Goal: Task Accomplishment & Management: Use online tool/utility

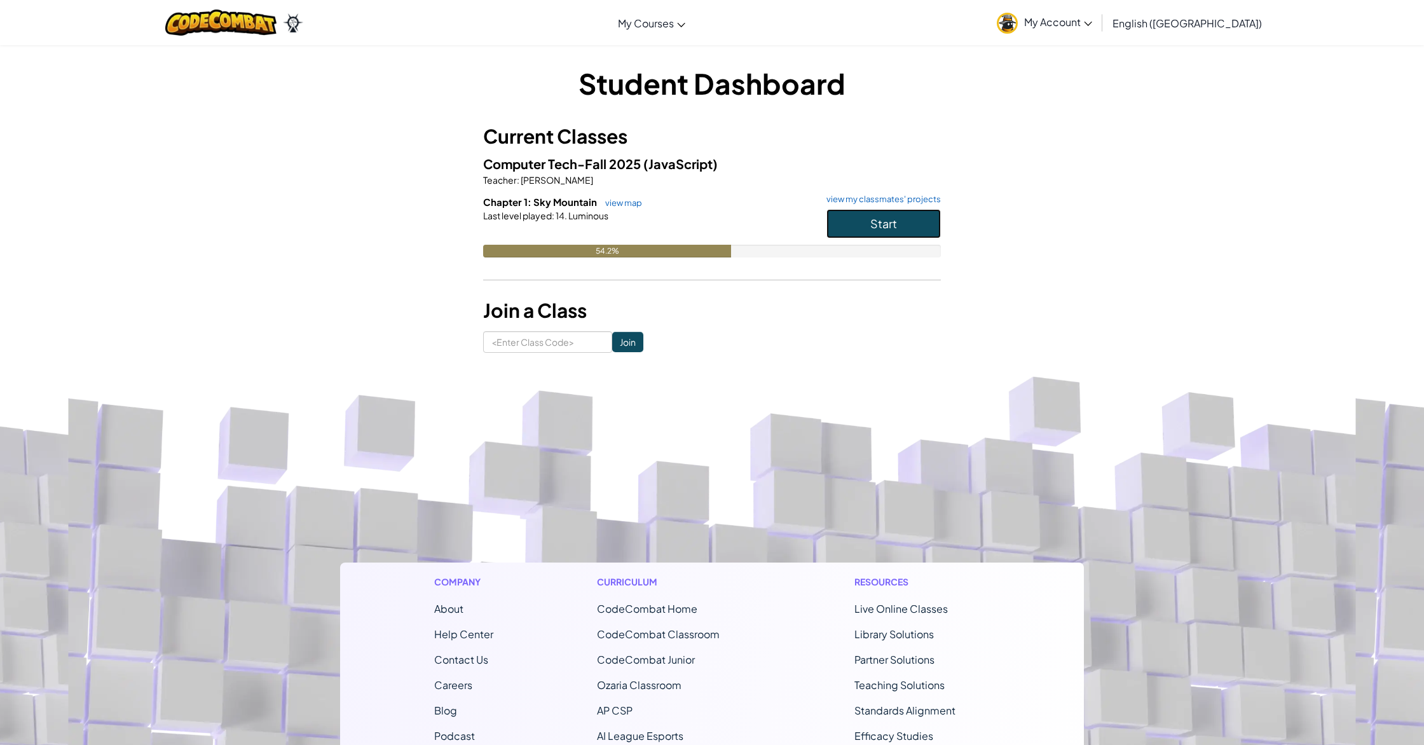
click at [837, 219] on button "Start" at bounding box center [884, 223] width 114 height 29
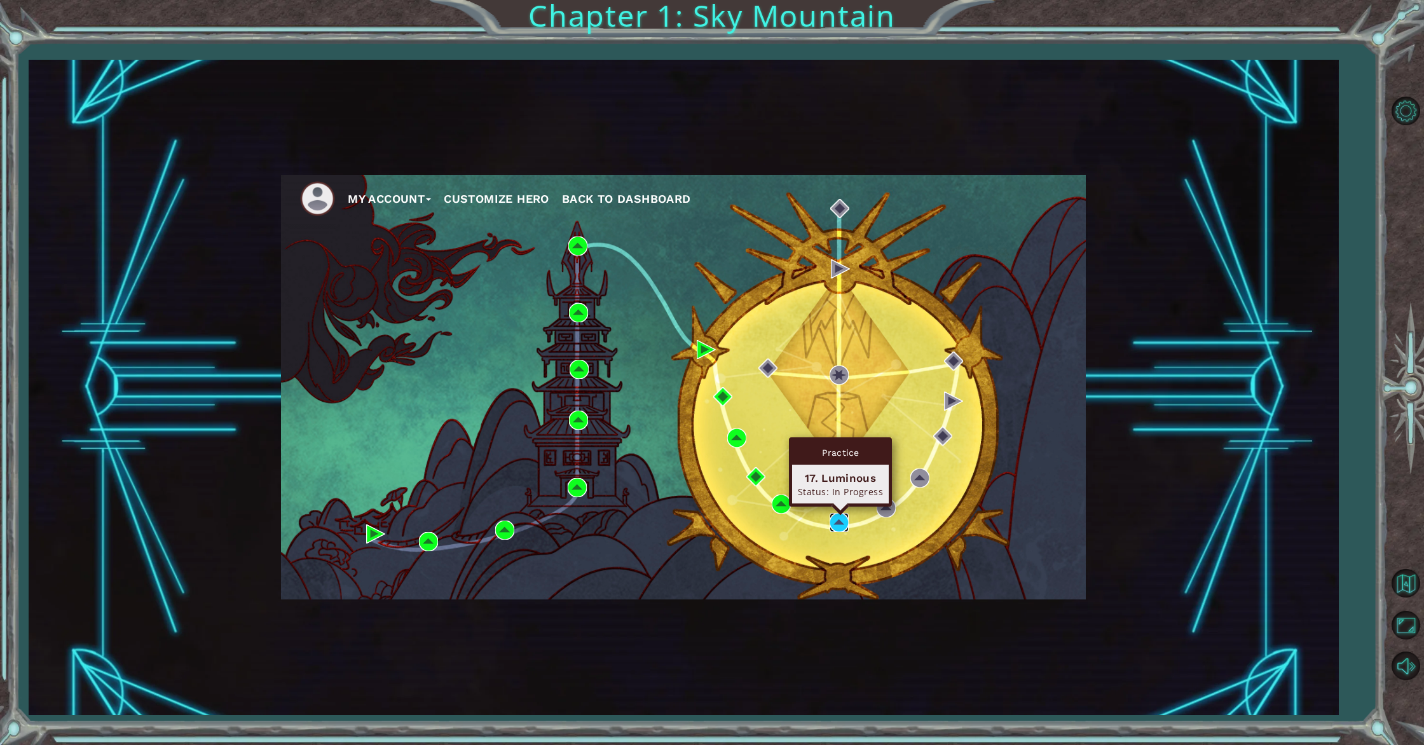
click at [839, 530] on img at bounding box center [839, 522] width 19 height 19
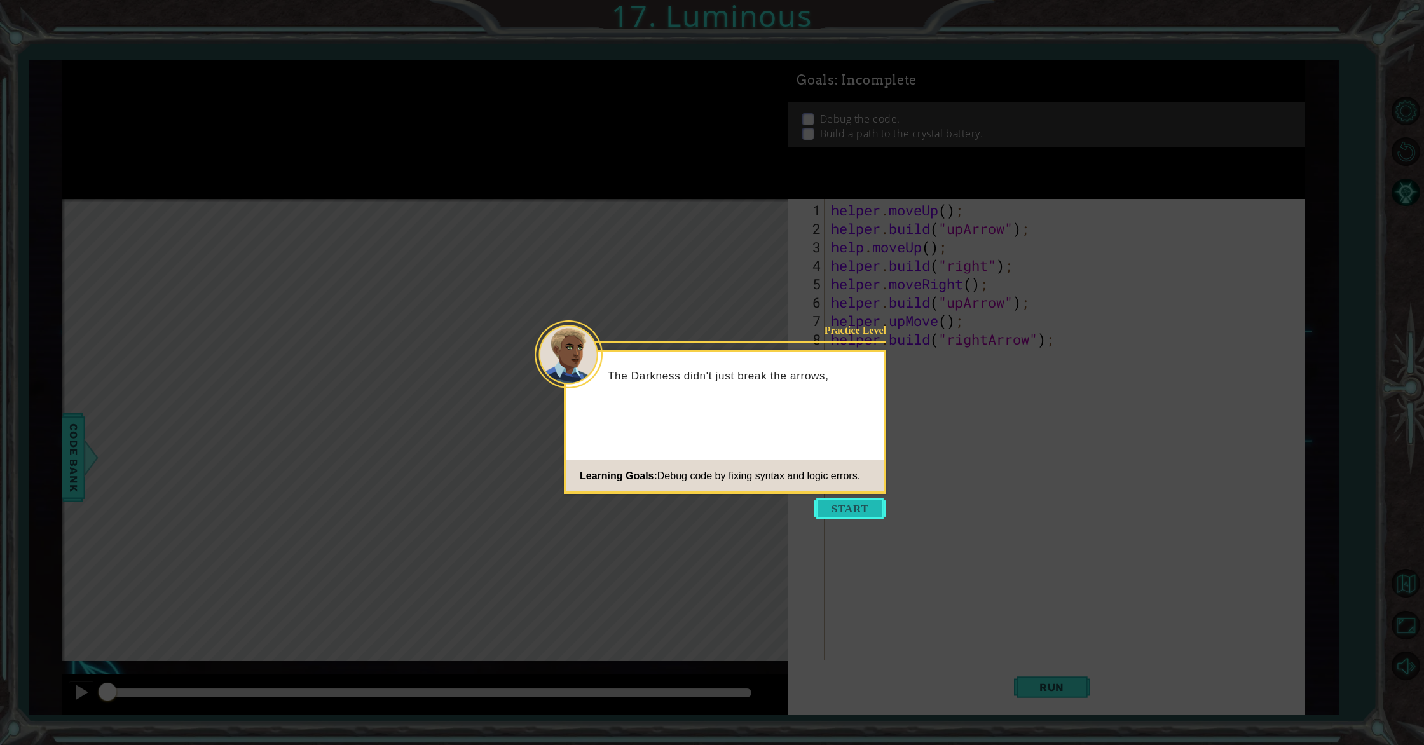
click at [843, 514] on button "Start" at bounding box center [850, 508] width 72 height 20
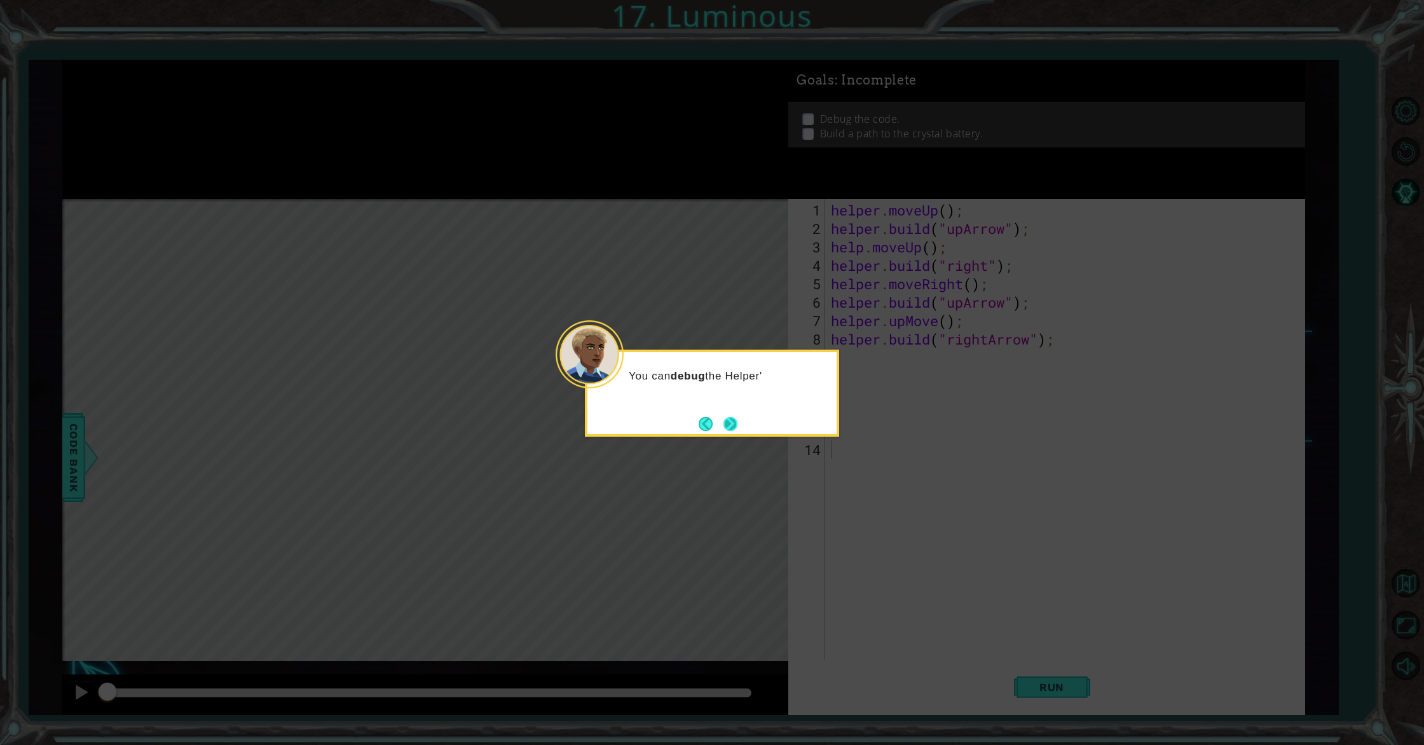
click at [732, 425] on button "Next" at bounding box center [731, 424] width 14 height 14
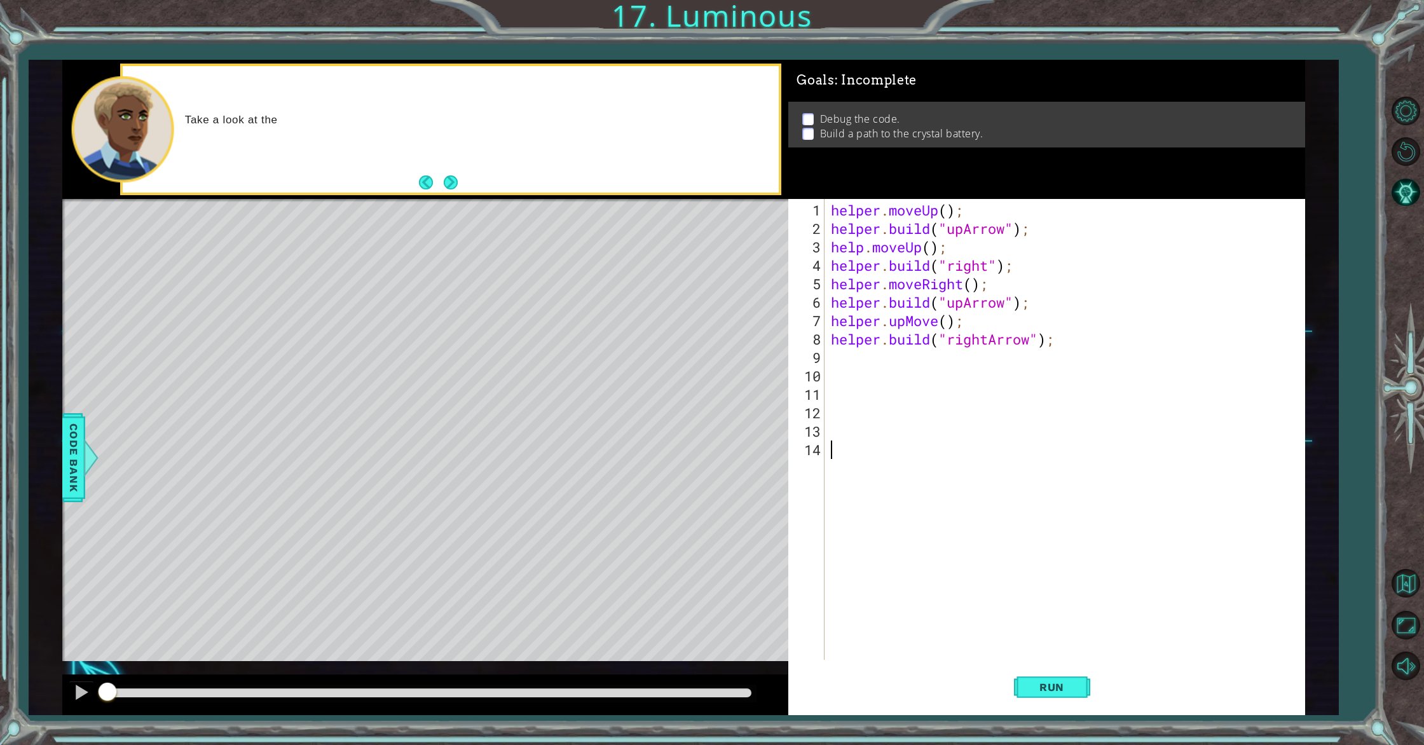
click at [855, 353] on div "helper . moveUp ( ) ; helper . build ( "upArrow" ) ; help . moveUp ( ) ; helper…" at bounding box center [1066, 450] width 477 height 498
click at [1042, 682] on span "Run" at bounding box center [1052, 687] width 50 height 13
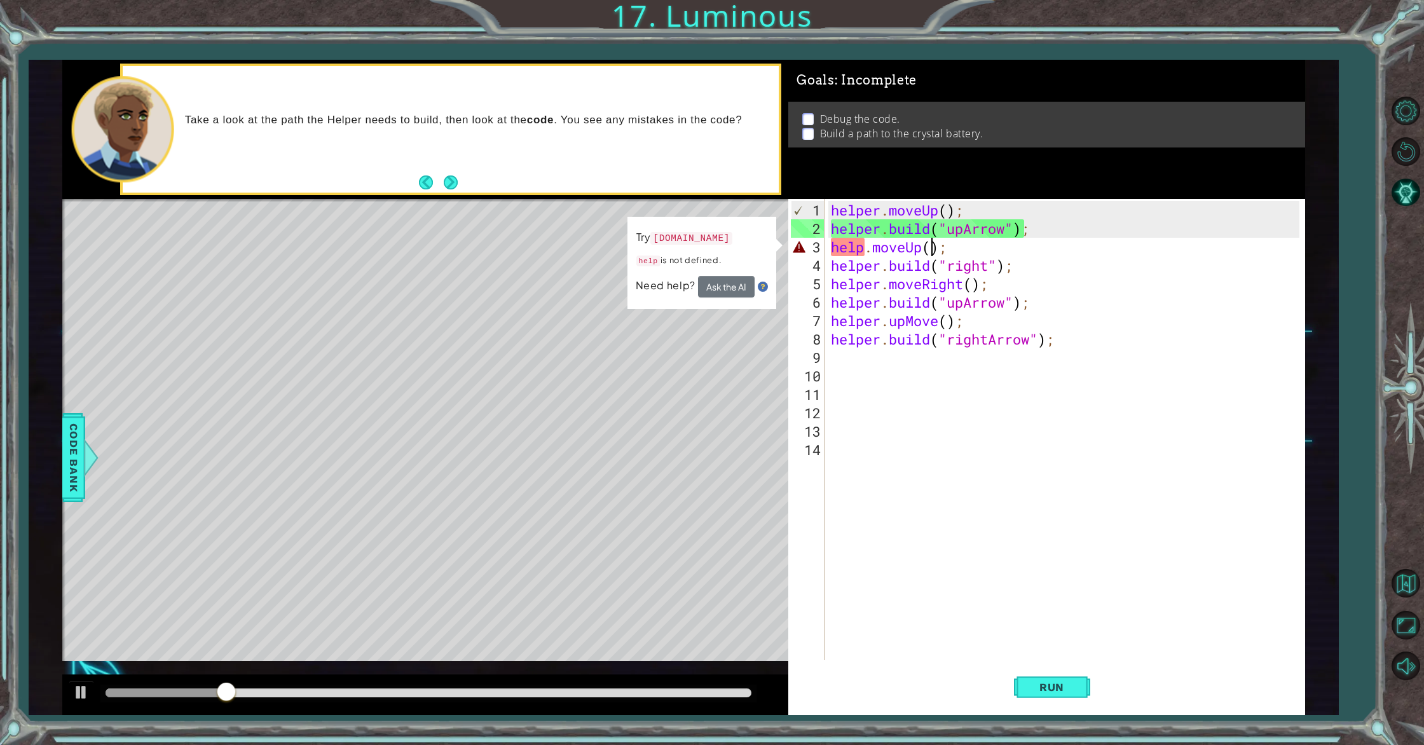
click at [933, 248] on div "helper . moveUp ( ) ; helper . build ( "upArrow" ) ; help . moveUp ( ) ; helper…" at bounding box center [1066, 450] width 477 height 498
click at [865, 251] on div "helper . moveUp ( ) ; helper . build ( "upArrow" ) ; help . moveUp ( ) ; helper…" at bounding box center [1066, 450] width 477 height 498
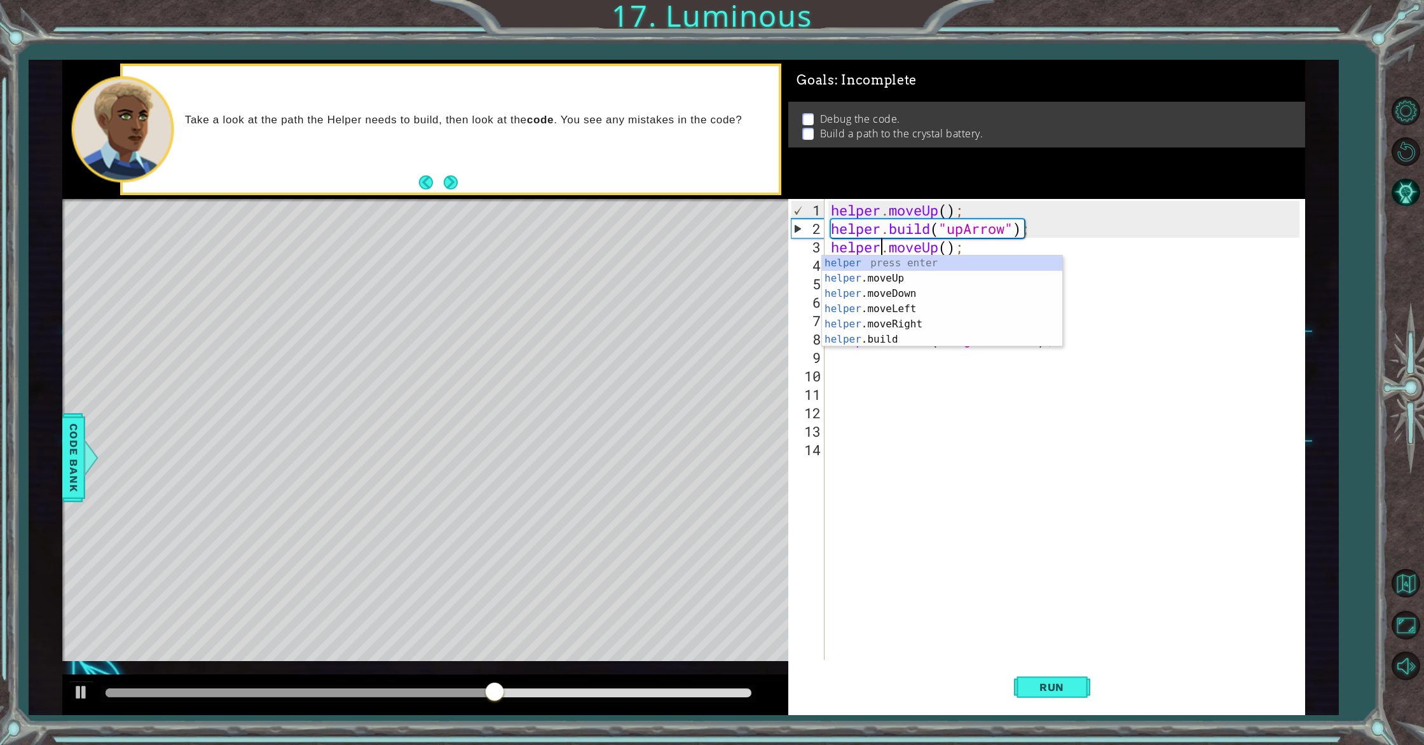
scroll to position [0, 2]
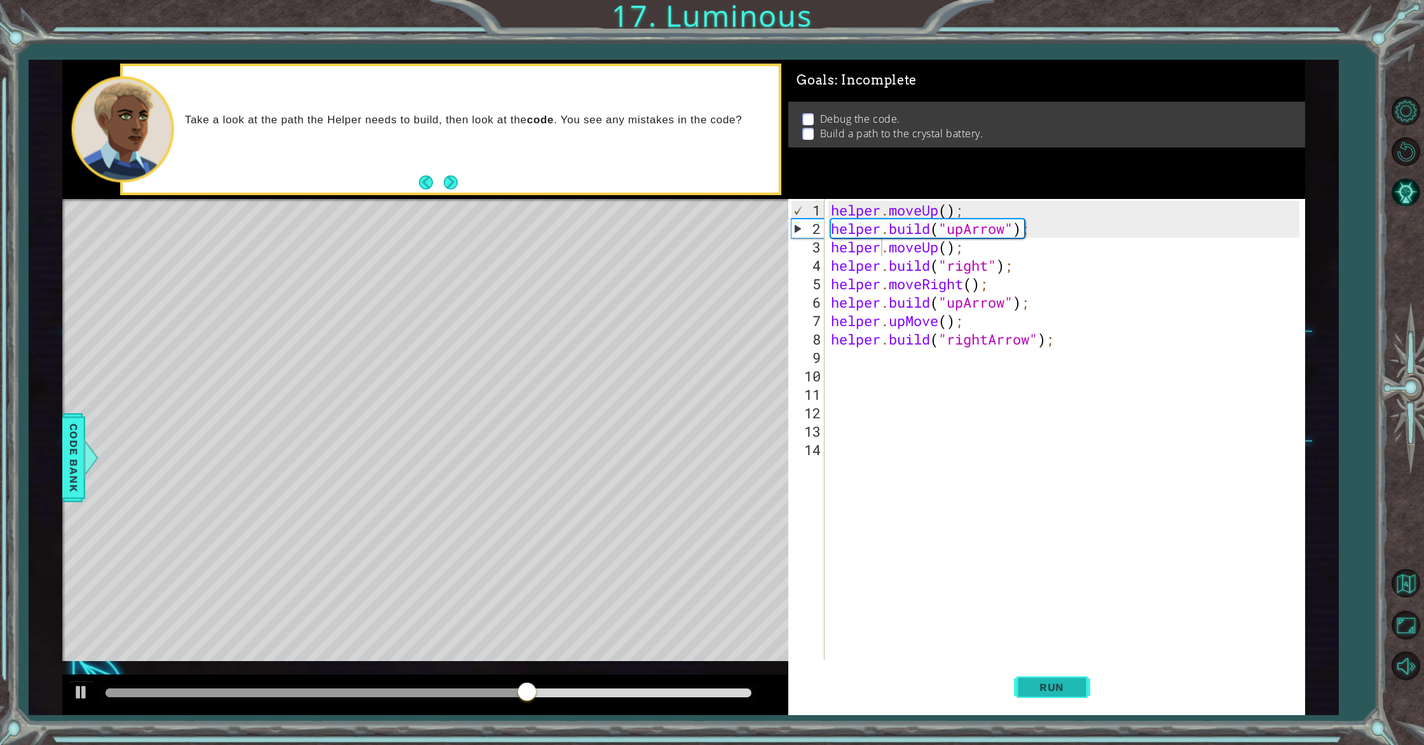
click at [1040, 693] on button "Run" at bounding box center [1052, 687] width 76 height 52
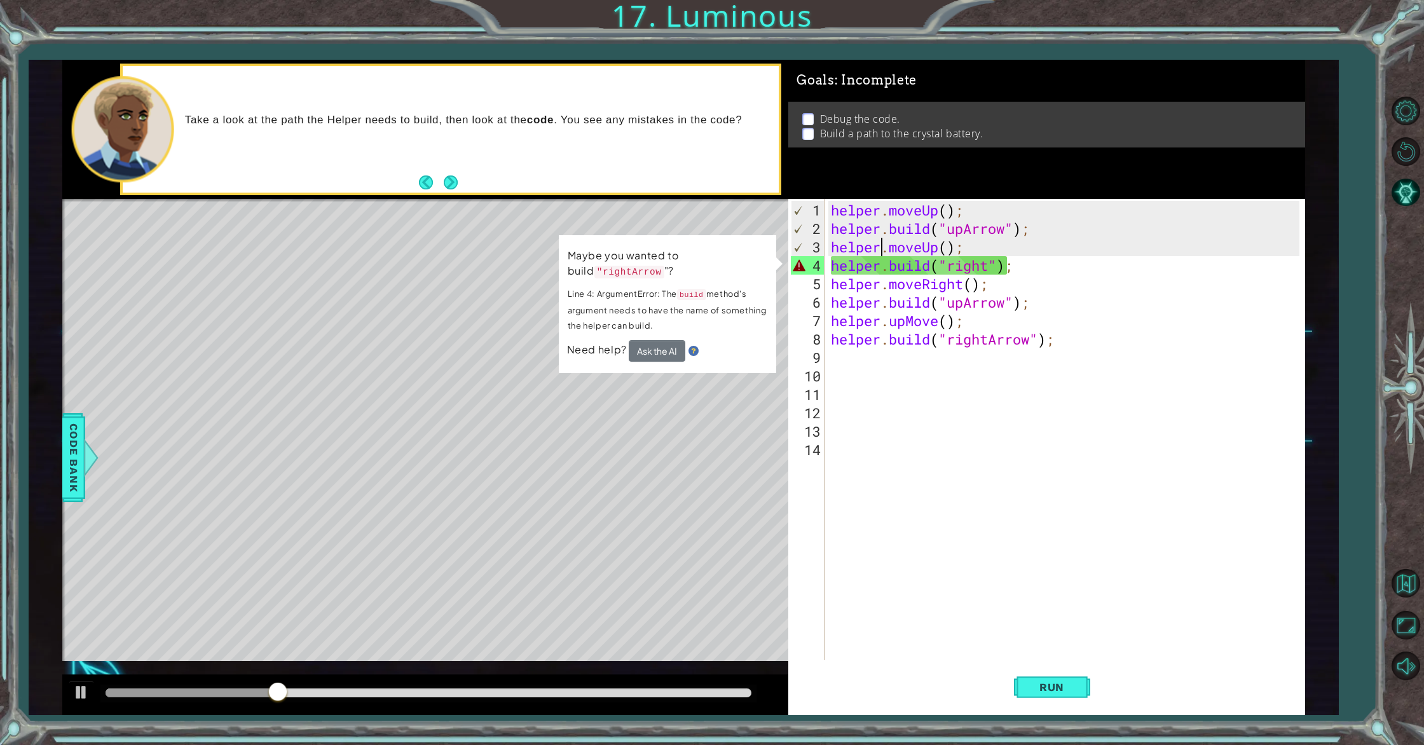
click at [991, 266] on div "helper . moveUp ( ) ; helper . build ( "upArrow" ) ; helper . moveUp ( ) ; help…" at bounding box center [1066, 450] width 477 height 498
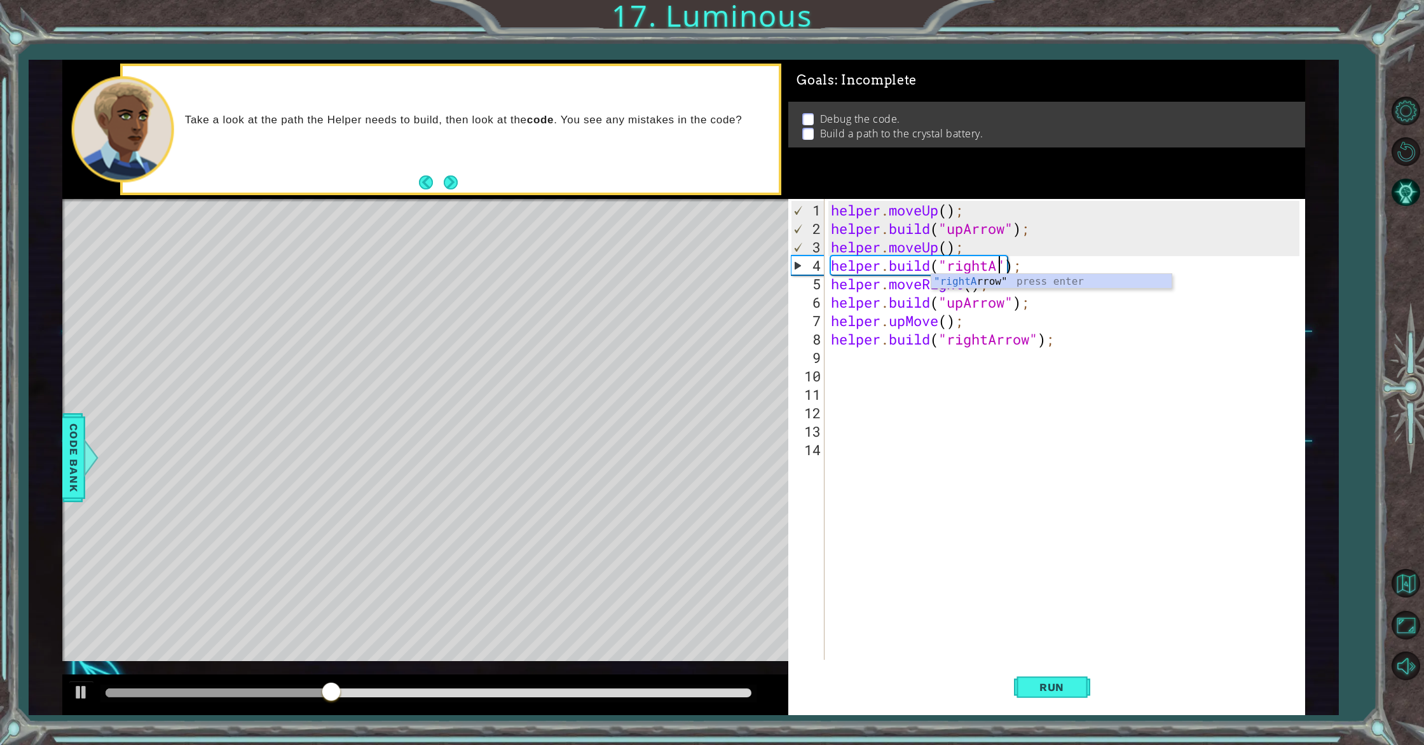
scroll to position [0, 7]
click at [1079, 687] on button "Run" at bounding box center [1052, 687] width 76 height 52
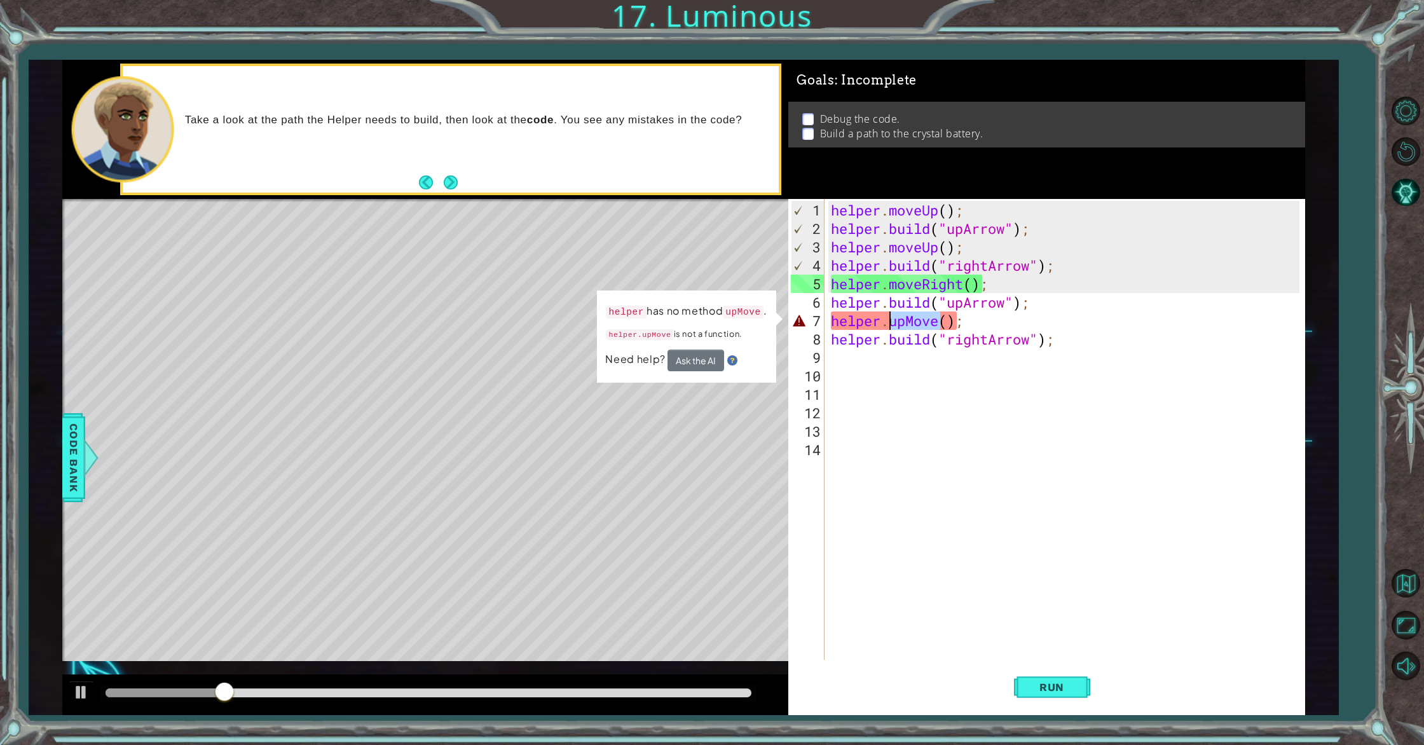
drag, startPoint x: 938, startPoint y: 324, endPoint x: 891, endPoint y: 328, distance: 46.6
click at [891, 328] on div "helper . moveUp ( ) ; helper . build ( "upArrow" ) ; helper . moveUp ( ) ; help…" at bounding box center [1066, 450] width 477 height 498
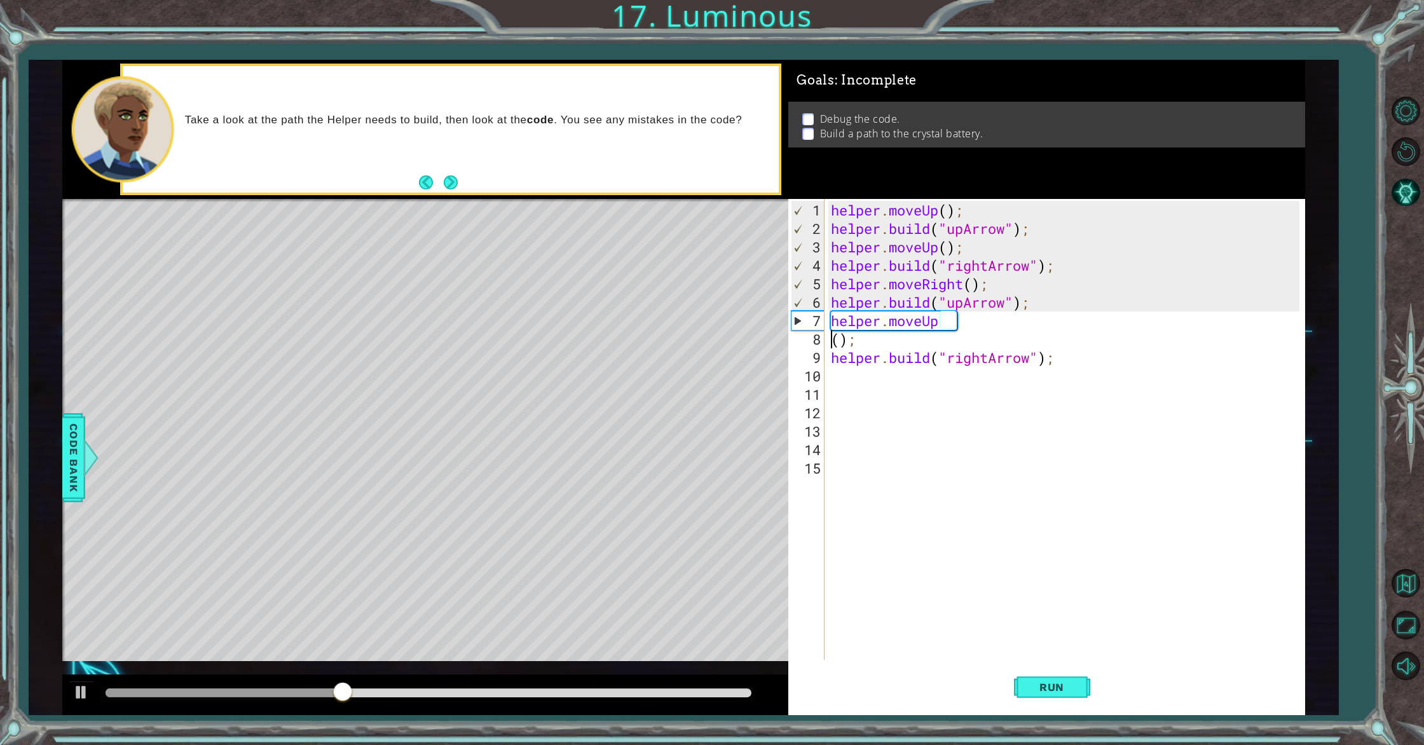
scroll to position [0, 1]
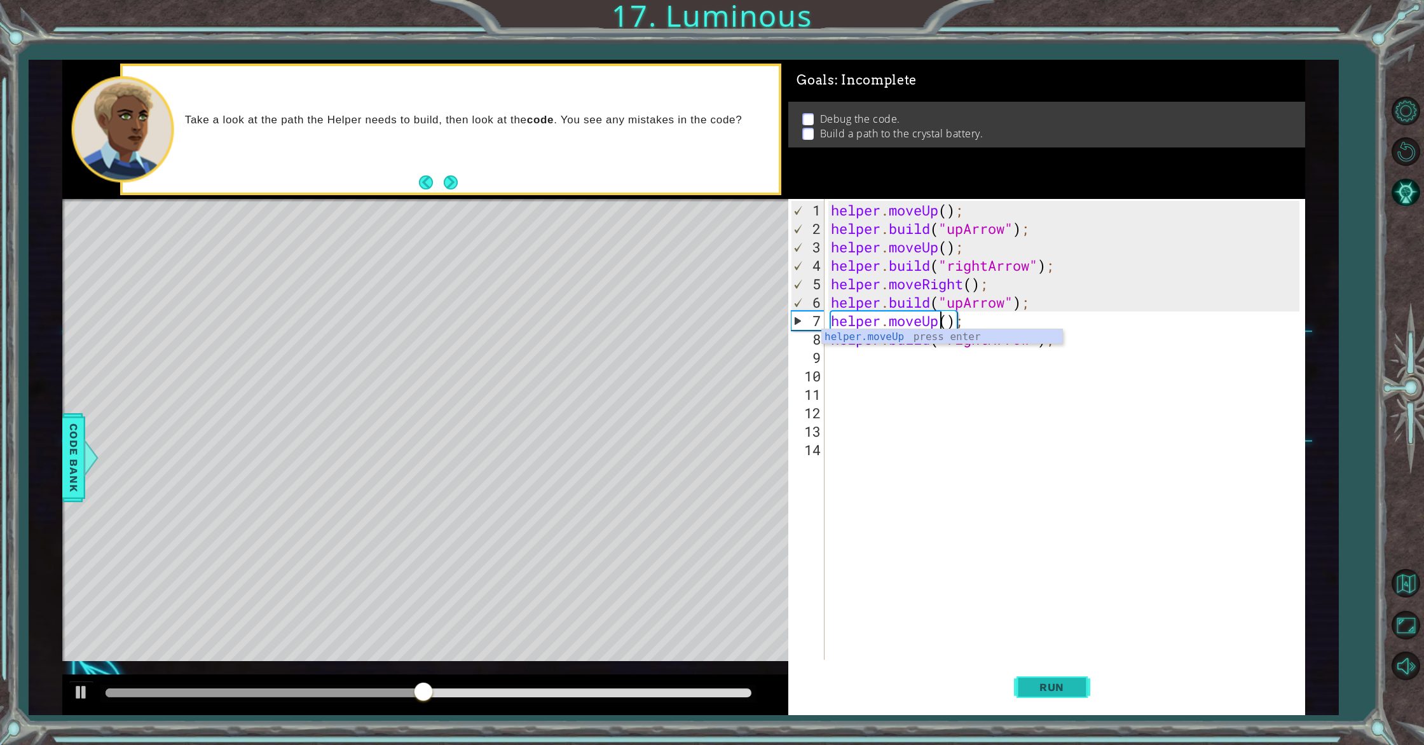
type textarea "helper.moveUp();"
click at [1054, 685] on span "Run" at bounding box center [1052, 687] width 50 height 13
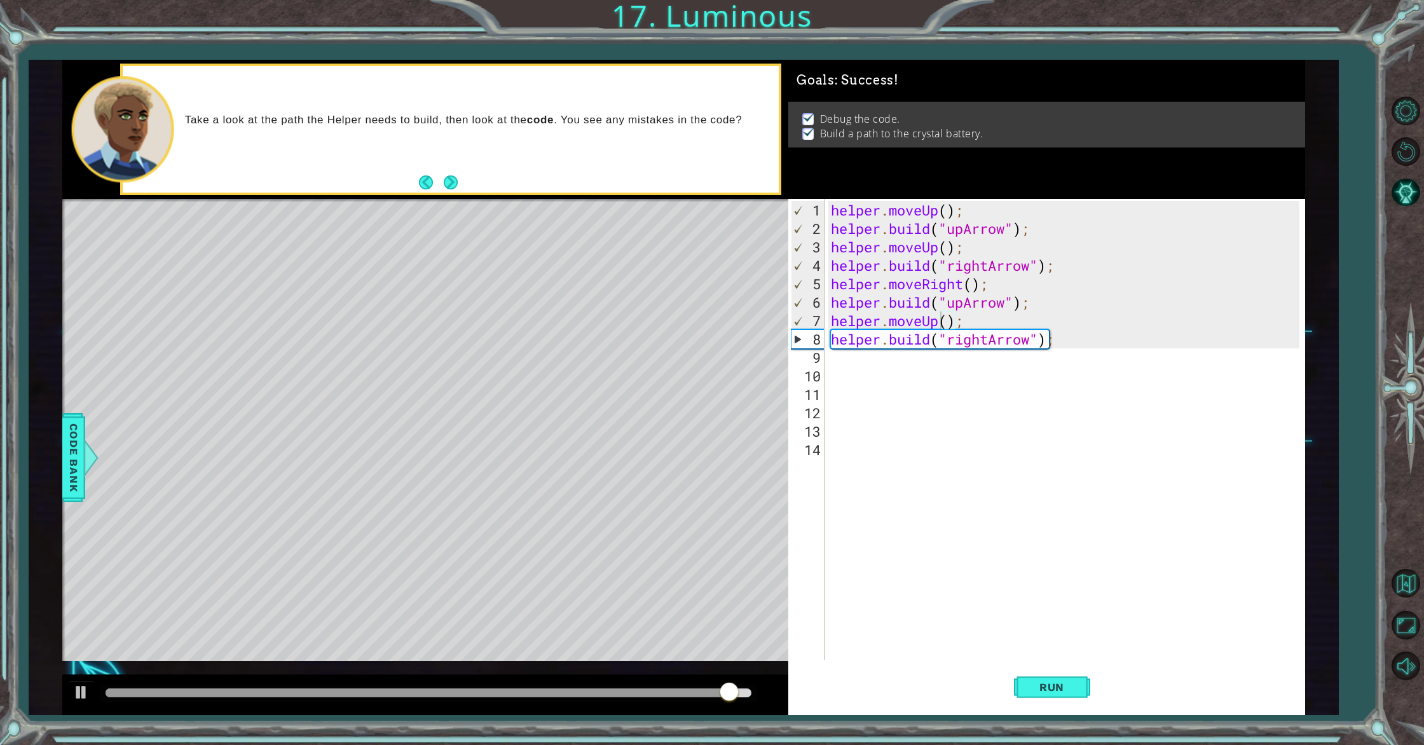
click at [453, 172] on div "Take a look at the path the Helper needs to build, then look at the code . You …" at bounding box center [451, 129] width 656 height 126
click at [448, 182] on button "Next" at bounding box center [450, 183] width 23 height 23
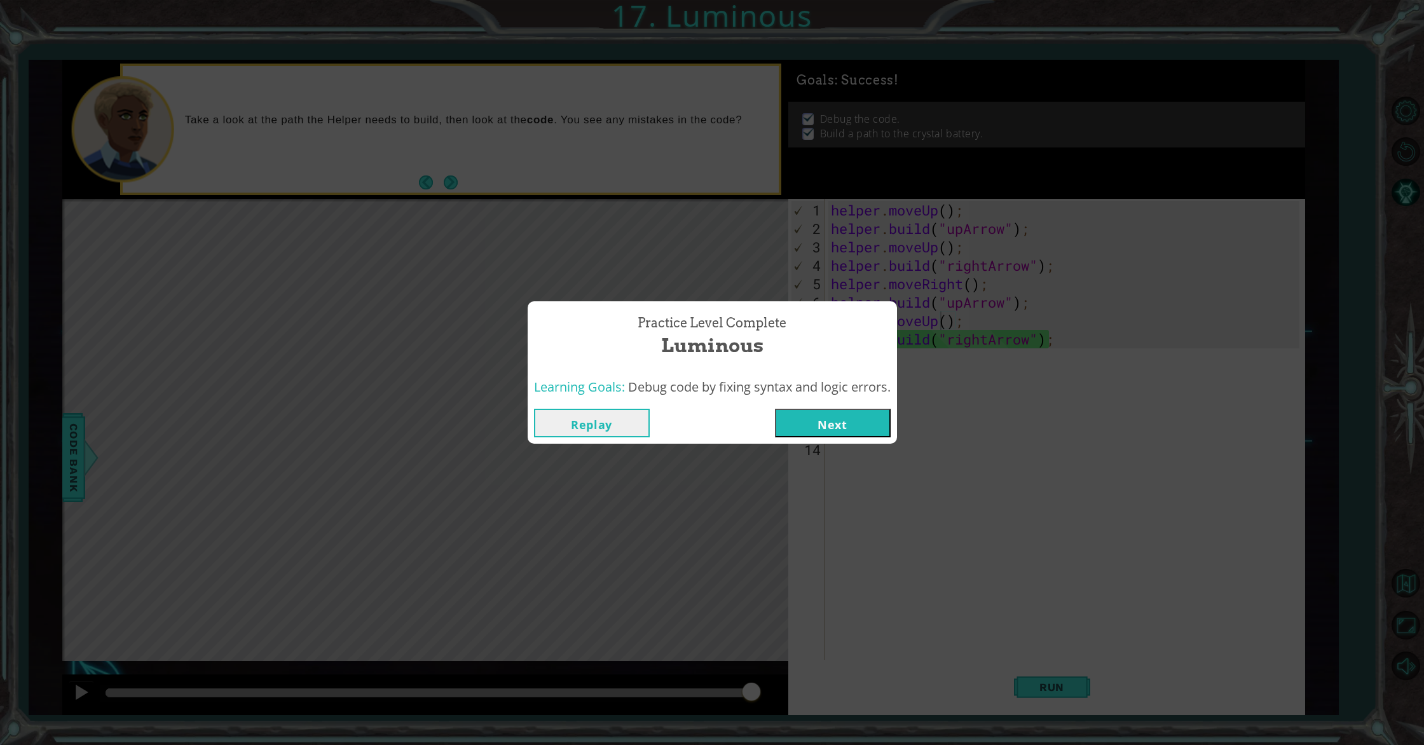
click at [795, 417] on button "Next" at bounding box center [833, 423] width 116 height 29
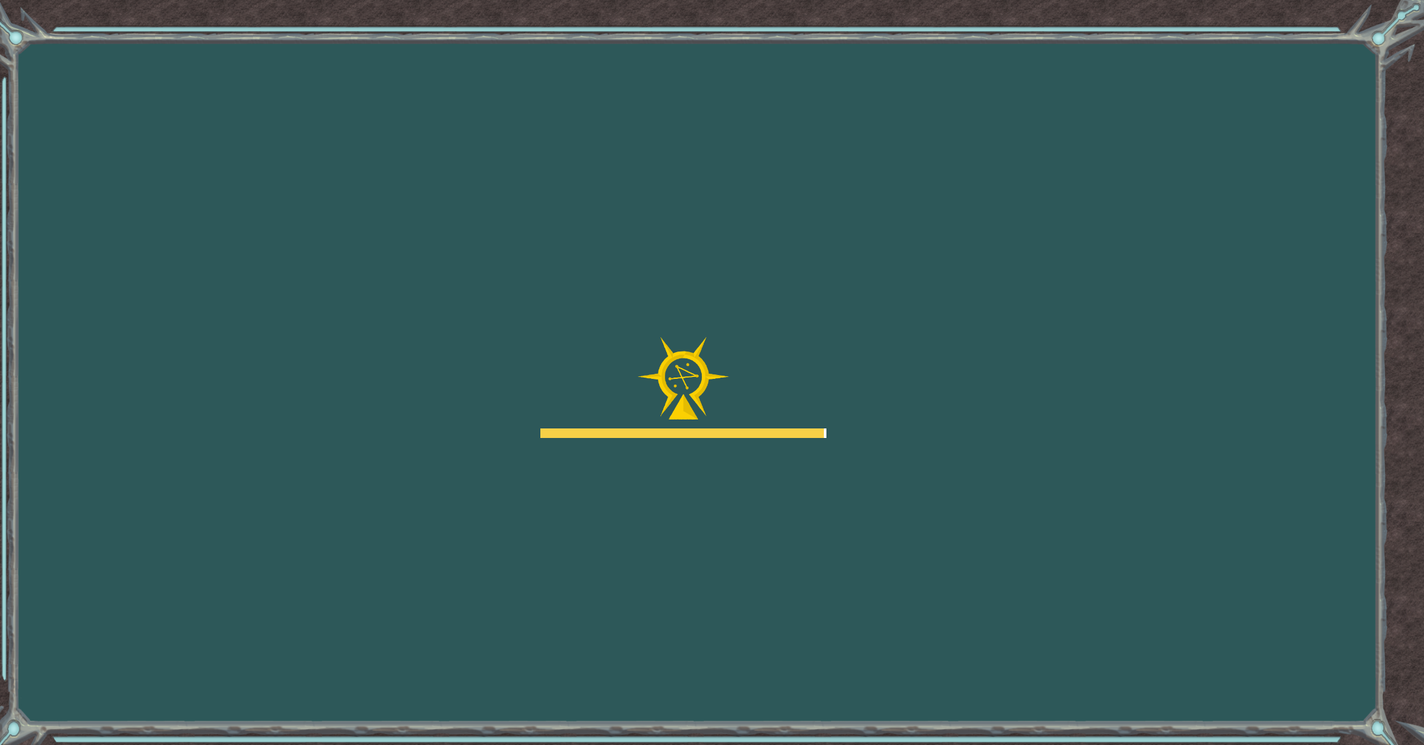
click at [793, 416] on body "Goals Error loading from server. Try refreshing the page. You'll need to join a…" at bounding box center [712, 372] width 1424 height 745
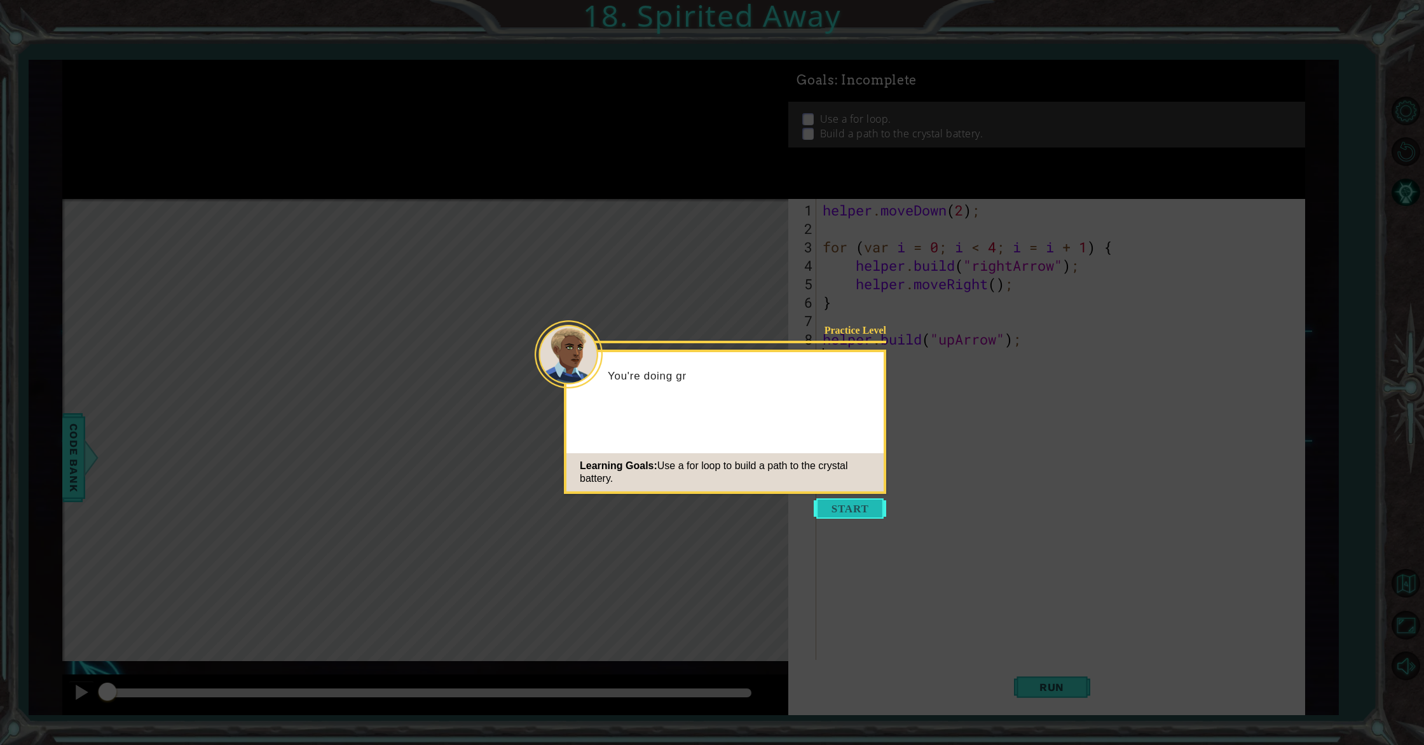
click at [839, 517] on button "Start" at bounding box center [850, 508] width 72 height 20
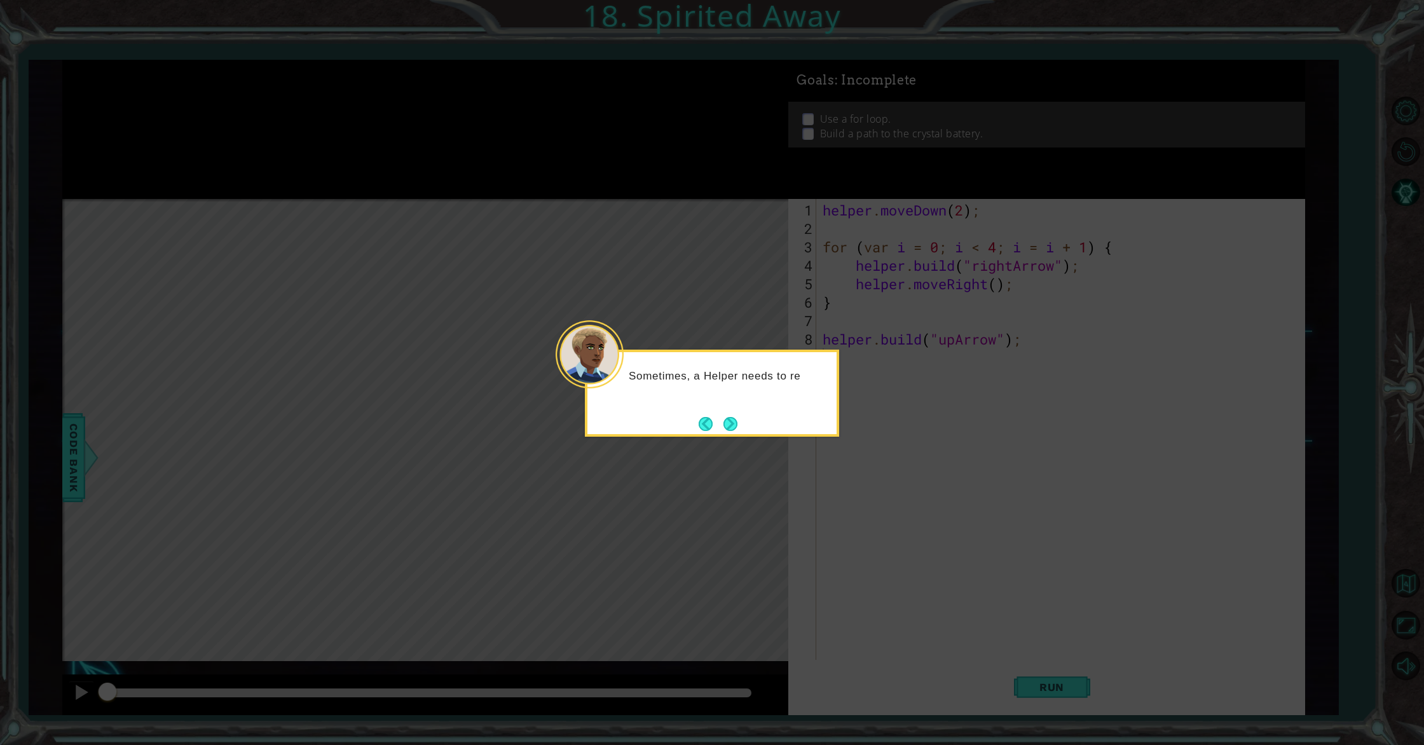
click at [746, 420] on div "Sometimes, a Helper needs to re" at bounding box center [712, 393] width 254 height 87
click at [736, 420] on button "Next" at bounding box center [731, 424] width 14 height 14
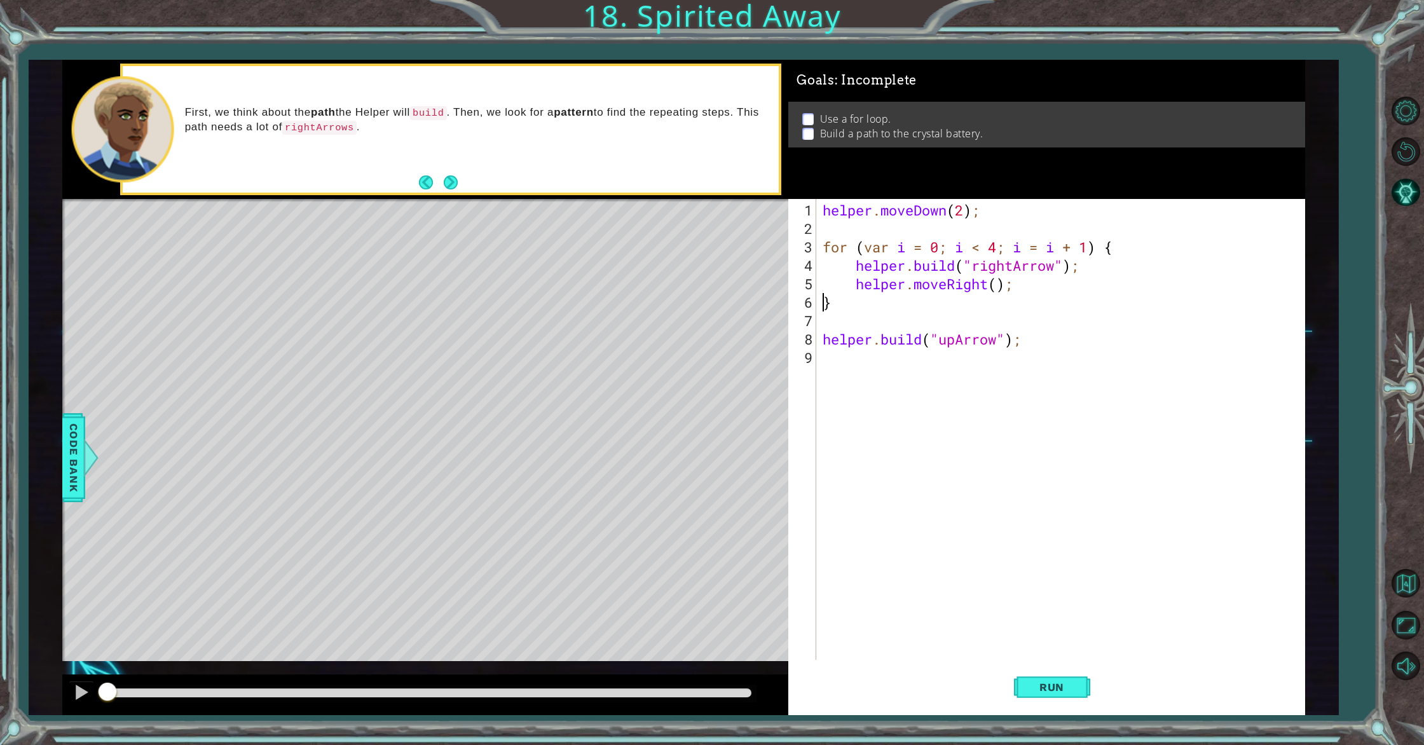
click at [823, 305] on div "helper . moveDown ( 2 ) ; for ( var i = 0 ; i < 4 ; i = i + 1 ) { helper . buil…" at bounding box center [1063, 450] width 486 height 498
type textarea "helper.moveRight();}"
click at [953, 307] on div "helper . moveDown ( 2 ) ; for ( var i = 0 ; i < 4 ; i = i + 1 ) { helper . buil…" at bounding box center [1063, 450] width 486 height 498
type textarea "helper.moveRight();}"
click at [892, 318] on div "helper . moveDown ( 2 ) ; for ( var i = 0 ; i < 4 ; i = i + 1 ) { helper . buil…" at bounding box center [1063, 450] width 486 height 498
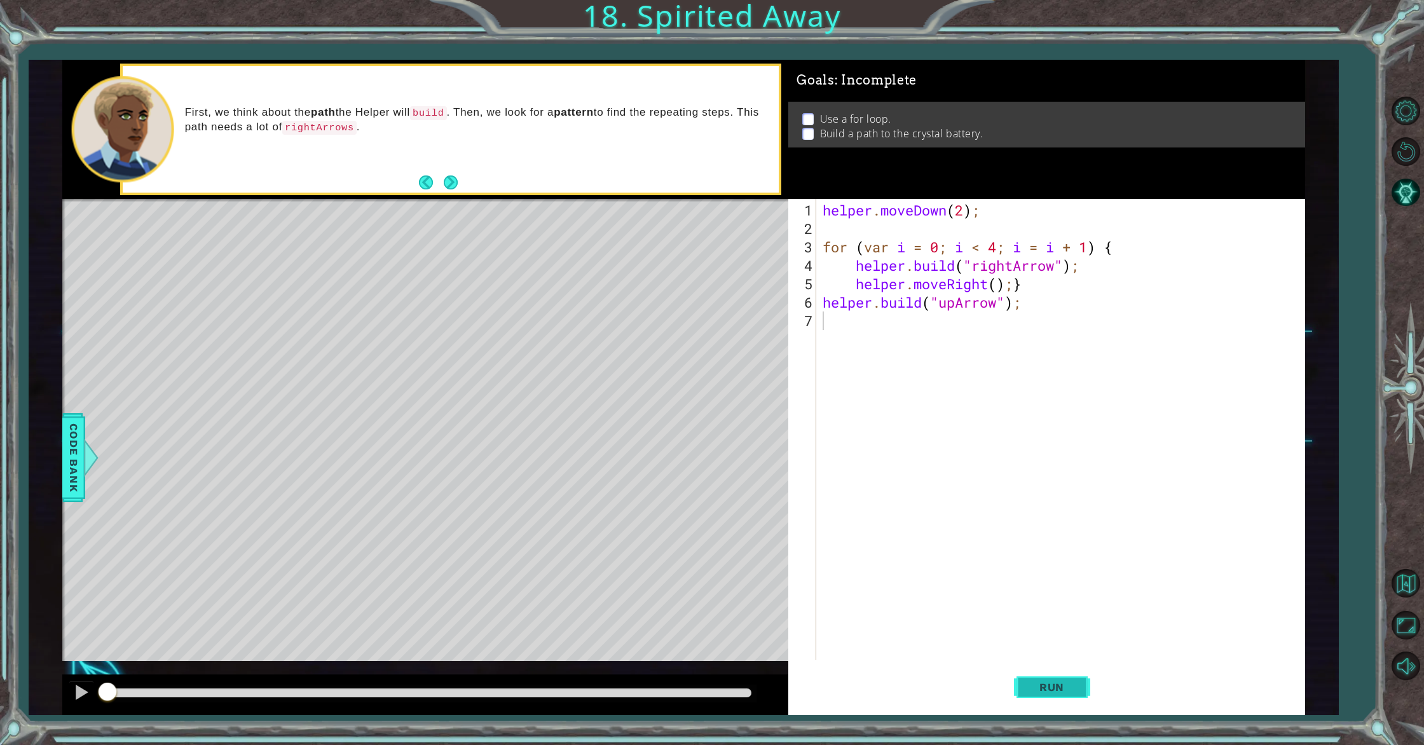
click at [1055, 692] on span "Run" at bounding box center [1052, 687] width 50 height 13
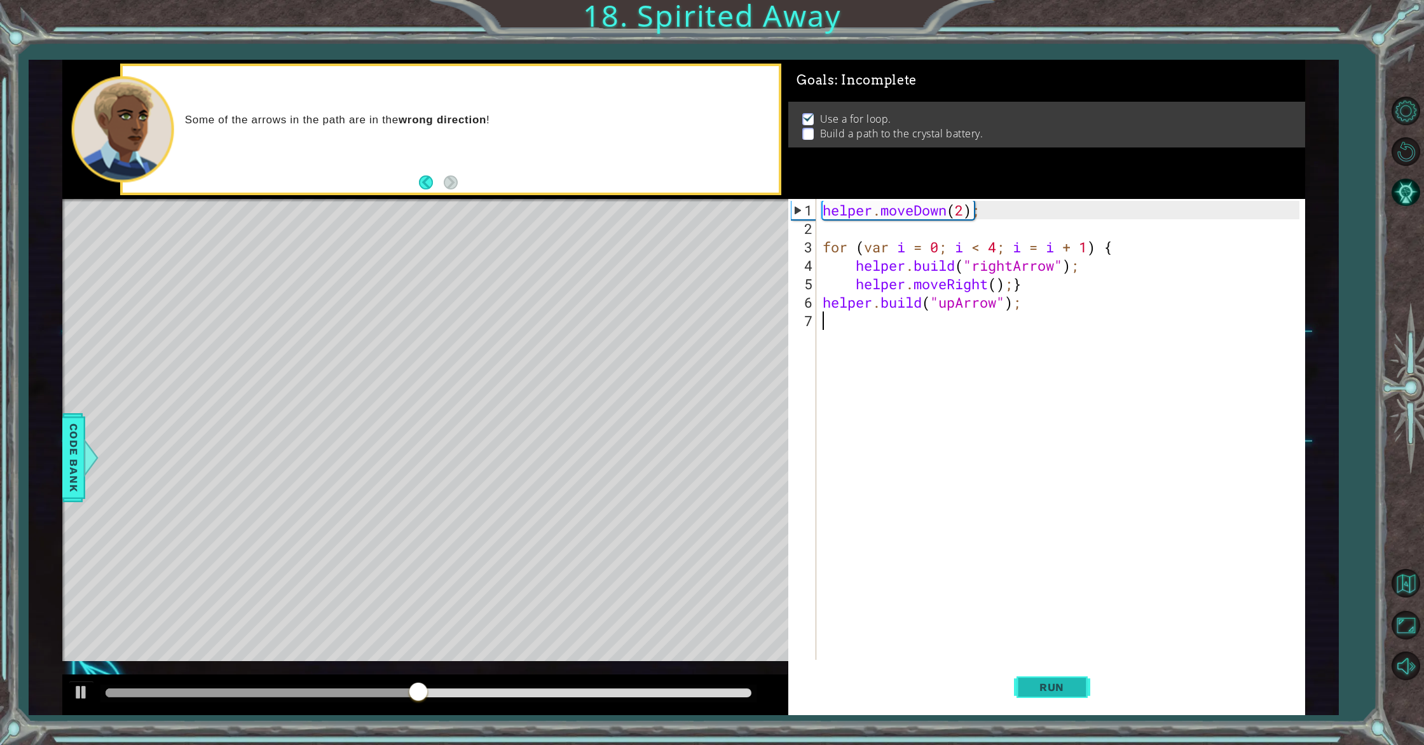
type textarea "[DOMAIN_NAME]("upArrow");"
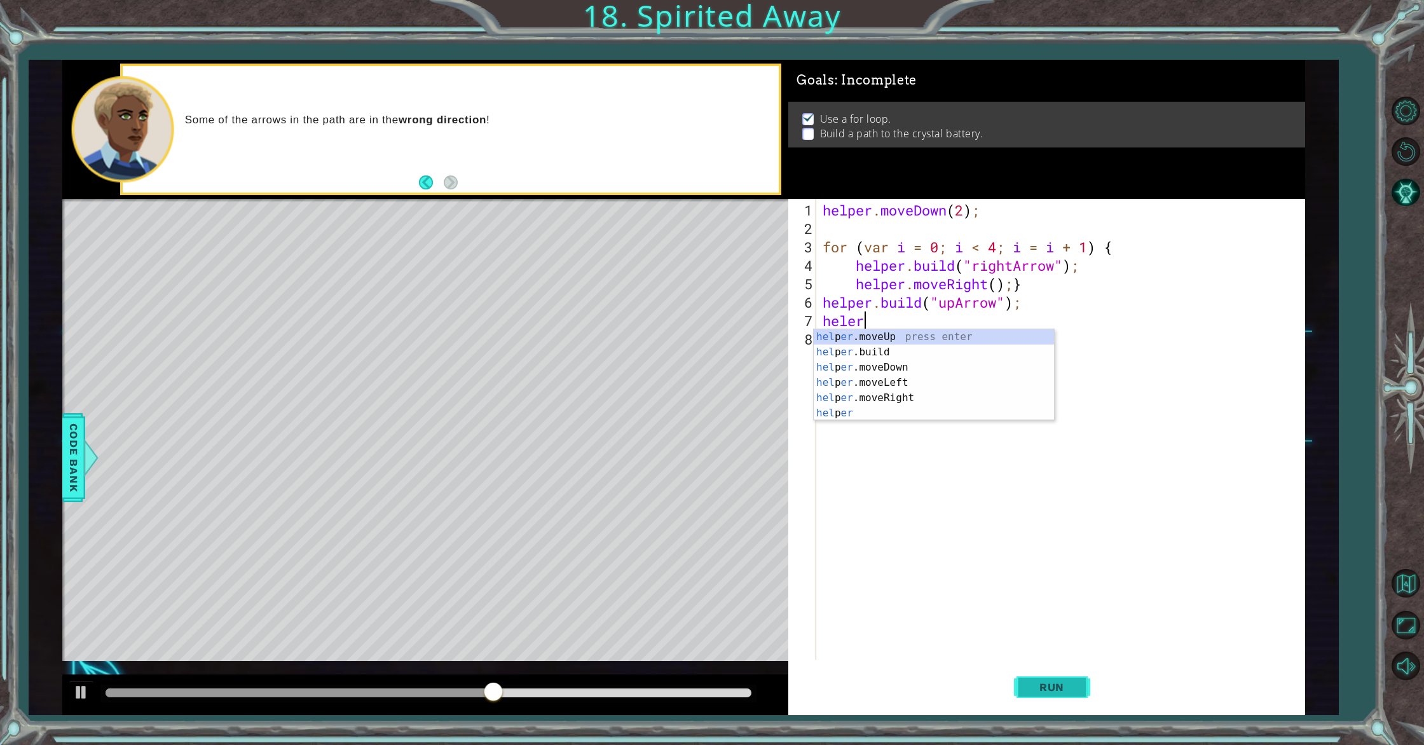
scroll to position [0, 1]
type textarea "helper.moveUp(1);"
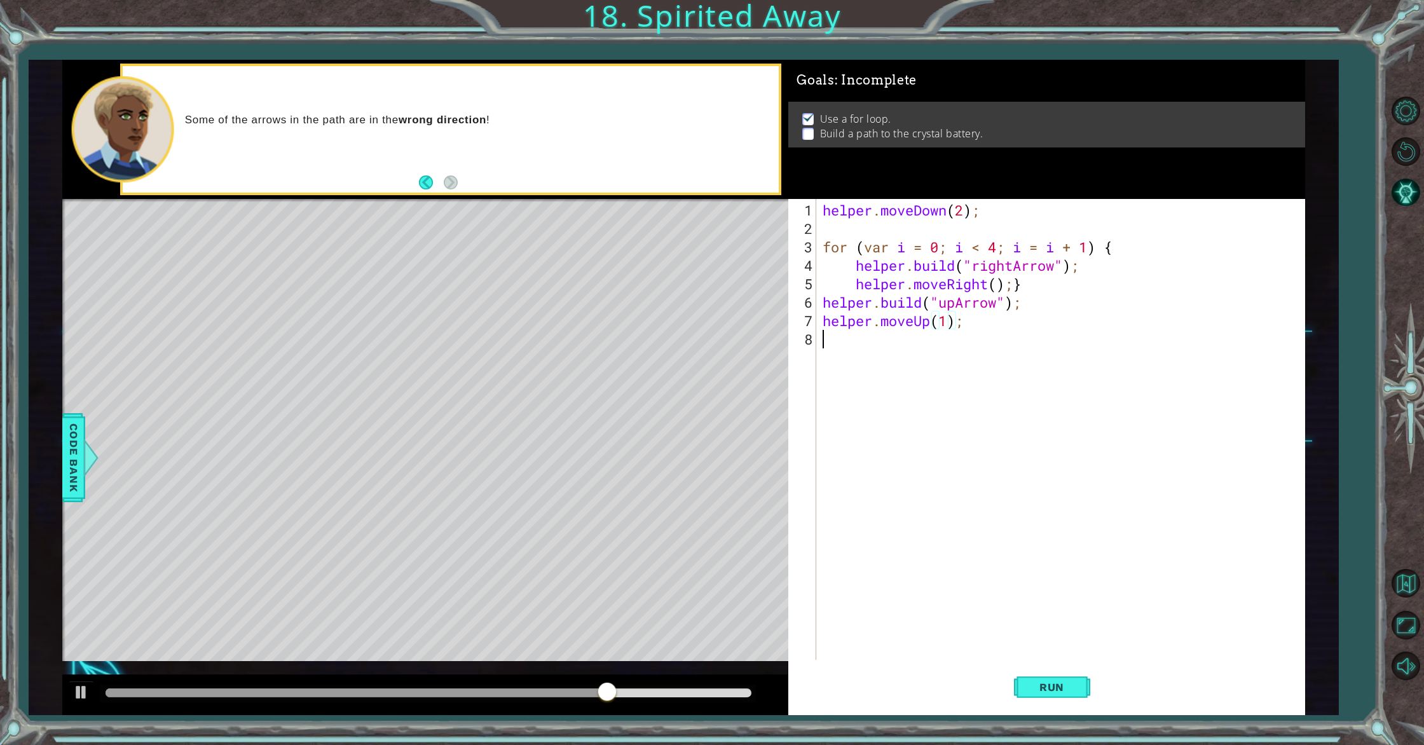
click at [877, 348] on div "helper . moveDown ( 2 ) ; for ( var i = 0 ; i < 4 ; i = i + 1 ) { helper . buil…" at bounding box center [1063, 450] width 486 height 498
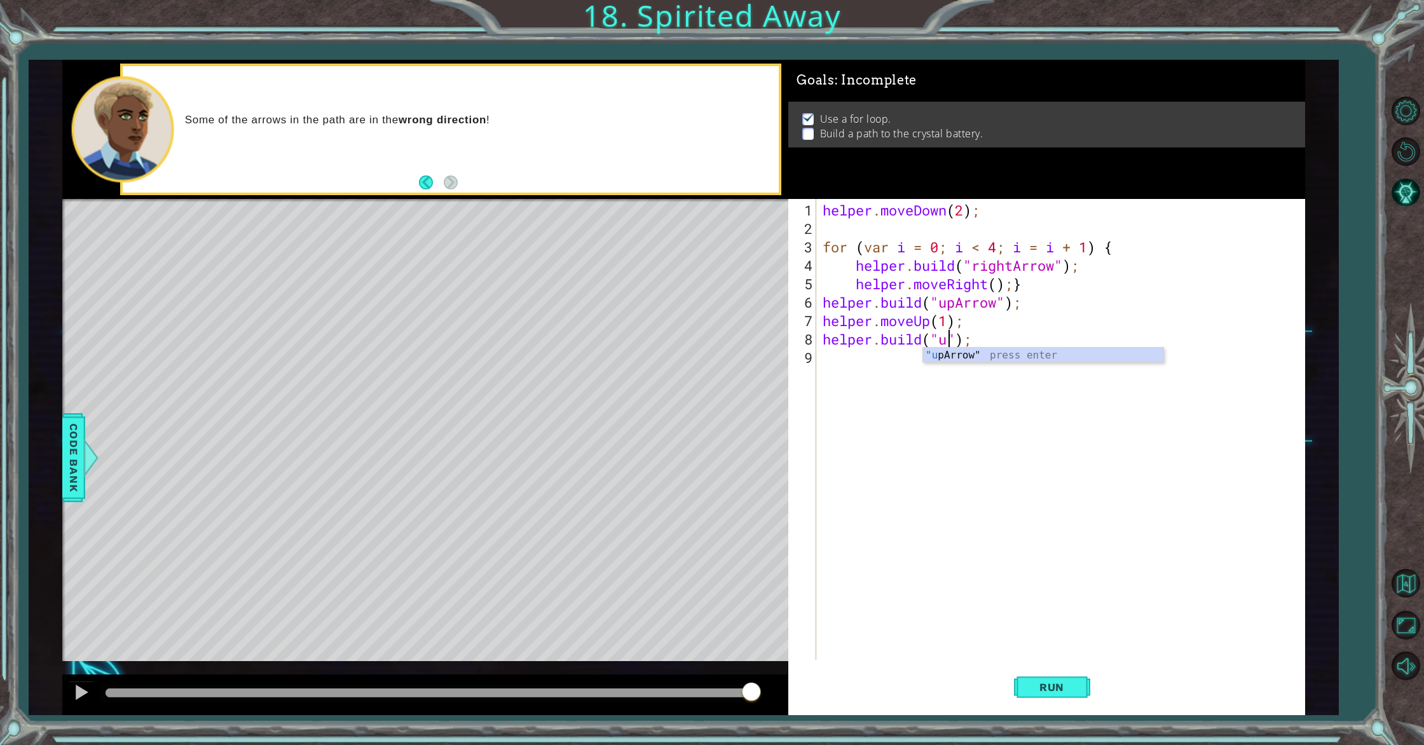
scroll to position [0, 6]
type textarea "[DOMAIN_NAME]("upArrow");"
click at [1031, 684] on span "Run" at bounding box center [1052, 687] width 50 height 13
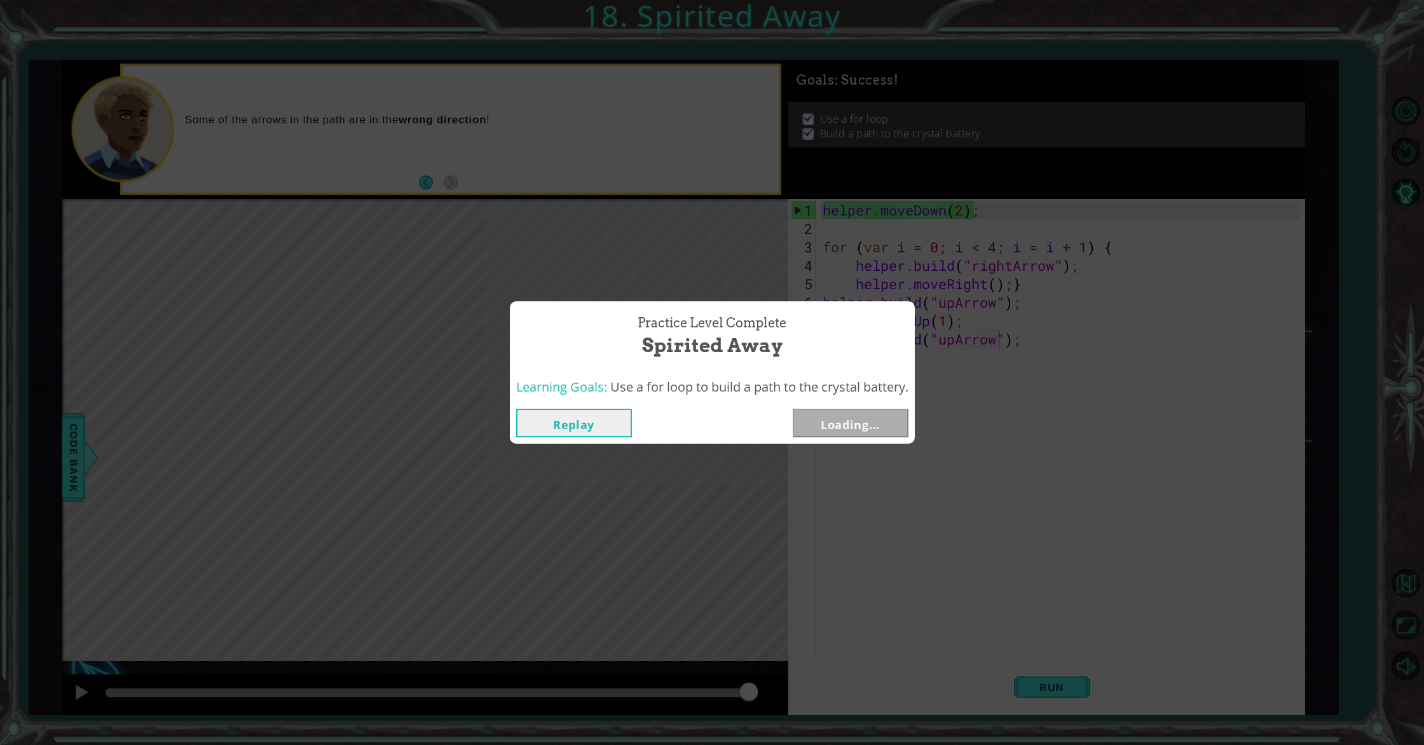
drag, startPoint x: 591, startPoint y: 695, endPoint x: 872, endPoint y: 693, distance: 280.4
click at [872, 693] on body "1 ההההההההההההההההההההההההההההההההההההההההההההההההההההההההההההההההההההההההההההה…" at bounding box center [712, 372] width 1424 height 745
click at [855, 436] on button "Next" at bounding box center [851, 423] width 116 height 29
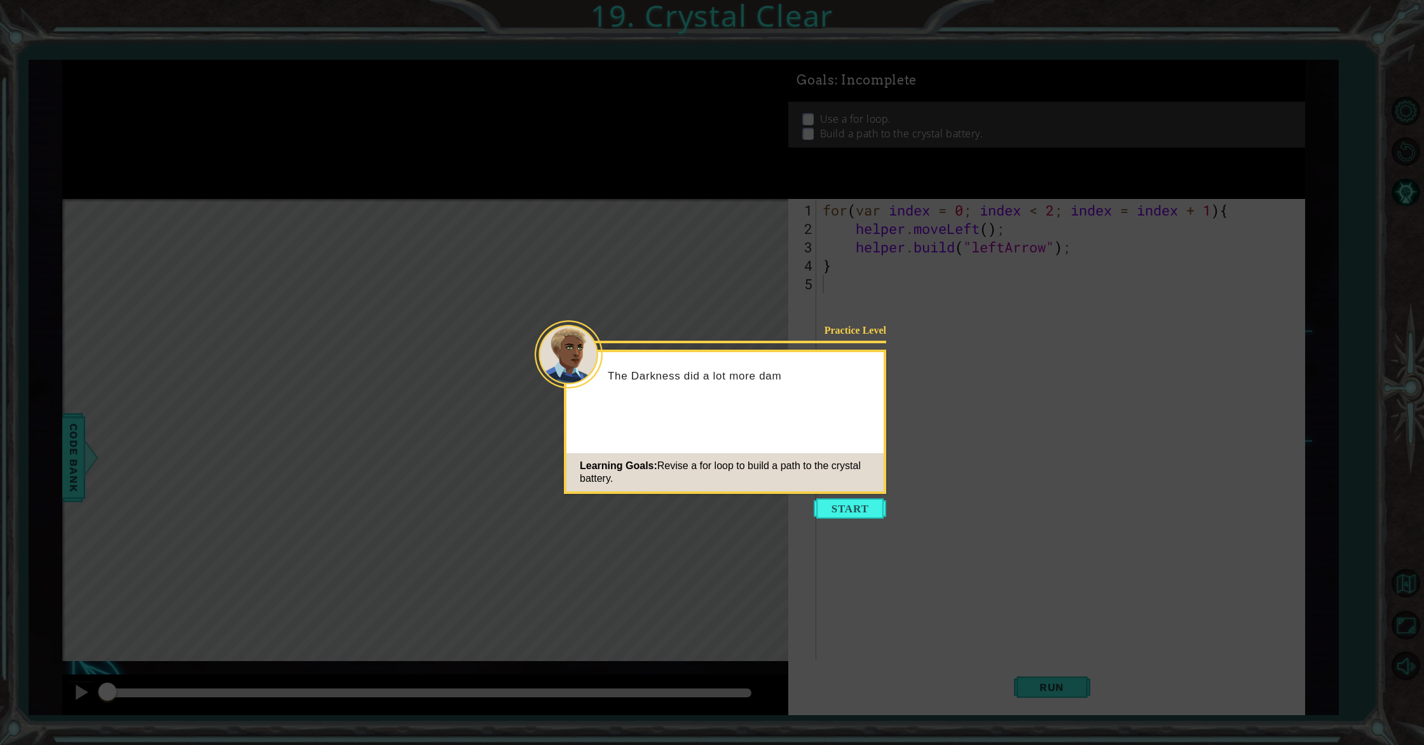
click at [849, 503] on button "Start" at bounding box center [850, 508] width 72 height 20
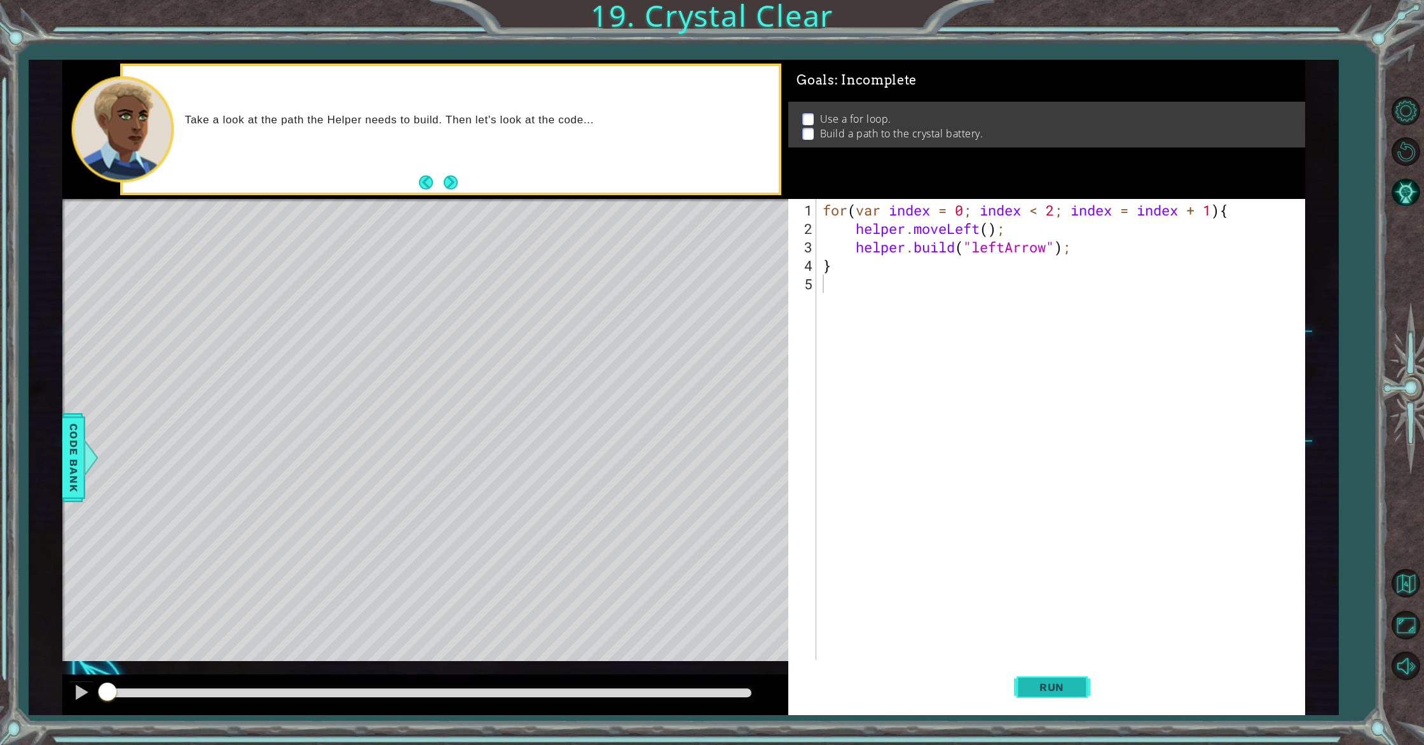
click at [1073, 676] on button "Run" at bounding box center [1052, 687] width 76 height 52
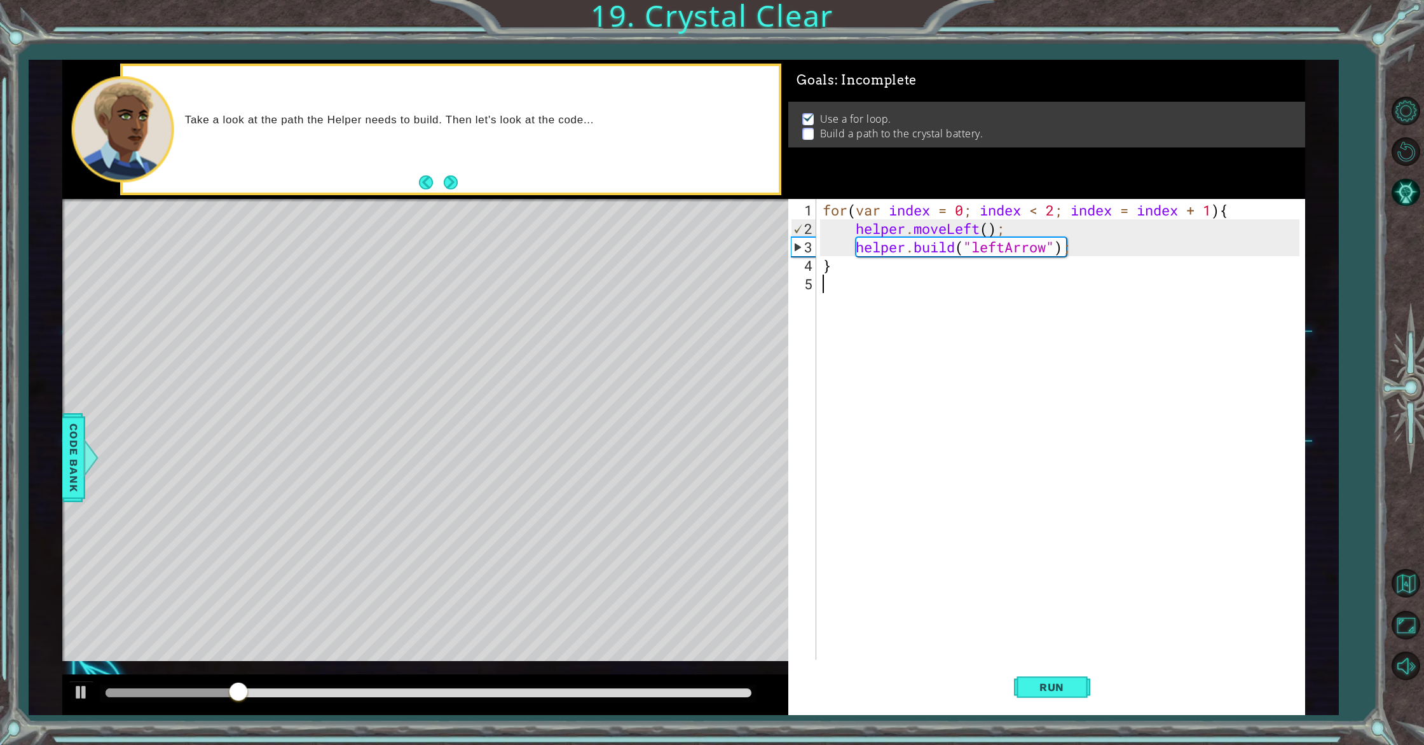
click at [848, 274] on div "for ( var index = 0 ; index < 2 ; index = index + 1 ) { helper . moveLeft ( ) ;…" at bounding box center [1063, 450] width 486 height 498
click at [824, 266] on div "for ( var index = 0 ; index < 2 ; index = index + 1 ) { helper . moveLeft ( ) ;…" at bounding box center [1063, 450] width 486 height 498
type textarea "[DOMAIN_NAME]("leftArrow");}"
click at [888, 275] on div "for ( var index = 0 ; index < 2 ; index = index + 1 ) { helper . moveLeft ( ) ;…" at bounding box center [1063, 450] width 486 height 498
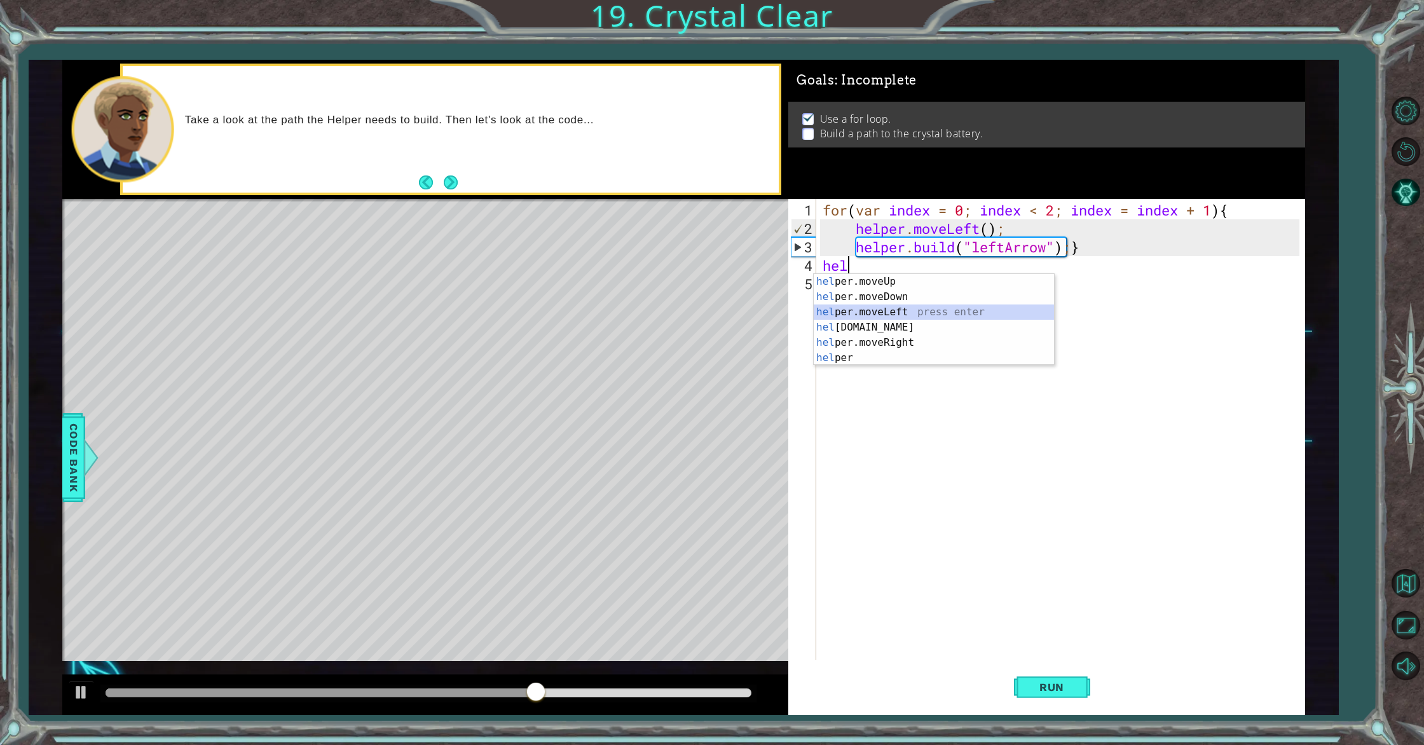
type textarea "helper.moveLeft(1);"
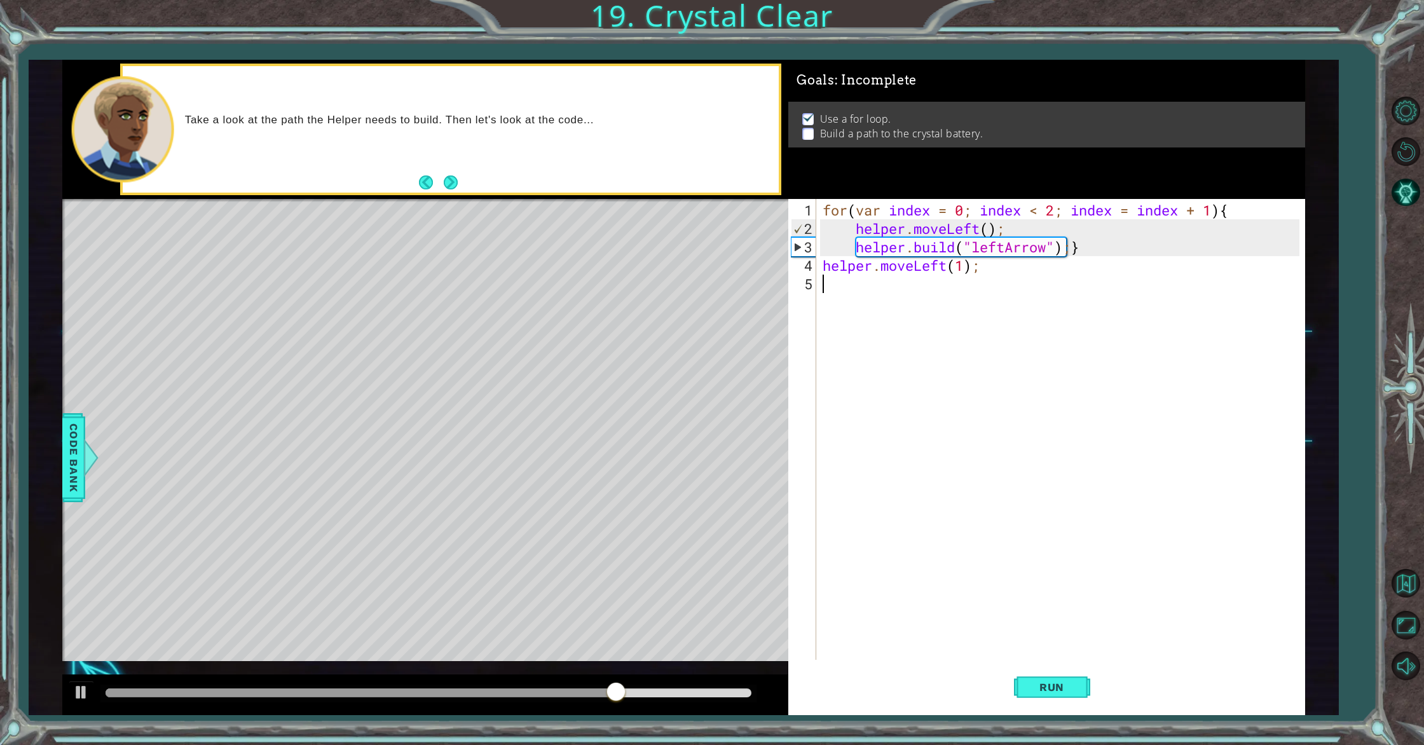
click at [849, 286] on div "for ( var index = 0 ; index < 2 ; index = index + 1 ) { helper . moveLeft ( ) ;…" at bounding box center [1063, 450] width 486 height 498
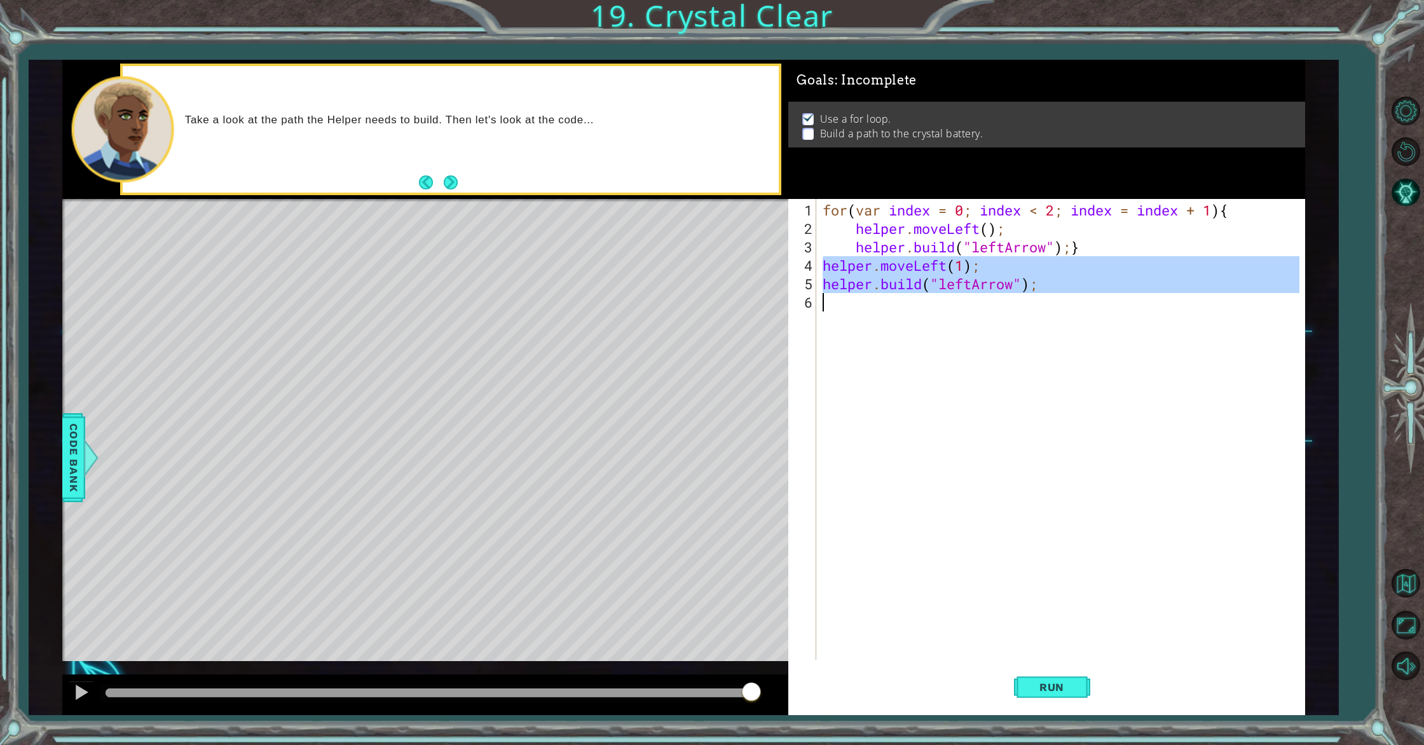
drag, startPoint x: 821, startPoint y: 266, endPoint x: 1040, endPoint y: 292, distance: 220.2
click at [1041, 292] on div "for ( var index = 0 ; index < 2 ; index = index + 1 ) { helper . moveLeft ( ) ;…" at bounding box center [1063, 450] width 486 height 498
type textarea "[DOMAIN_NAME]("leftArrow");"
click at [900, 314] on div "for ( var index = 0 ; index < 2 ; index = index + 1 ) { helper . moveLeft ( ) ;…" at bounding box center [1063, 450] width 486 height 498
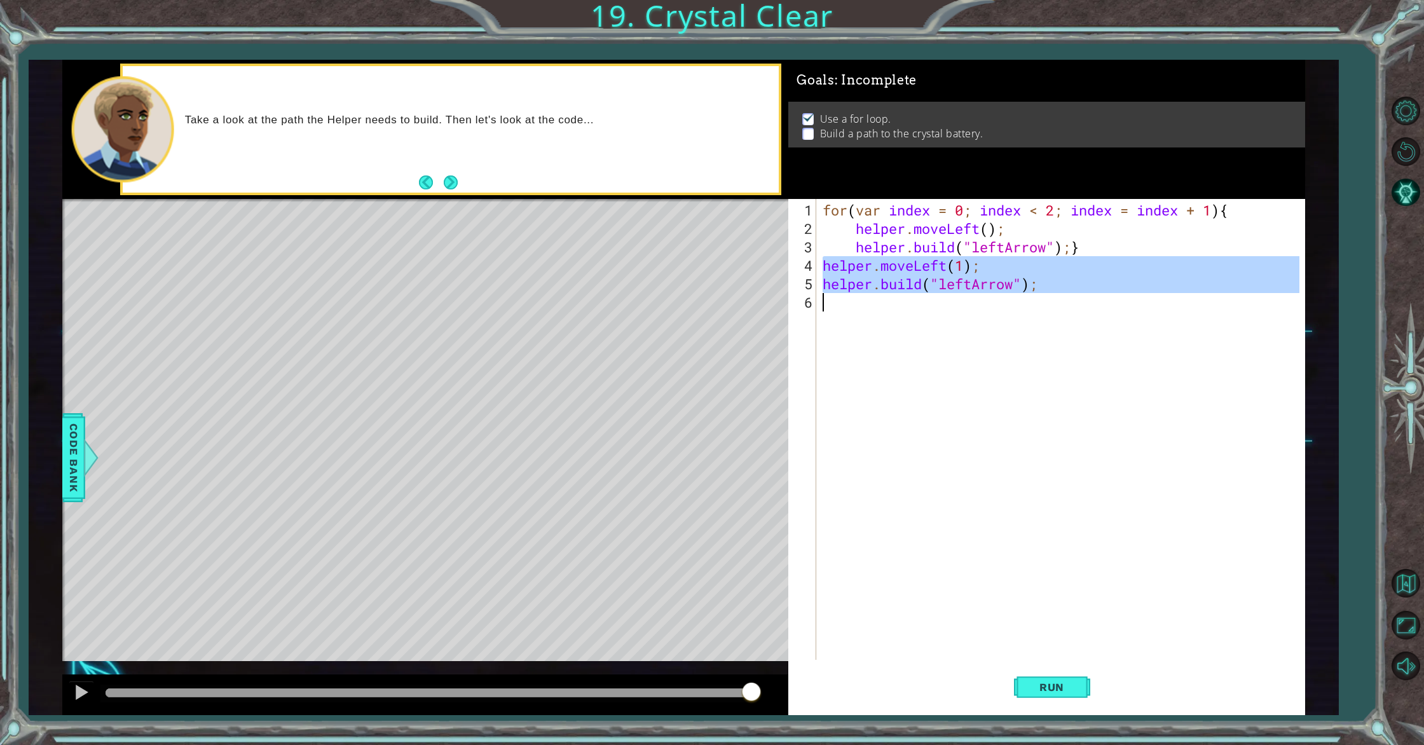
drag, startPoint x: 823, startPoint y: 263, endPoint x: 1027, endPoint y: 292, distance: 206.9
click at [1027, 292] on div "for ( var index = 0 ; index < 2 ; index = index + 1 ) { helper . moveLeft ( ) ;…" at bounding box center [1063, 450] width 486 height 498
type textarea "[DOMAIN_NAME]("leftArrow");"
click at [938, 301] on div "for ( var index = 0 ; index < 2 ; index = index + 1 ) { helper . moveLeft ( ) ;…" at bounding box center [1063, 450] width 486 height 498
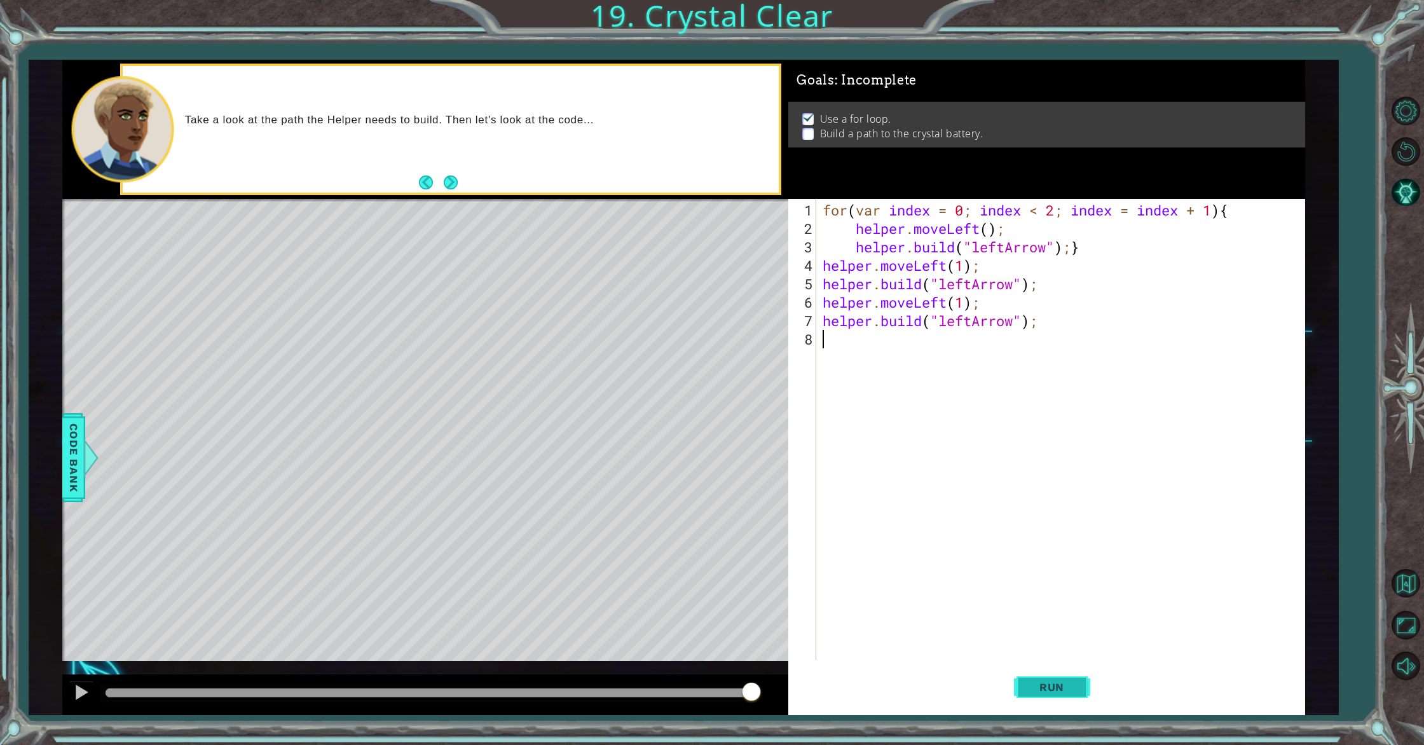
click at [1050, 695] on button "Run" at bounding box center [1052, 687] width 76 height 52
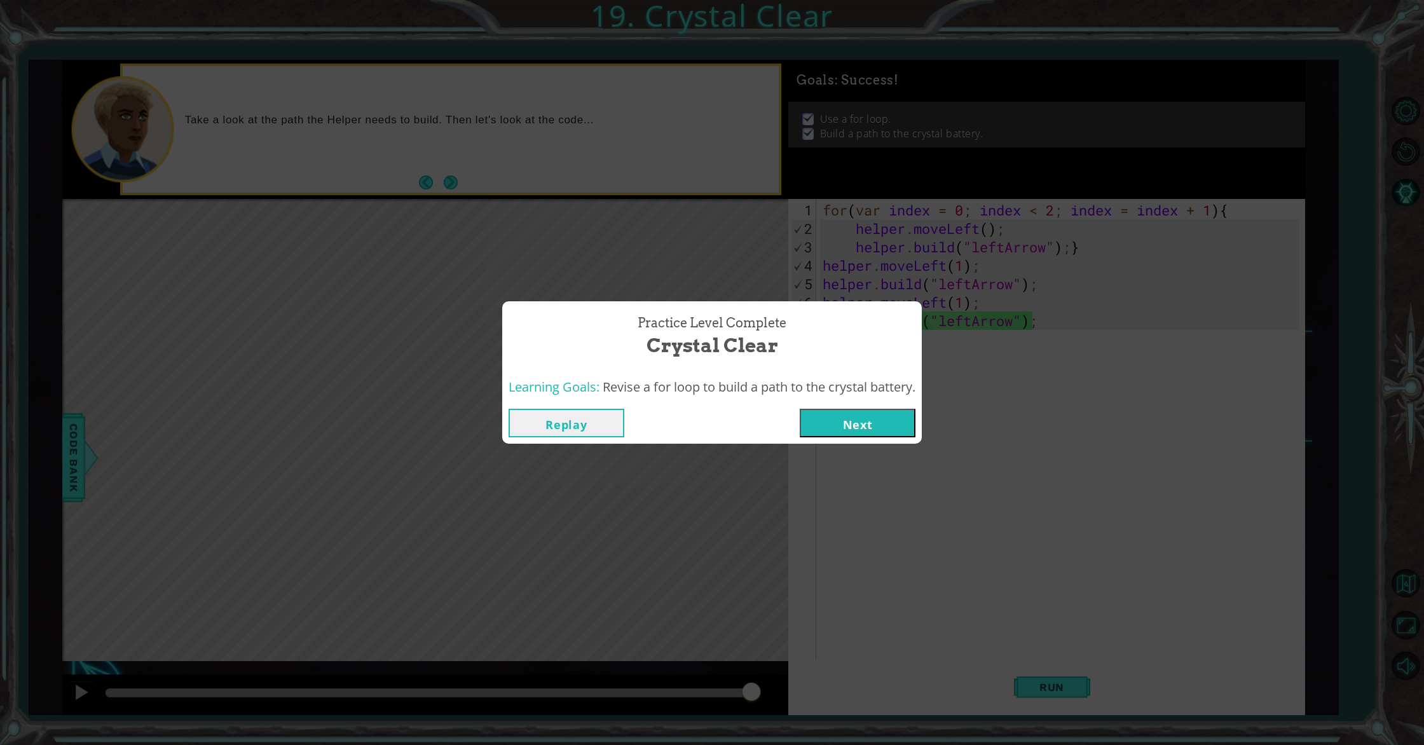
click at [853, 434] on button "Next" at bounding box center [858, 423] width 116 height 29
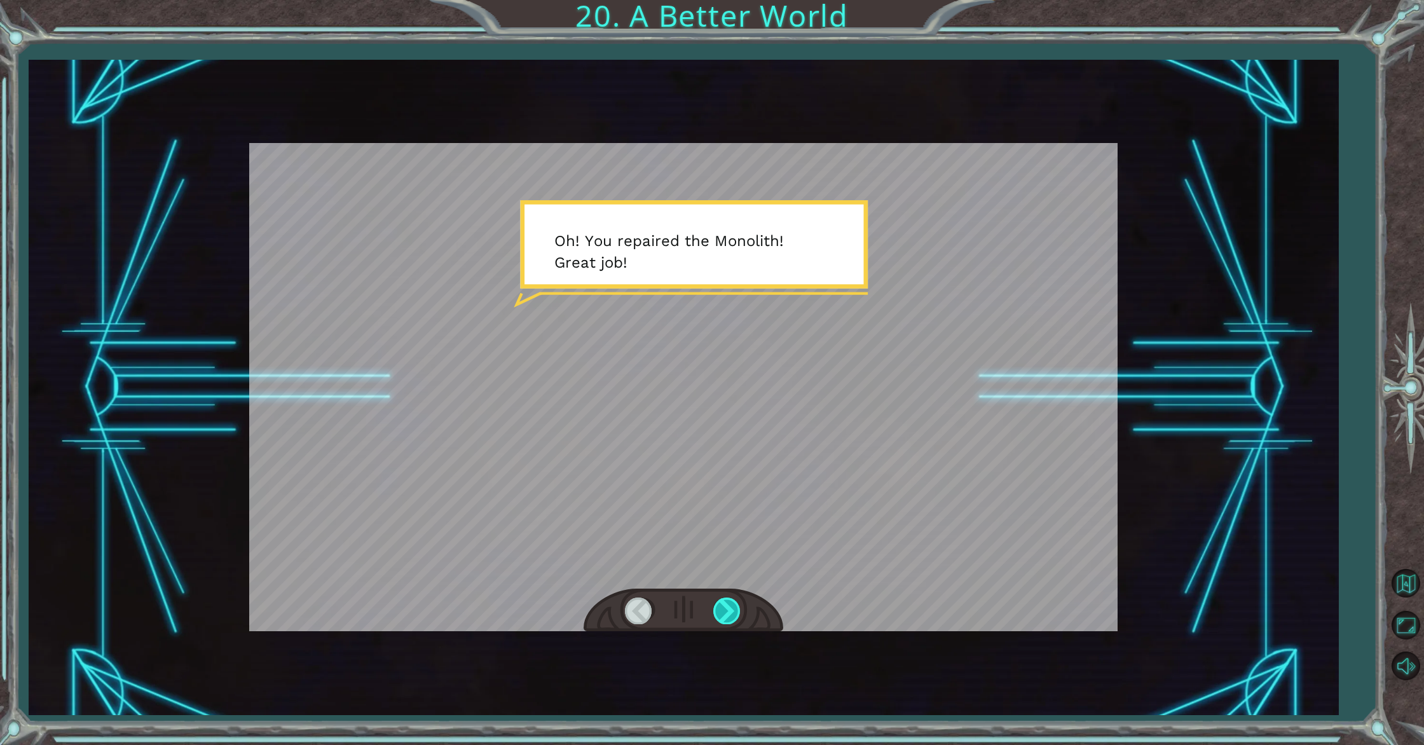
click at [731, 611] on div at bounding box center [727, 611] width 29 height 26
click at [729, 610] on div at bounding box center [727, 611] width 29 height 26
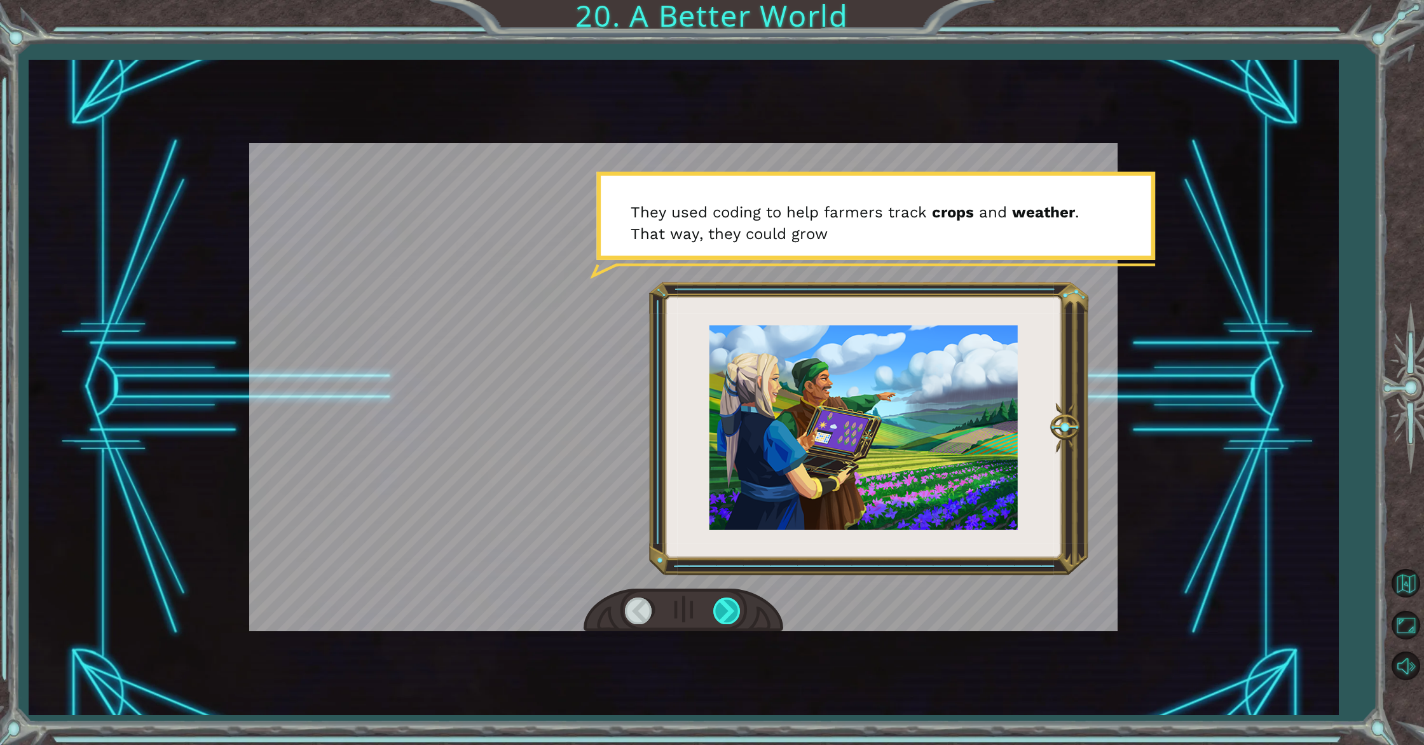
click at [715, 602] on div at bounding box center [727, 611] width 29 height 26
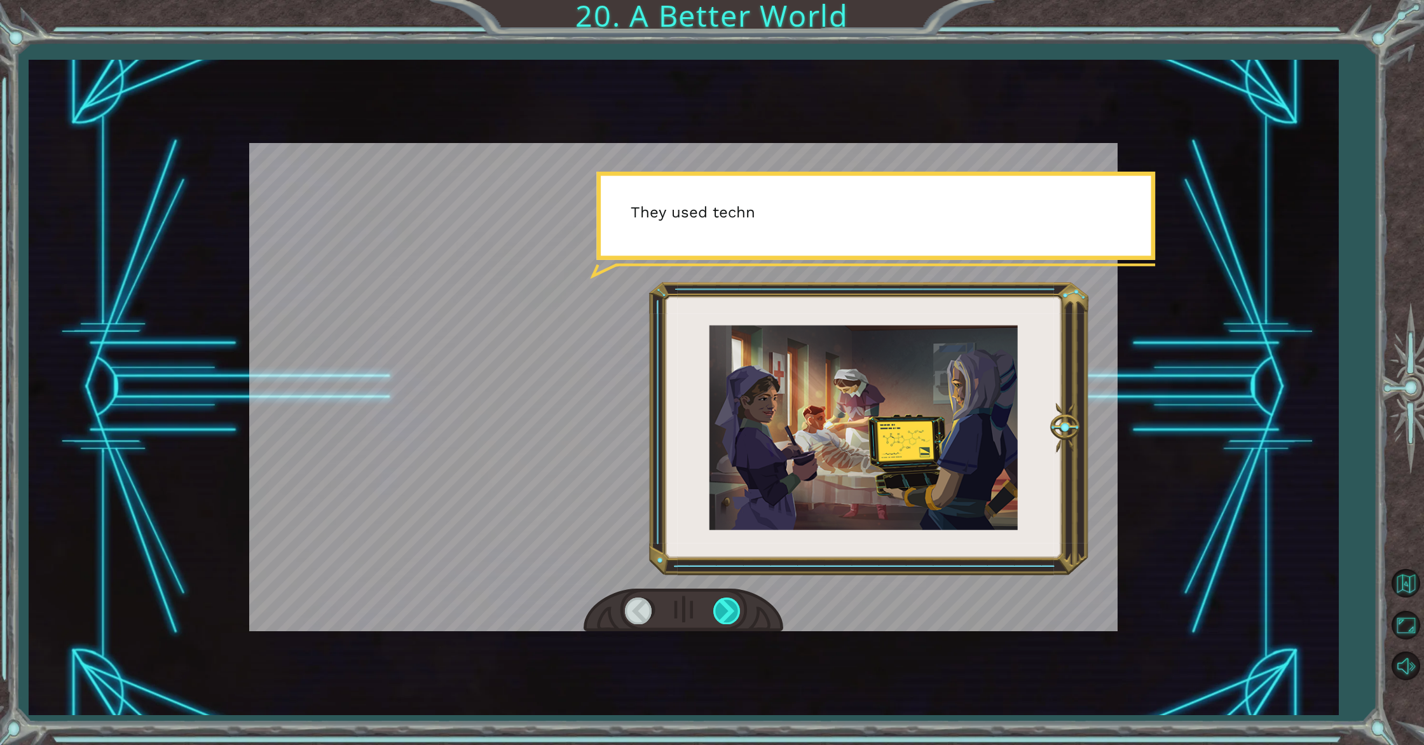
click at [715, 602] on div at bounding box center [727, 611] width 29 height 26
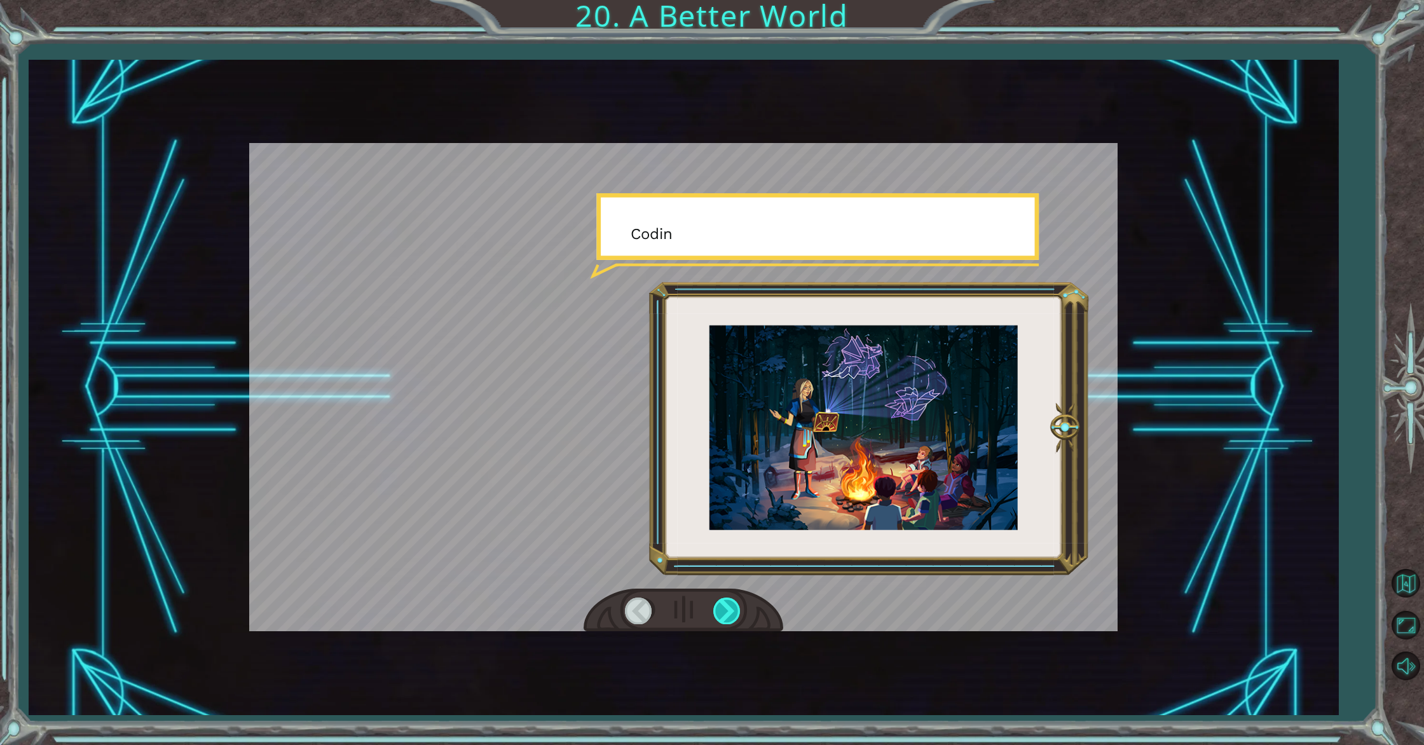
click at [715, 602] on div at bounding box center [727, 611] width 29 height 26
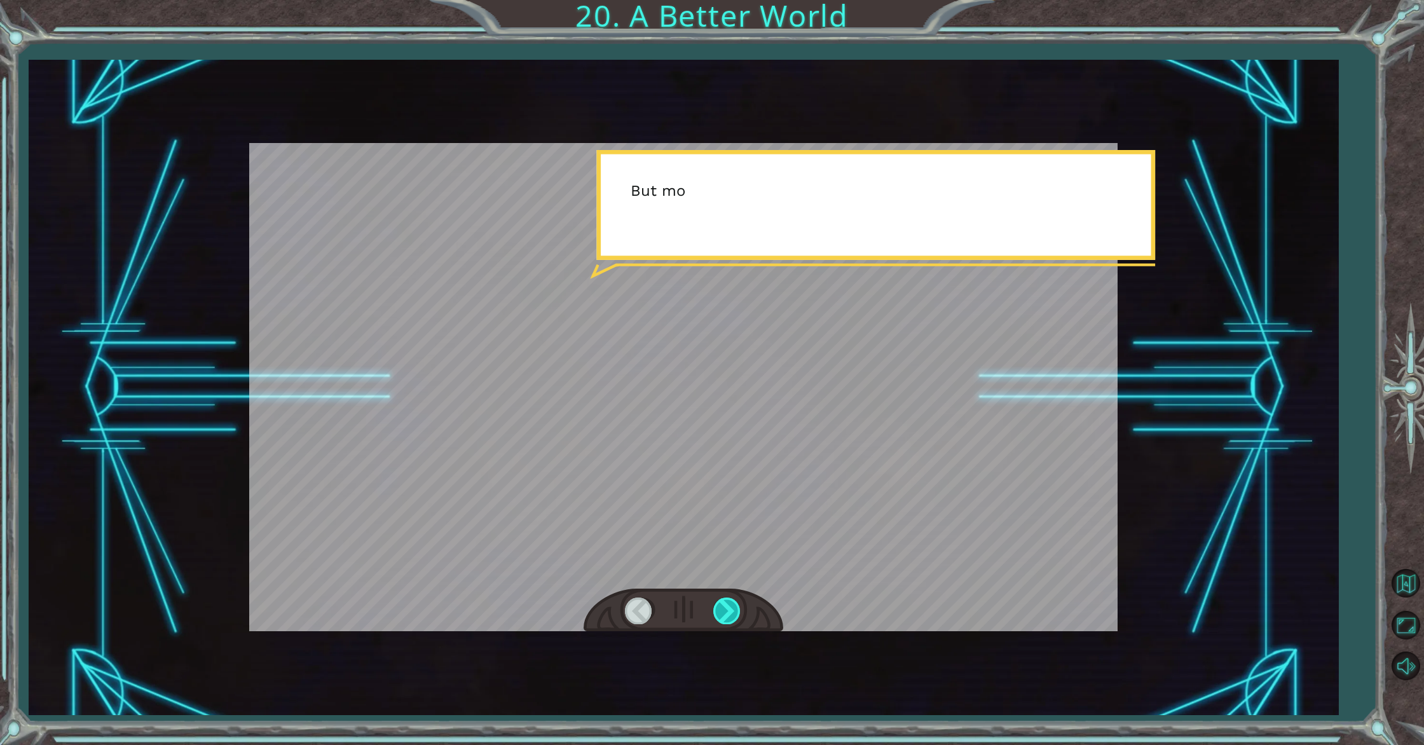
click at [715, 602] on div at bounding box center [727, 611] width 29 height 26
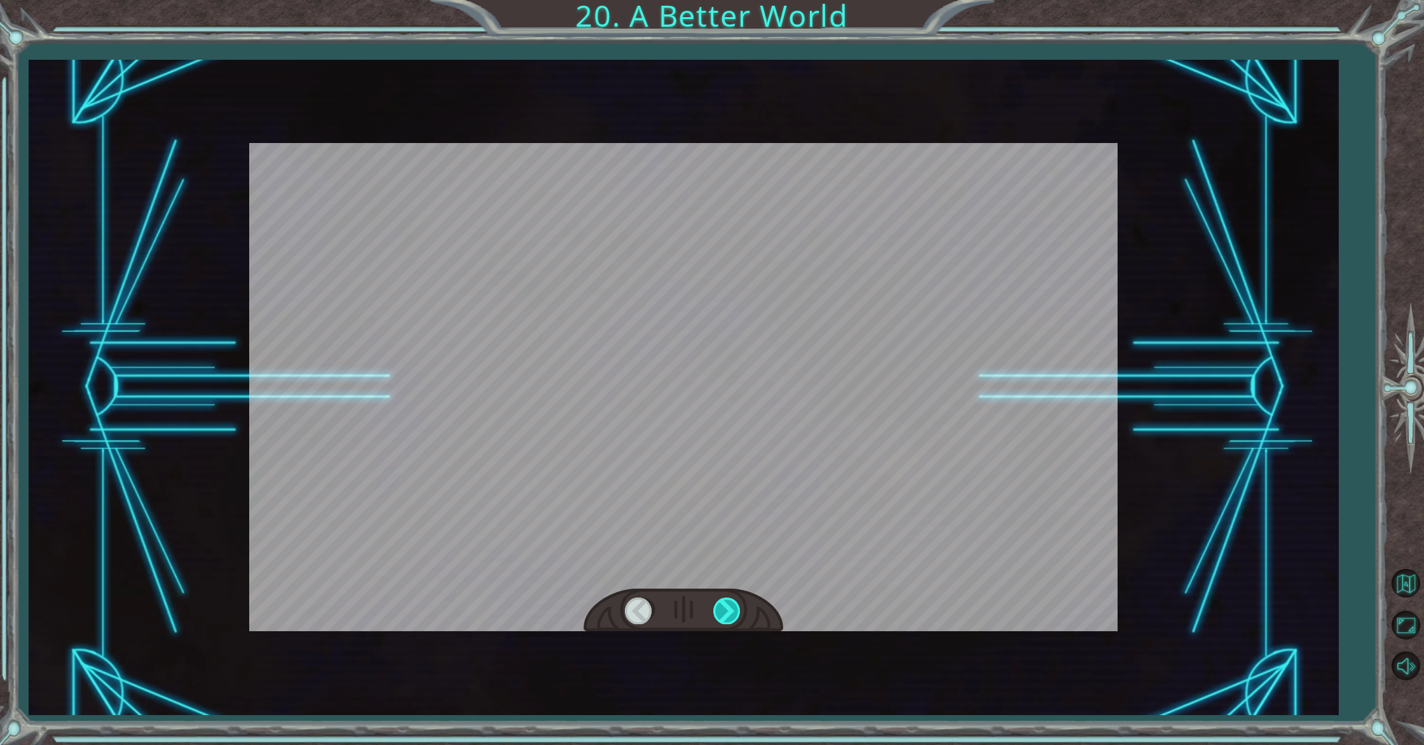
click at [715, 602] on div at bounding box center [727, 611] width 29 height 26
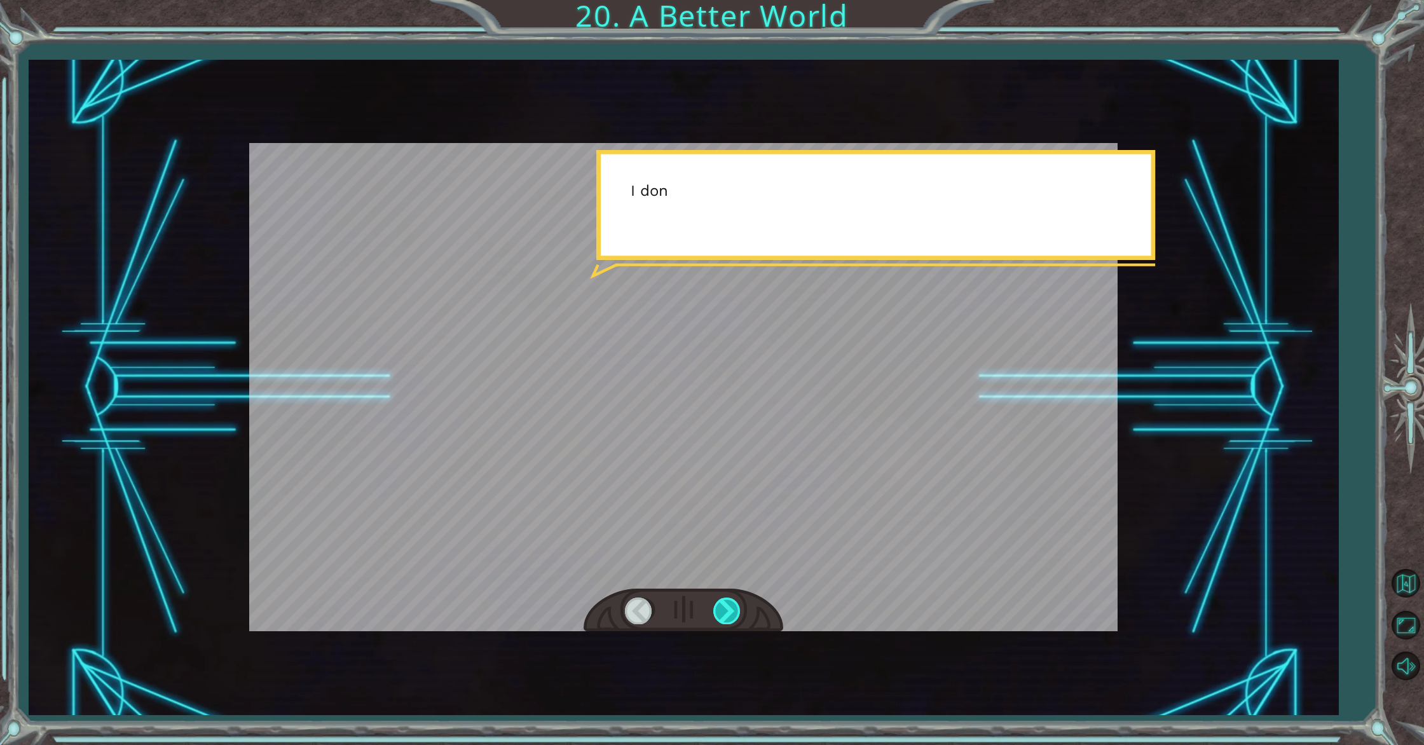
click at [715, 602] on div at bounding box center [727, 611] width 29 height 26
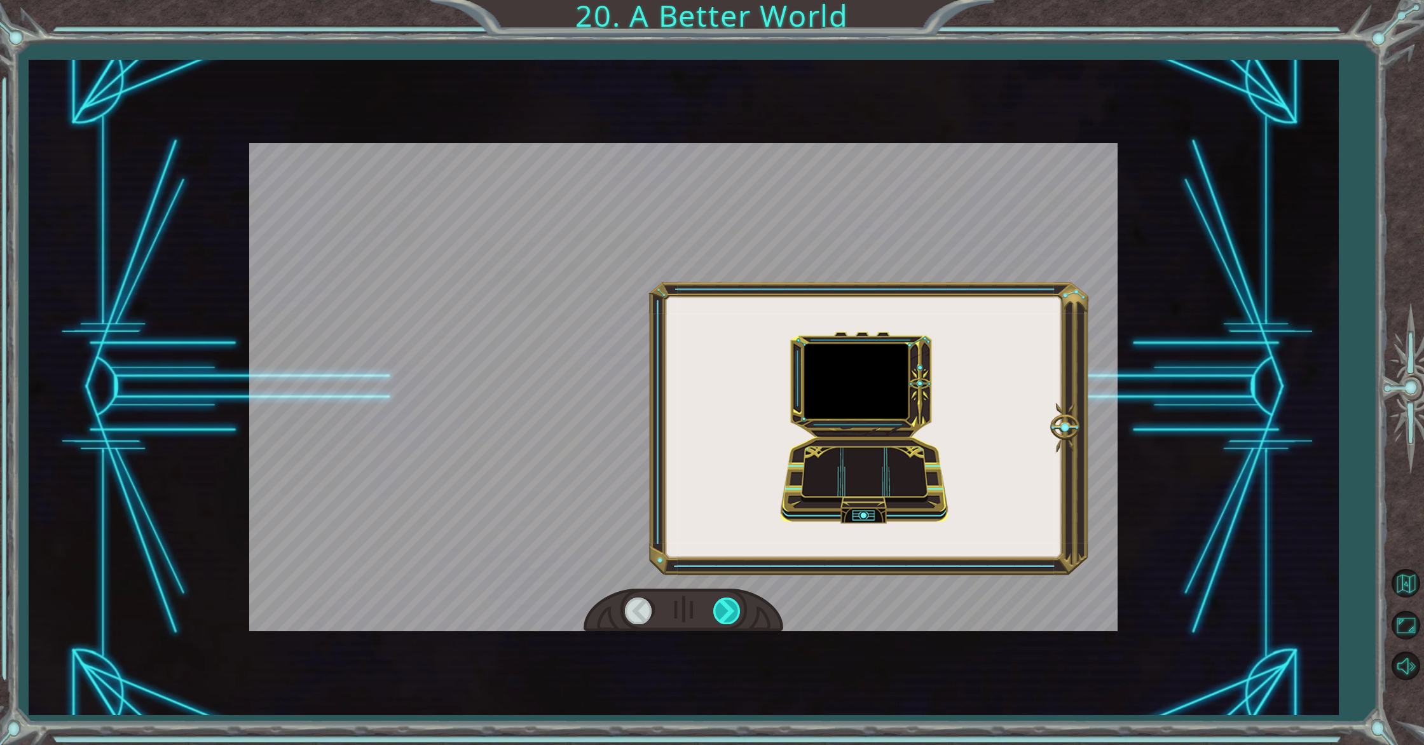
click at [715, 602] on div at bounding box center [727, 611] width 29 height 26
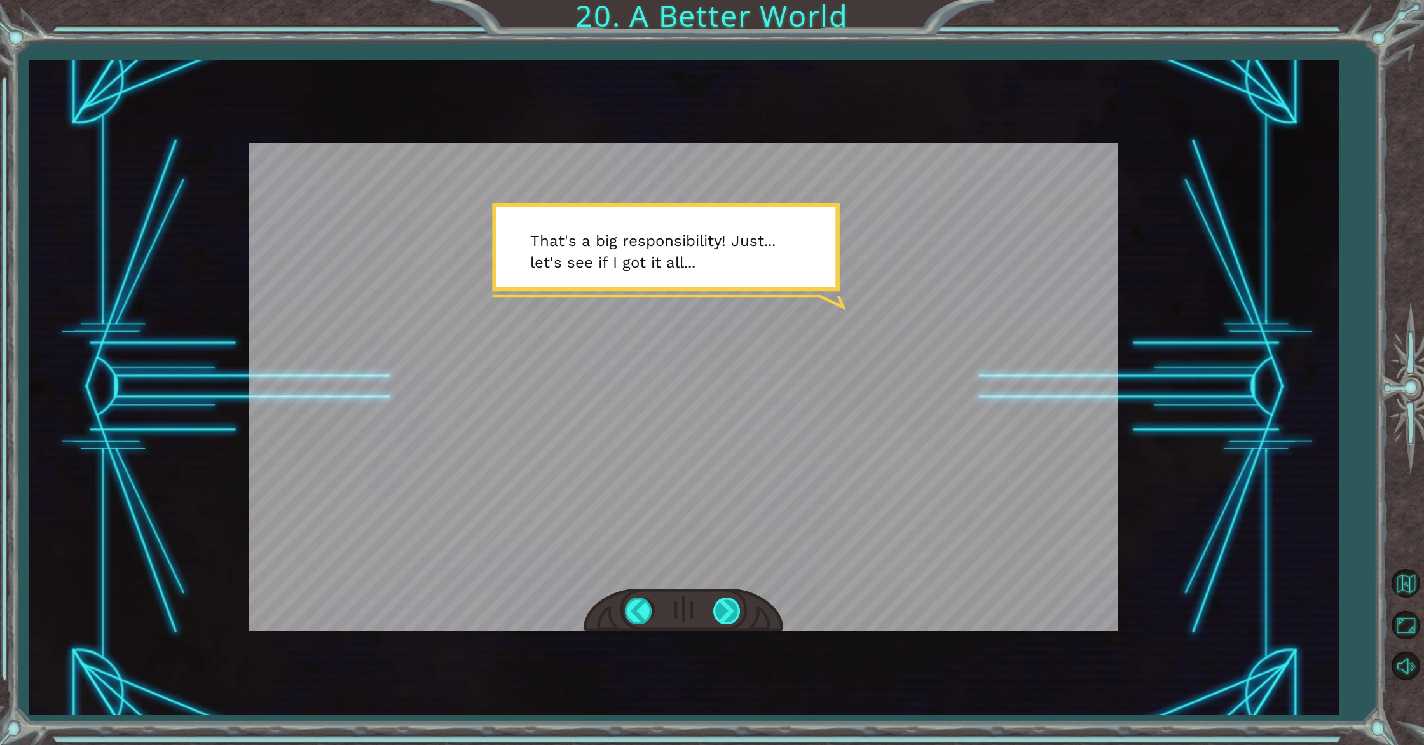
click at [726, 601] on div at bounding box center [727, 611] width 29 height 26
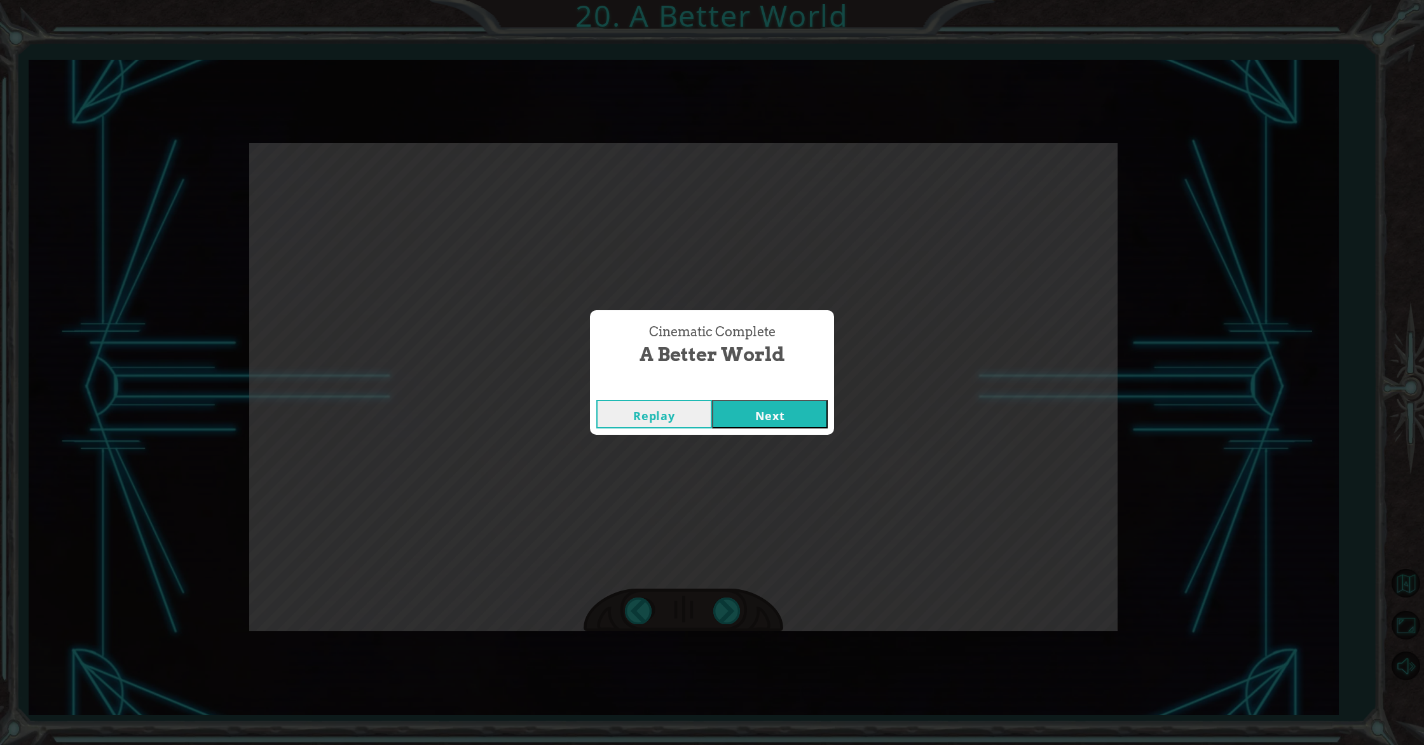
click at [726, 409] on button "Next" at bounding box center [770, 414] width 116 height 29
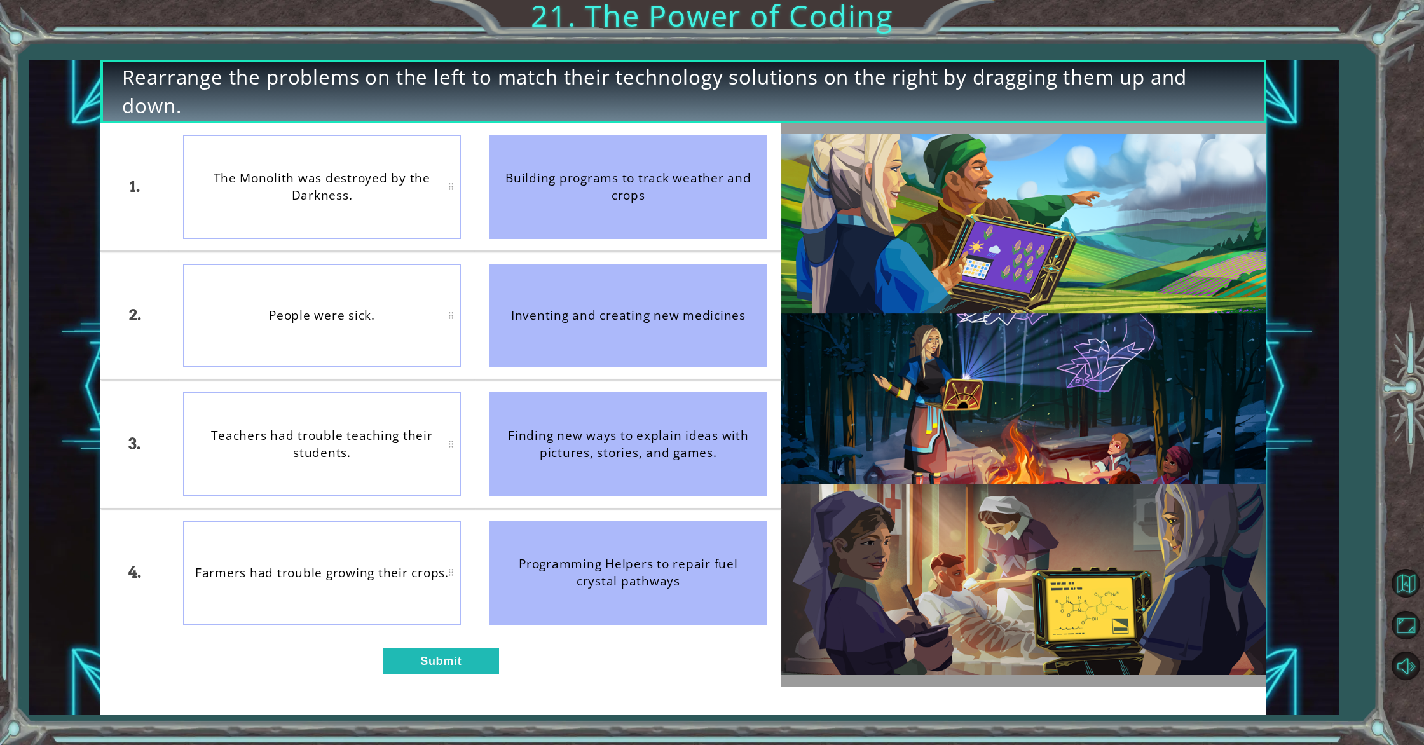
click at [381, 303] on div "People were sick." at bounding box center [322, 316] width 278 height 104
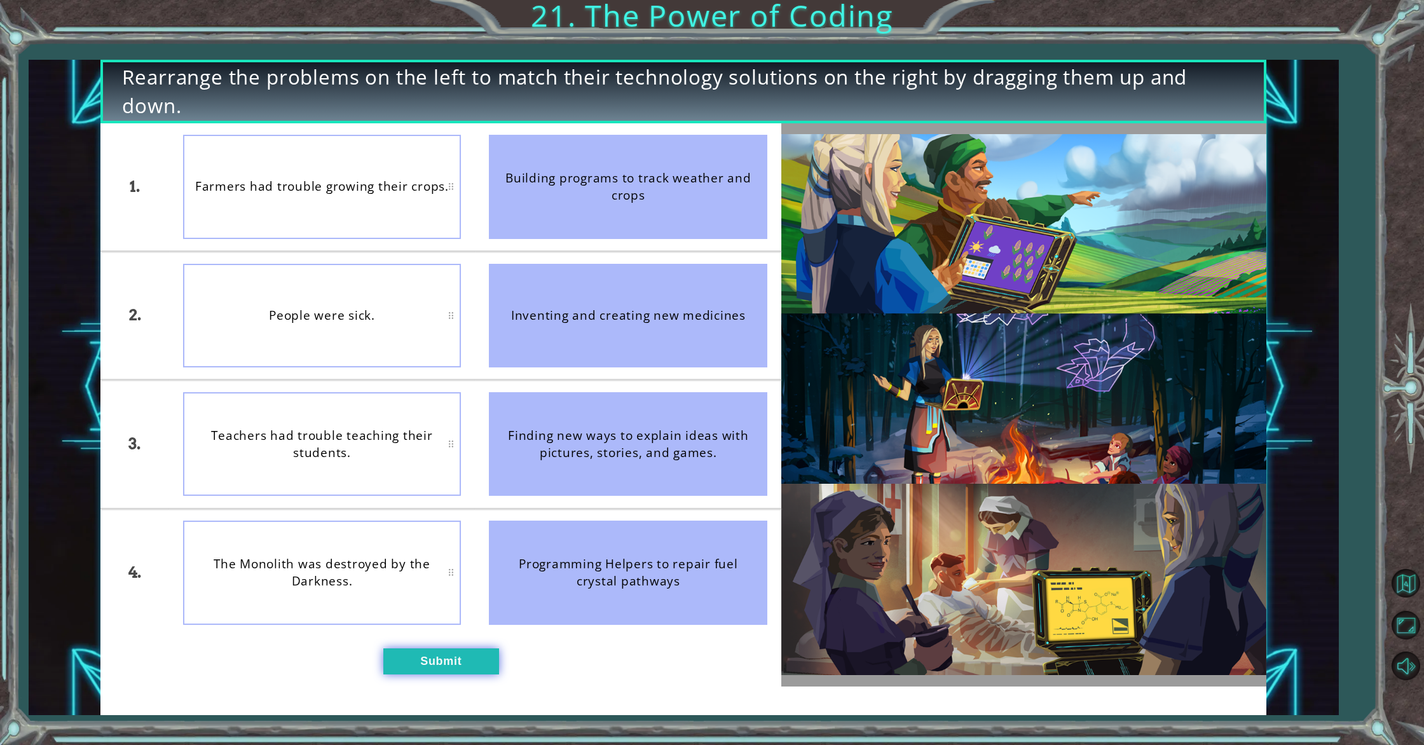
click at [464, 669] on button "Submit" at bounding box center [441, 662] width 116 height 26
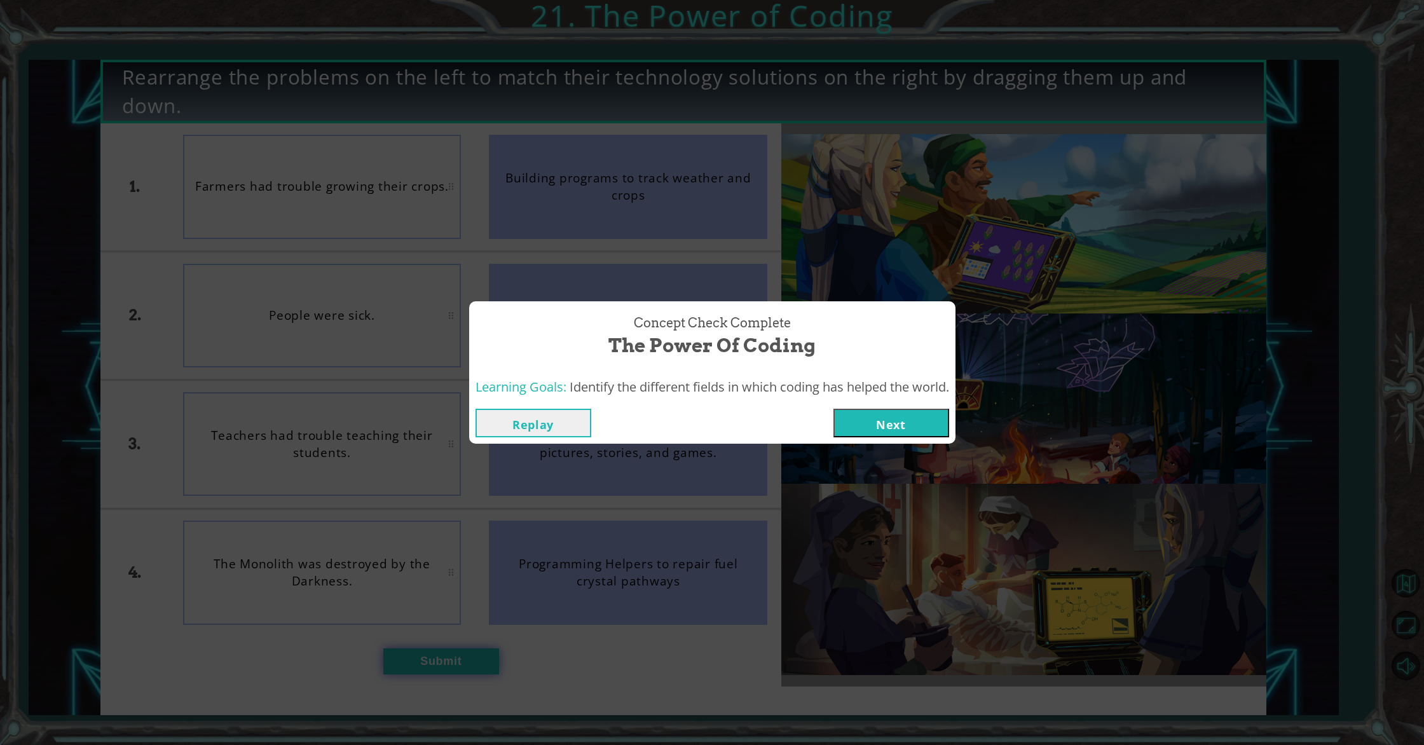
click at [834, 409] on button "Next" at bounding box center [892, 423] width 116 height 29
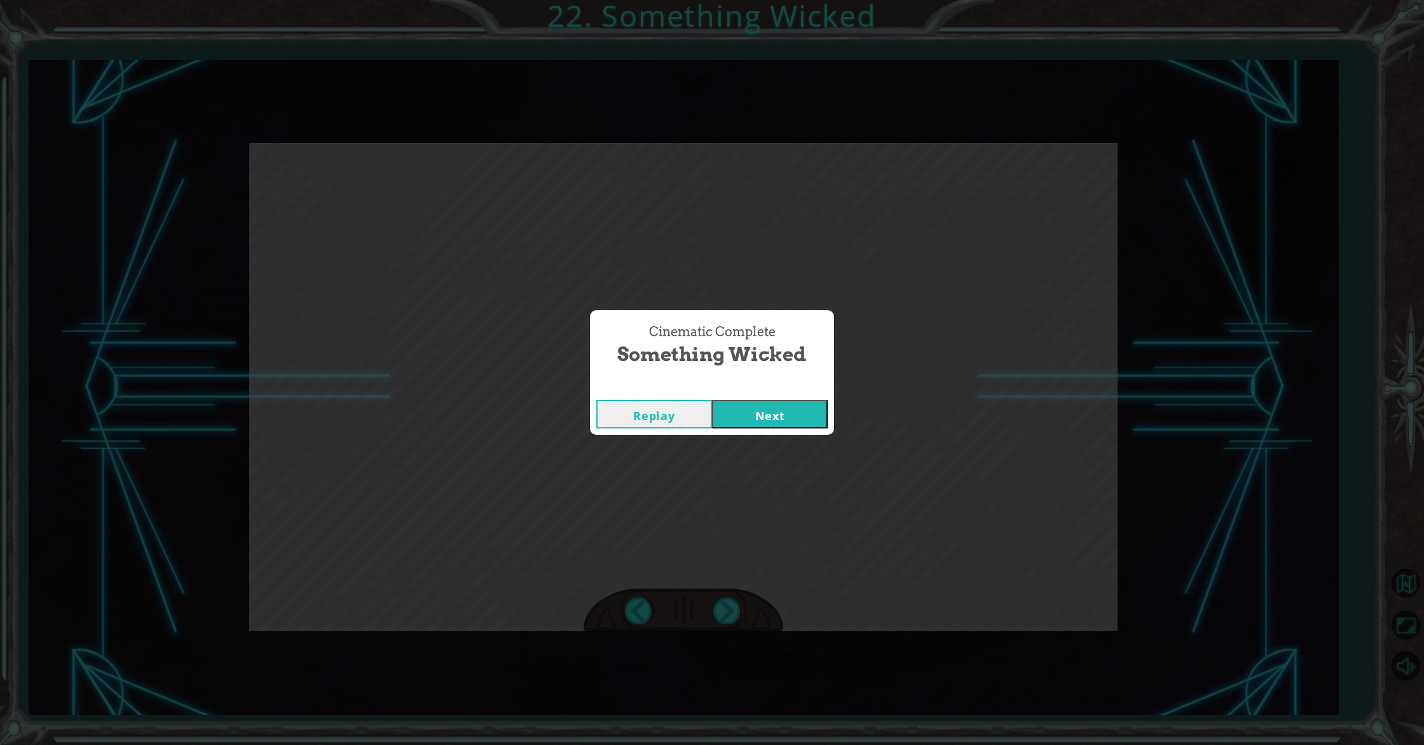
click button "Next" at bounding box center [770, 414] width 116 height 29
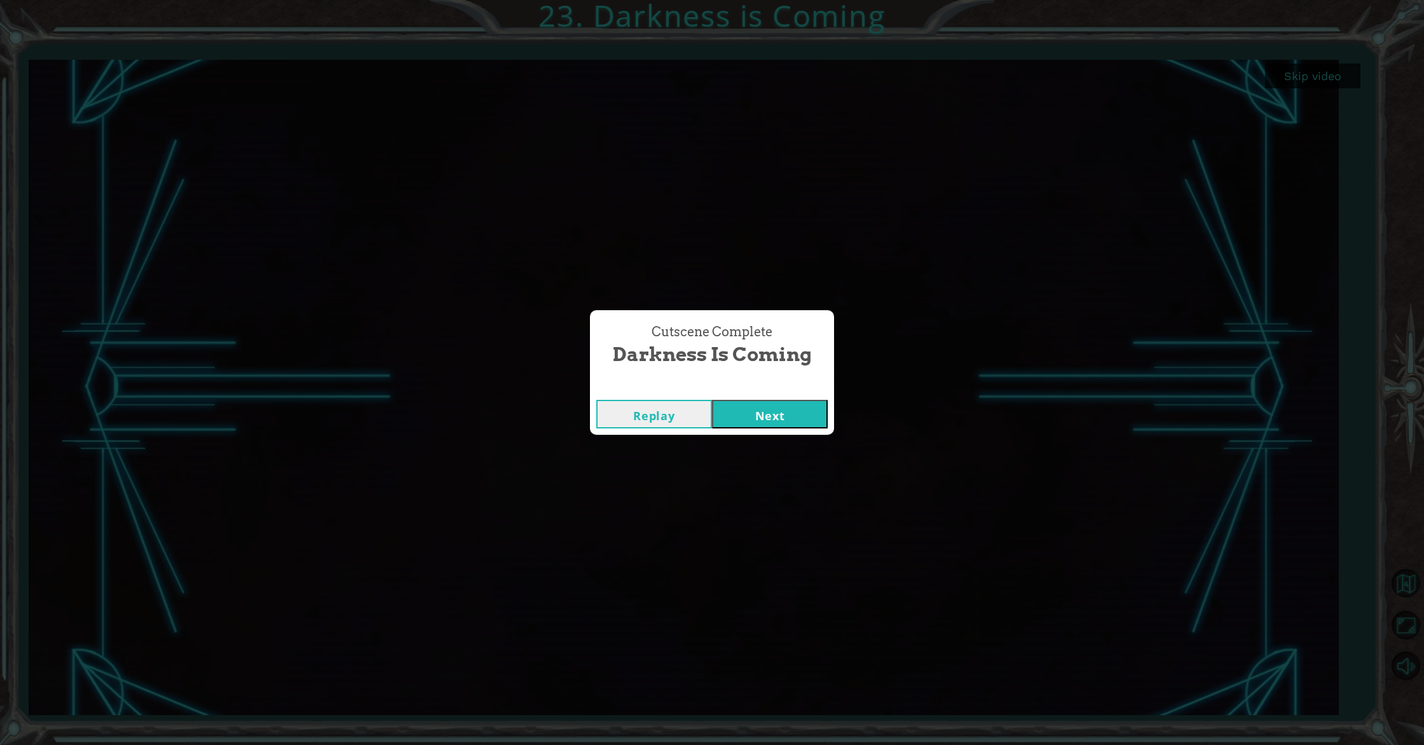
click at [789, 415] on button "Next" at bounding box center [770, 414] width 116 height 29
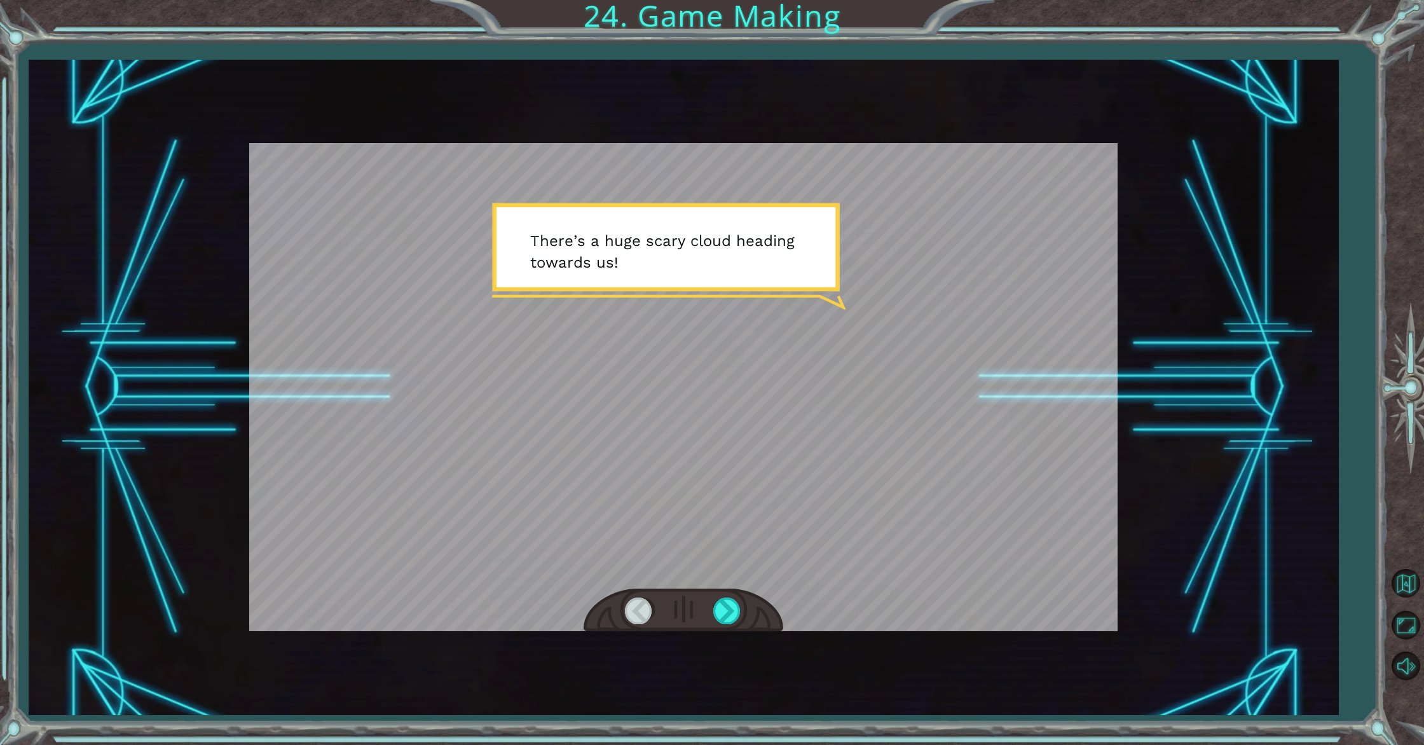
click at [647, 422] on div at bounding box center [683, 387] width 869 height 488
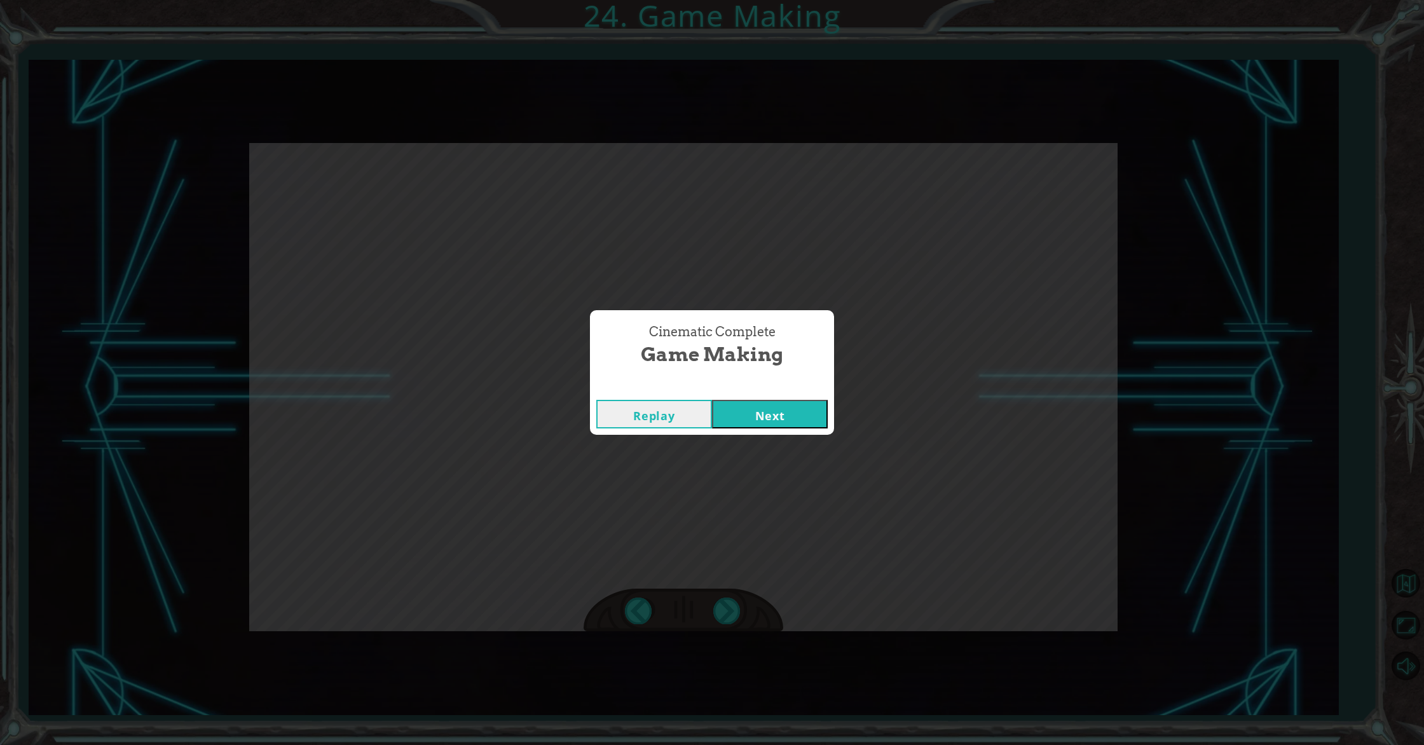
click at [735, 416] on button "Next" at bounding box center [770, 414] width 116 height 29
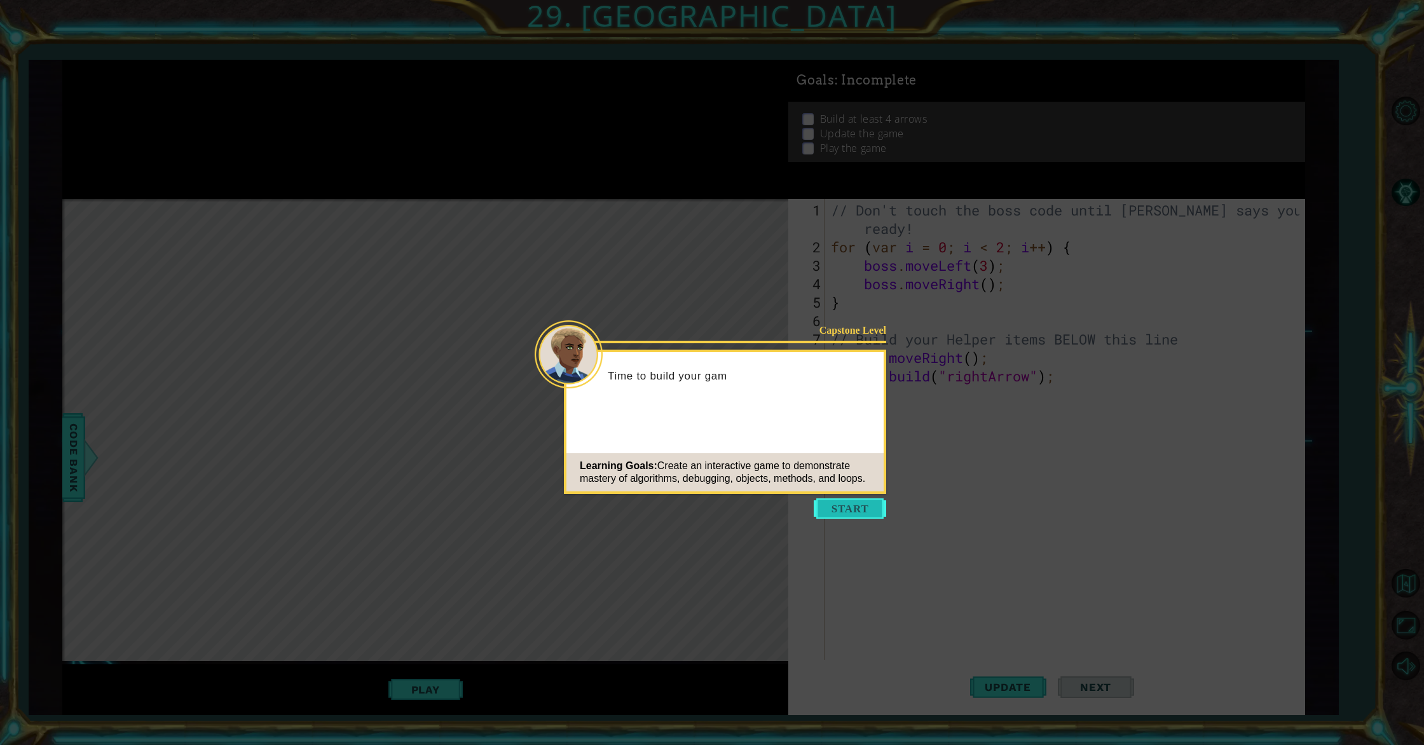
click at [863, 507] on button "Start" at bounding box center [850, 508] width 72 height 20
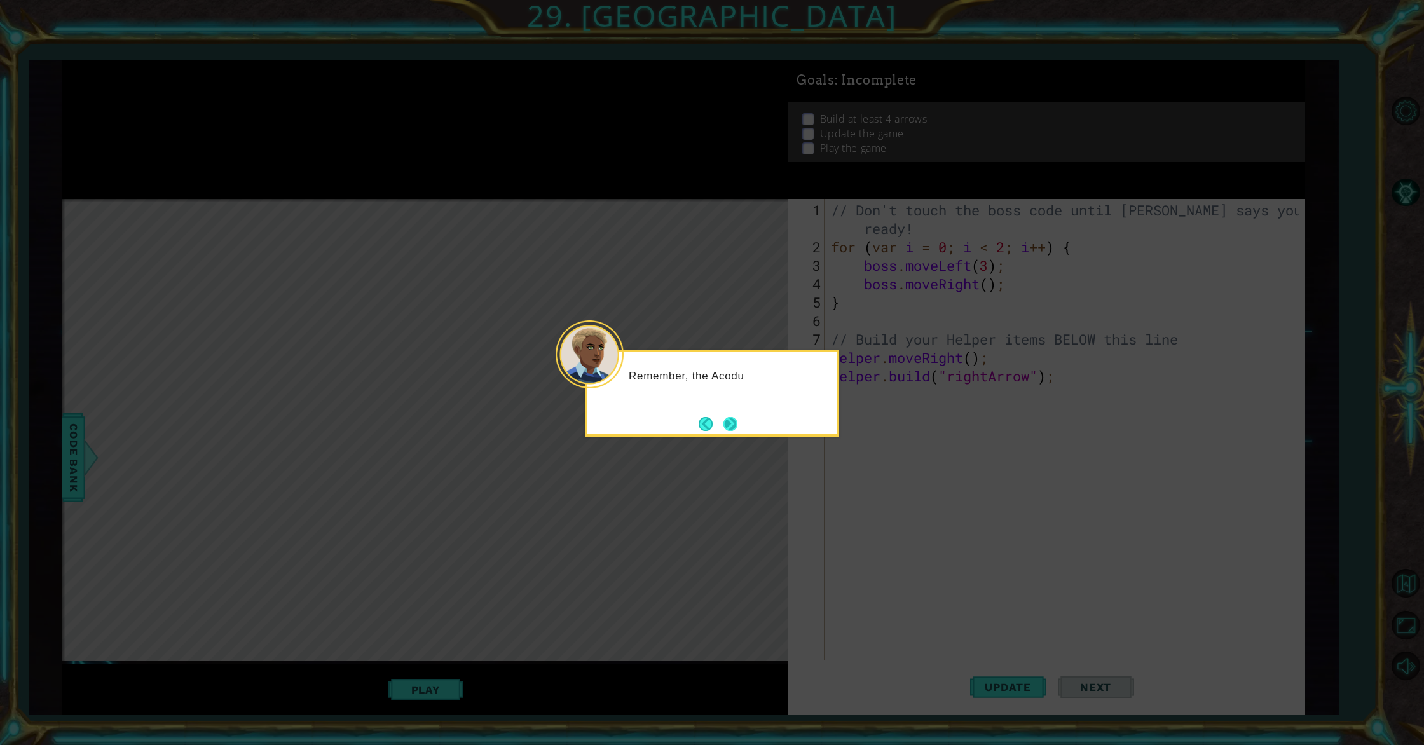
click at [736, 421] on button "Next" at bounding box center [731, 424] width 14 height 14
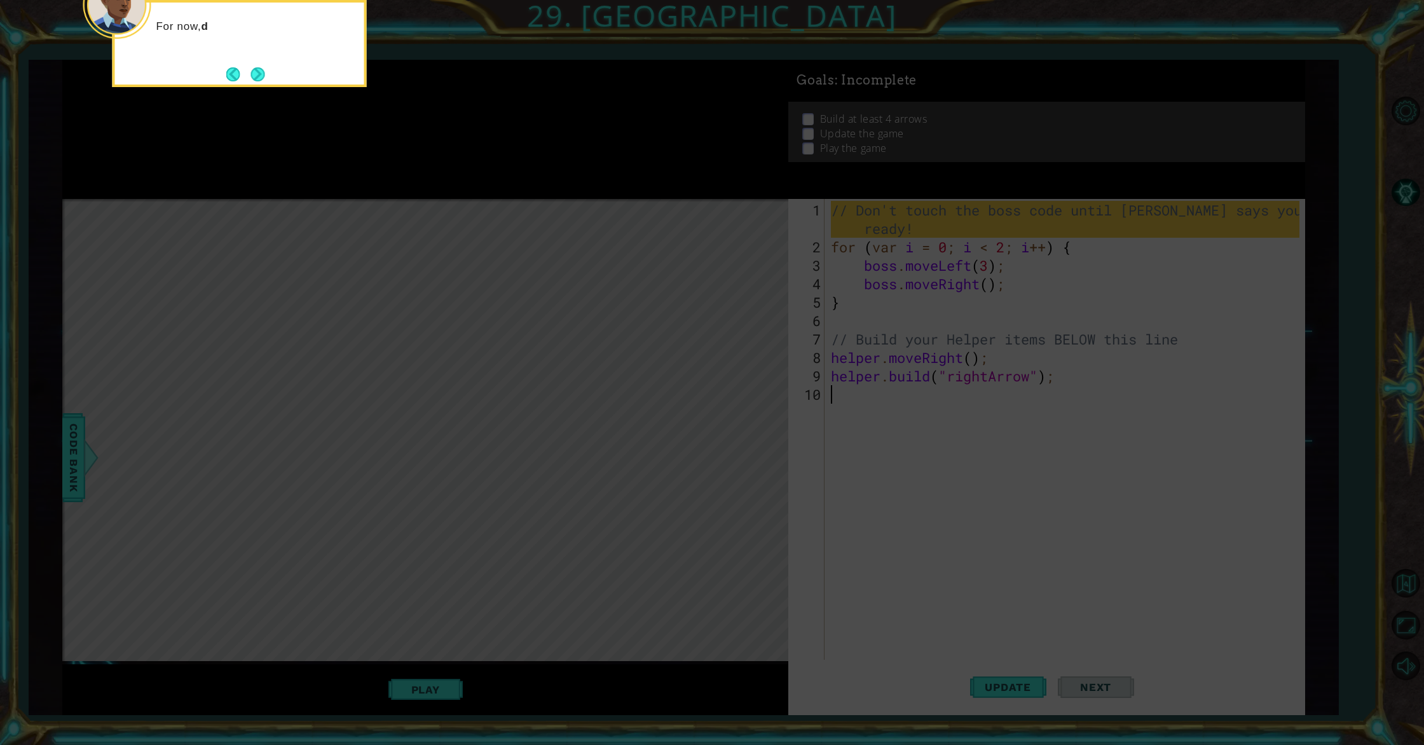
click at [999, 689] on icon at bounding box center [712, 111] width 1424 height 1267
click at [251, 69] on button "Next" at bounding box center [258, 74] width 14 height 14
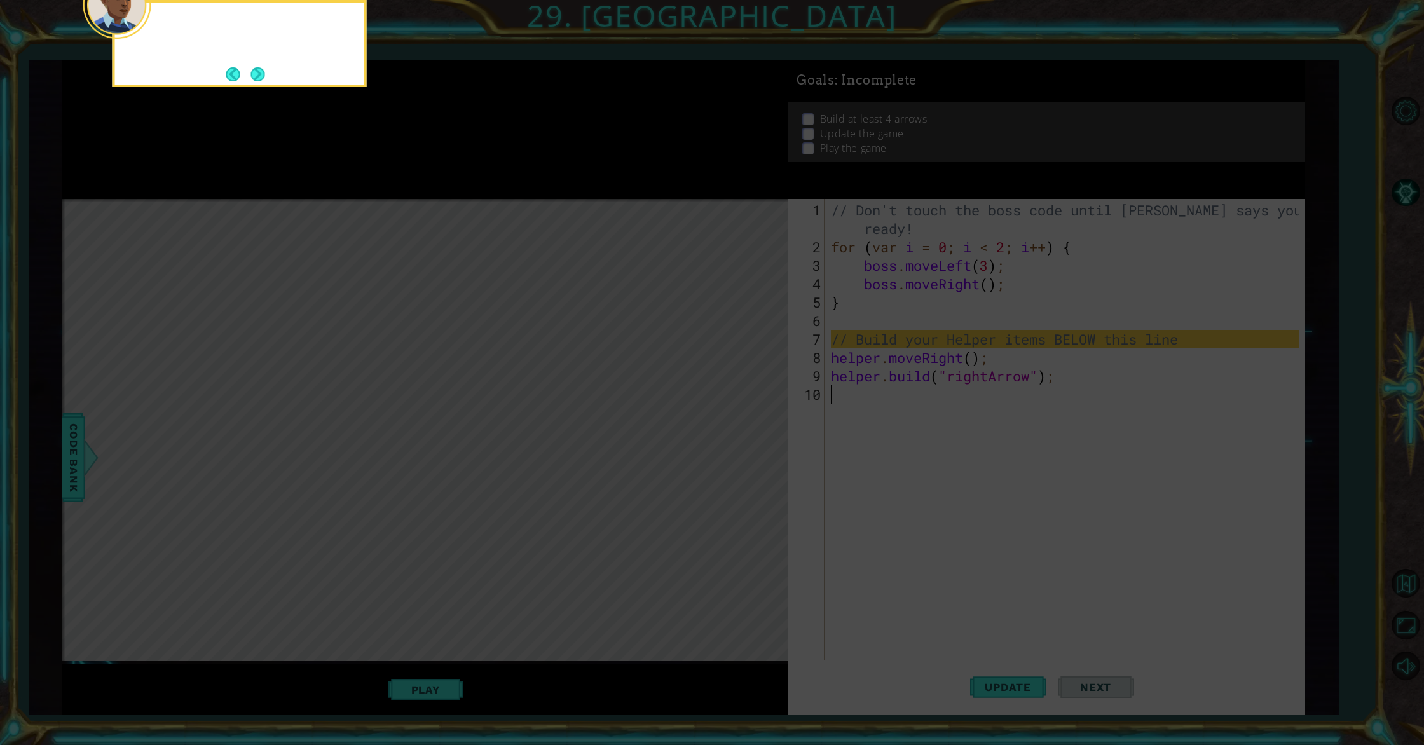
click at [251, 69] on button "Next" at bounding box center [258, 74] width 14 height 14
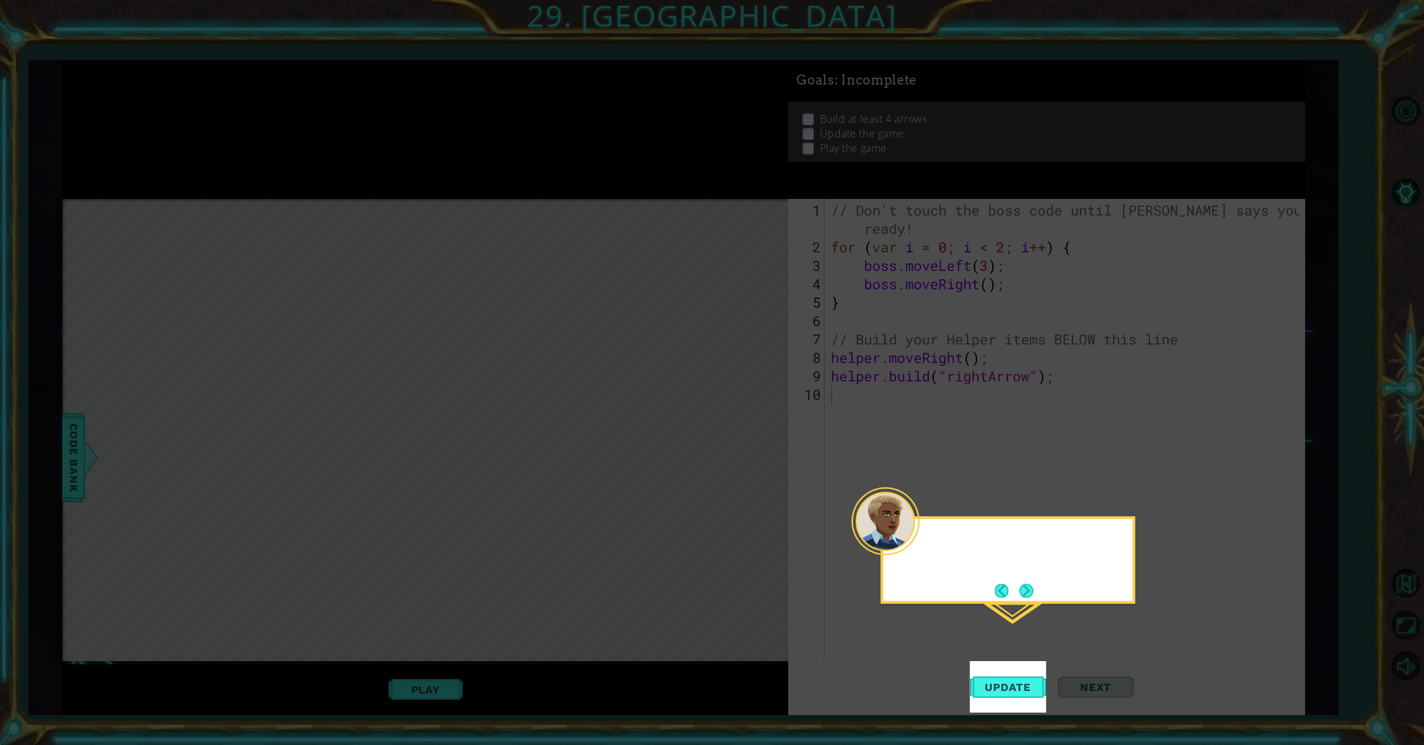
click at [251, 69] on icon at bounding box center [712, 372] width 1424 height 745
click at [1031, 589] on button "Next" at bounding box center [1027, 592] width 14 height 14
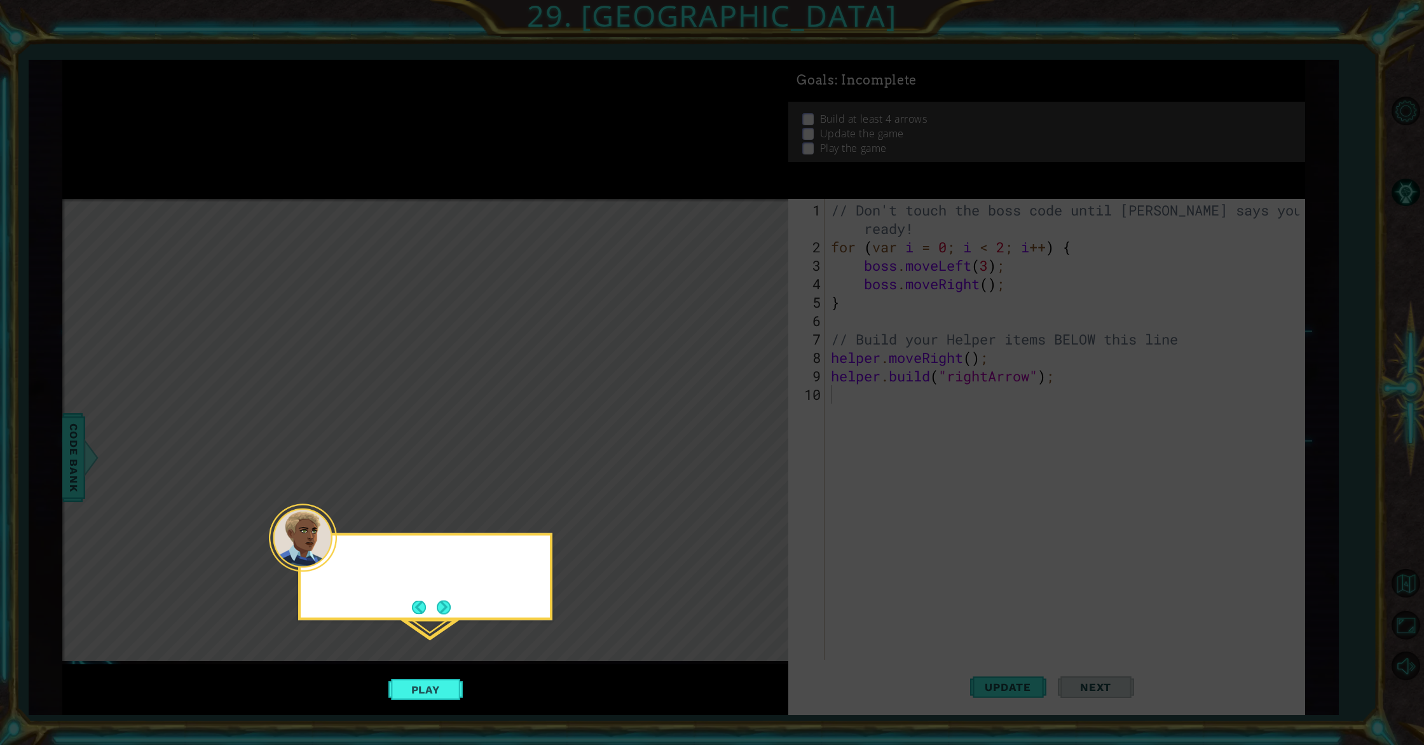
click at [1031, 589] on icon at bounding box center [712, 372] width 1424 height 745
drag, startPoint x: 443, startPoint y: 612, endPoint x: 451, endPoint y: 614, distance: 8.5
click at [448, 612] on button "Next" at bounding box center [444, 607] width 14 height 14
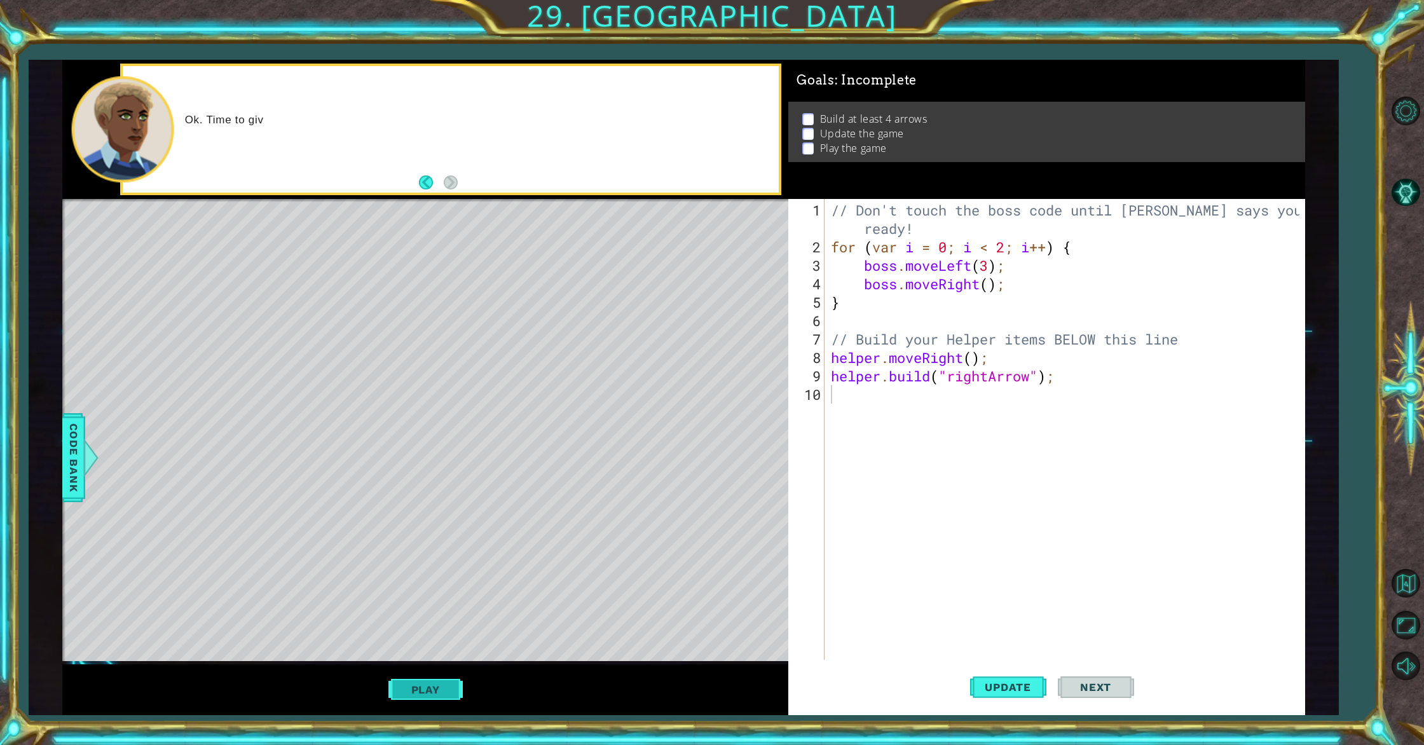
click at [437, 689] on button "Play" at bounding box center [425, 690] width 74 height 24
click at [1023, 687] on span "Update" at bounding box center [1008, 687] width 72 height 13
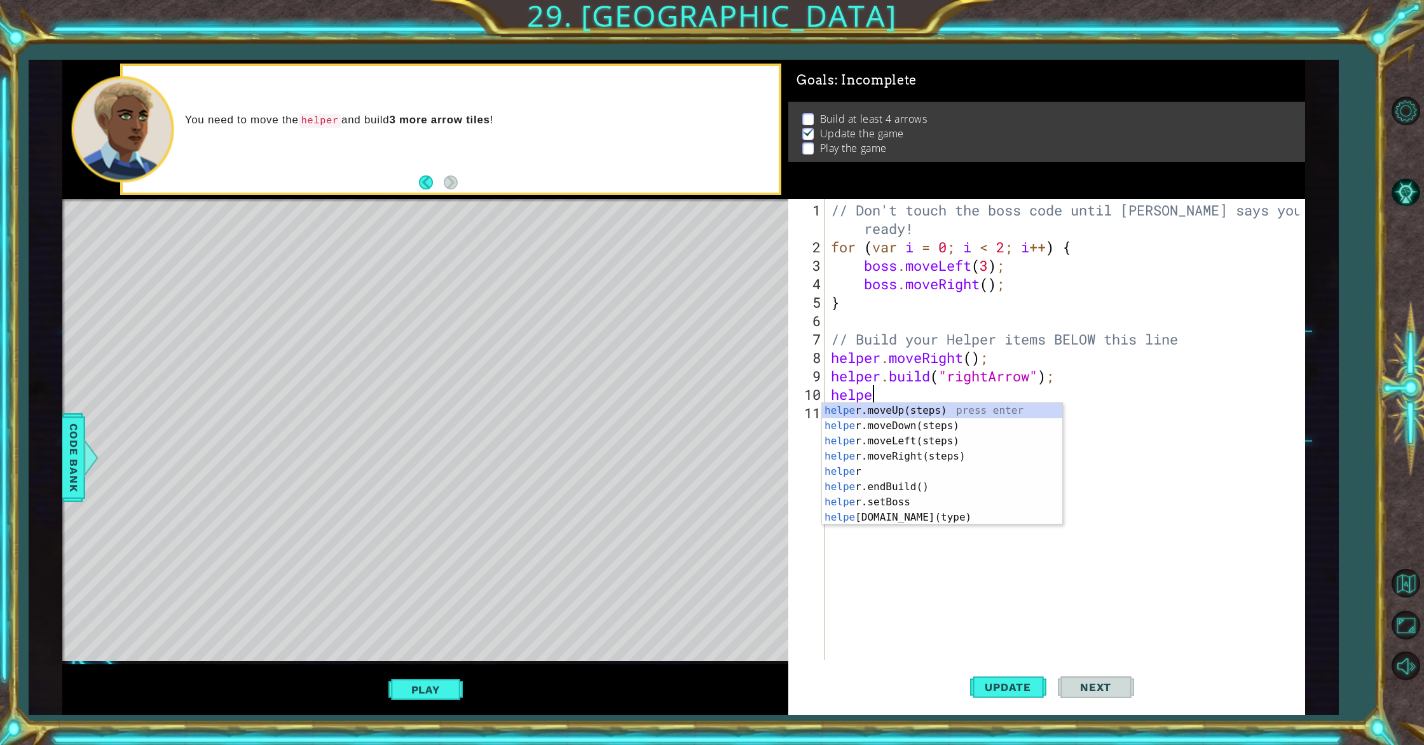
type textarea "helper"
click at [903, 469] on div "helper press enter helper .moveUp(steps) press enter helper .moveDown(steps) pr…" at bounding box center [942, 479] width 240 height 153
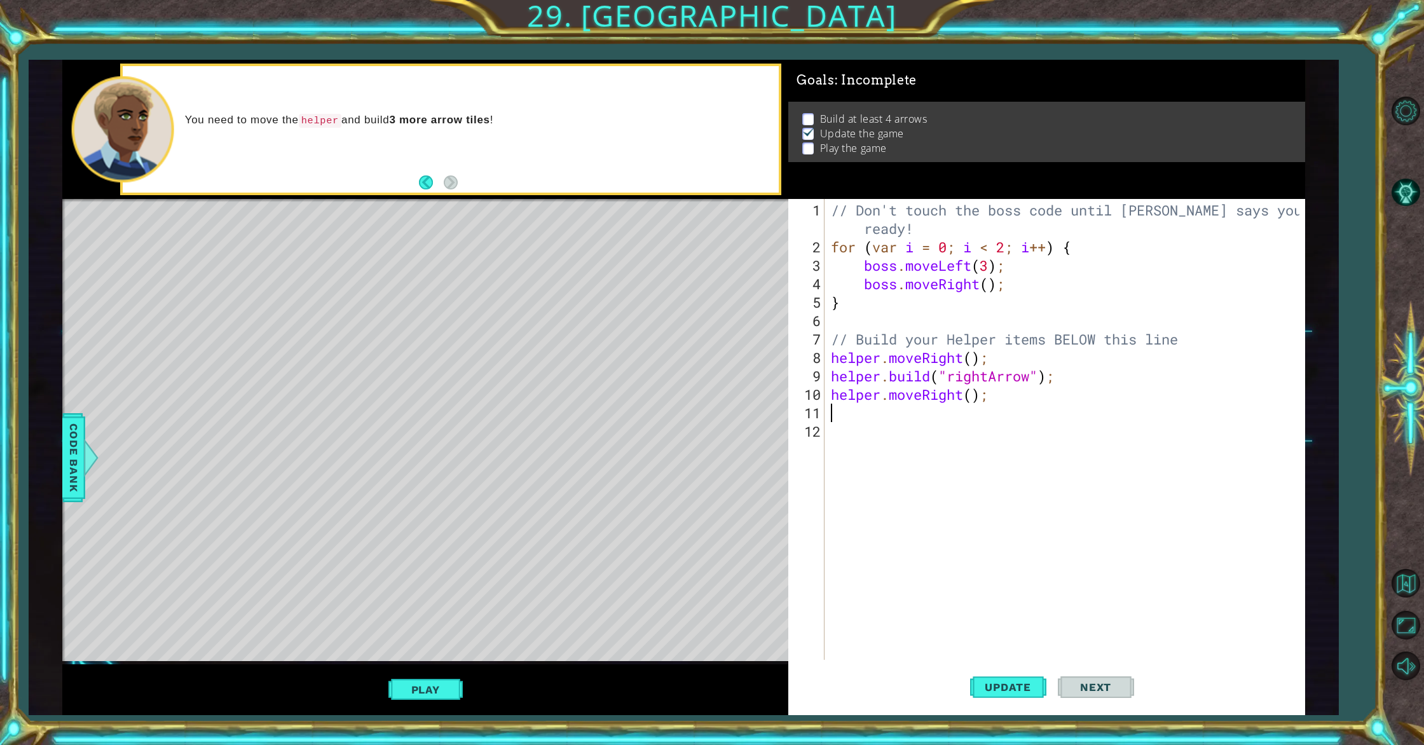
scroll to position [0, 0]
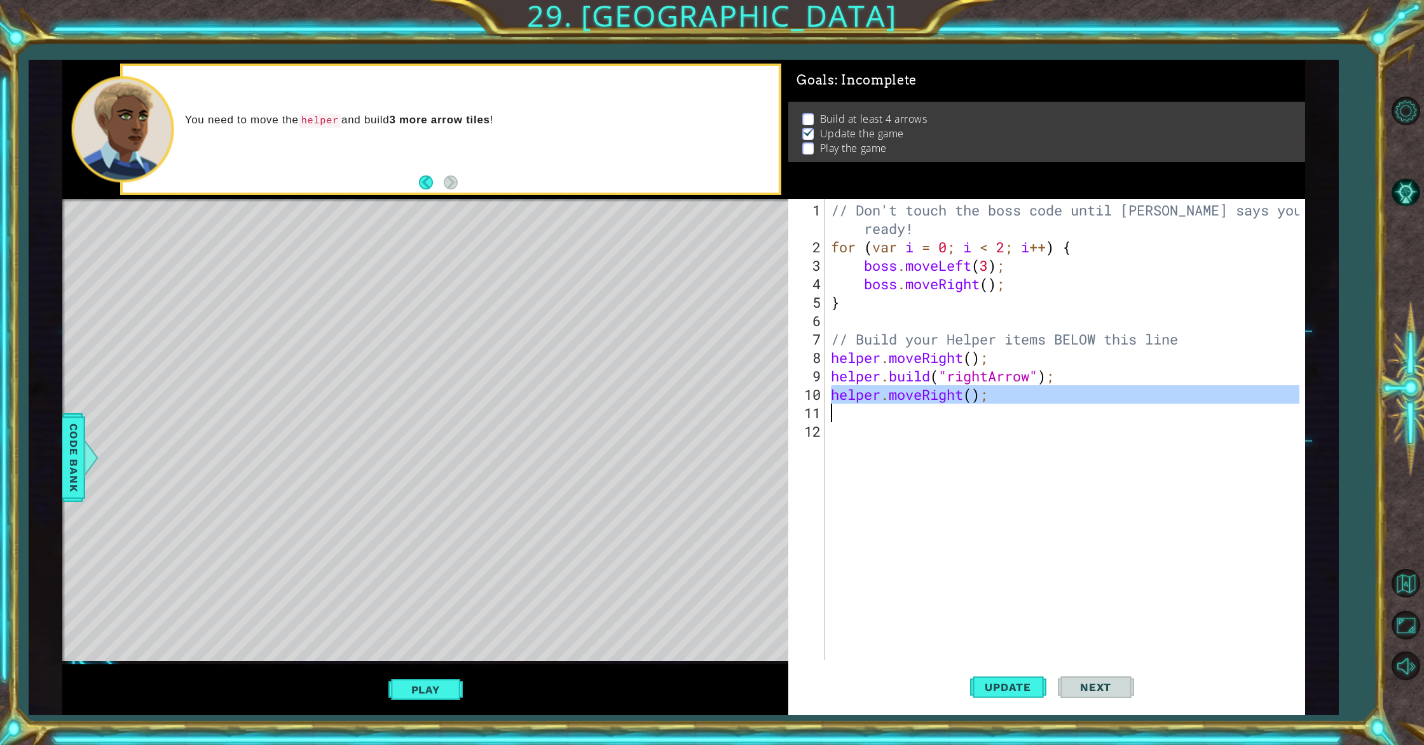
drag, startPoint x: 832, startPoint y: 395, endPoint x: 997, endPoint y: 406, distance: 165.0
click at [997, 406] on div "// Don't touch the boss code until [PERSON_NAME] says you're ready! for ( var i…" at bounding box center [1066, 459] width 477 height 516
type textarea "helper.moveRight();"
paste textarea "Code Area"
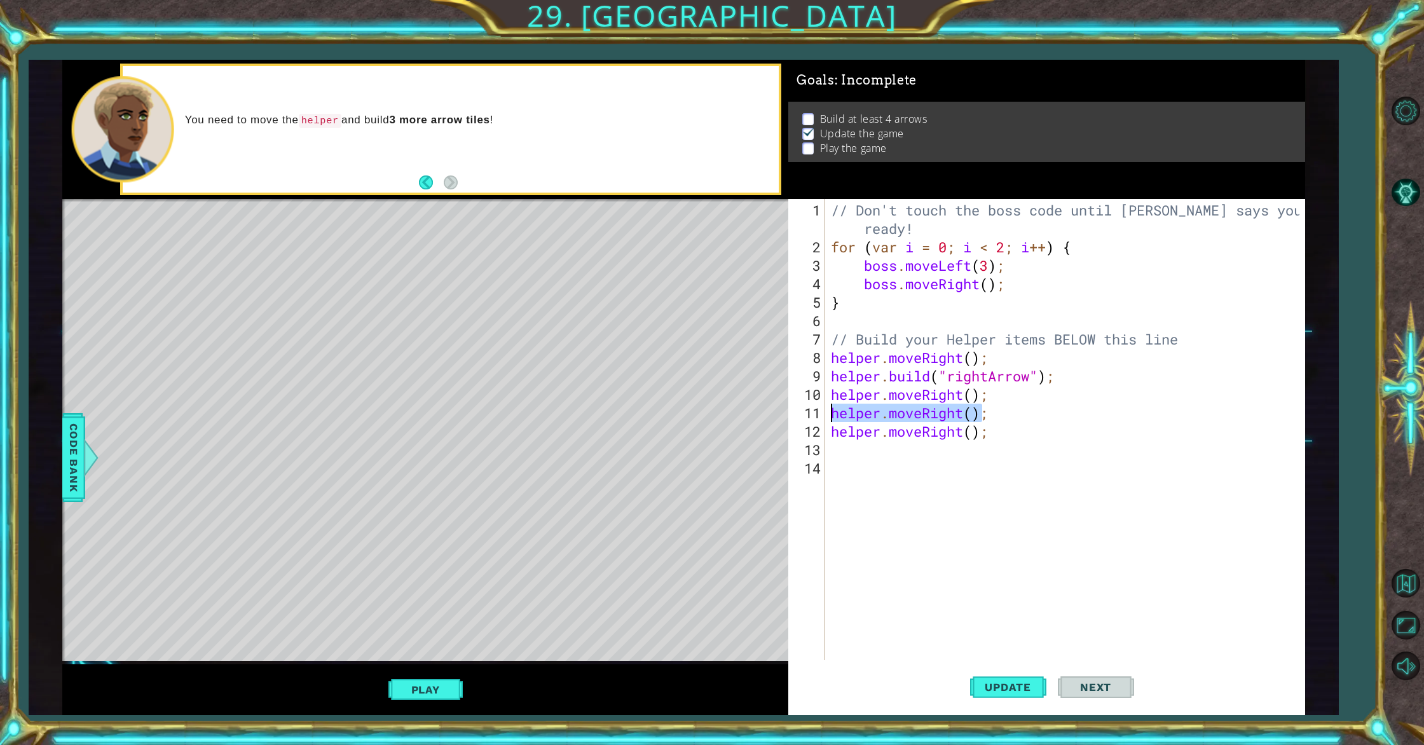
drag, startPoint x: 965, startPoint y: 416, endPoint x: 796, endPoint y: 416, distance: 169.1
click at [796, 416] on div "1 2 3 4 5 6 7 8 9 10 11 12 13 14 // Don't touch the boss code until [PERSON_NAM…" at bounding box center [1043, 429] width 511 height 461
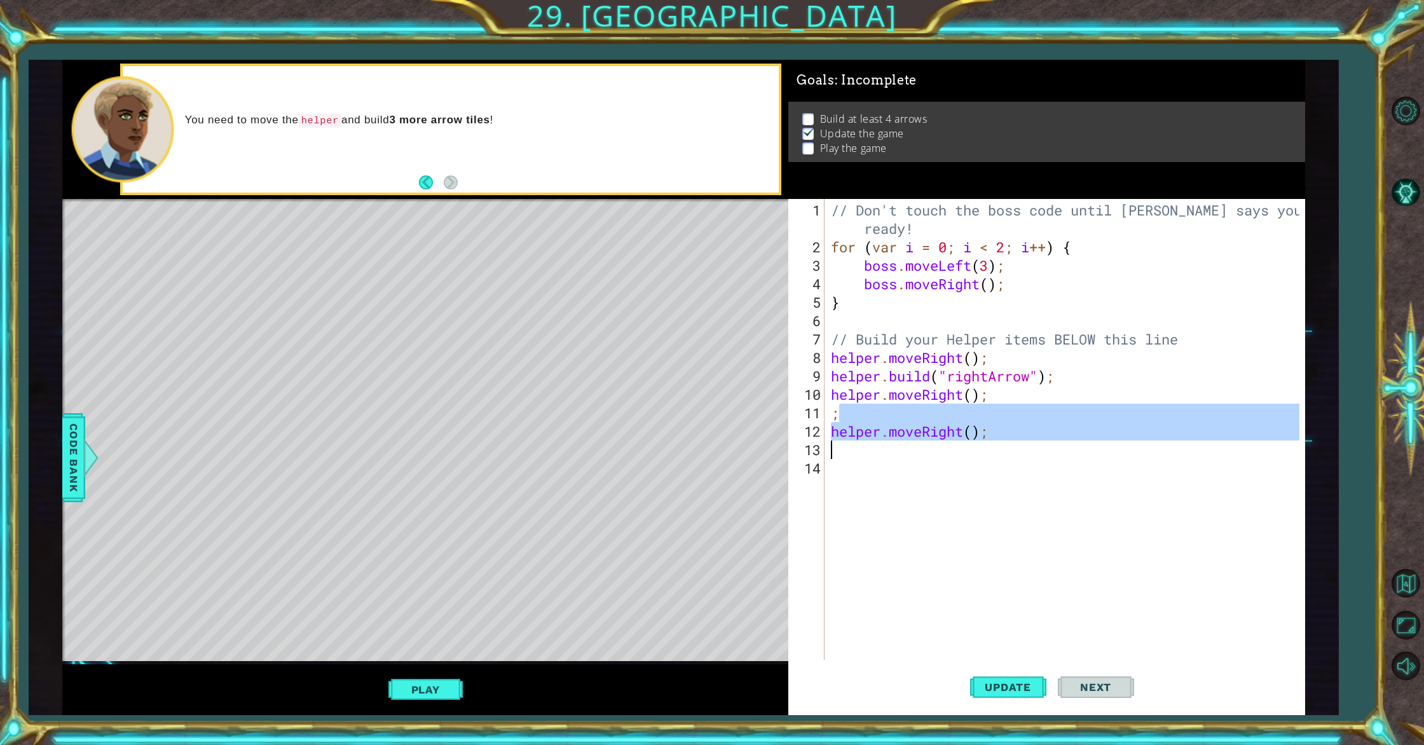
drag, startPoint x: 1034, startPoint y: 416, endPoint x: 972, endPoint y: 447, distance: 69.4
click at [972, 447] on div "// Don't touch the boss code until [PERSON_NAME] says you're ready! for ( var i…" at bounding box center [1066, 459] width 477 height 516
type textarea ";"
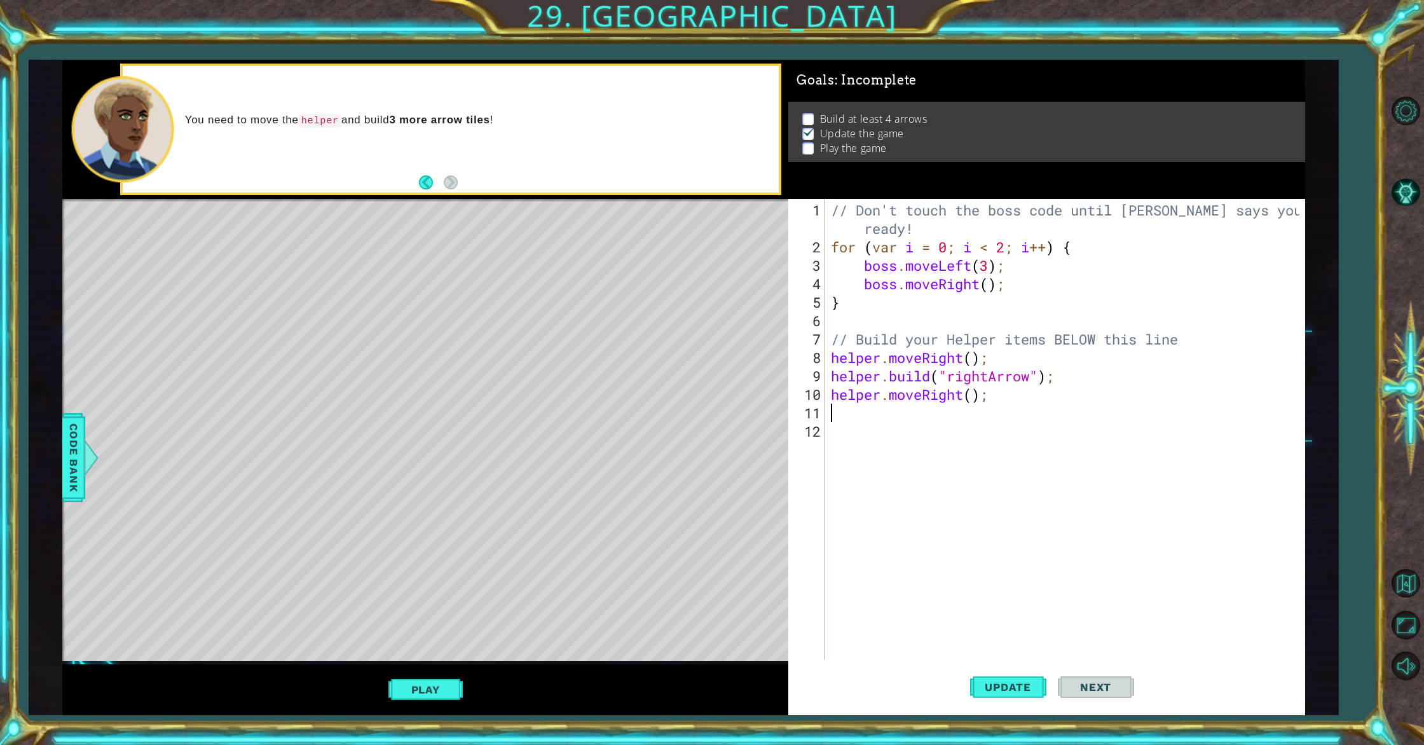
type textarea "helper.moveRight();"
click at [834, 416] on div "// Don't touch the boss code until [PERSON_NAME] says you're ready! for ( var i…" at bounding box center [1066, 459] width 477 height 516
type textarea "helper.startBuild("rightArrow");"
click at [875, 431] on div "// Don't touch the boss code until [PERSON_NAME] says you're ready! for ( var i…" at bounding box center [1066, 459] width 477 height 516
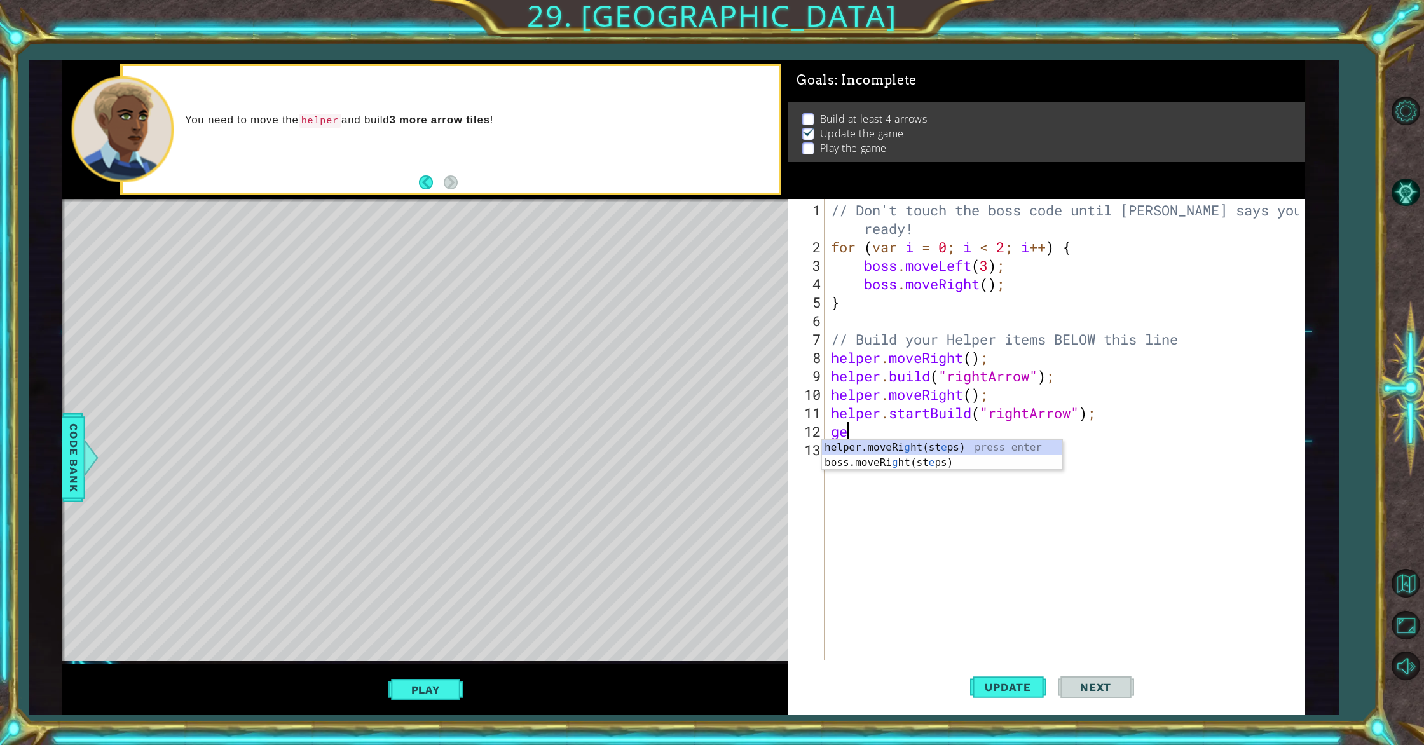
scroll to position [0, 0]
type textarea "g"
click at [972, 395] on div "// Don't touch the boss code until [PERSON_NAME] says you're ready! for ( var i…" at bounding box center [1066, 459] width 477 height 516
type textarea "helper.moveRight(3);"
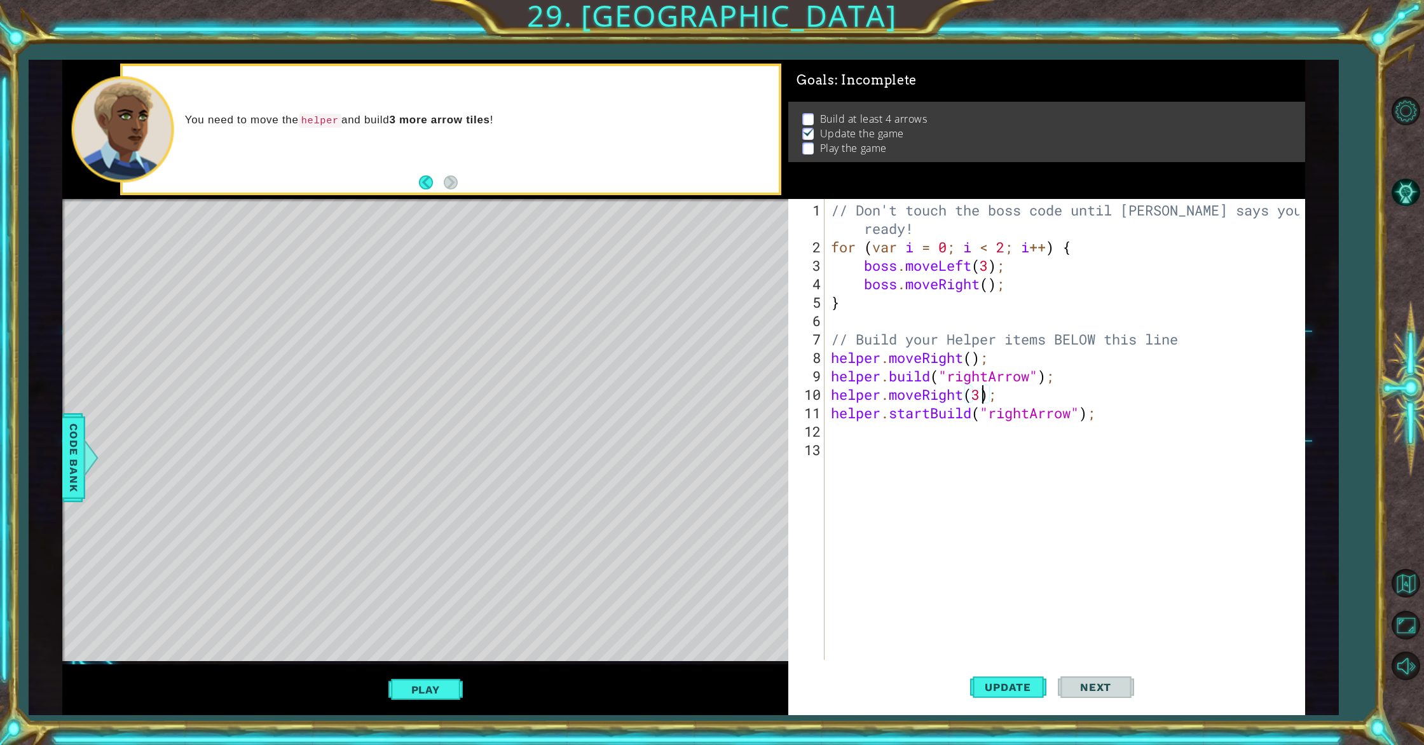
click at [940, 430] on div "// Don't touch the boss code until [PERSON_NAME] says you're ready! for ( var i…" at bounding box center [1066, 459] width 477 height 516
click at [834, 399] on div "// Don't touch the boss code until [PERSON_NAME] says you're ready! for ( var i…" at bounding box center [1066, 459] width 477 height 516
click at [982, 396] on div "// Don't touch the boss code until [PERSON_NAME] says you're ready! for ( var i…" at bounding box center [1066, 459] width 477 height 516
type textarea "helper.moveRight();"
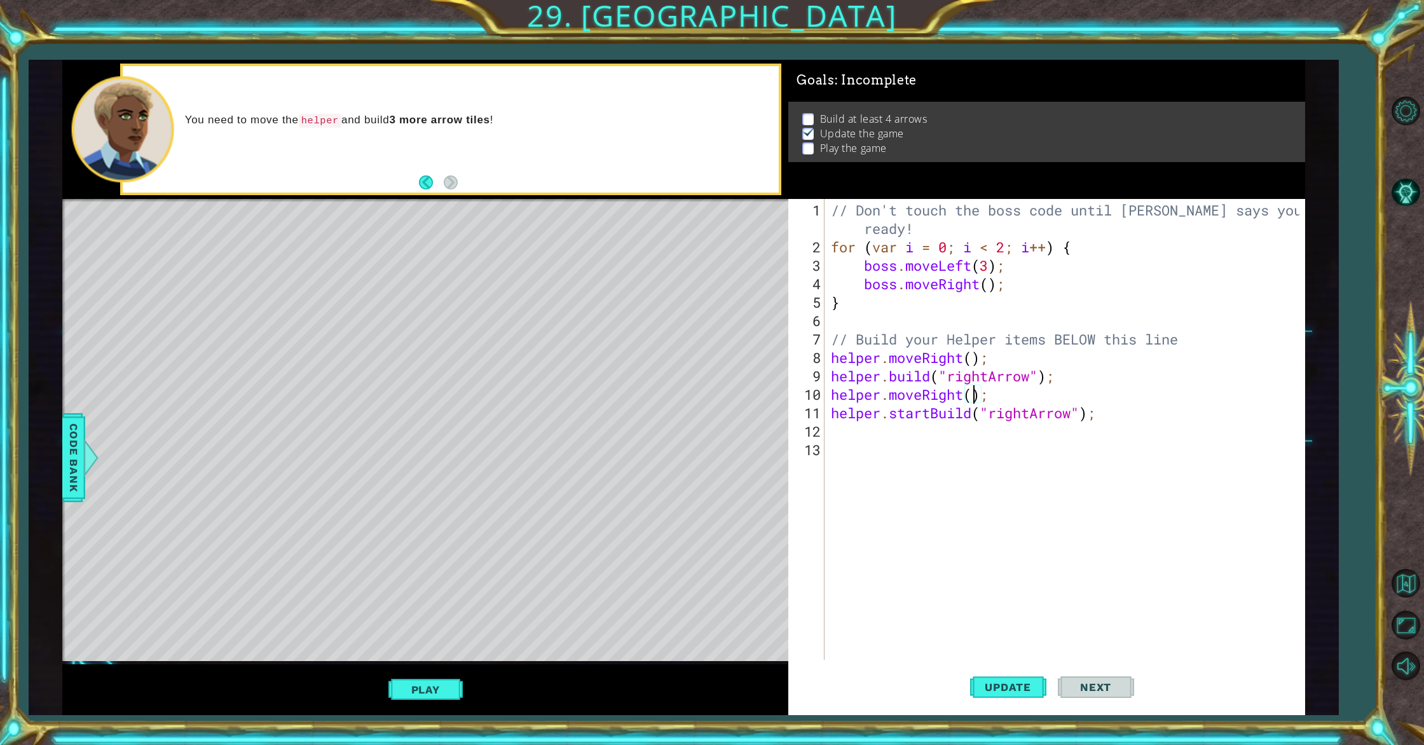
click at [896, 437] on div "// Don't touch the boss code until [PERSON_NAME] says you're ready! for ( var i…" at bounding box center [1066, 459] width 477 height 516
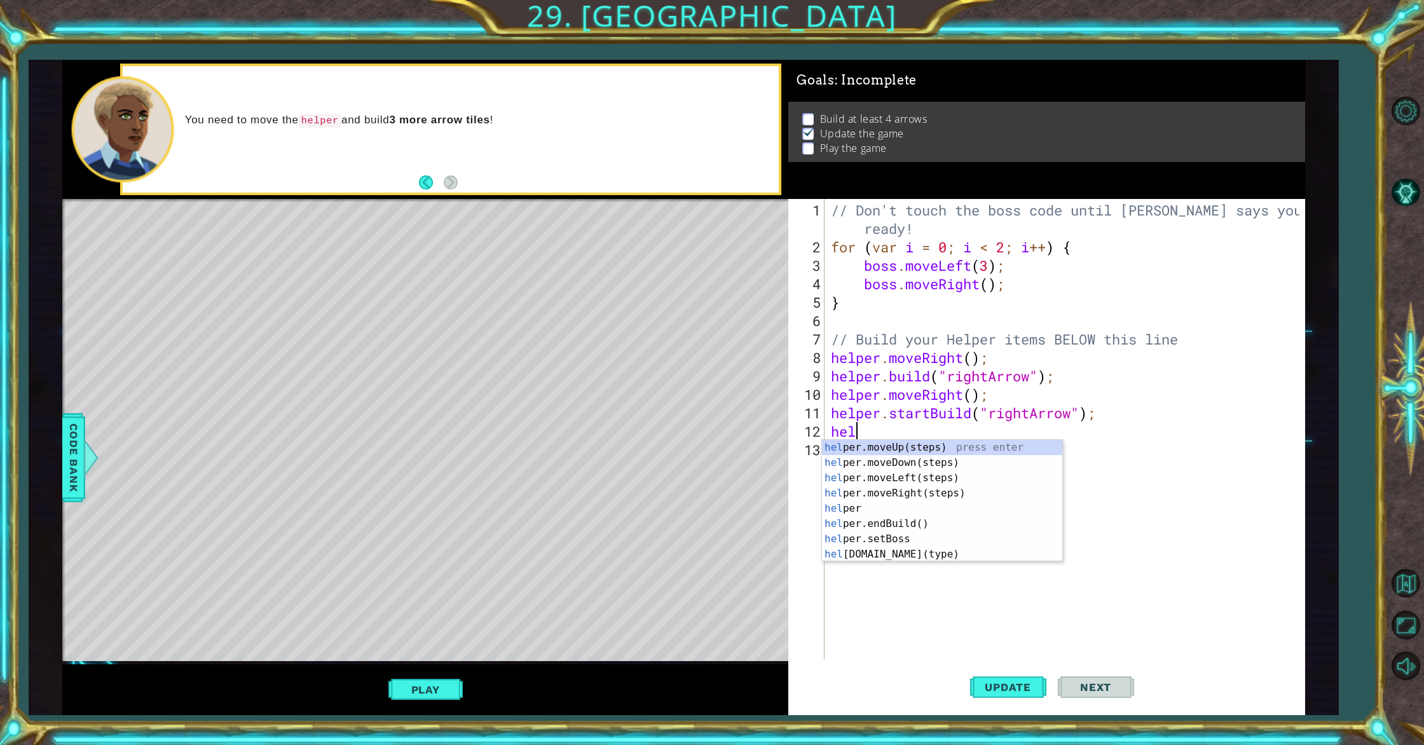
type textarea "help"
click at [905, 490] on div "help er.moveUp(steps) press enter help er.moveDown(steps) press enter help er.m…" at bounding box center [942, 516] width 240 height 153
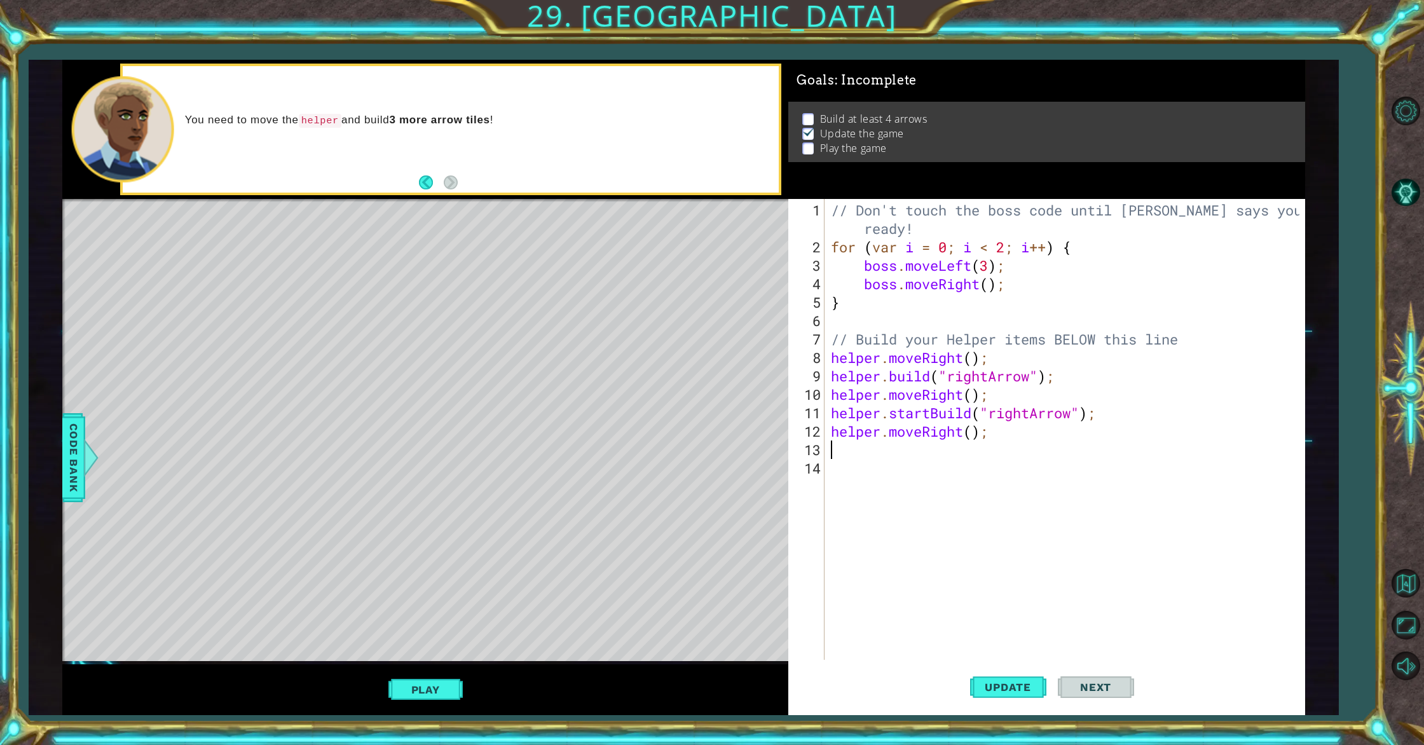
scroll to position [0, 0]
click at [970, 438] on div "// Don't touch the boss code until [PERSON_NAME] says you're ready! for ( var i…" at bounding box center [1066, 459] width 477 height 516
click at [975, 436] on div "// Don't touch the boss code until [PERSON_NAME] says you're ready! for ( var i…" at bounding box center [1066, 459] width 477 height 516
type textarea "helper.moveRight(3);"
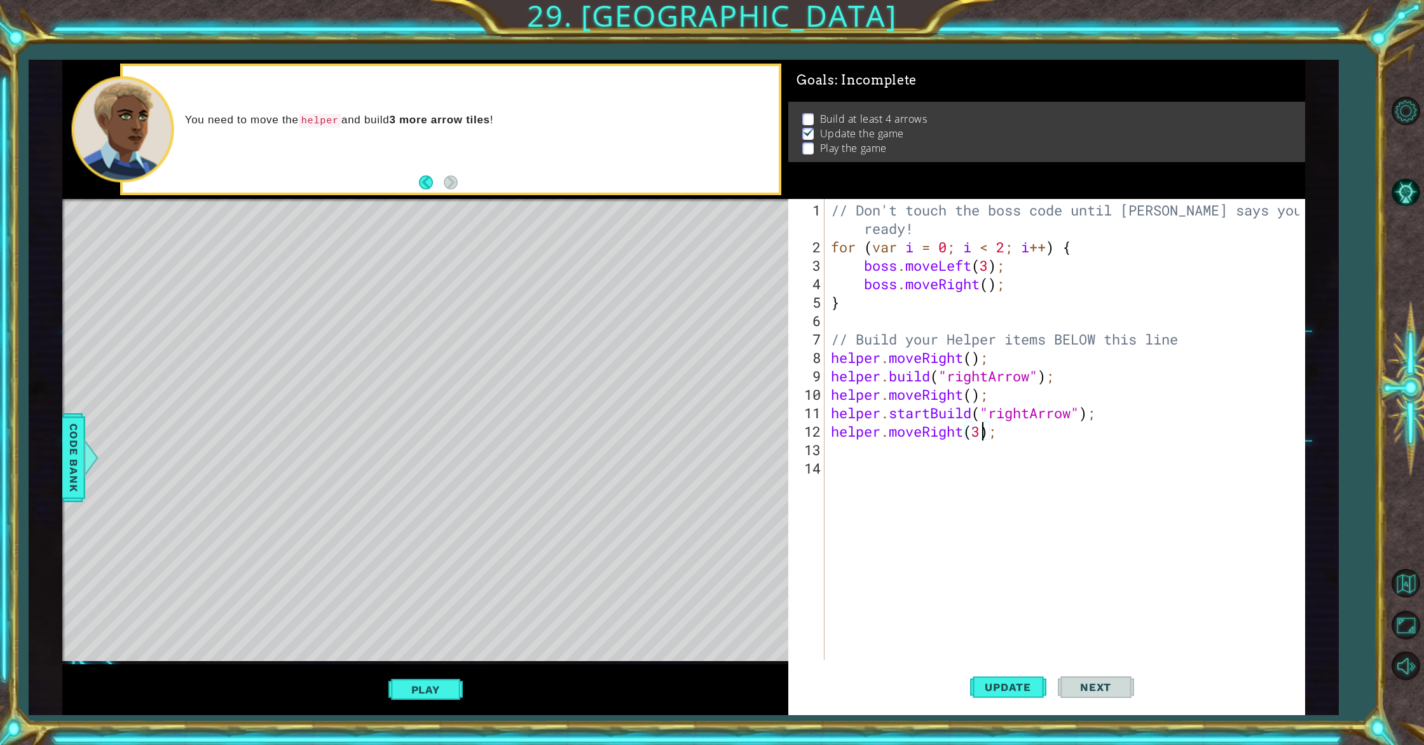
click at [903, 454] on div "// Don't touch the boss code until [PERSON_NAME] says you're ready! for ( var i…" at bounding box center [1066, 459] width 477 height 516
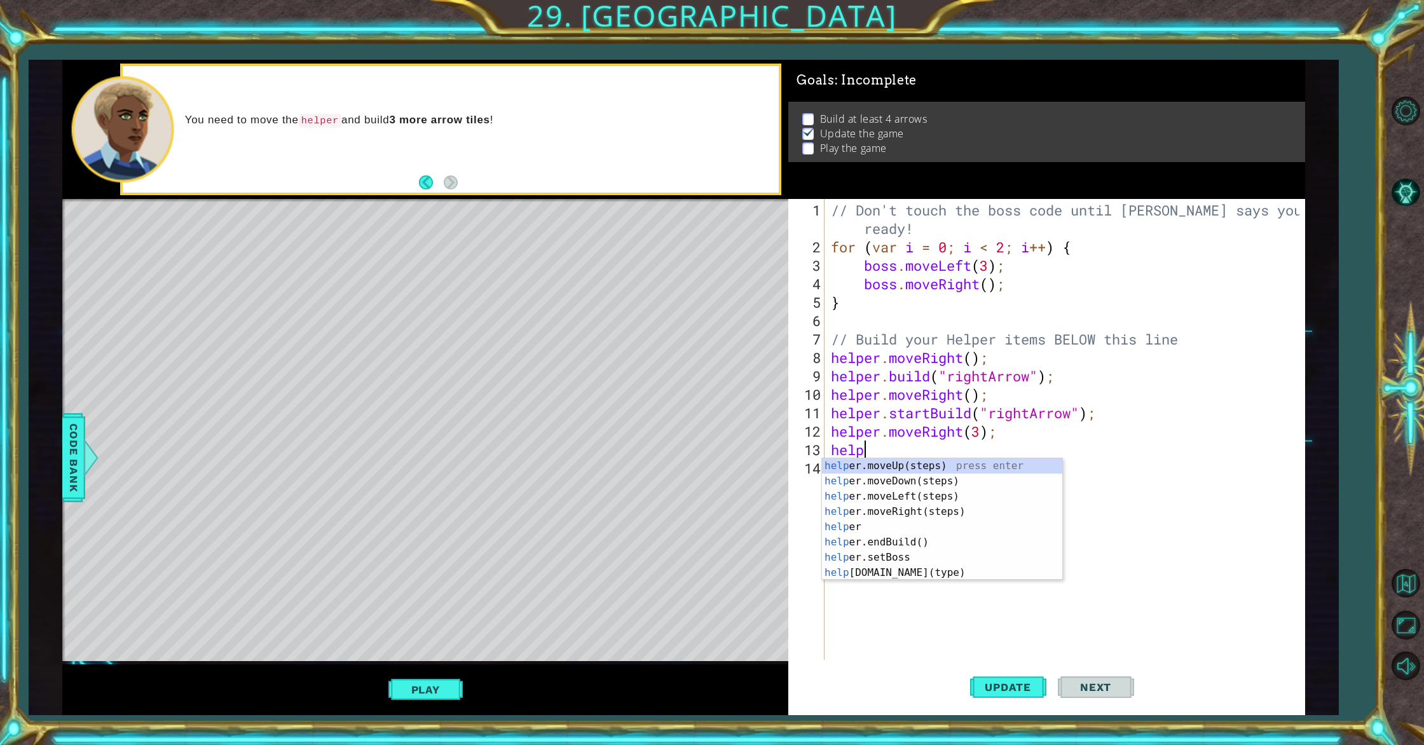
scroll to position [0, 1]
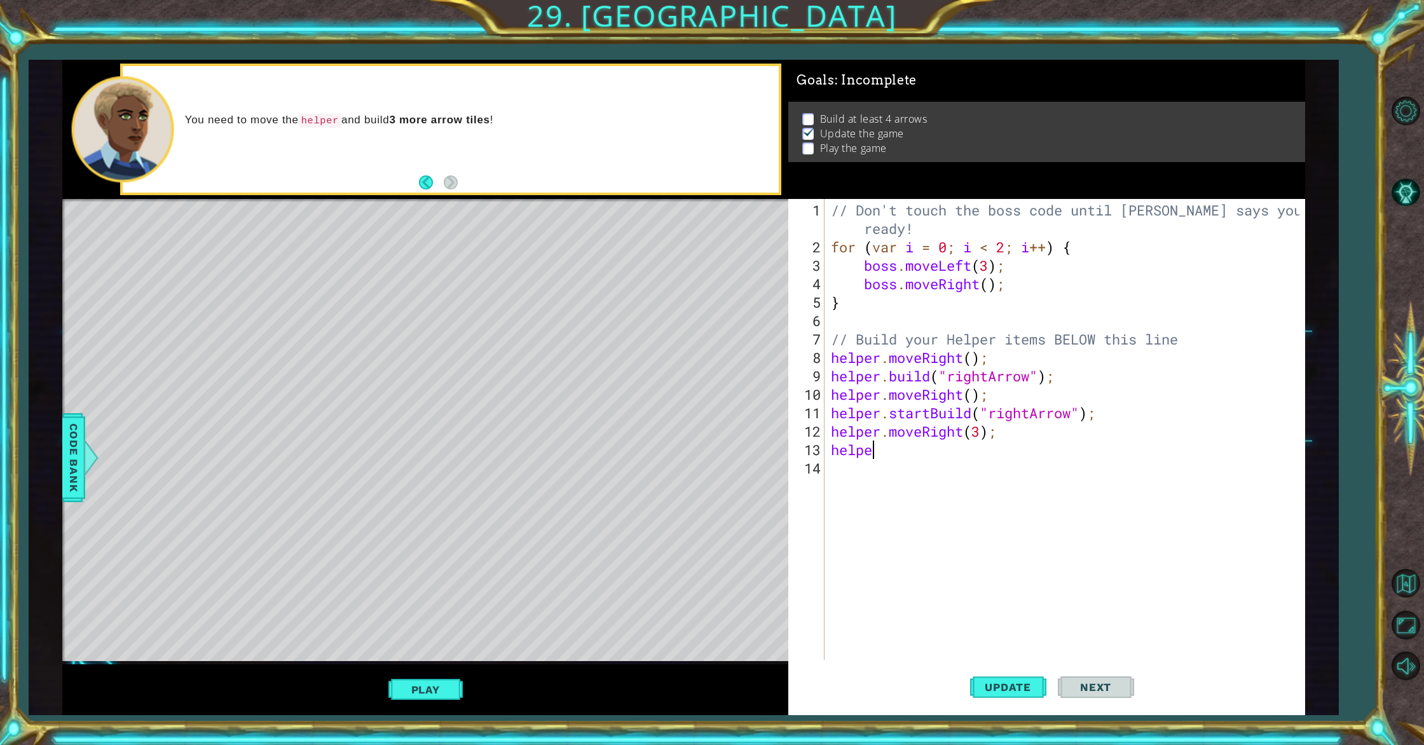
type textarea "helper"
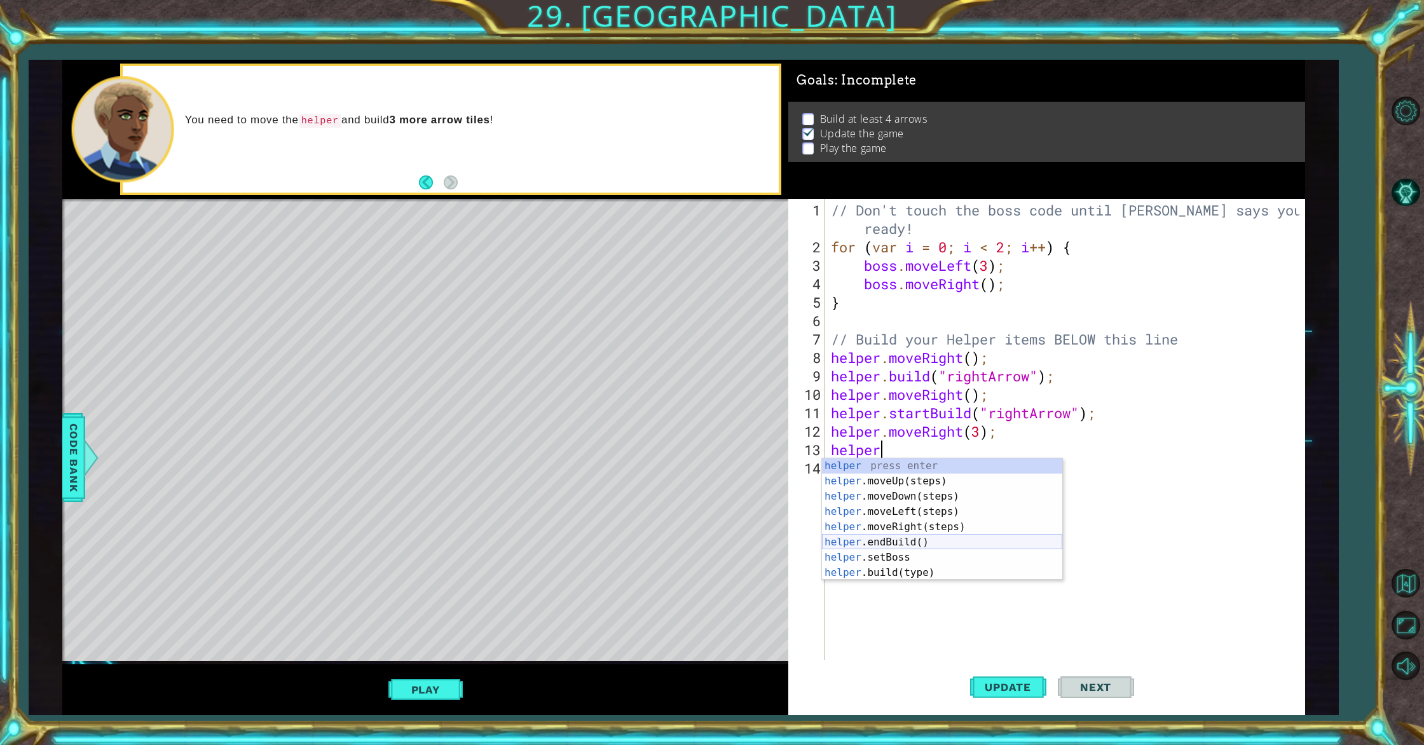
click at [905, 545] on div "helper press enter helper .moveUp(steps) press enter helper .moveDown(steps) pr…" at bounding box center [942, 534] width 240 height 153
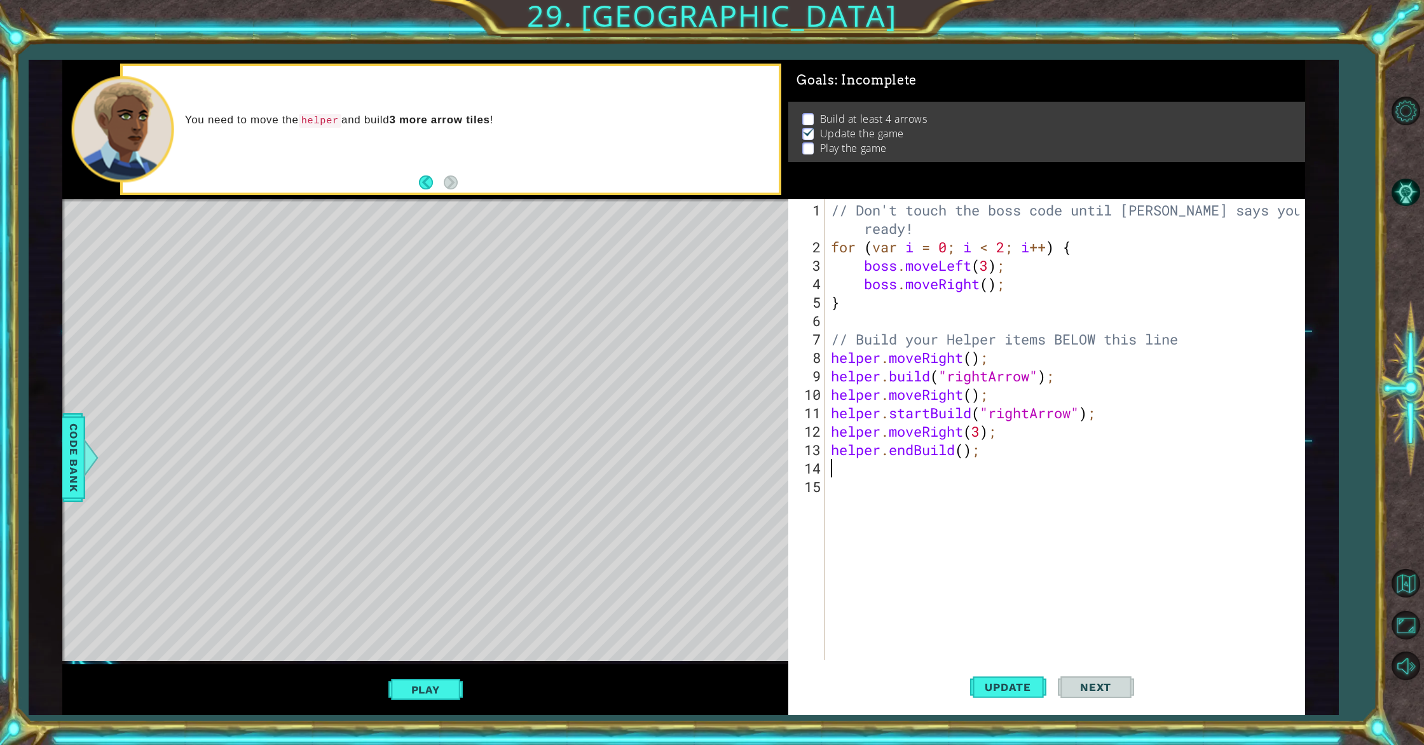
scroll to position [0, 0]
click at [1023, 682] on span "Update" at bounding box center [1008, 687] width 72 height 13
click at [446, 686] on button "Play" at bounding box center [425, 690] width 74 height 24
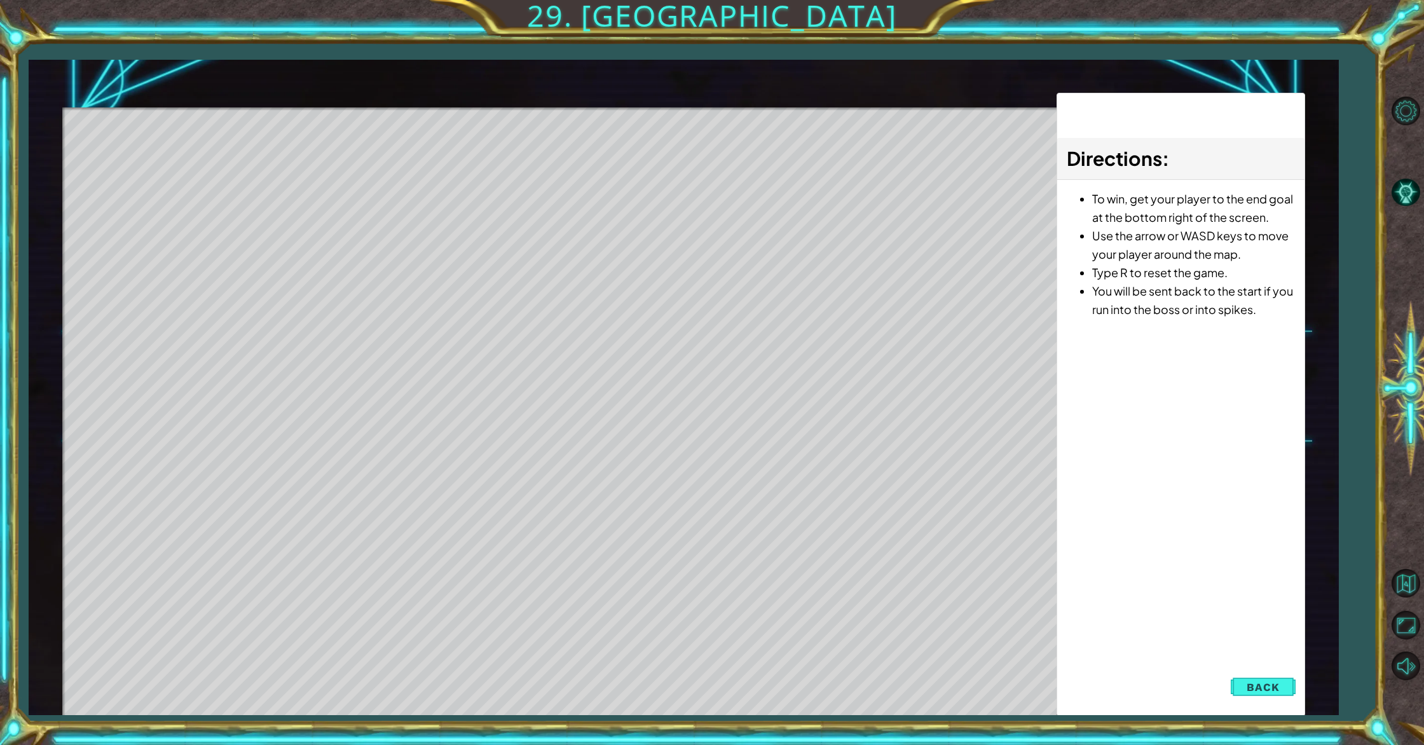
click at [1263, 291] on li "You will be sent back to the start if you run into the boss or into spikes." at bounding box center [1193, 300] width 203 height 37
click at [1286, 688] on button "Back" at bounding box center [1263, 687] width 64 height 25
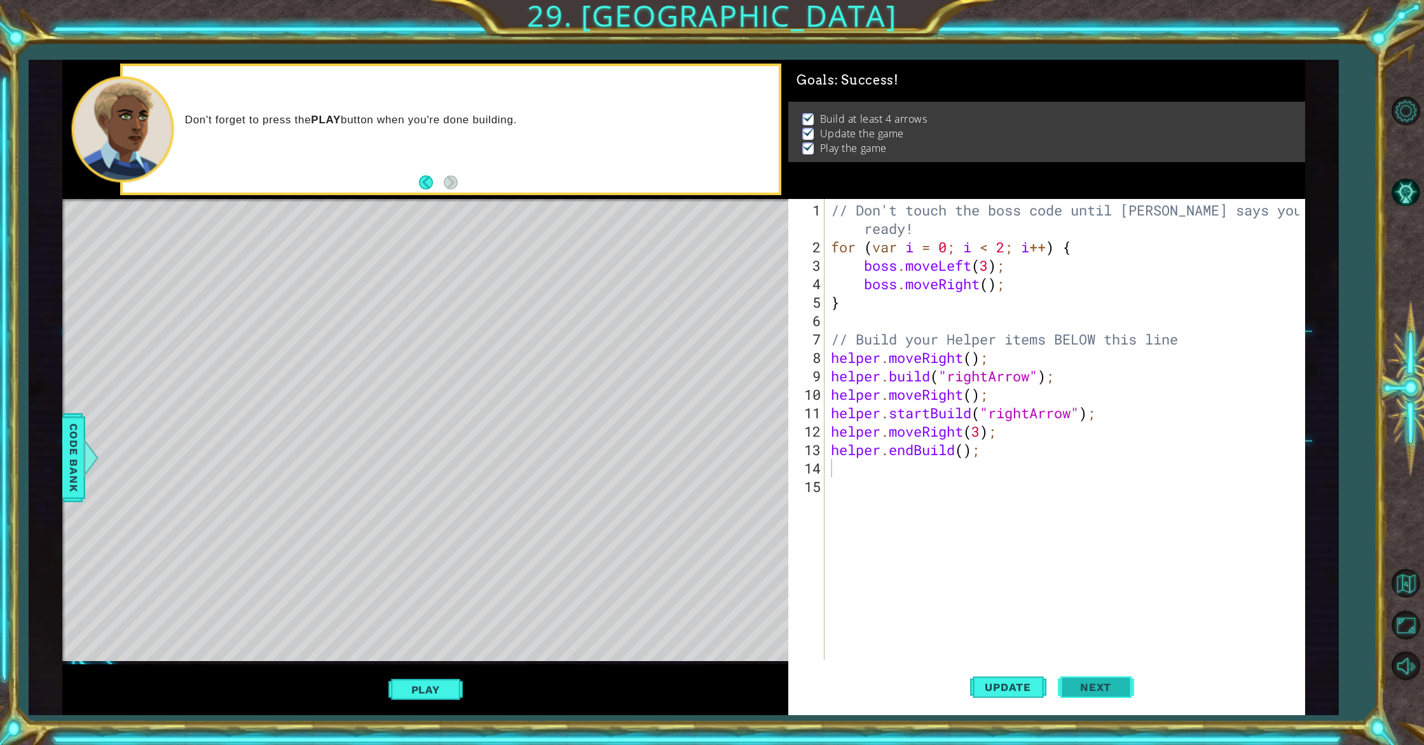
click at [1072, 682] on span "Next" at bounding box center [1096, 687] width 57 height 13
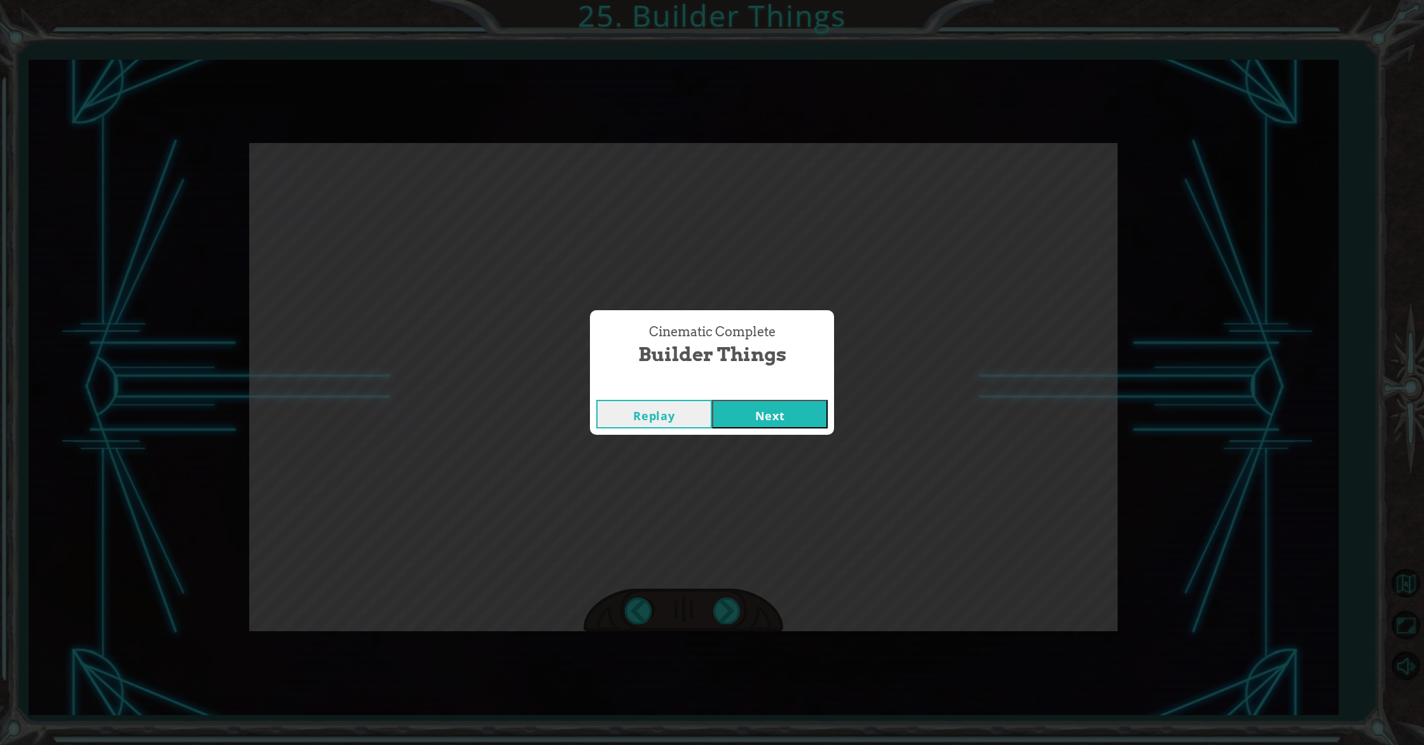
click at [712, 400] on button "Next" at bounding box center [770, 414] width 116 height 29
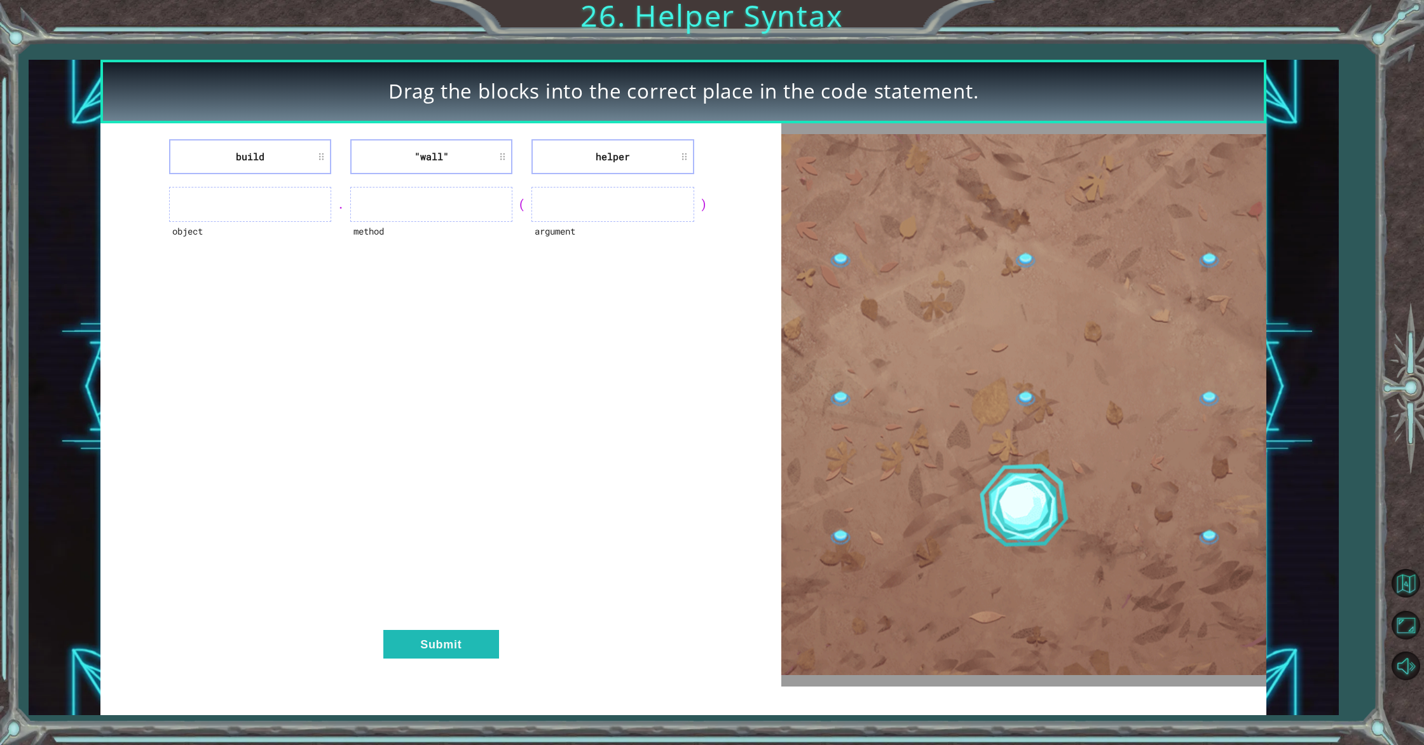
click at [1059, 489] on img at bounding box center [1023, 404] width 485 height 541
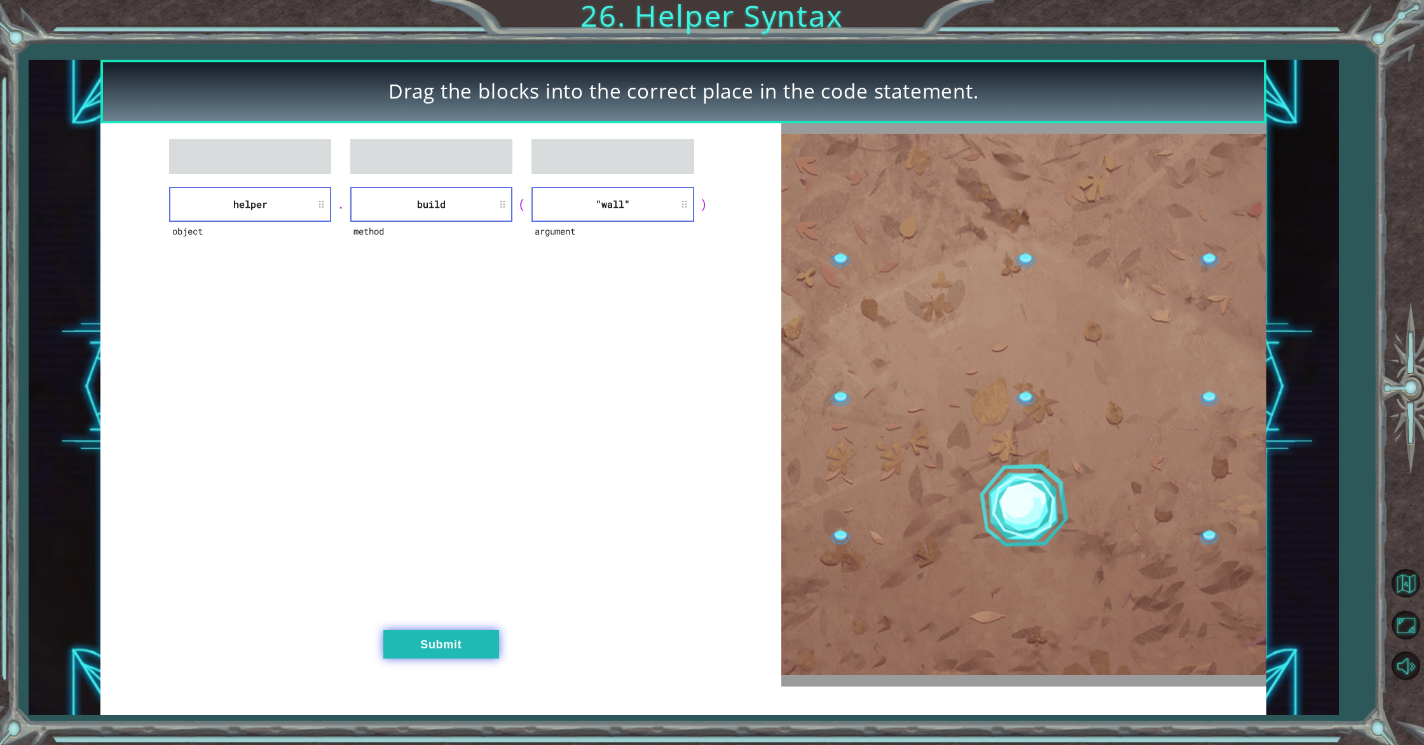
click at [475, 656] on button "Submit" at bounding box center [441, 644] width 116 height 29
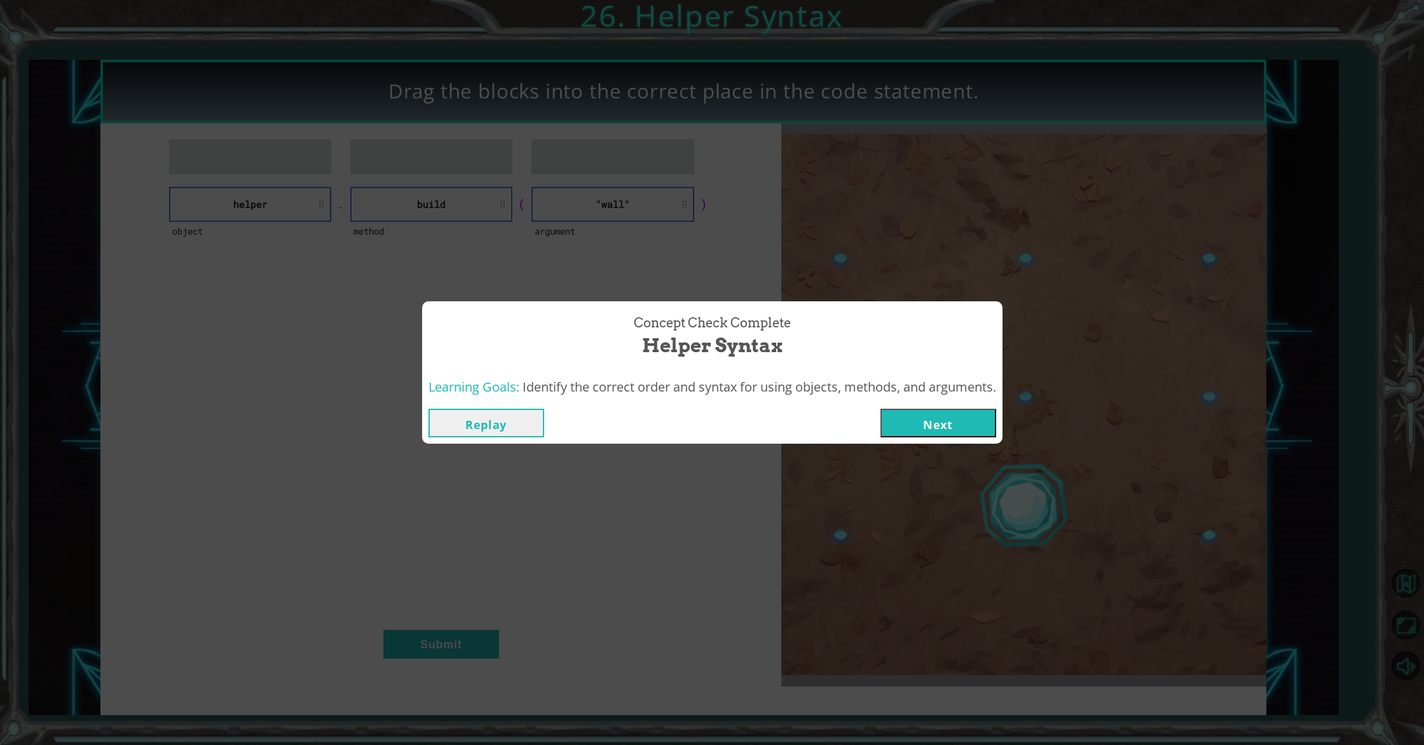
click at [917, 423] on button "Next" at bounding box center [939, 423] width 116 height 29
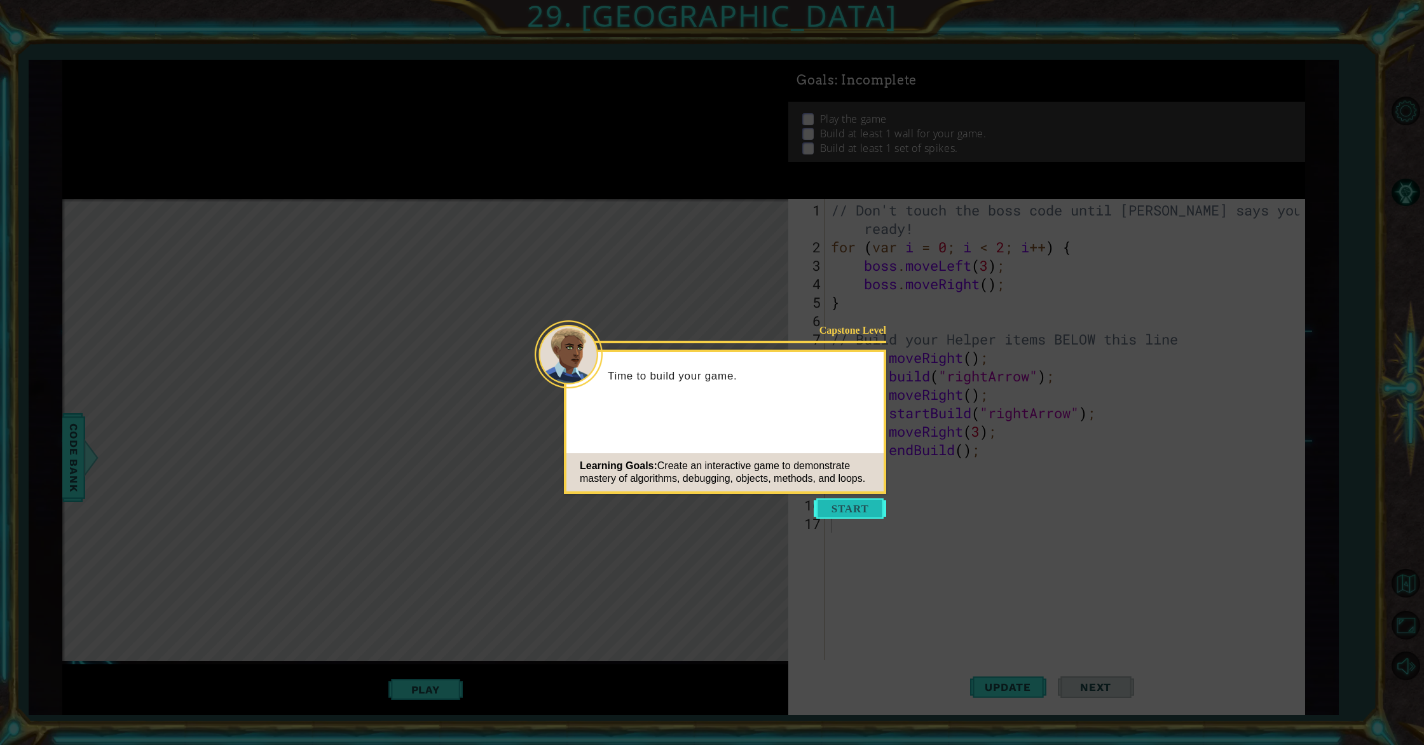
click at [856, 503] on button "Start" at bounding box center [850, 508] width 72 height 20
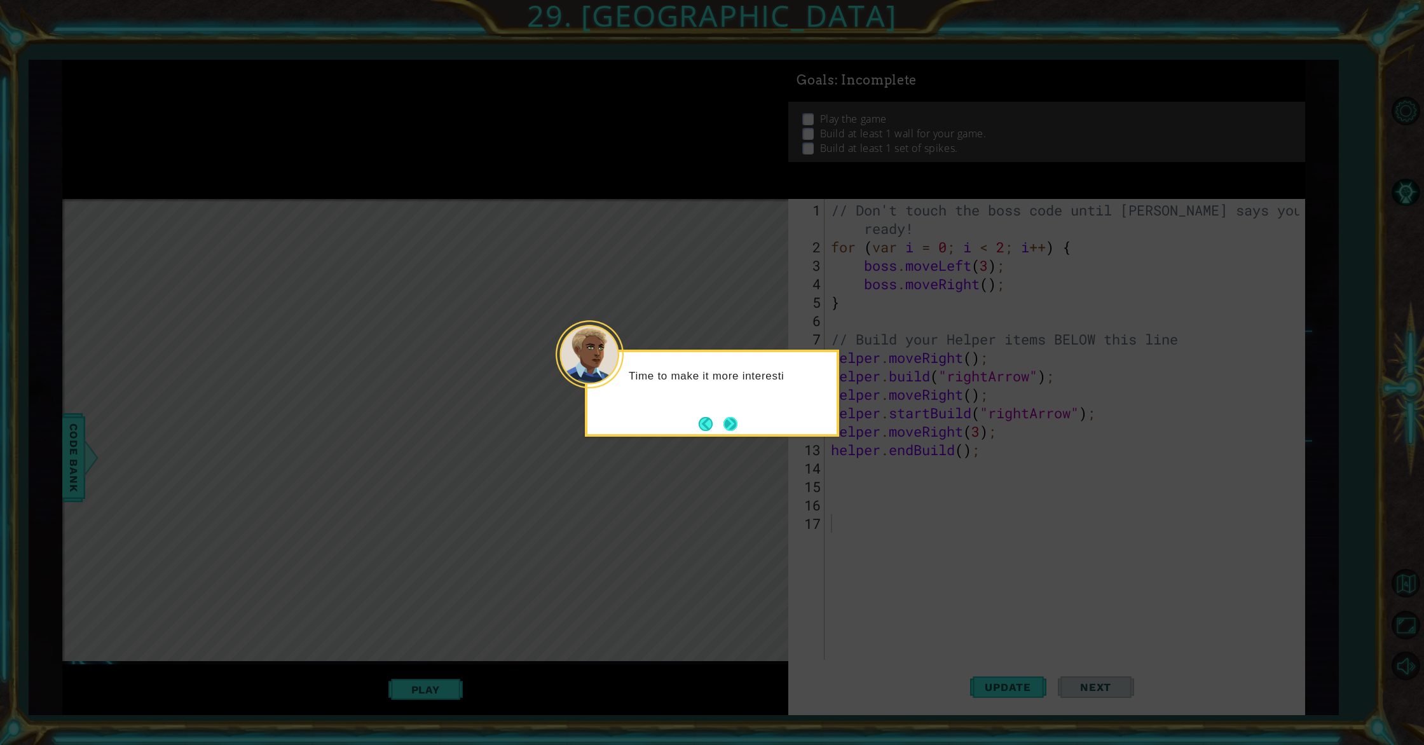
click at [733, 428] on button "Next" at bounding box center [731, 424] width 14 height 14
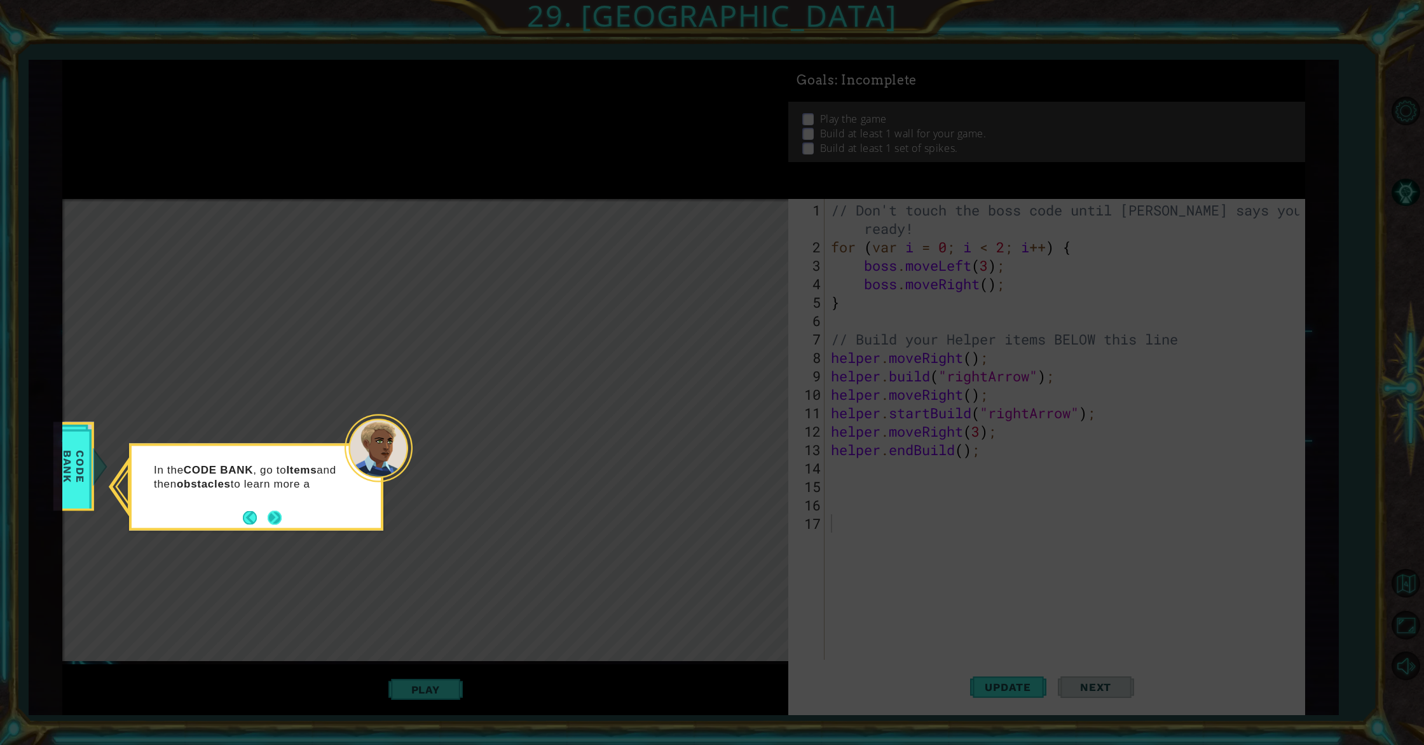
click at [268, 518] on button "Next" at bounding box center [275, 518] width 14 height 14
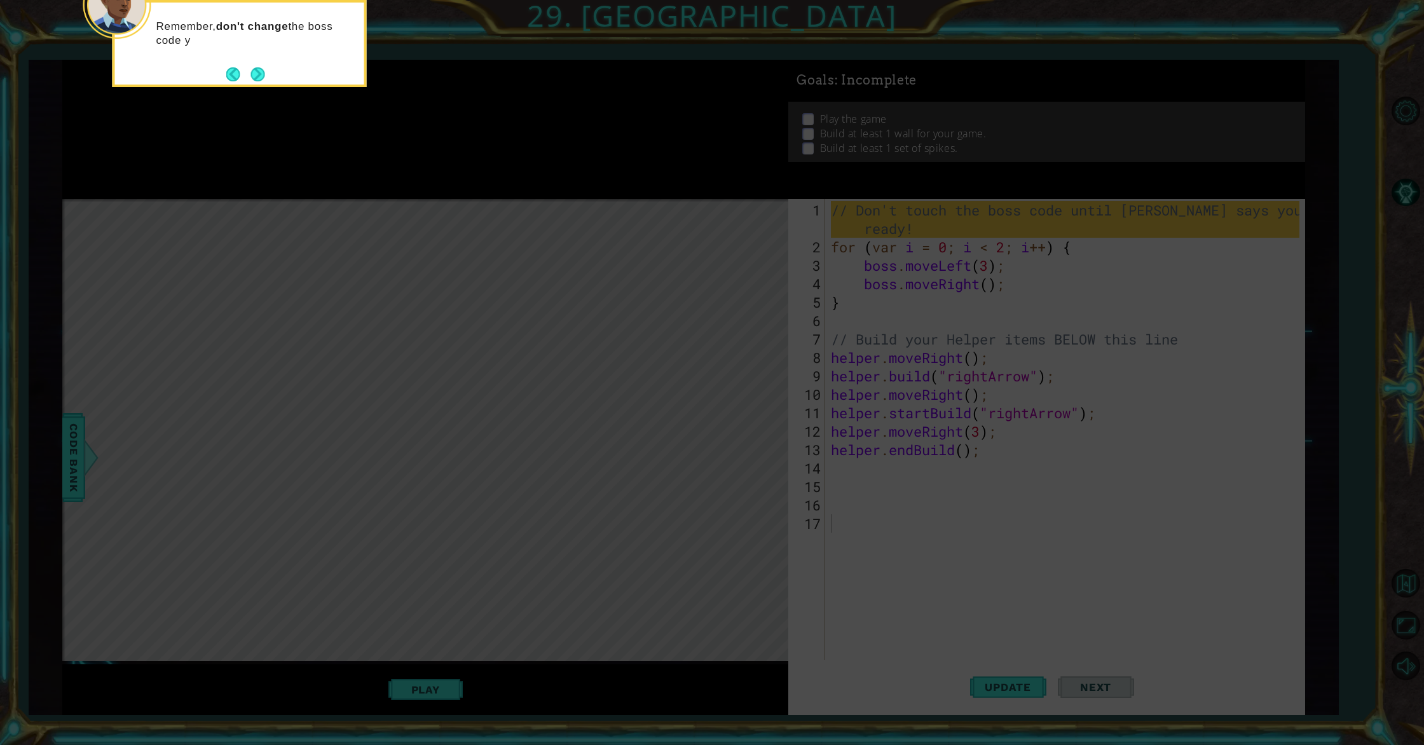
click at [919, 168] on icon at bounding box center [712, 111] width 1424 height 1267
click at [259, 77] on button "Next" at bounding box center [258, 74] width 14 height 14
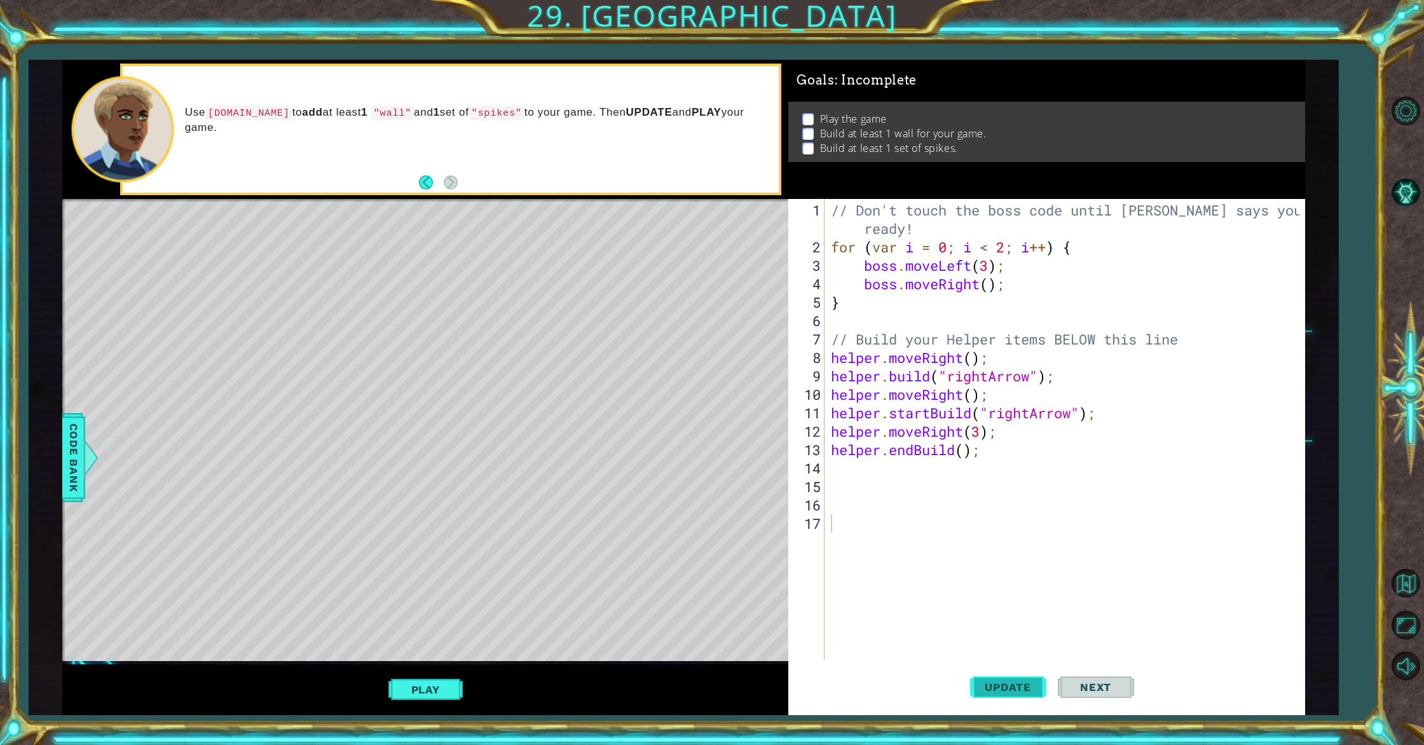
click at [973, 691] on span "Update" at bounding box center [1008, 687] width 72 height 13
click at [401, 704] on div "Play" at bounding box center [425, 689] width 726 height 51
click at [401, 696] on button "Play" at bounding box center [425, 690] width 74 height 24
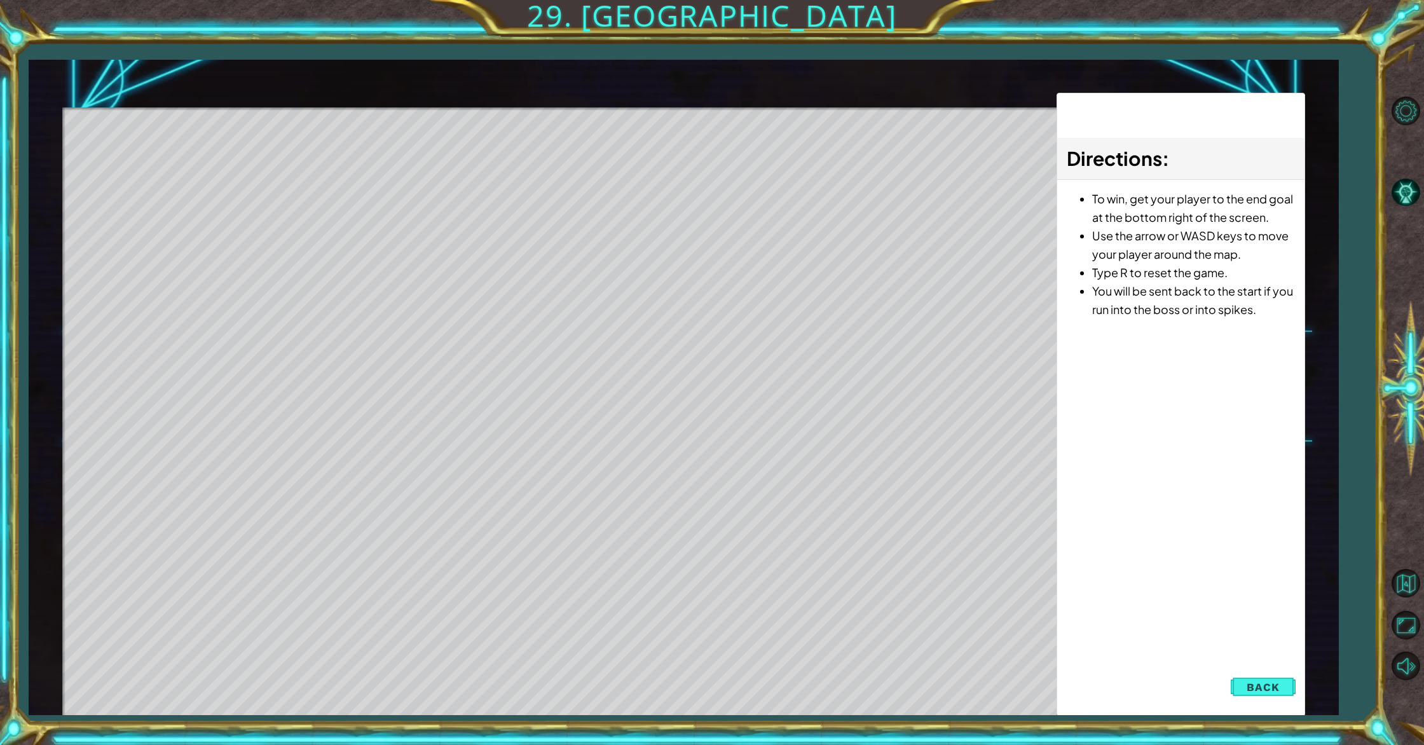
click at [1260, 671] on div "Directions : To win, get your player to the end goal at the bottom right of the…" at bounding box center [1181, 405] width 249 height 624
click at [1254, 685] on span "Back" at bounding box center [1263, 687] width 32 height 13
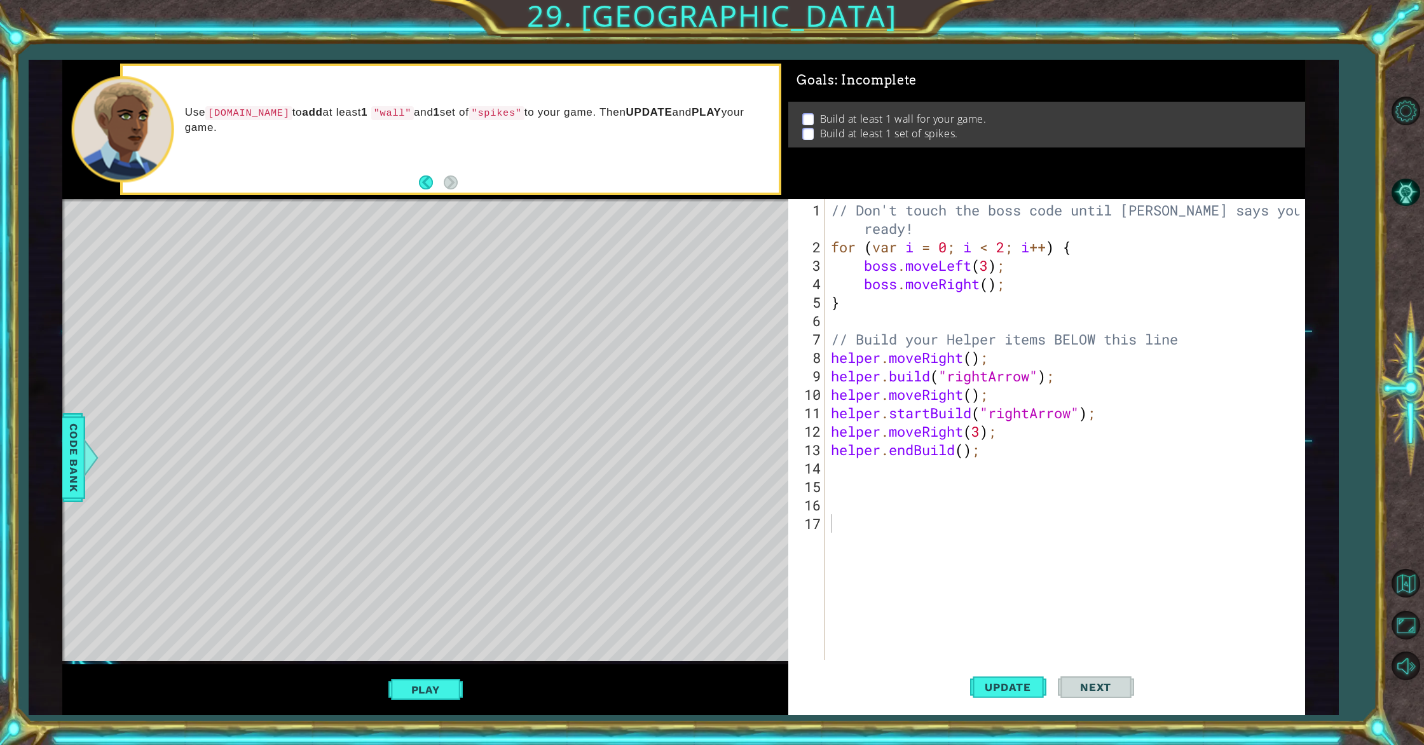
click at [839, 470] on div "// Don't touch the boss code until [PERSON_NAME] says you're ready! for ( var i…" at bounding box center [1066, 459] width 477 height 516
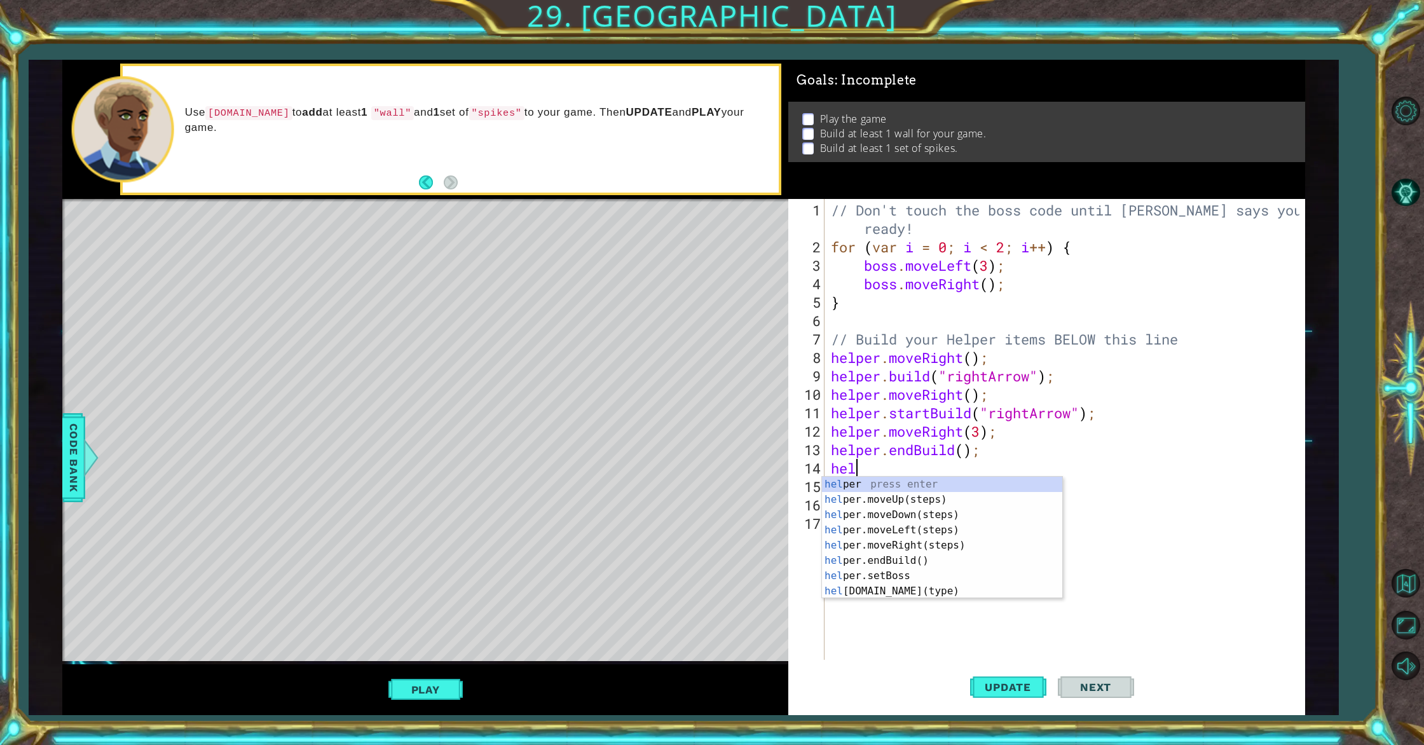
type textarea "helpe"
click at [898, 516] on div "helpe r press enter helpe [PERSON_NAME]moveUp(steps) press enter helpe r.moveDo…" at bounding box center [942, 553] width 240 height 153
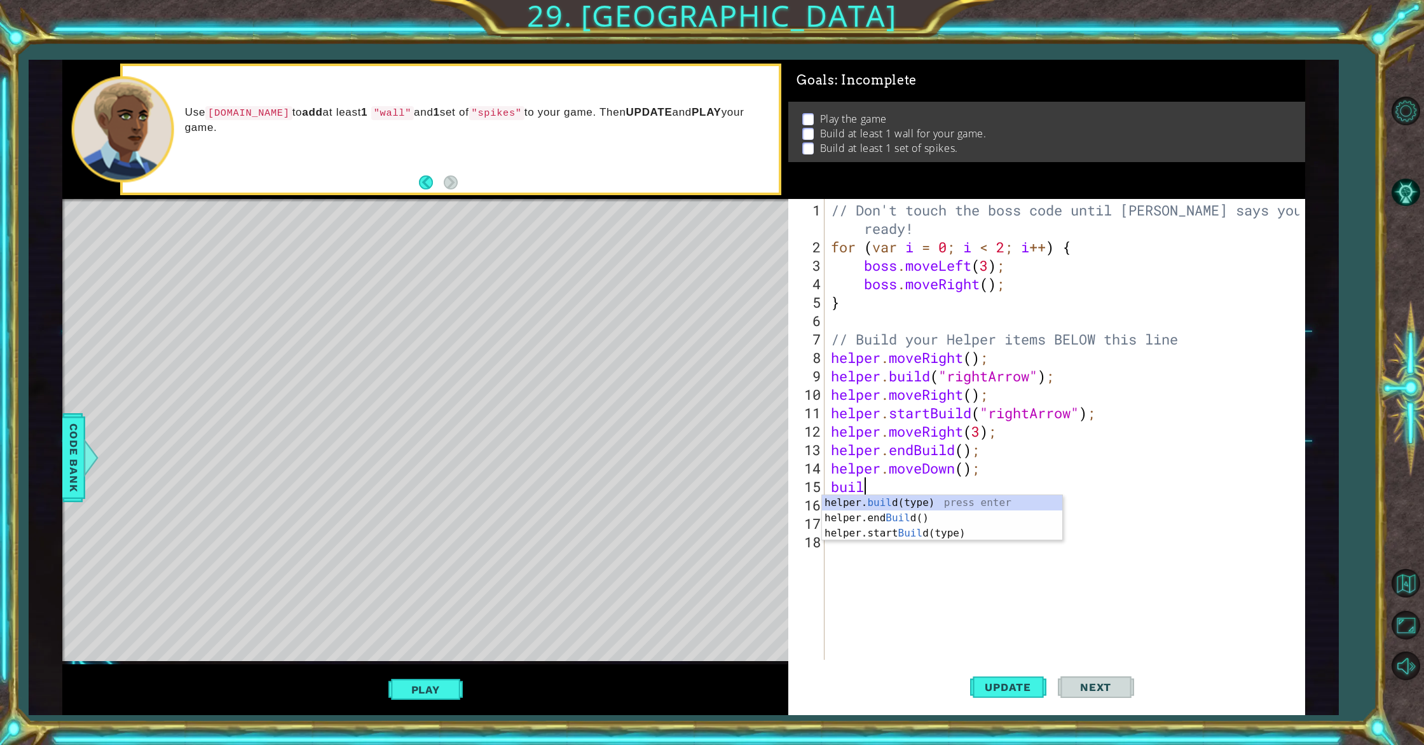
scroll to position [0, 1]
click at [909, 500] on div "helper. buil d(type) press enter helper.end Buil d() press enter helper.start B…" at bounding box center [942, 533] width 240 height 76
type textarea "[DOMAIN_NAME]("wall");"
click at [921, 511] on div "// Don't touch the boss code until [PERSON_NAME] says you're ready! for ( var i…" at bounding box center [1066, 459] width 477 height 516
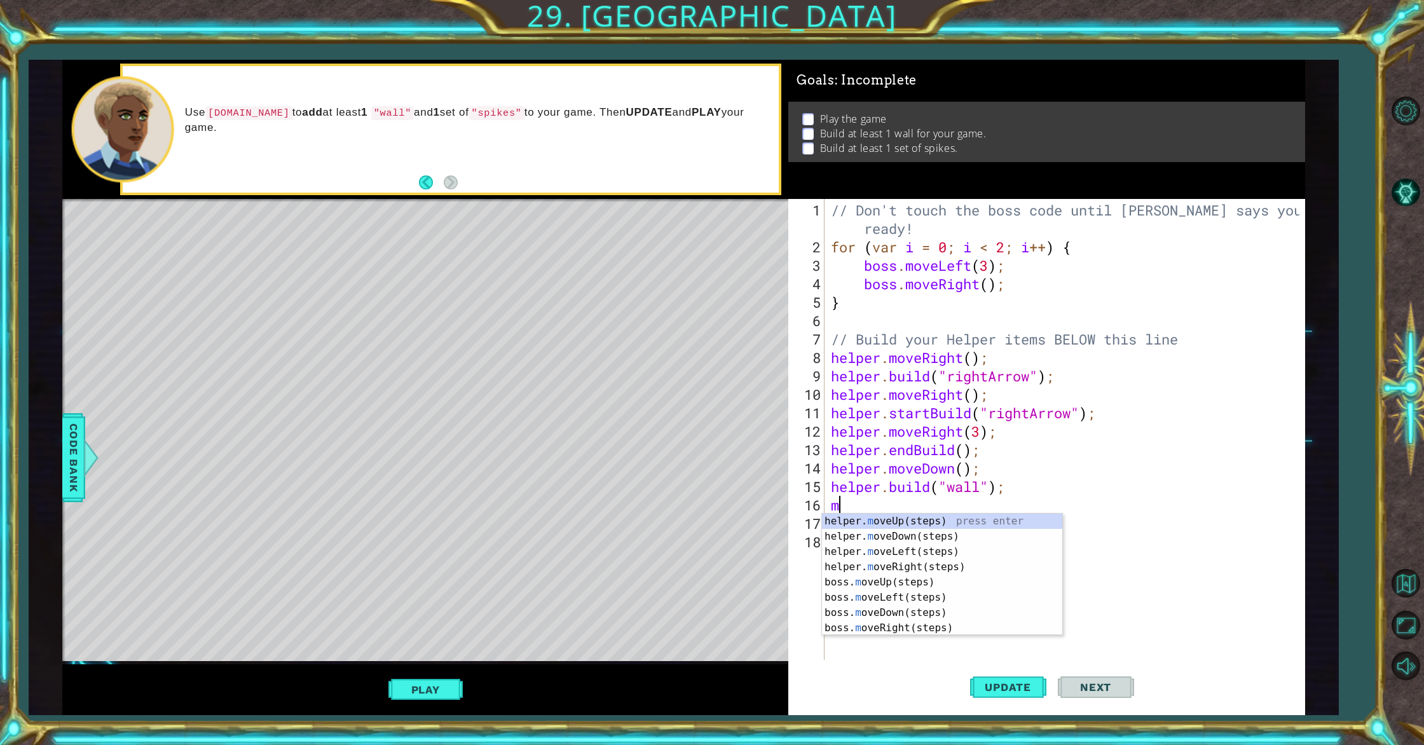
type textarea "mo"
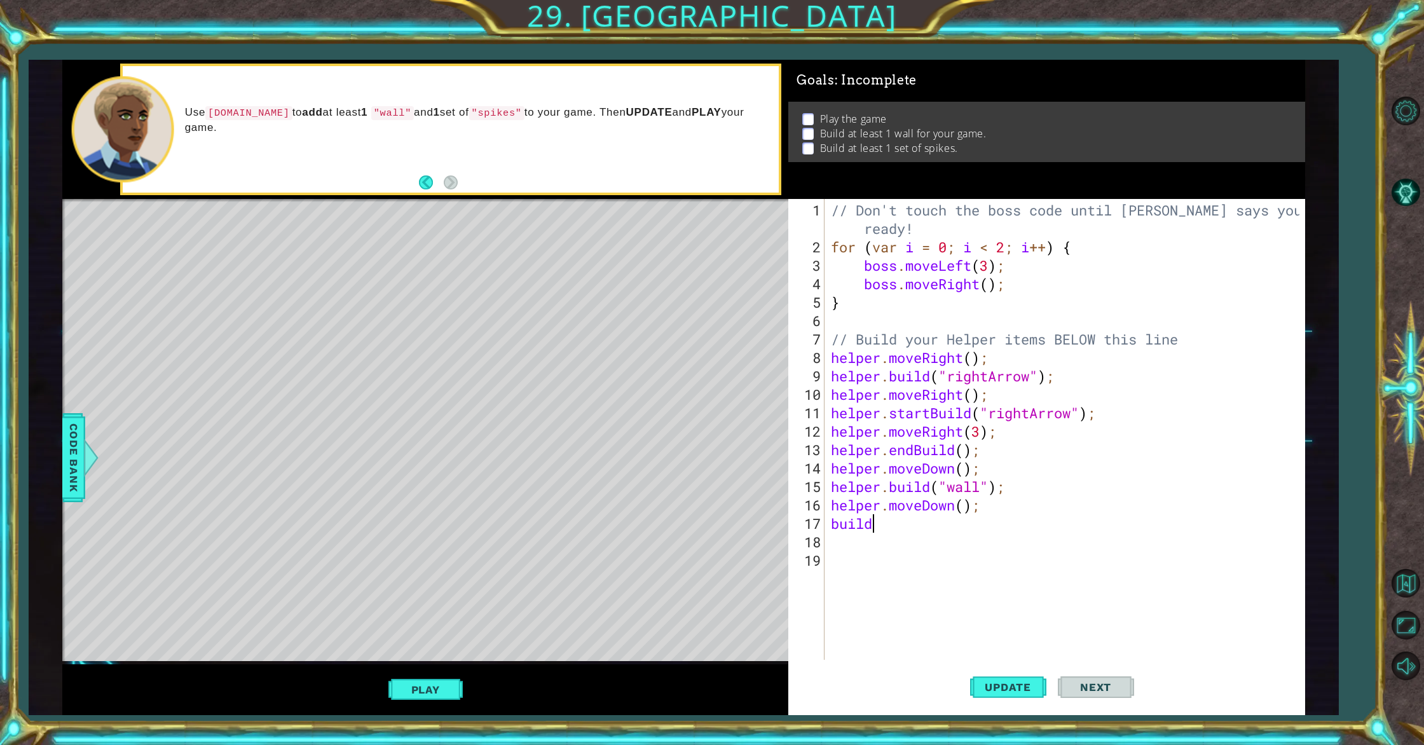
scroll to position [0, 1]
type textarea "[DOMAIN_NAME]("wall");"
click at [870, 540] on div "// Don't touch the boss code until [PERSON_NAME] says you're ready! for ( var i…" at bounding box center [1066, 459] width 477 height 516
type textarea "movedo"
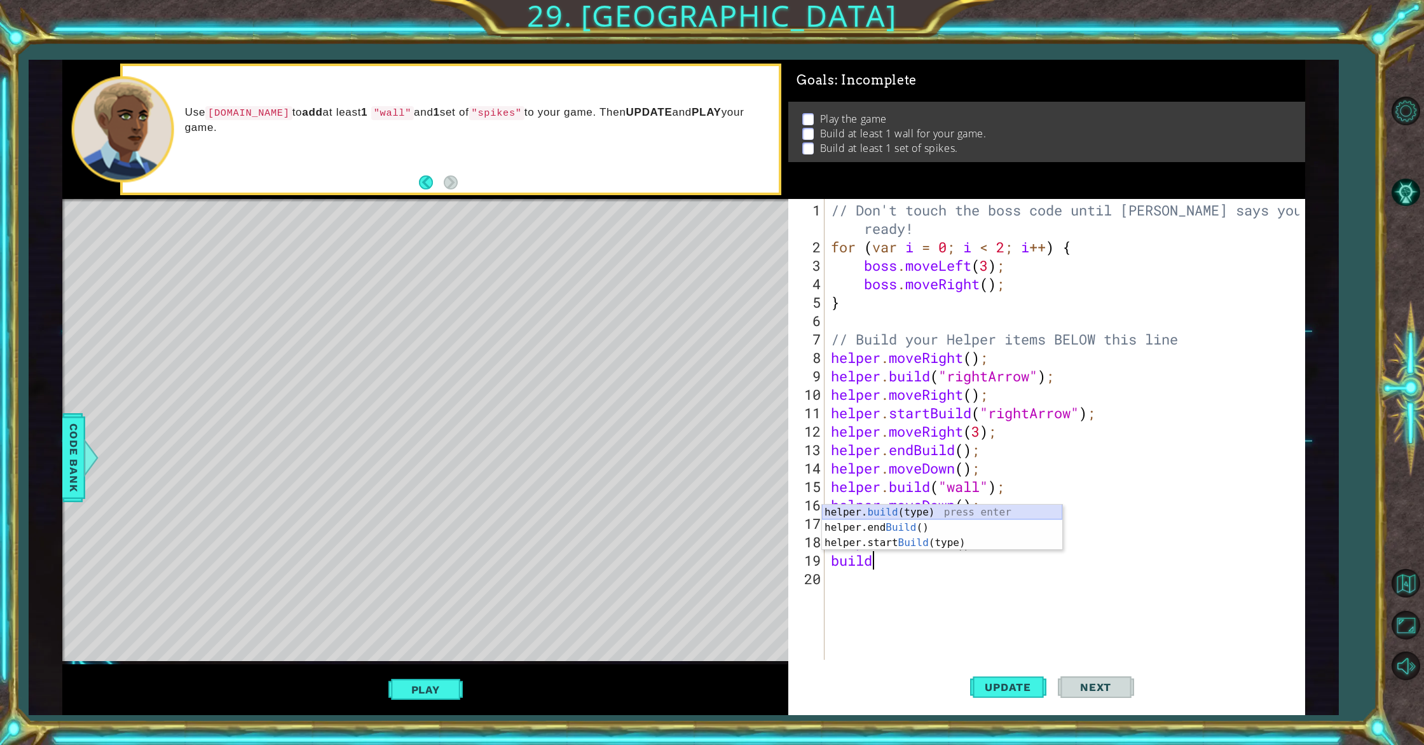
click at [900, 514] on div "helper. build (type) press enter helper.end Build () press enter helper.start B…" at bounding box center [942, 543] width 240 height 76
click at [994, 682] on span "Update" at bounding box center [1008, 687] width 72 height 13
click at [426, 691] on button "Play" at bounding box center [425, 690] width 74 height 24
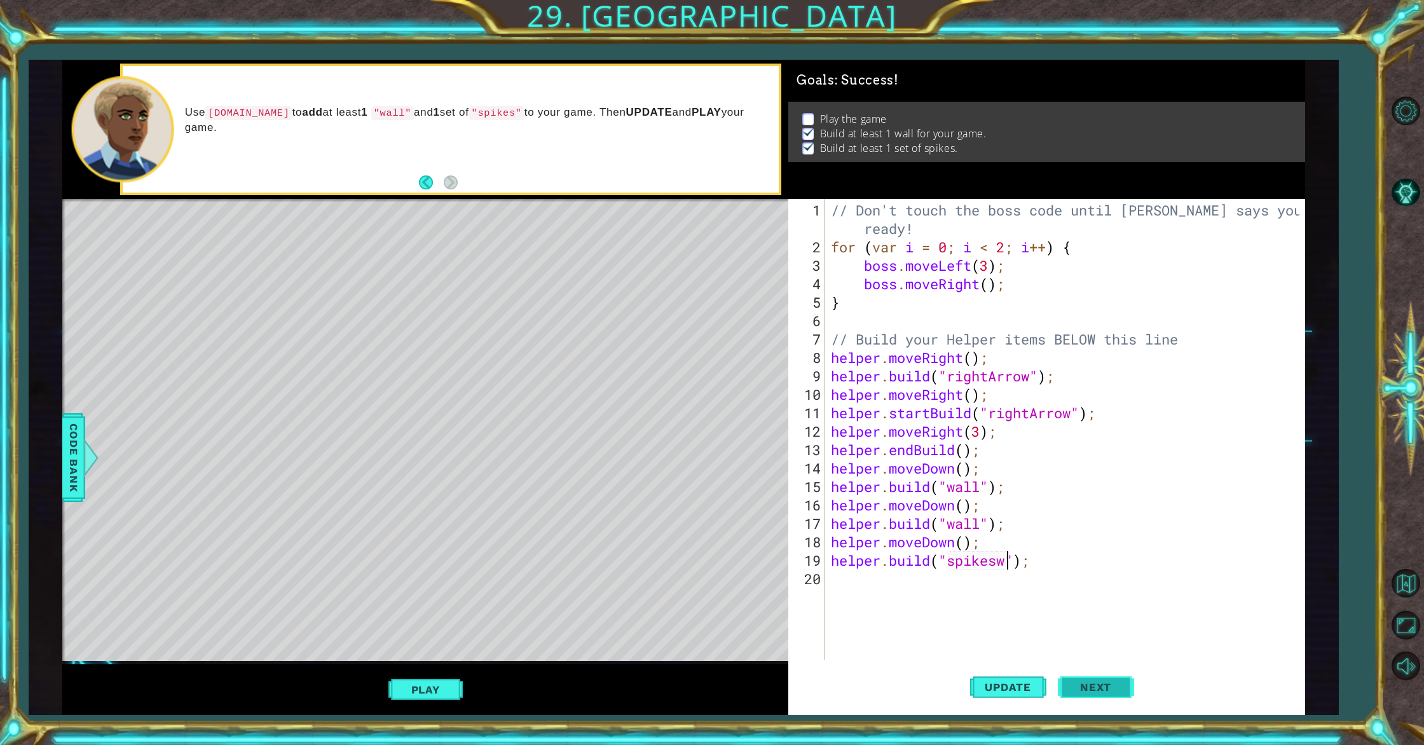
scroll to position [0, 8]
click at [454, 692] on button "Play" at bounding box center [425, 690] width 74 height 24
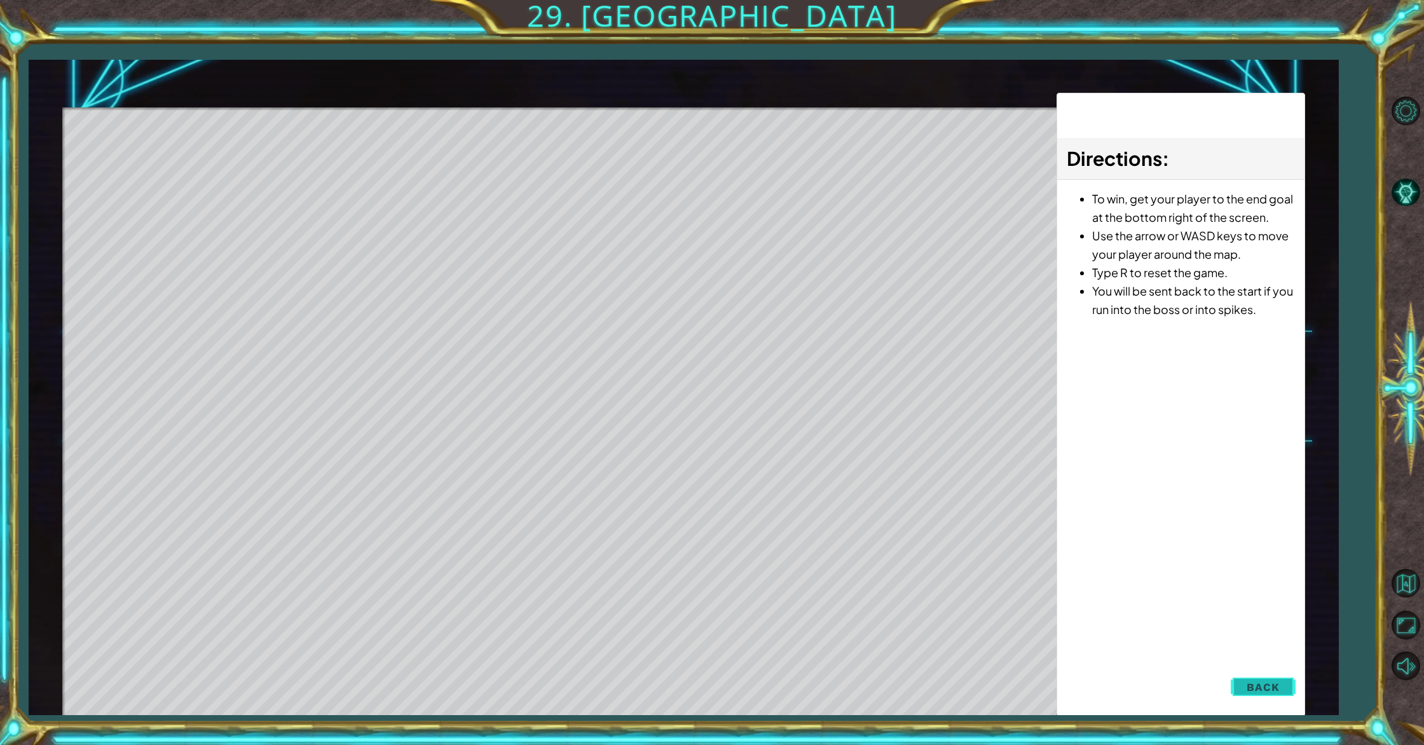
click at [1249, 679] on button "Back" at bounding box center [1263, 687] width 64 height 25
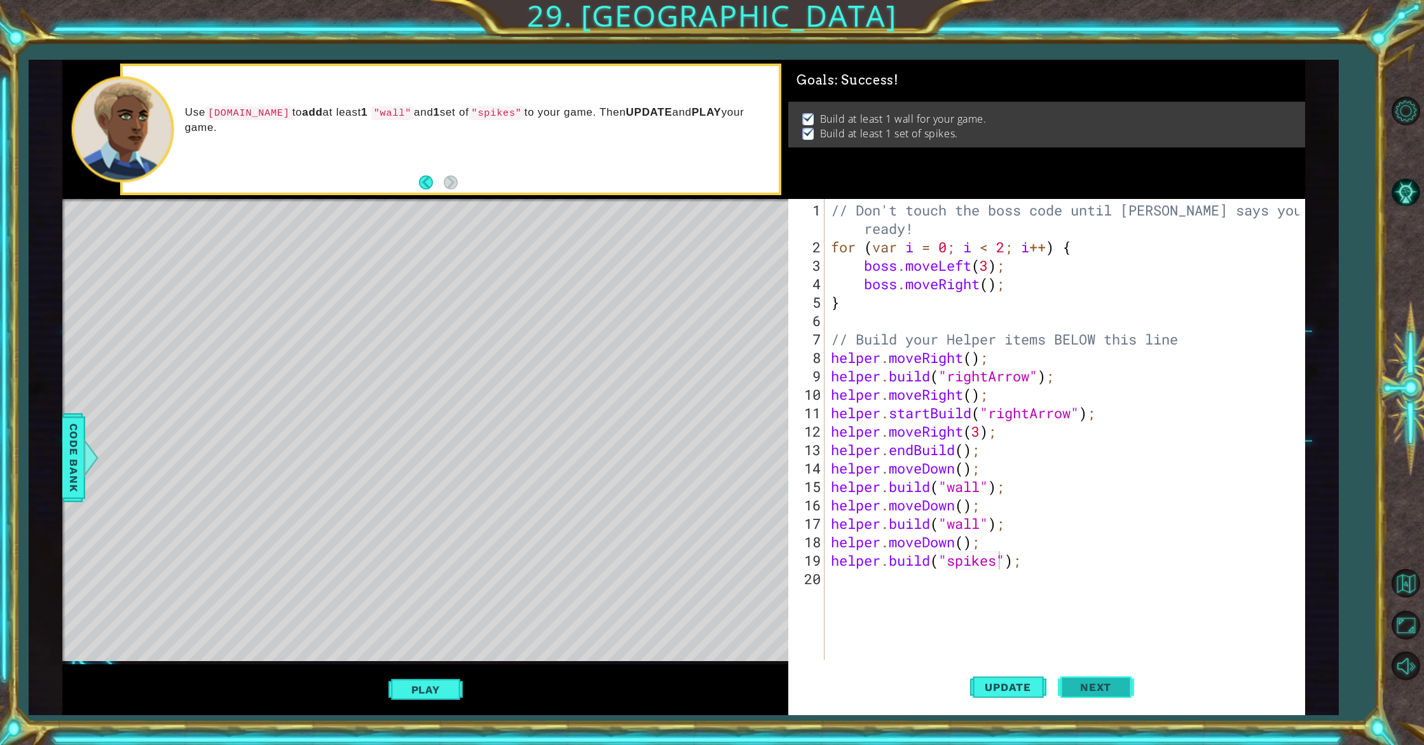
click at [1110, 685] on span "Next" at bounding box center [1096, 688] width 57 height 13
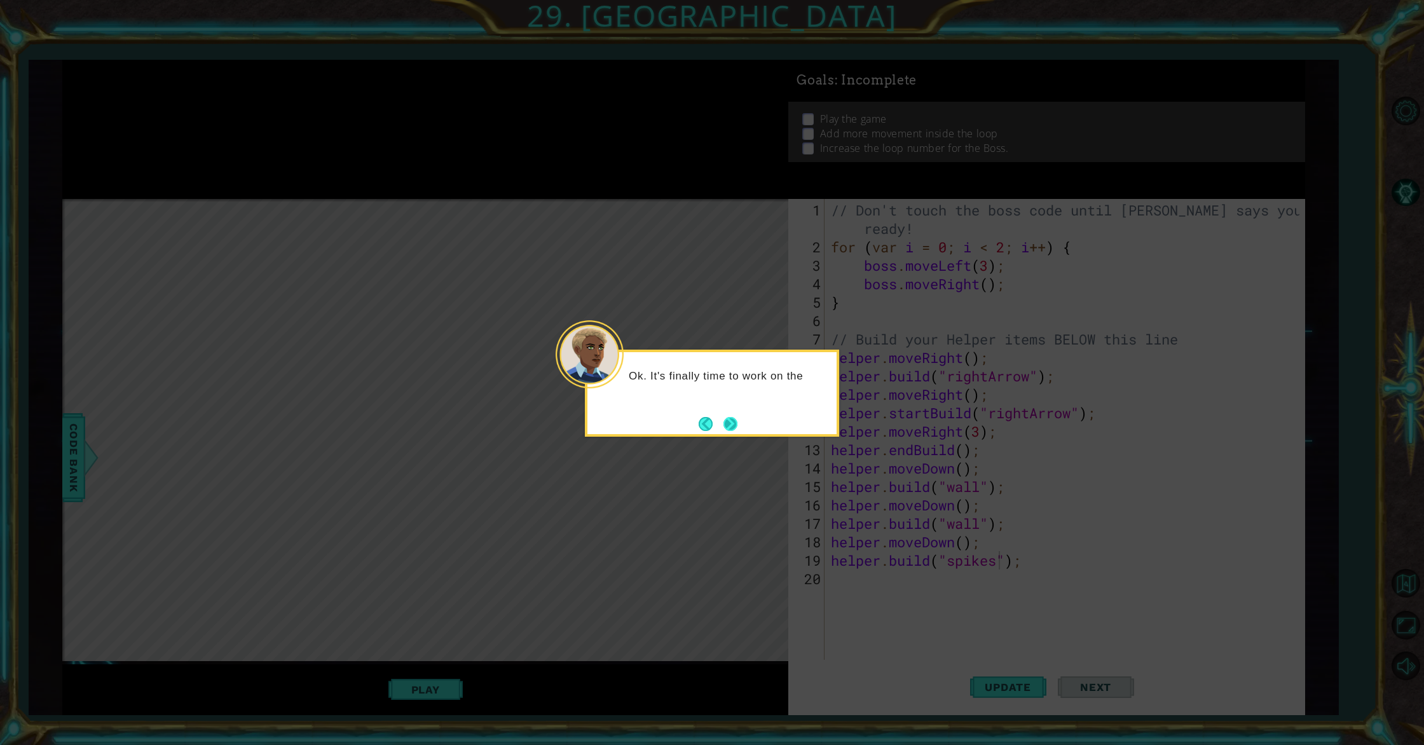
click at [731, 423] on button "Next" at bounding box center [731, 424] width 14 height 14
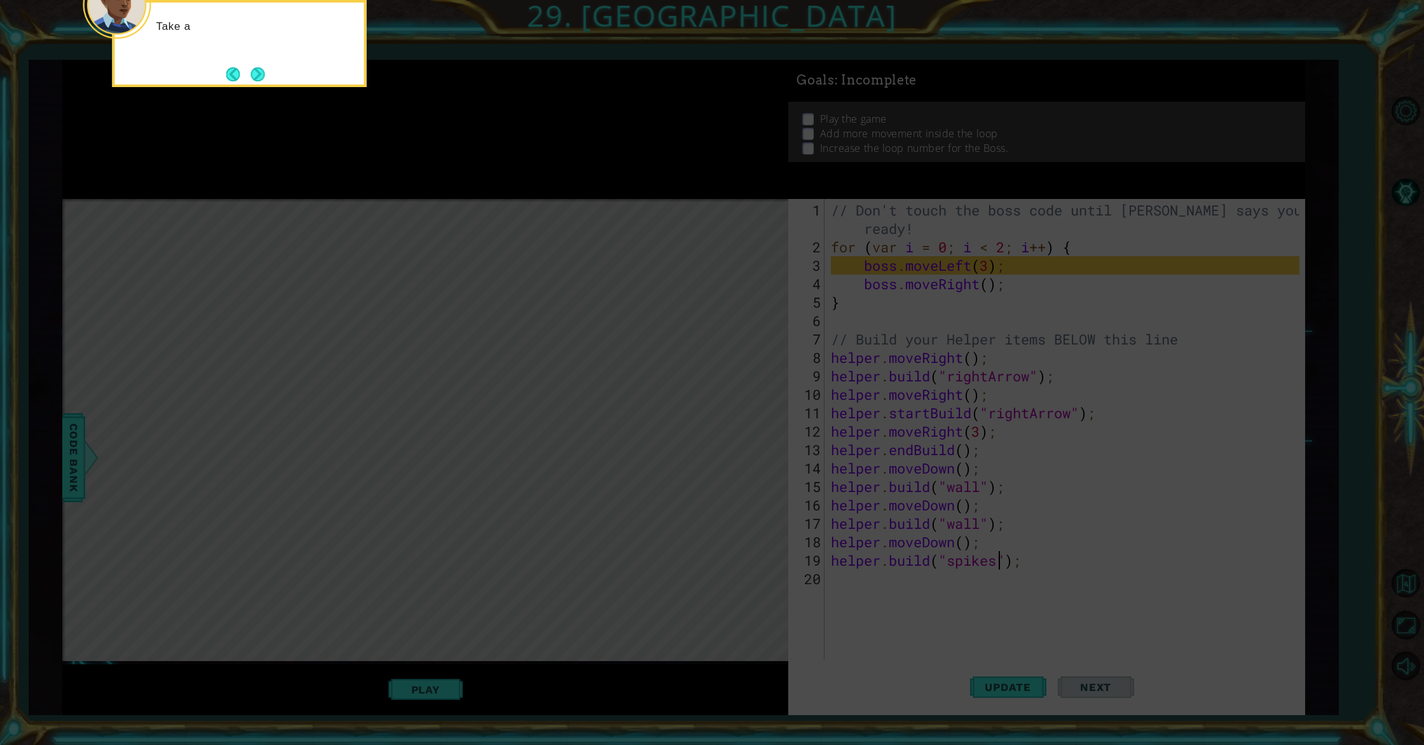
click at [731, 423] on icon at bounding box center [712, 111] width 1424 height 1267
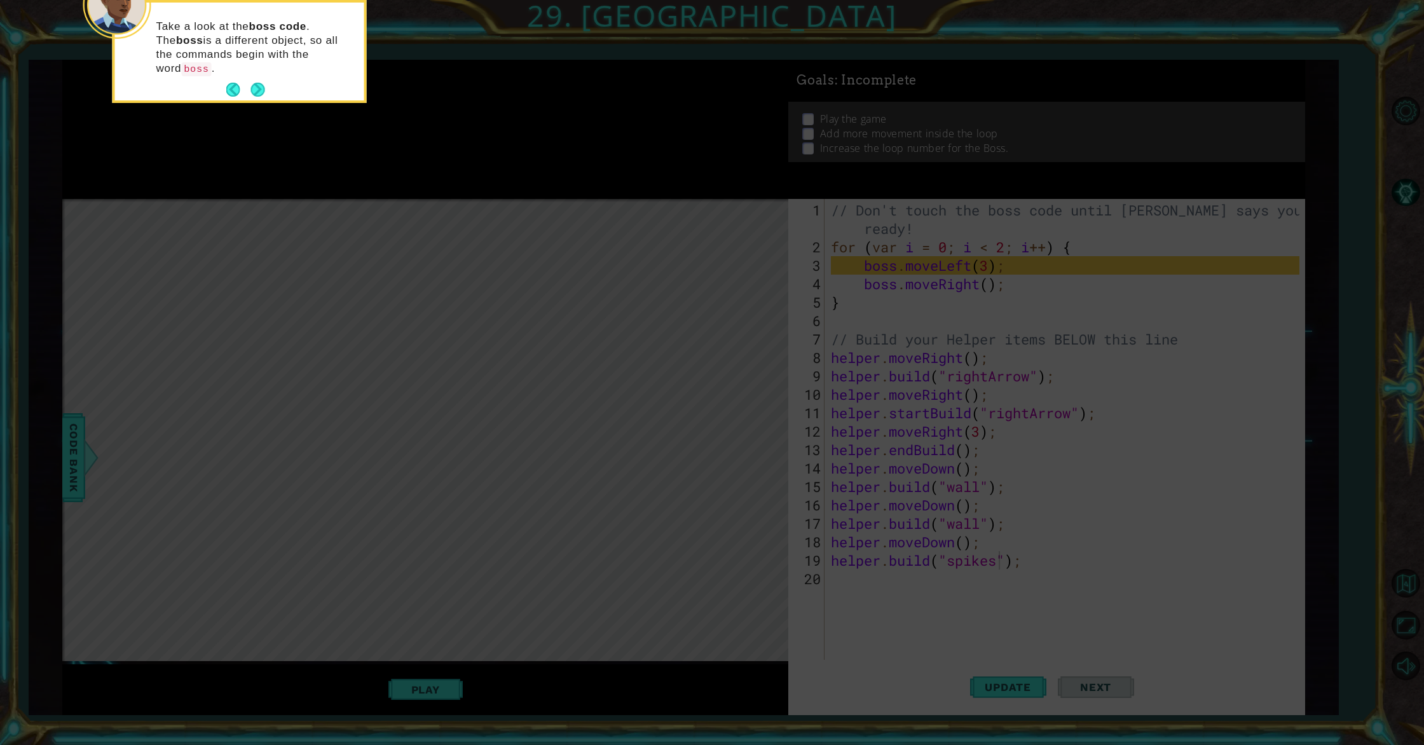
click at [269, 78] on div "Take a look at the boss code . The boss is a different object, so all the comma…" at bounding box center [239, 52] width 249 height 98
click at [258, 83] on button "Next" at bounding box center [258, 90] width 14 height 14
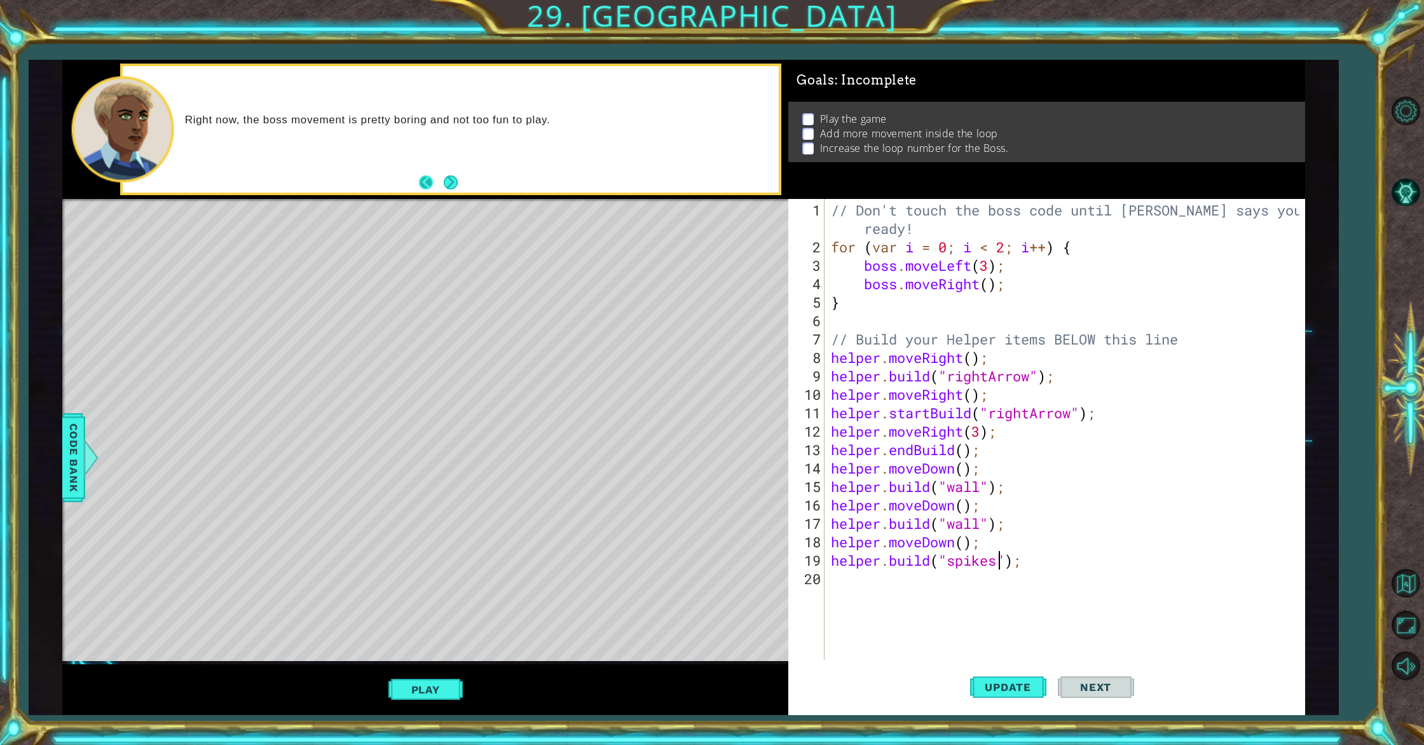
click at [444, 179] on button "Next" at bounding box center [451, 182] width 15 height 15
click at [984, 275] on div "// Don't touch the boss code until [PERSON_NAME] says you're ready! for ( var i…" at bounding box center [1066, 459] width 477 height 516
click at [991, 272] on div "// Don't touch the boss code until [PERSON_NAME] says you're ready! for ( var i…" at bounding box center [1066, 459] width 477 height 516
click at [995, 288] on div "// Don't touch the boss code until [PERSON_NAME] says you're ready! for ( var i…" at bounding box center [1066, 459] width 477 height 516
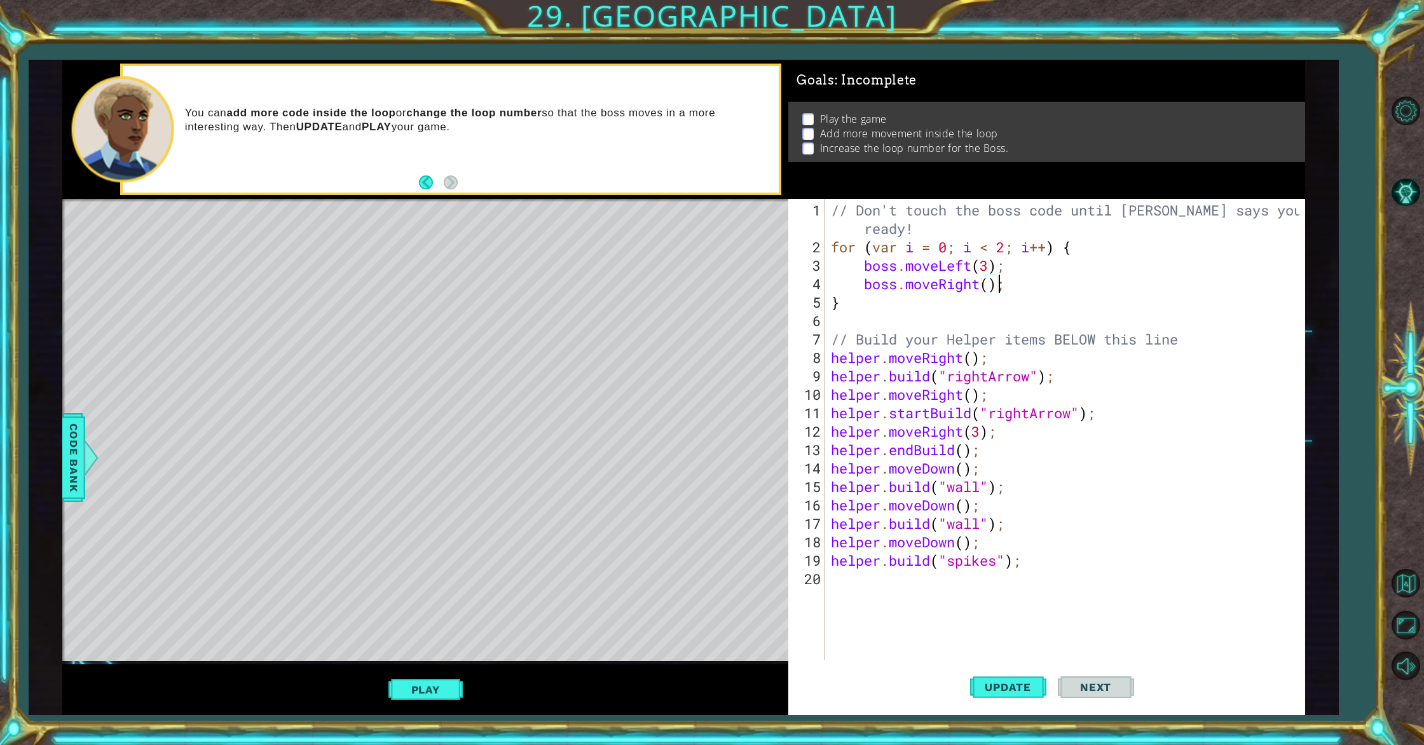
click at [987, 287] on div "// Don't touch the boss code until [PERSON_NAME] says you're ready! for ( var i…" at bounding box center [1066, 459] width 477 height 516
type textarea "boss.moveRight(2);"
click at [1030, 690] on span "Update" at bounding box center [1008, 687] width 72 height 13
click at [418, 685] on button "Play" at bounding box center [425, 690] width 74 height 24
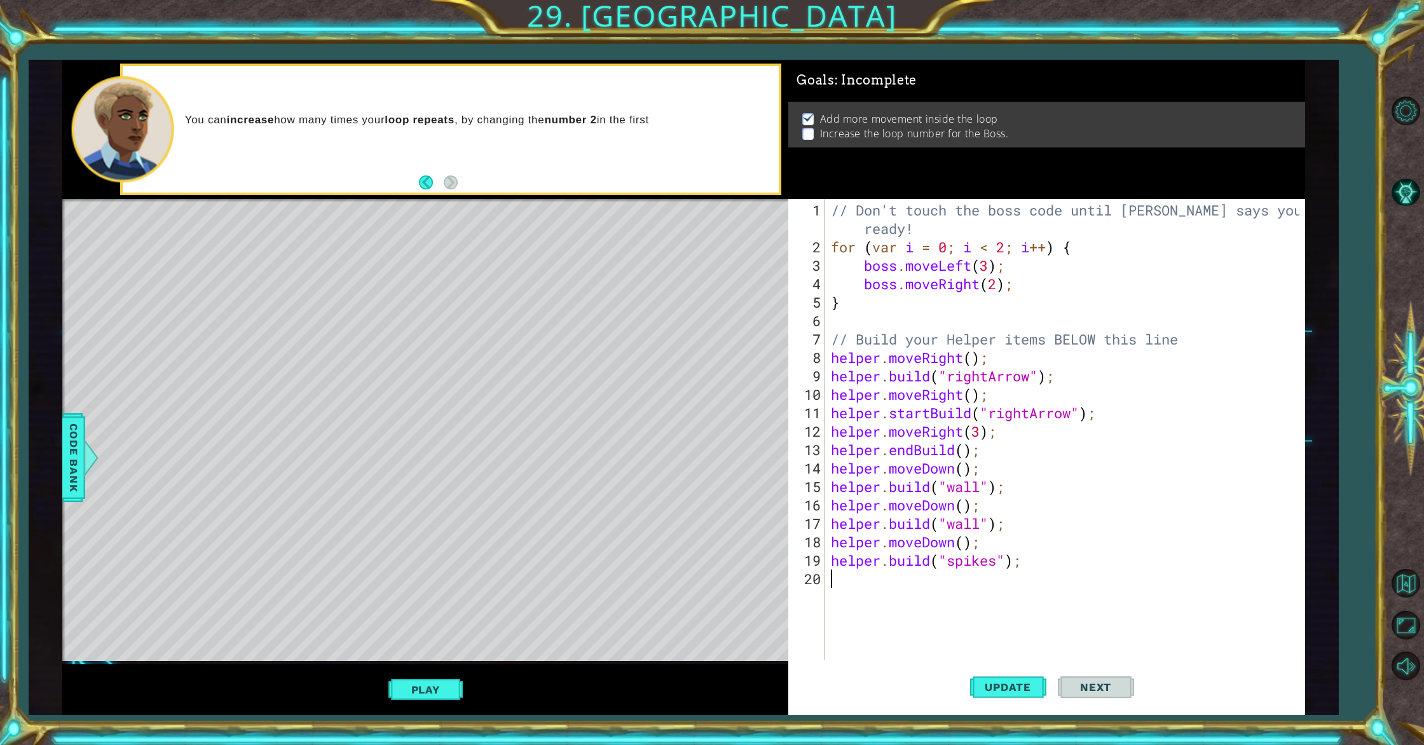
click at [1167, 594] on div "// Don't touch the boss code until [PERSON_NAME] says you're ready! for ( var i…" at bounding box center [1066, 459] width 477 height 516
click at [1162, 262] on div "// Don't touch the boss code until [PERSON_NAME] says you're ready! for ( var i…" at bounding box center [1066, 459] width 477 height 516
click at [1003, 236] on div "// Don't touch the boss code until [PERSON_NAME] says you're ready! for ( var i…" at bounding box center [1066, 459] width 477 height 516
click at [1006, 242] on div "// Don't touch the boss code until [PERSON_NAME] says you're ready! for ( var i…" at bounding box center [1066, 459] width 477 height 516
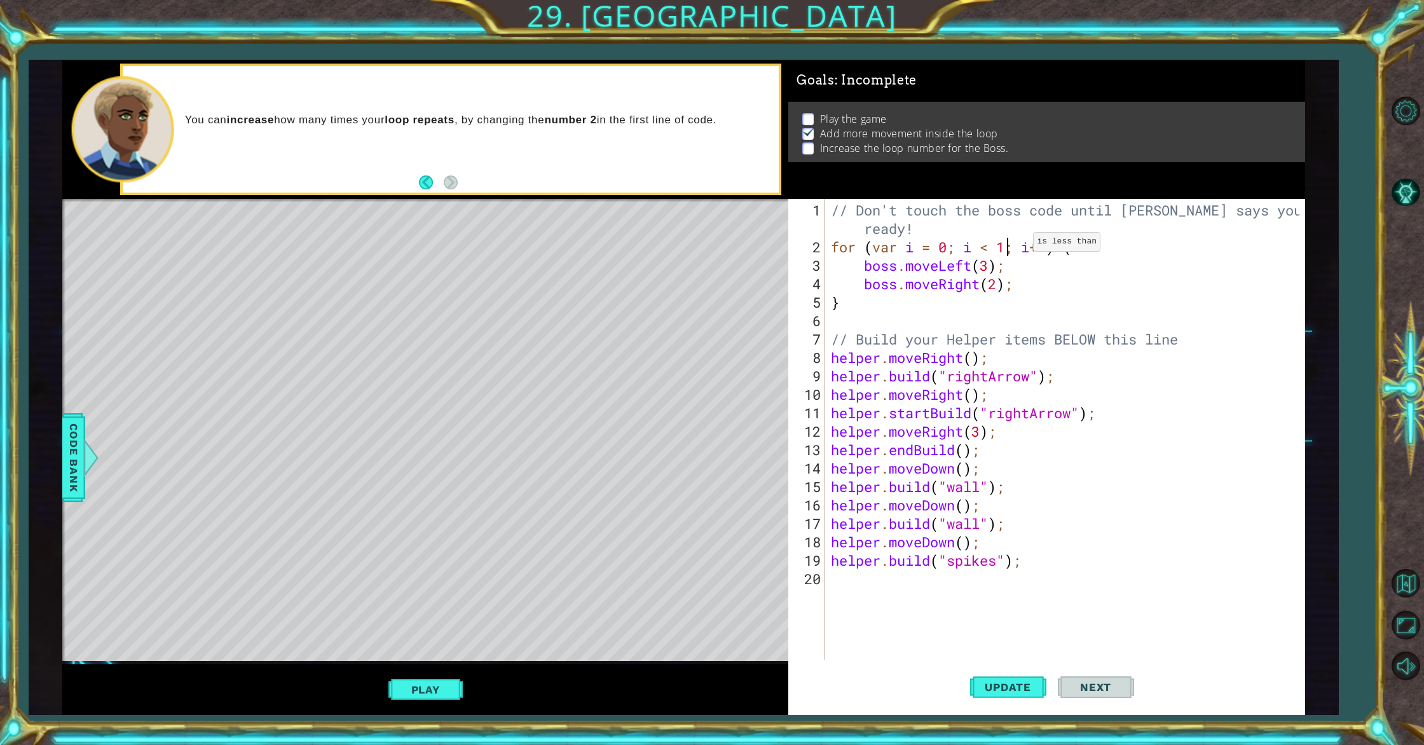
scroll to position [0, 8]
type textarea "for (var i = 0; i < 10; i++) {"
click at [999, 689] on span "Update" at bounding box center [1008, 687] width 72 height 13
click at [426, 692] on button "Play" at bounding box center [425, 690] width 74 height 24
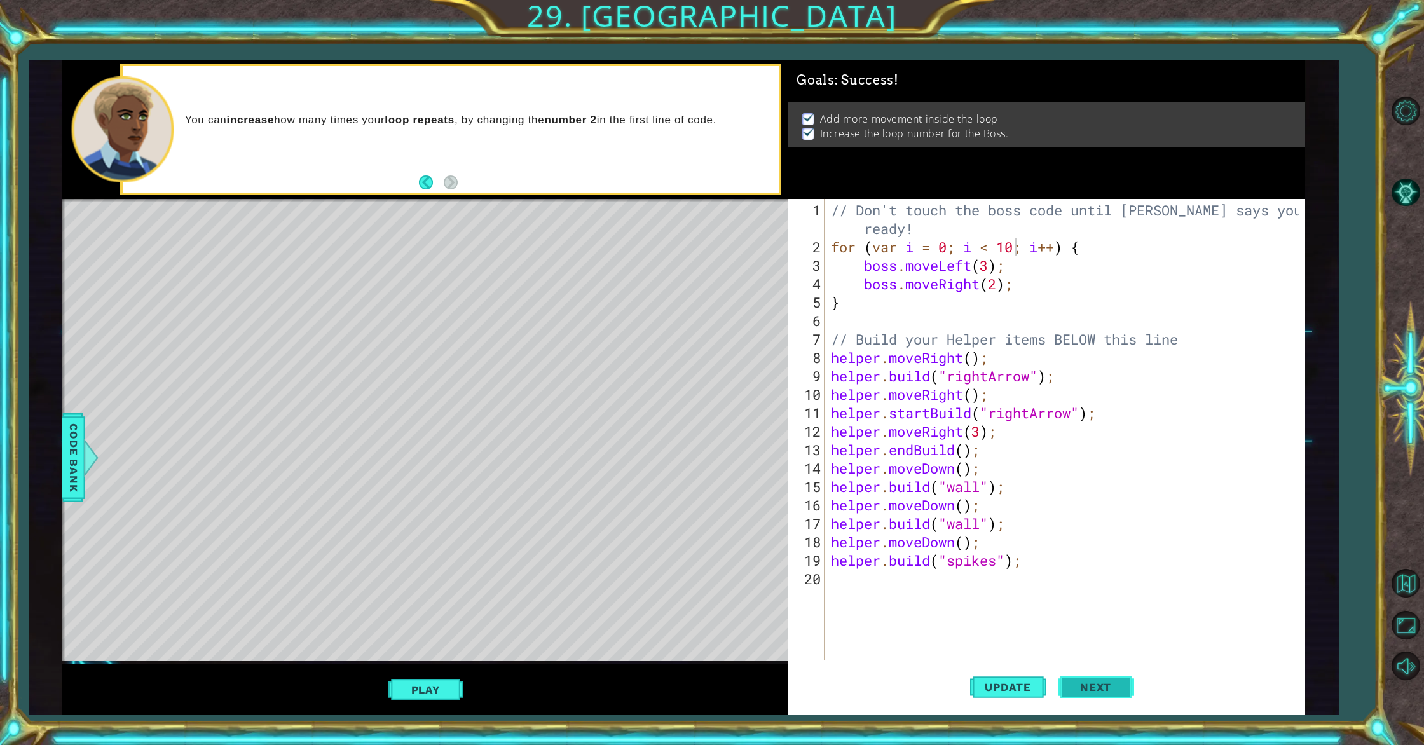
click at [1087, 683] on span "Next" at bounding box center [1096, 687] width 57 height 13
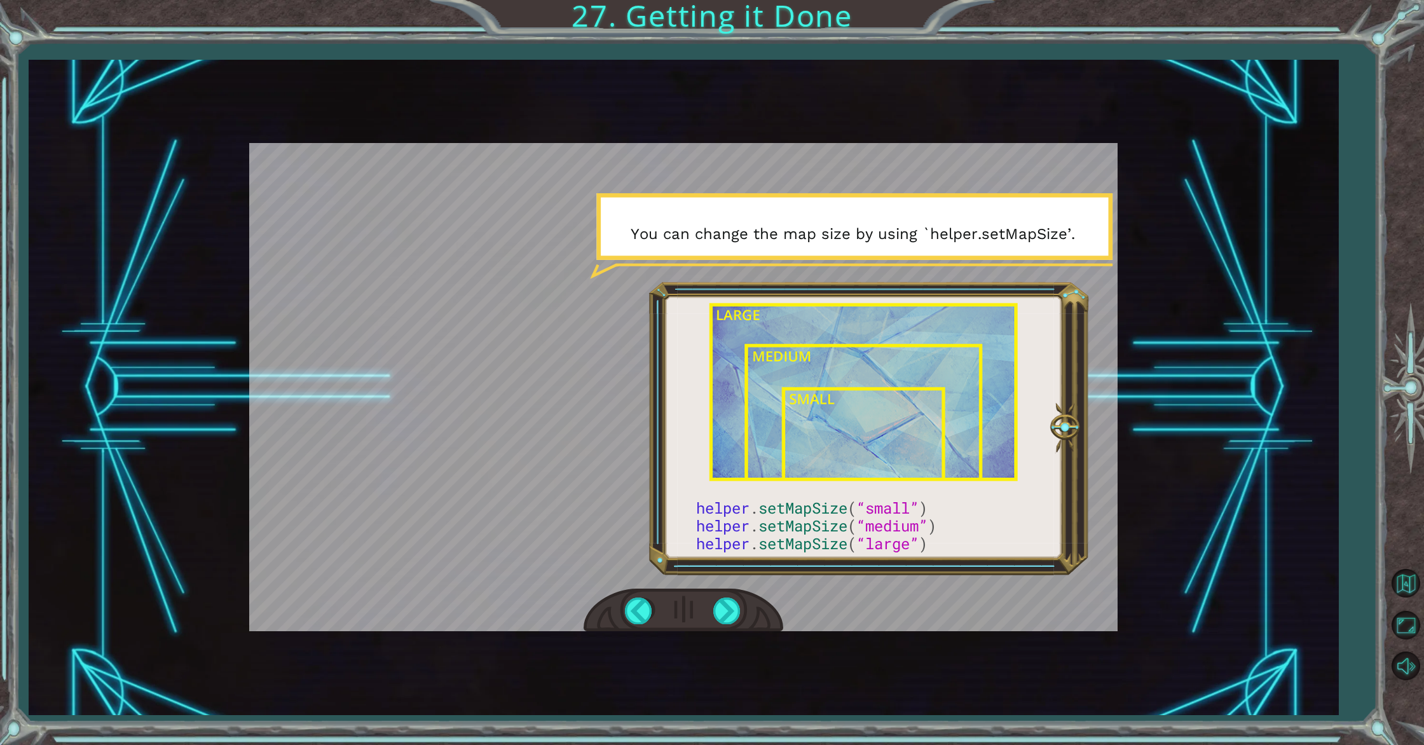
click at [800, 399] on div at bounding box center [683, 387] width 869 height 488
click at [1002, 586] on div at bounding box center [683, 387] width 869 height 488
click at [708, 610] on div at bounding box center [684, 611] width 200 height 44
click at [753, 614] on div at bounding box center [684, 611] width 200 height 44
click at [722, 611] on div at bounding box center [727, 611] width 29 height 26
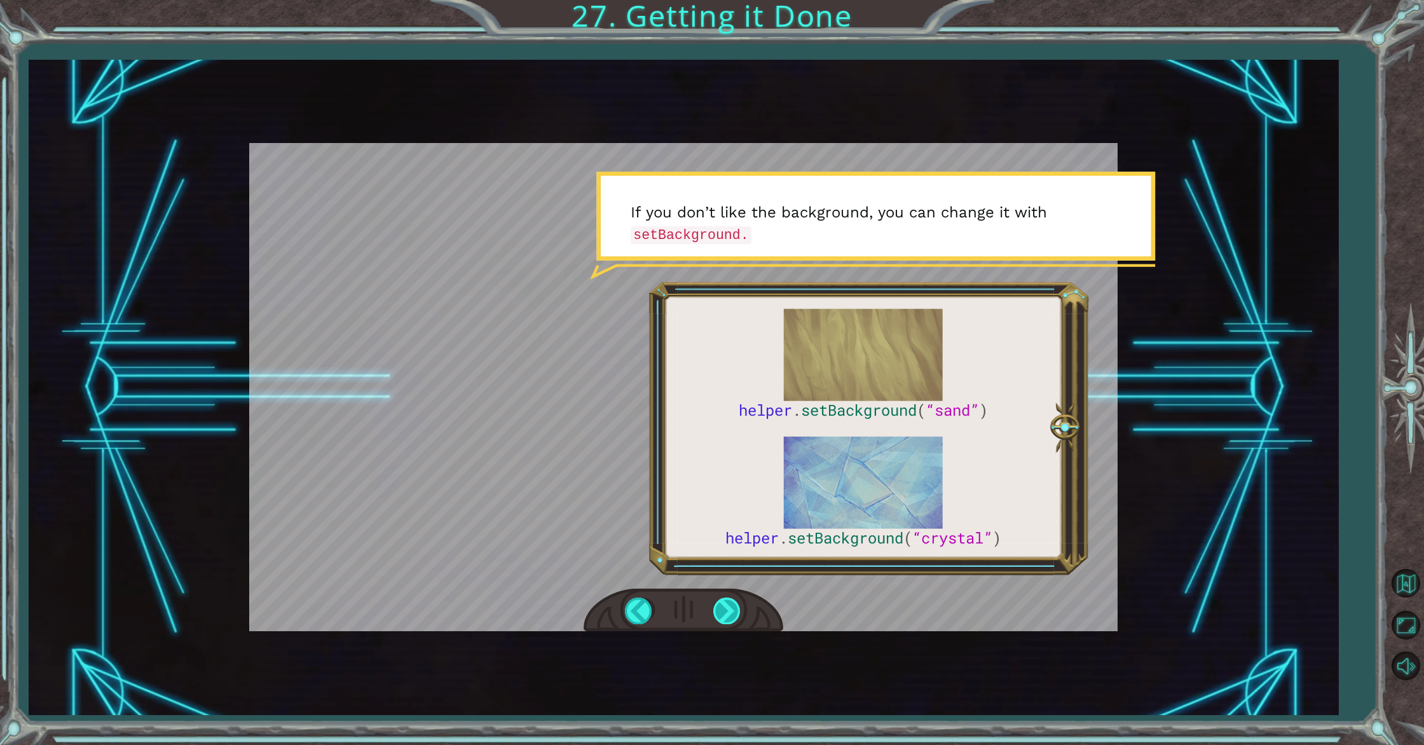
click at [724, 607] on div at bounding box center [727, 611] width 29 height 26
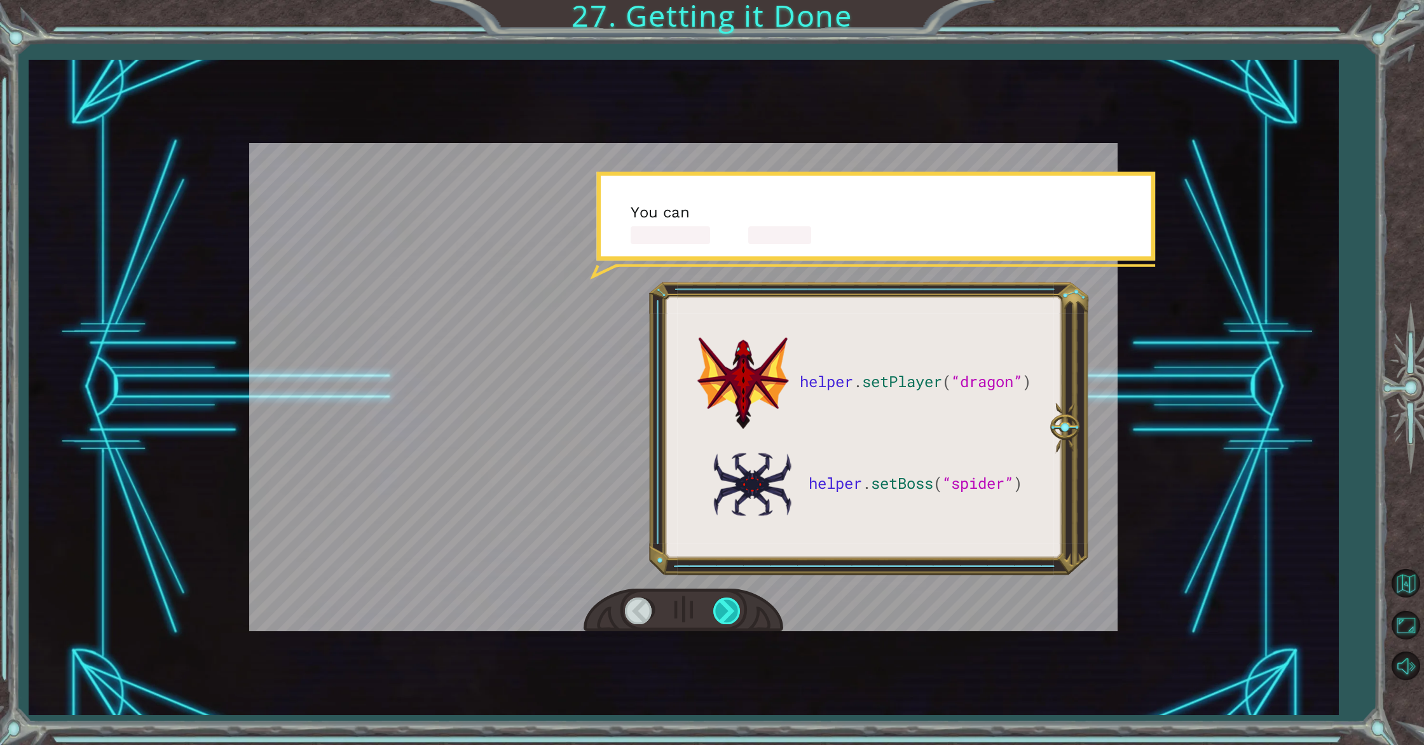
click at [724, 607] on div at bounding box center [727, 611] width 29 height 26
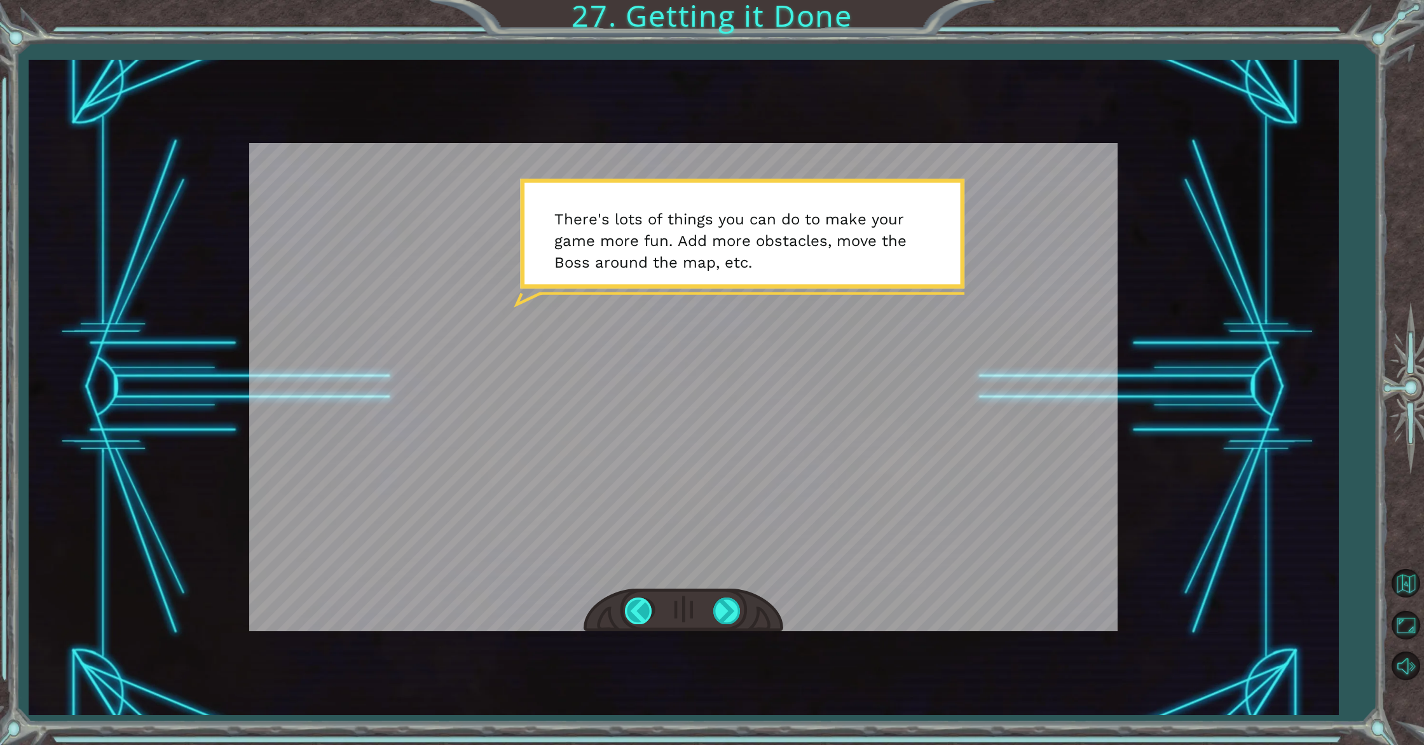
click at [637, 601] on div at bounding box center [639, 611] width 29 height 26
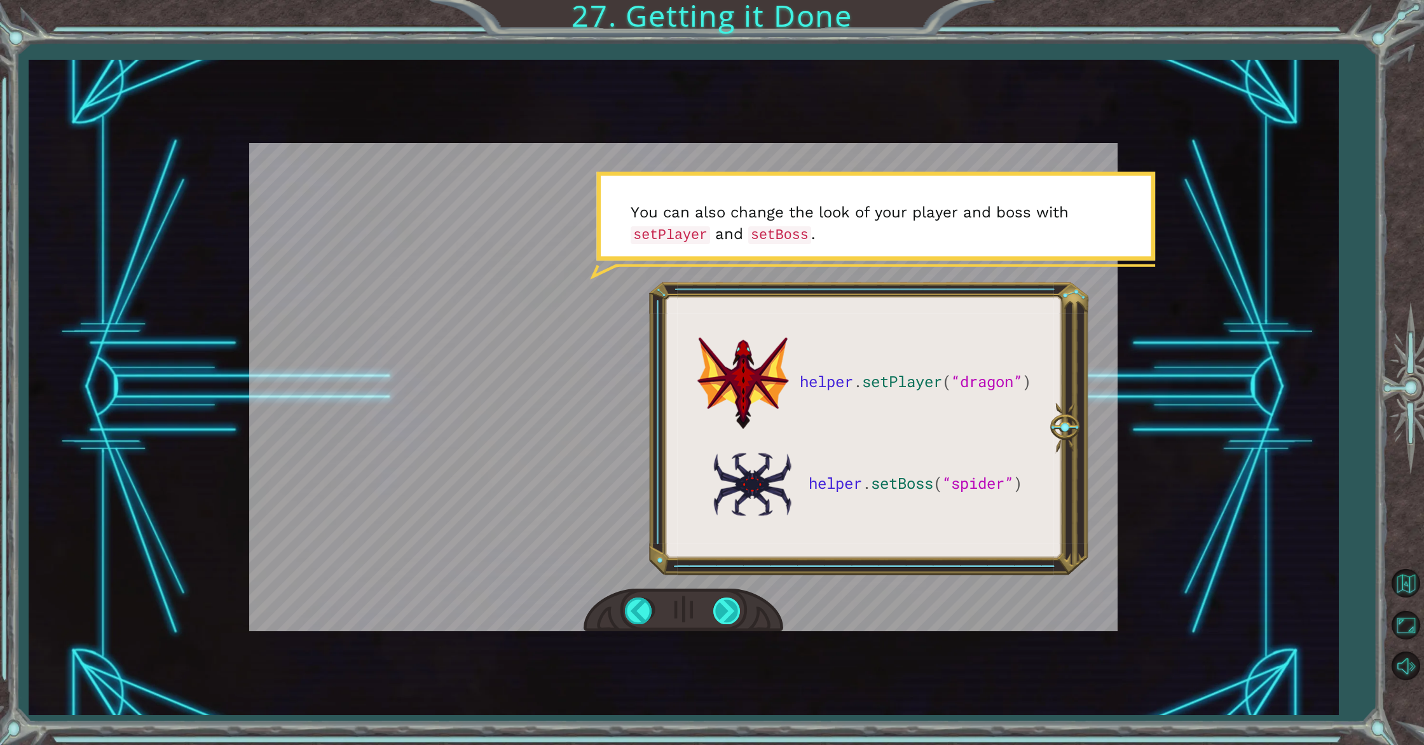
click at [723, 608] on div at bounding box center [727, 611] width 29 height 26
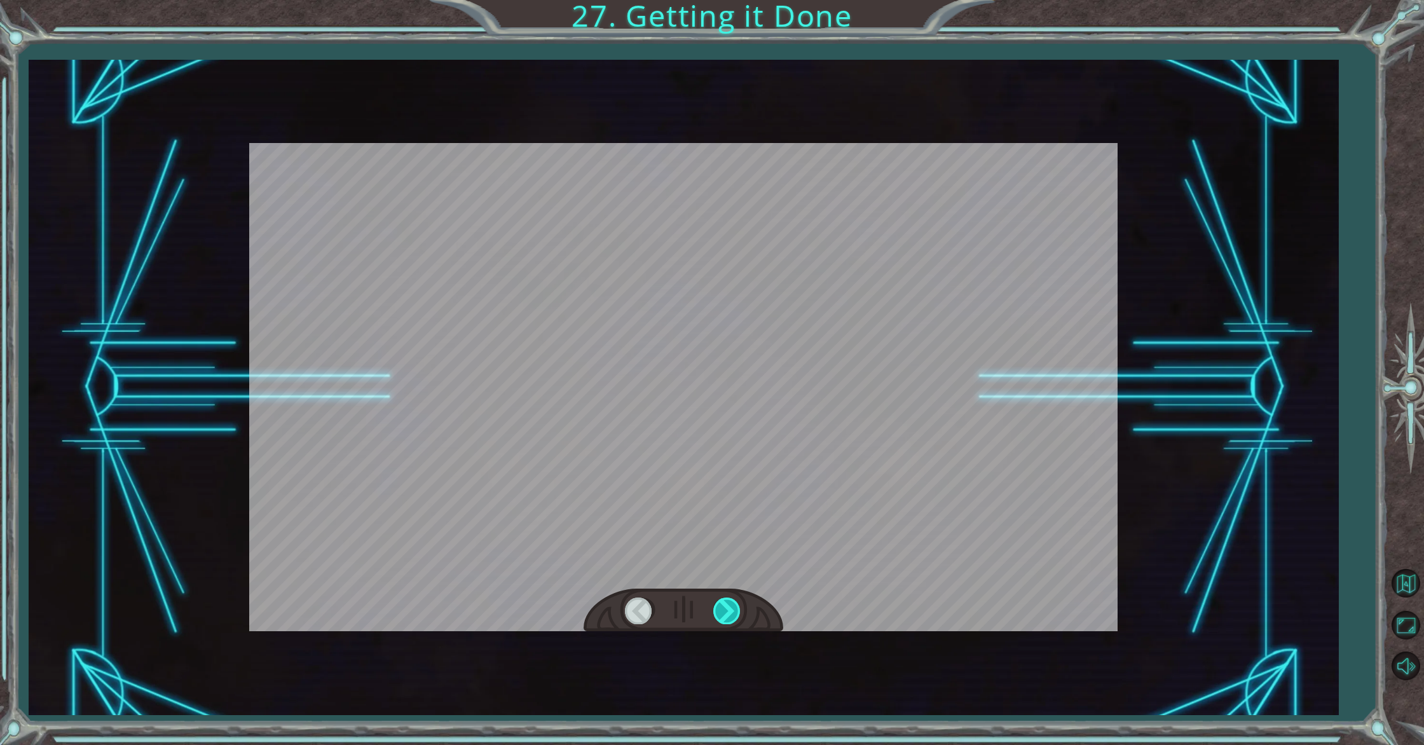
click at [723, 608] on div at bounding box center [727, 611] width 29 height 26
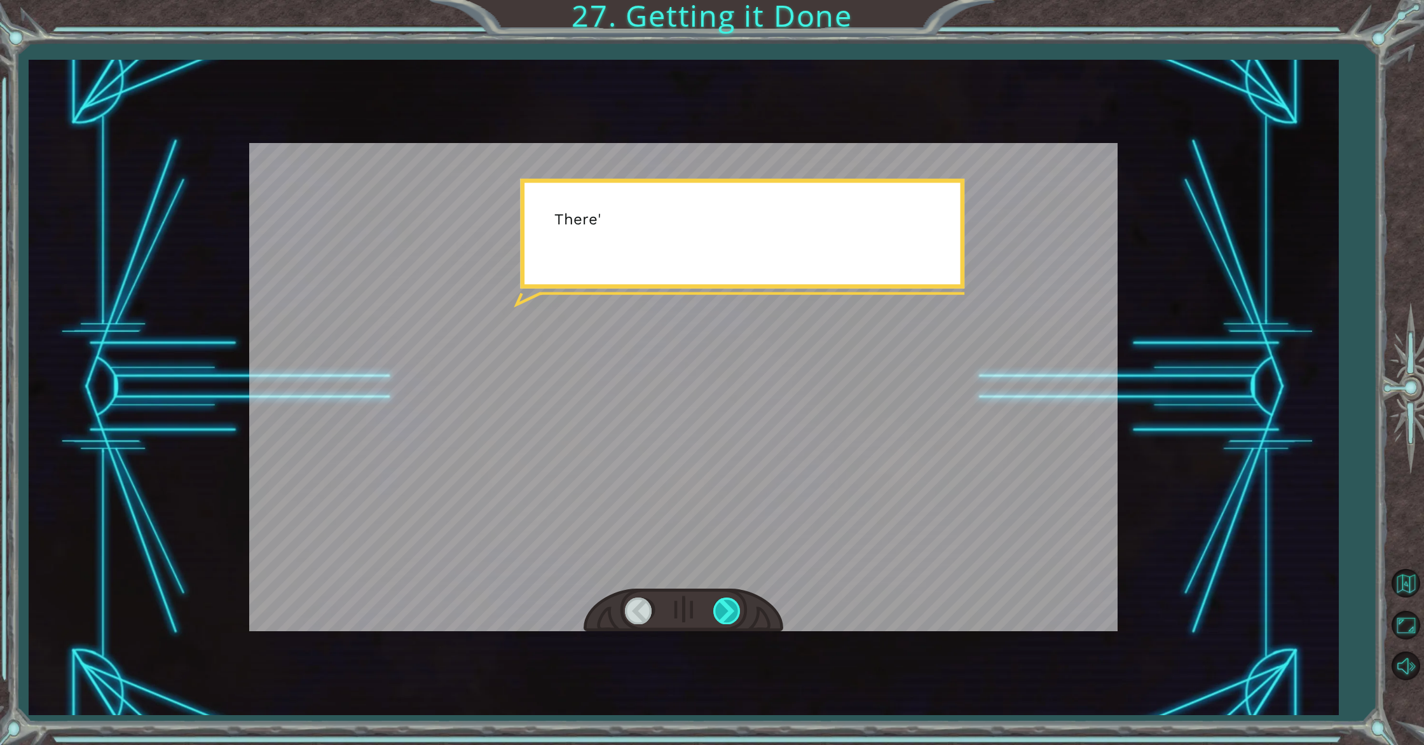
click at [723, 608] on div at bounding box center [727, 611] width 29 height 26
drag, startPoint x: 723, startPoint y: 608, endPoint x: 731, endPoint y: 608, distance: 7.7
click at [731, 608] on div at bounding box center [727, 611] width 29 height 26
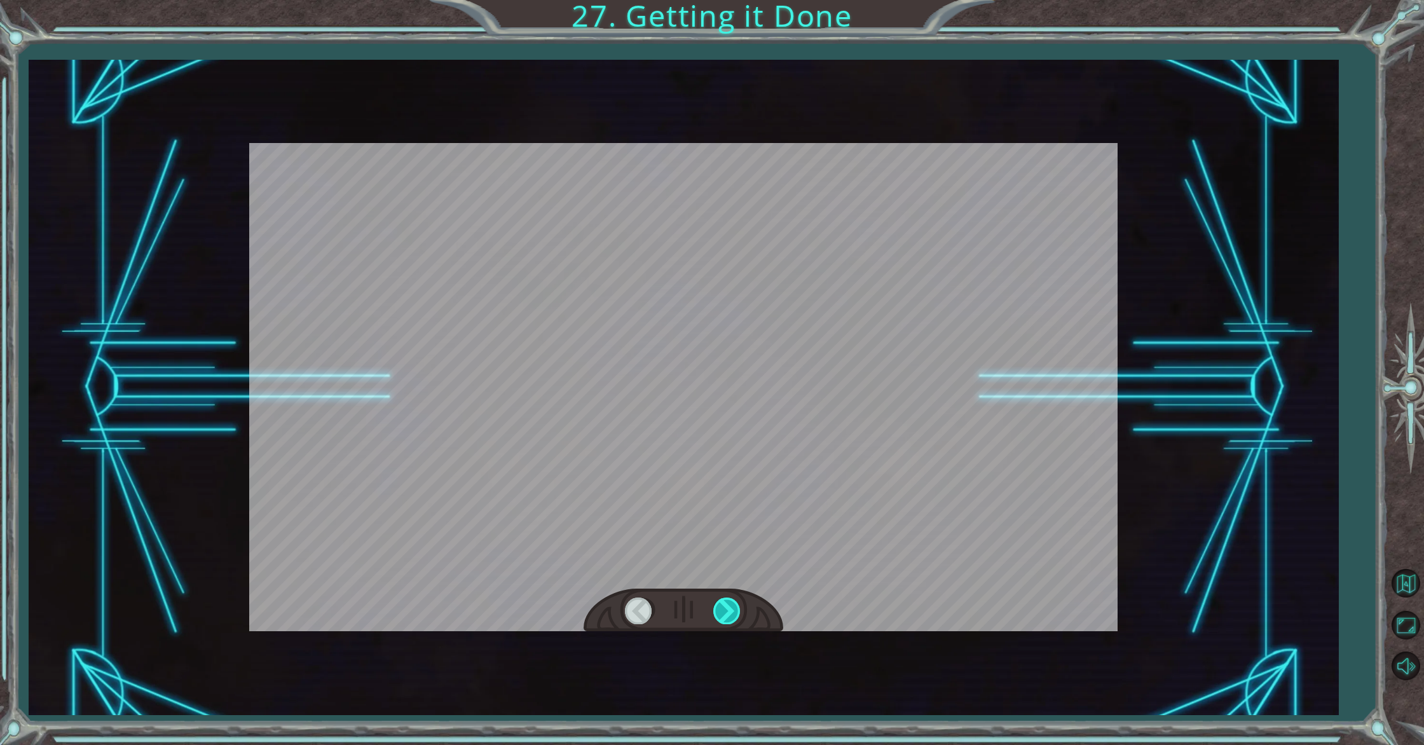
click at [731, 608] on div at bounding box center [727, 611] width 29 height 26
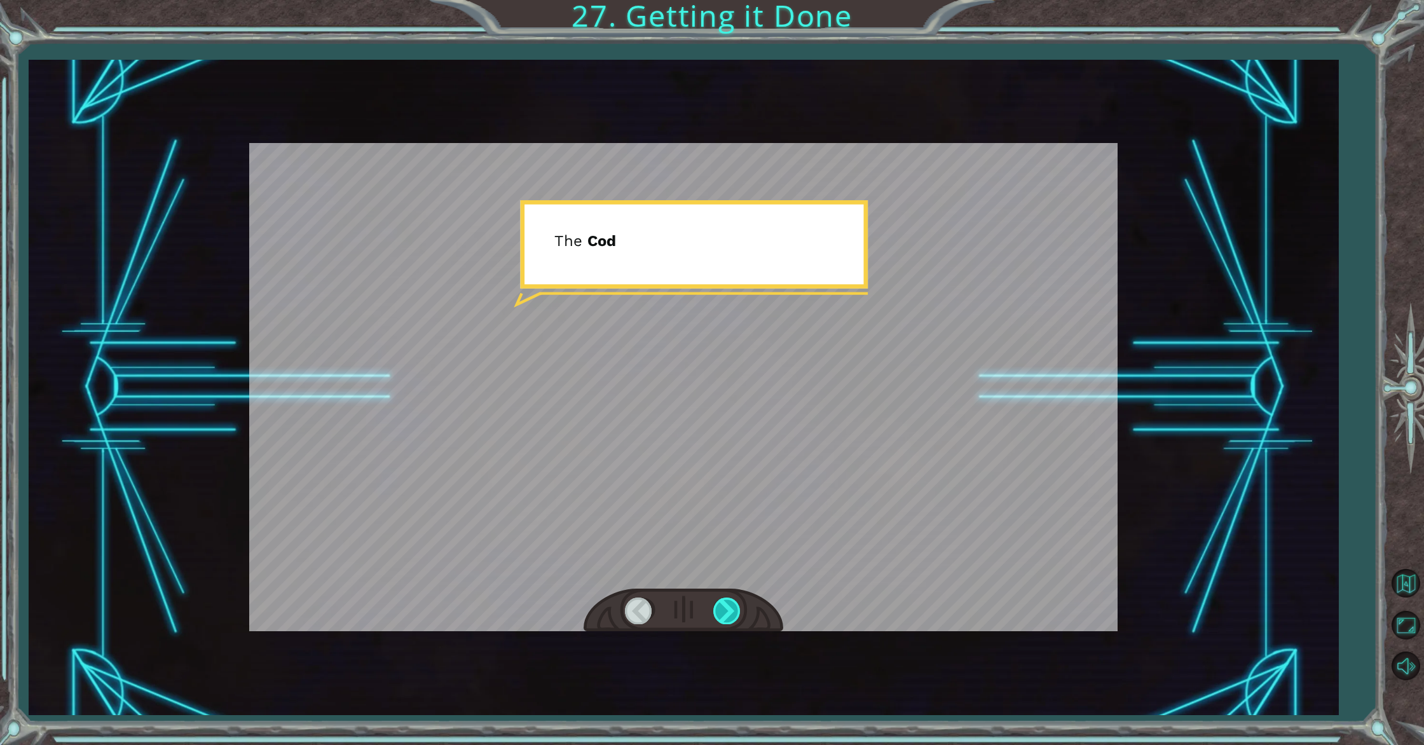
click at [731, 608] on div at bounding box center [727, 611] width 29 height 26
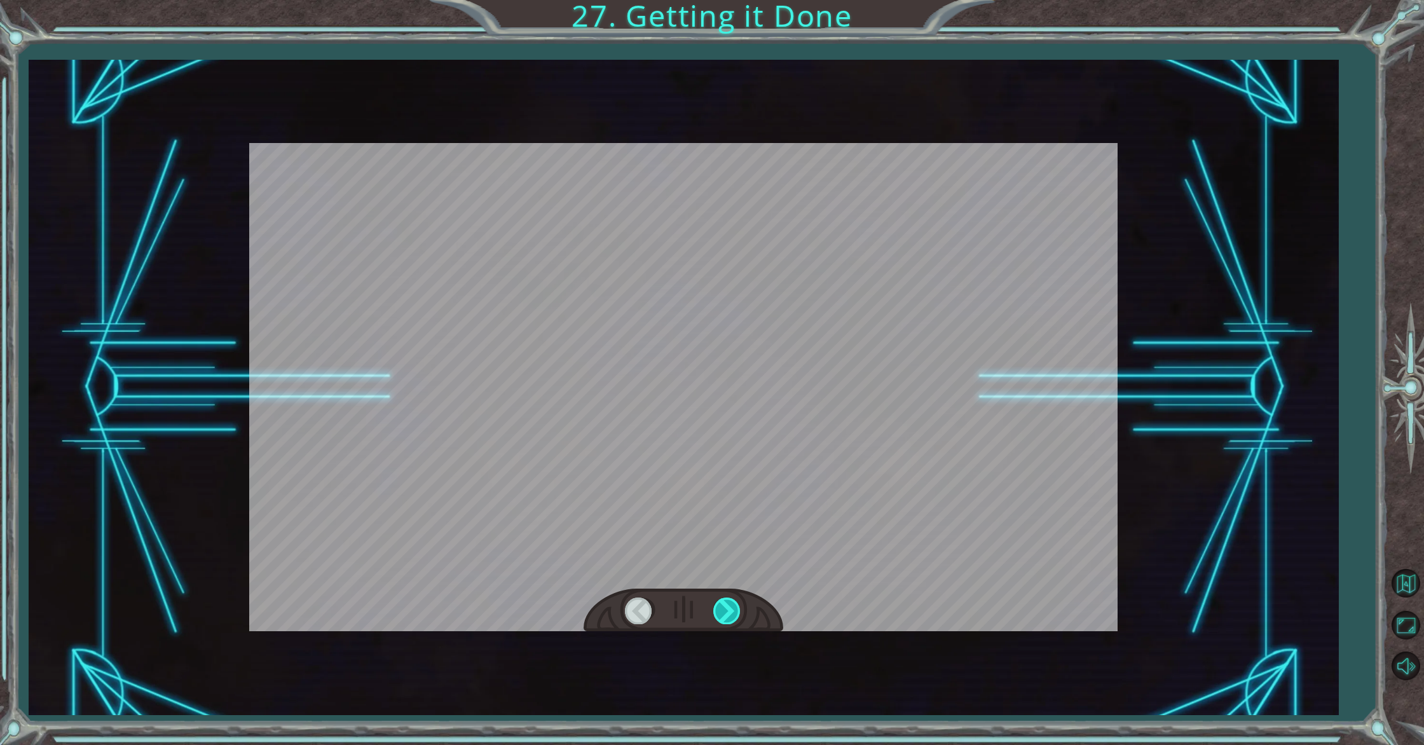
click at [731, 608] on div at bounding box center [727, 611] width 29 height 26
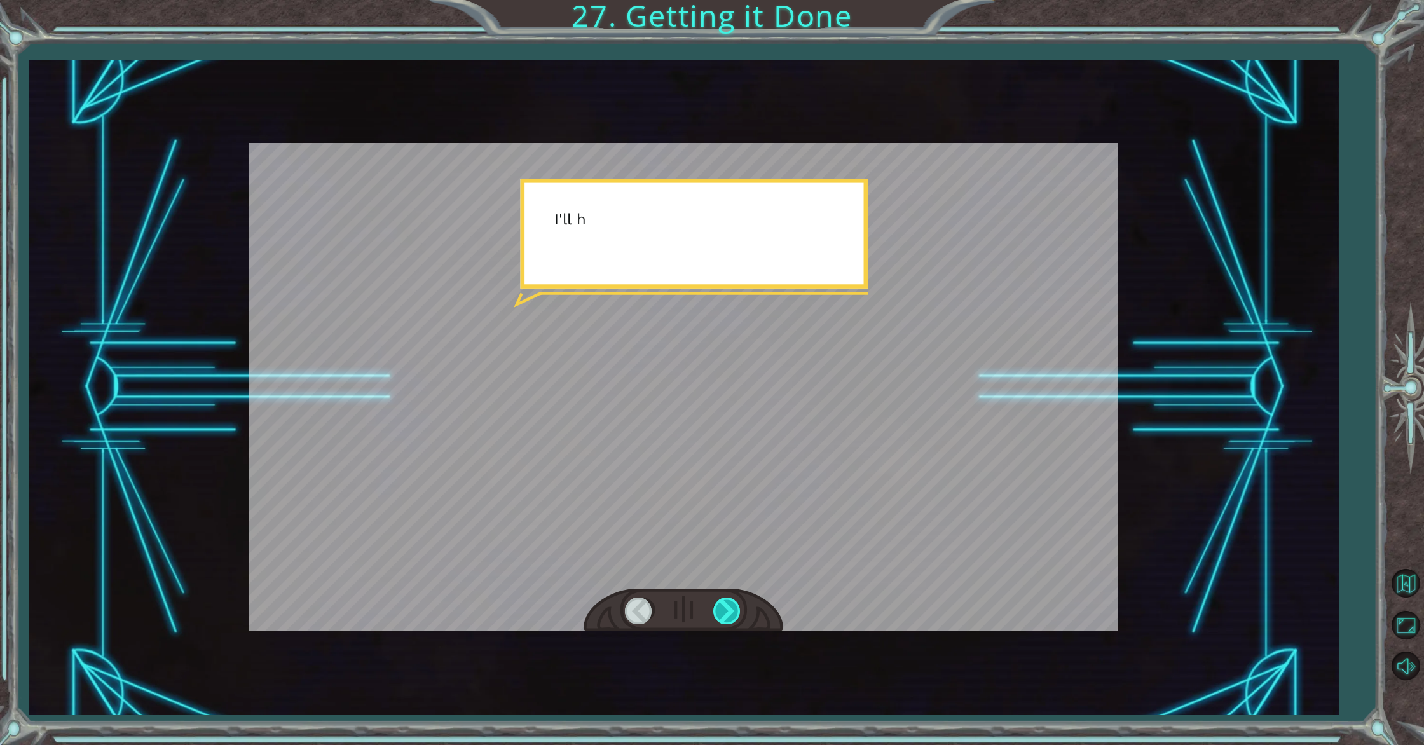
click at [731, 608] on div at bounding box center [727, 611] width 29 height 26
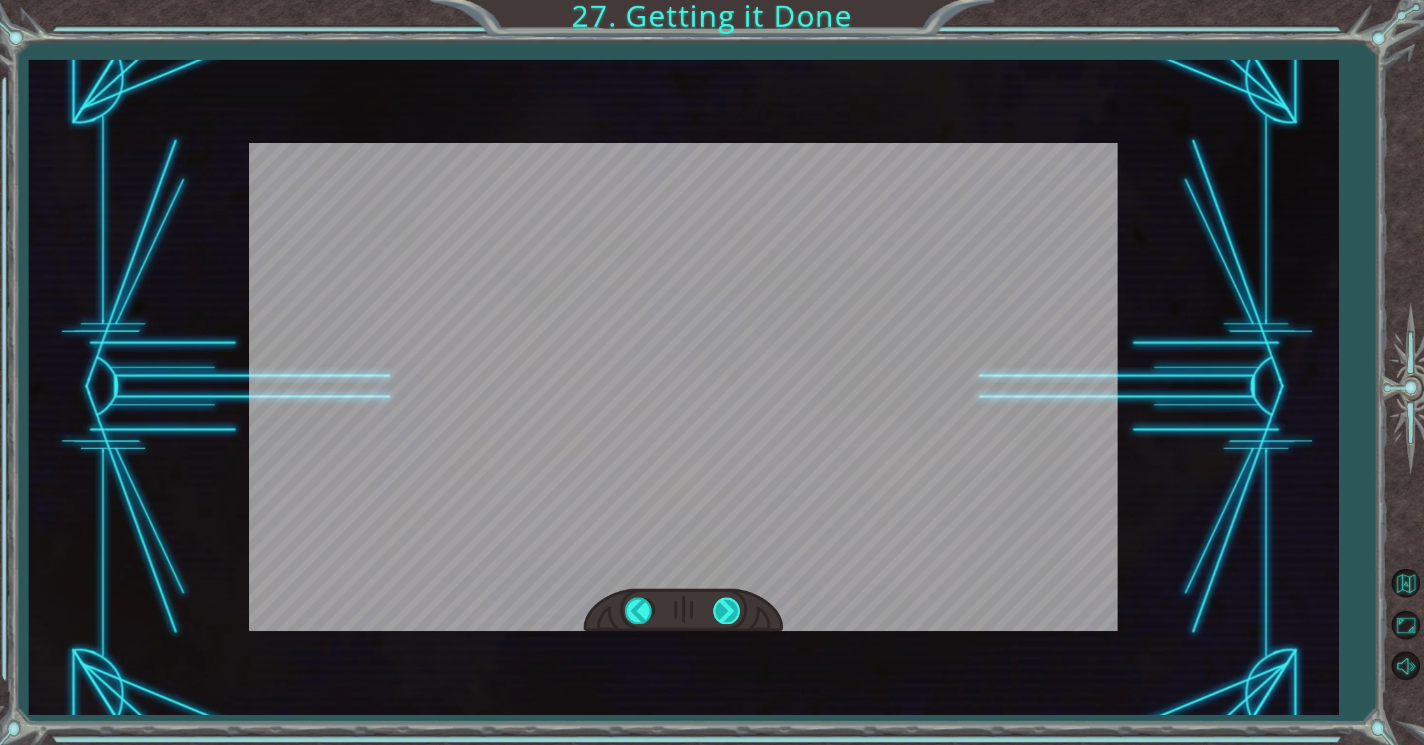
click at [734, 610] on div at bounding box center [727, 611] width 29 height 26
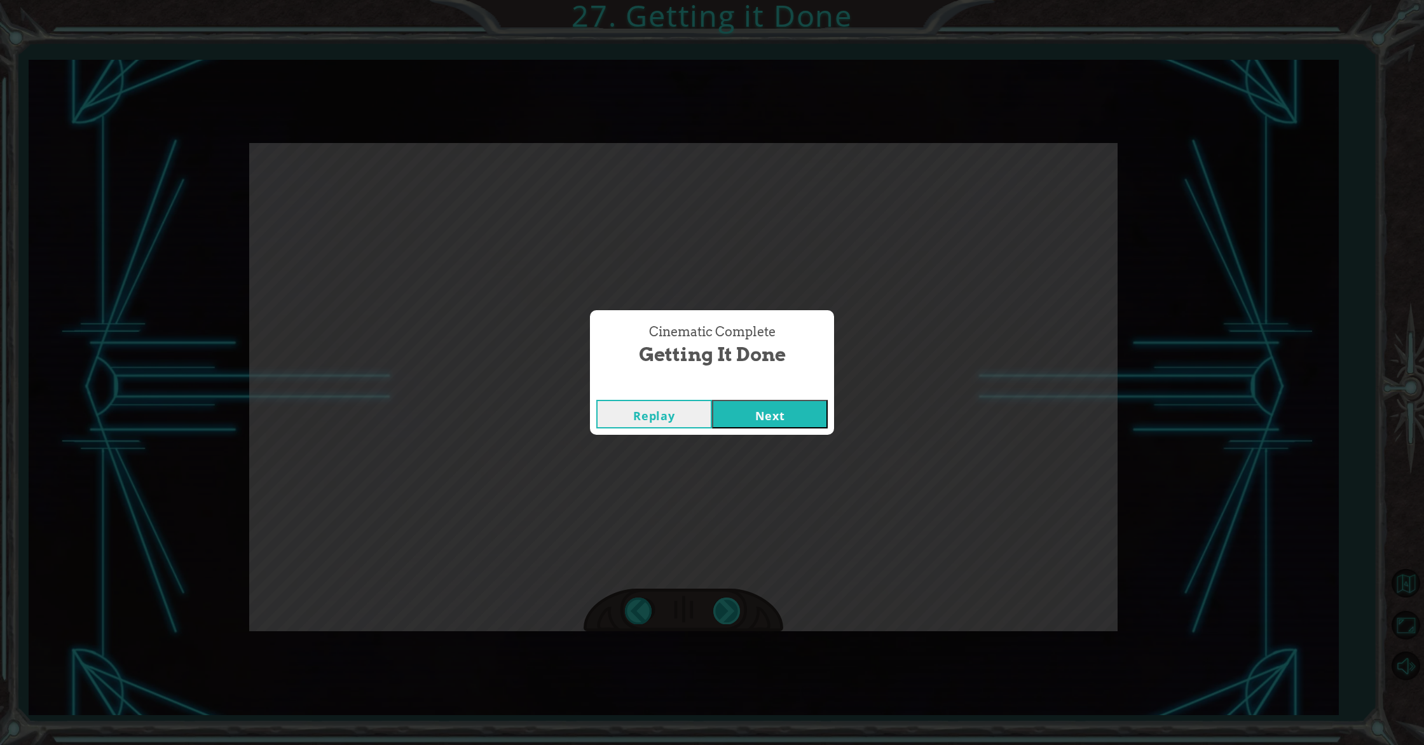
click at [734, 610] on div "Cinematic Complete Getting it Done Replay Next" at bounding box center [712, 372] width 1424 height 745
click at [712, 400] on button "Next" at bounding box center [770, 414] width 116 height 29
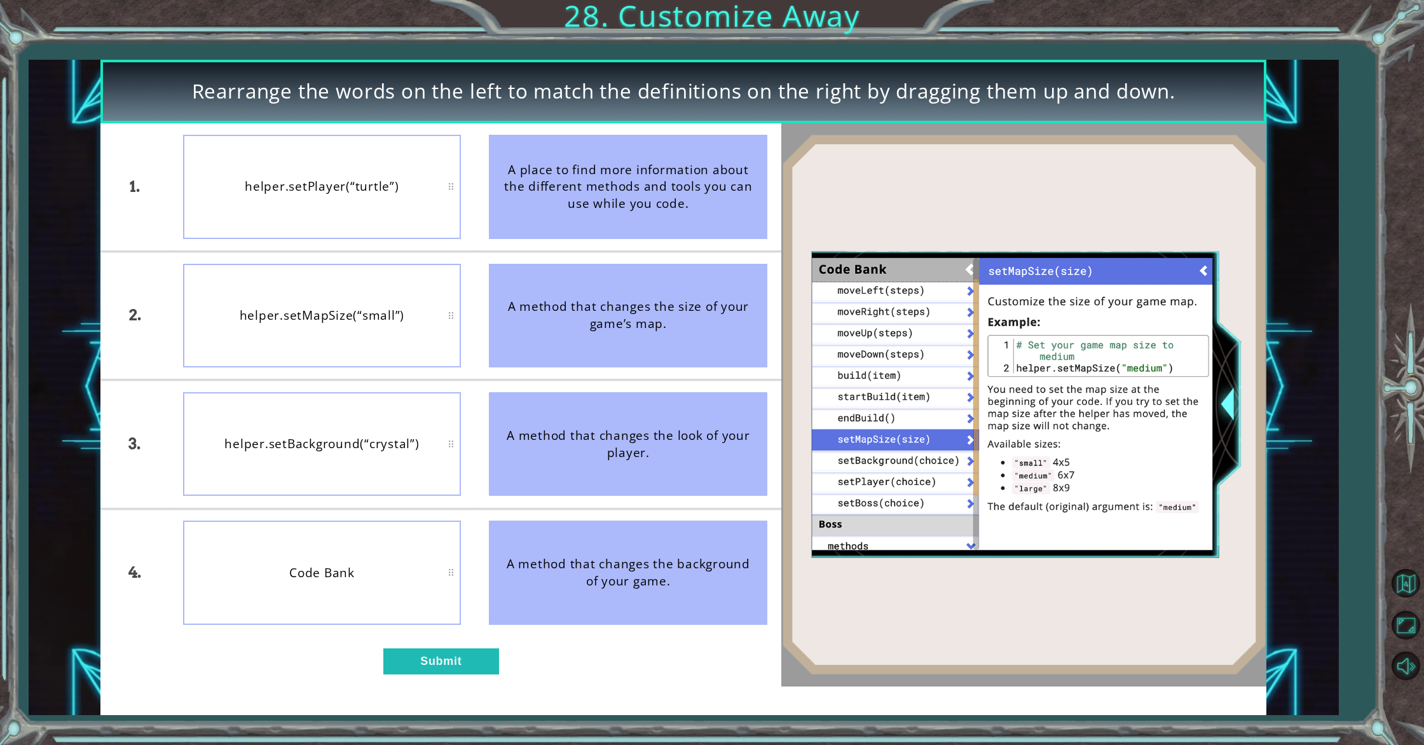
click at [622, 647] on div "1. 2. 3. 4. helper.setPlayer(“turtle”) helper.setMapSize(“small”) helper.setBac…" at bounding box center [440, 404] width 681 height 563
click at [415, 673] on button "Submit" at bounding box center [441, 662] width 116 height 26
click at [416, 0] on div "Rearrange the words on the left to match the definitions on the right by draggi…" at bounding box center [712, 0] width 1424 height 0
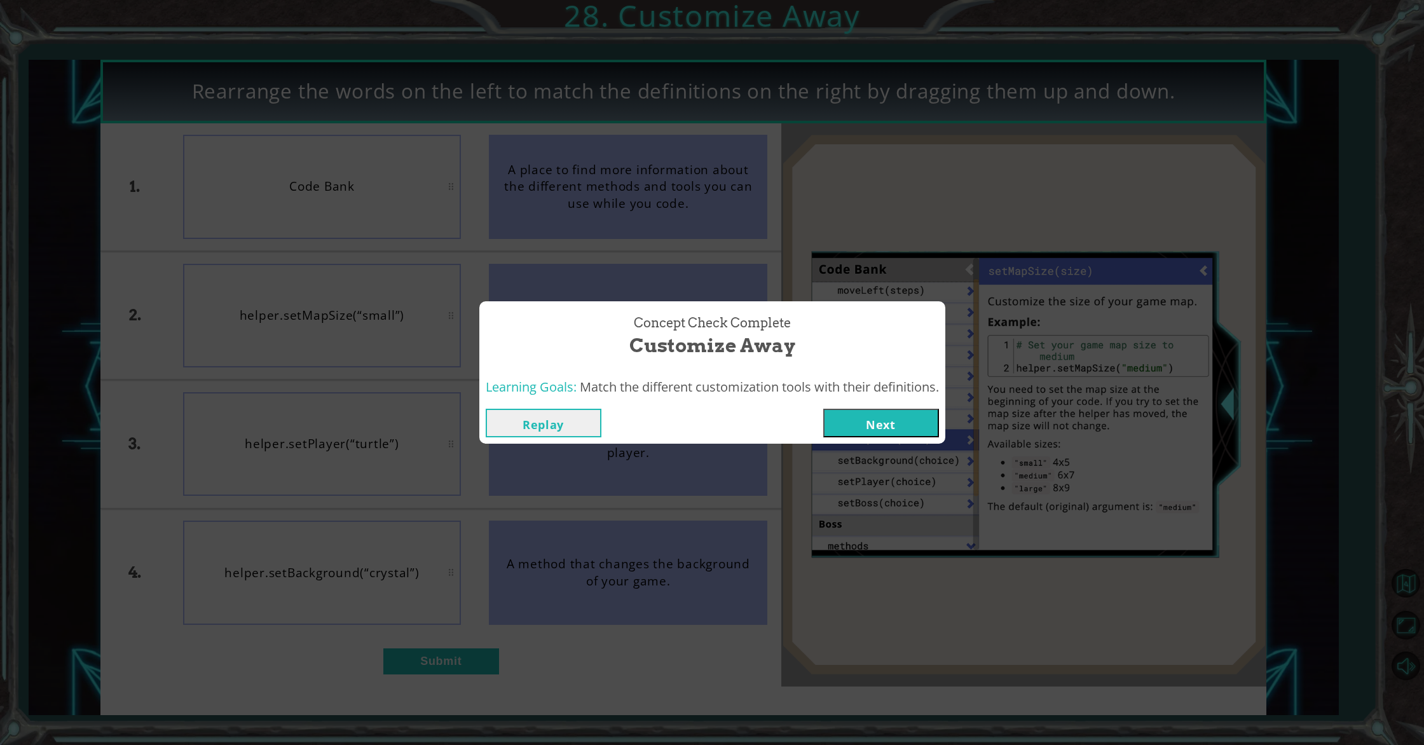
click at [872, 427] on button "Next" at bounding box center [881, 423] width 116 height 29
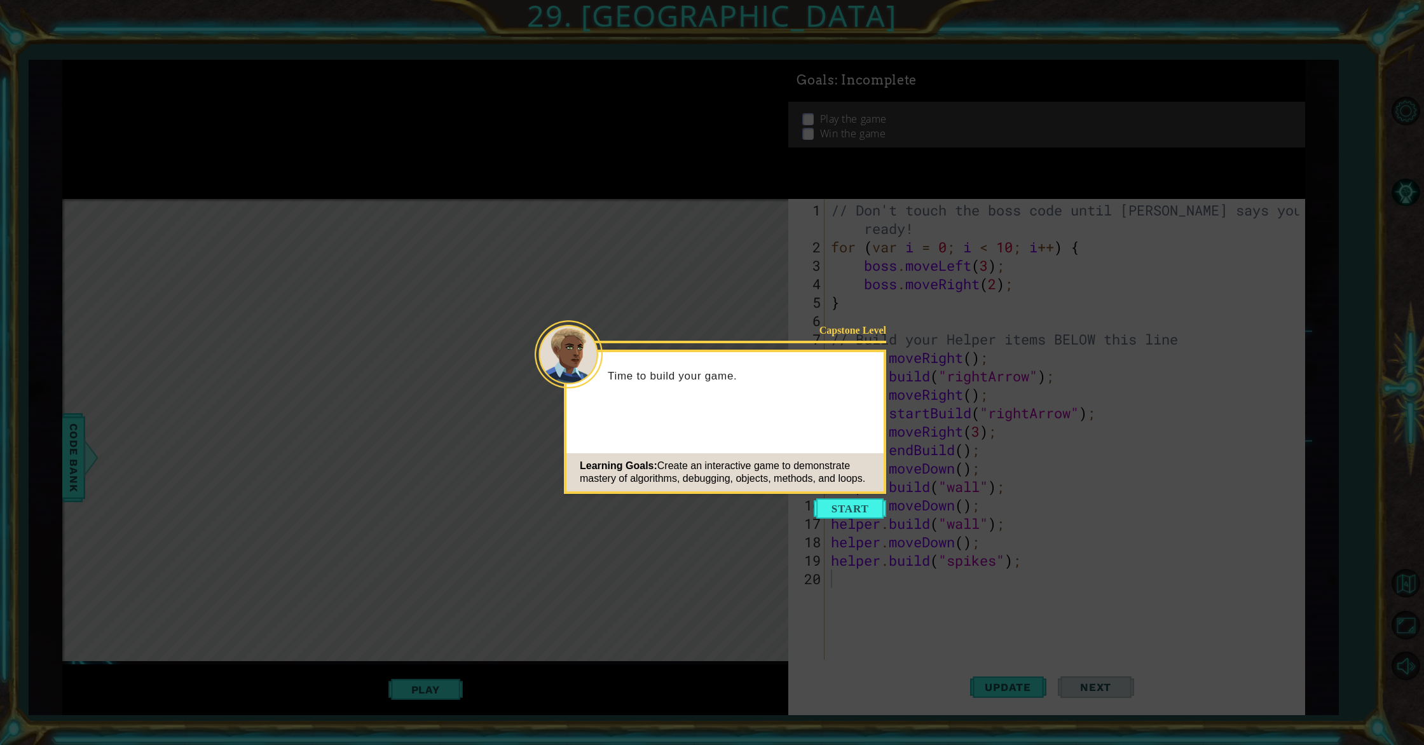
click at [841, 497] on icon at bounding box center [712, 372] width 1424 height 745
click at [840, 506] on button "Start" at bounding box center [850, 508] width 72 height 20
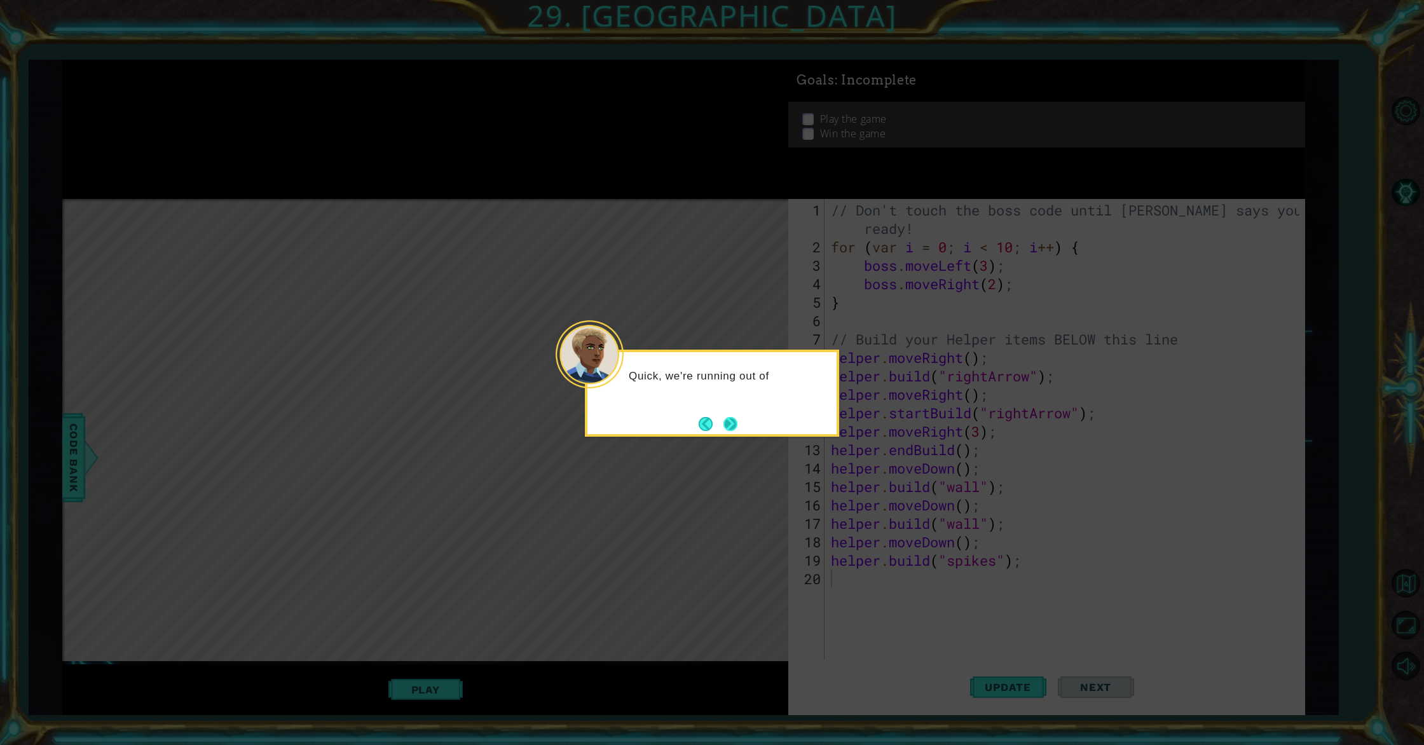
click at [738, 425] on button "Next" at bounding box center [731, 424] width 14 height 14
click at [743, 419] on div "The last step i" at bounding box center [712, 393] width 254 height 87
click at [735, 420] on button "Next" at bounding box center [731, 424] width 14 height 14
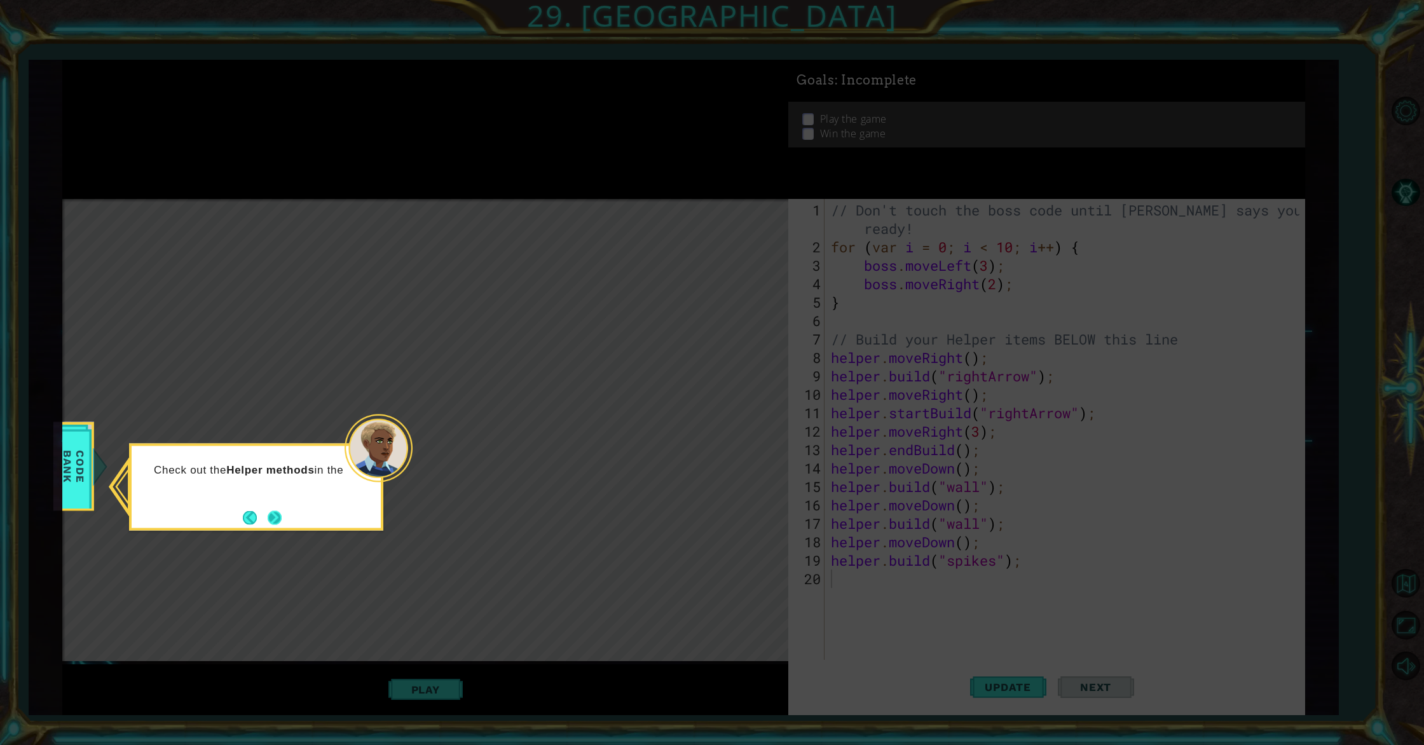
click at [282, 524] on button "Next" at bounding box center [275, 518] width 14 height 14
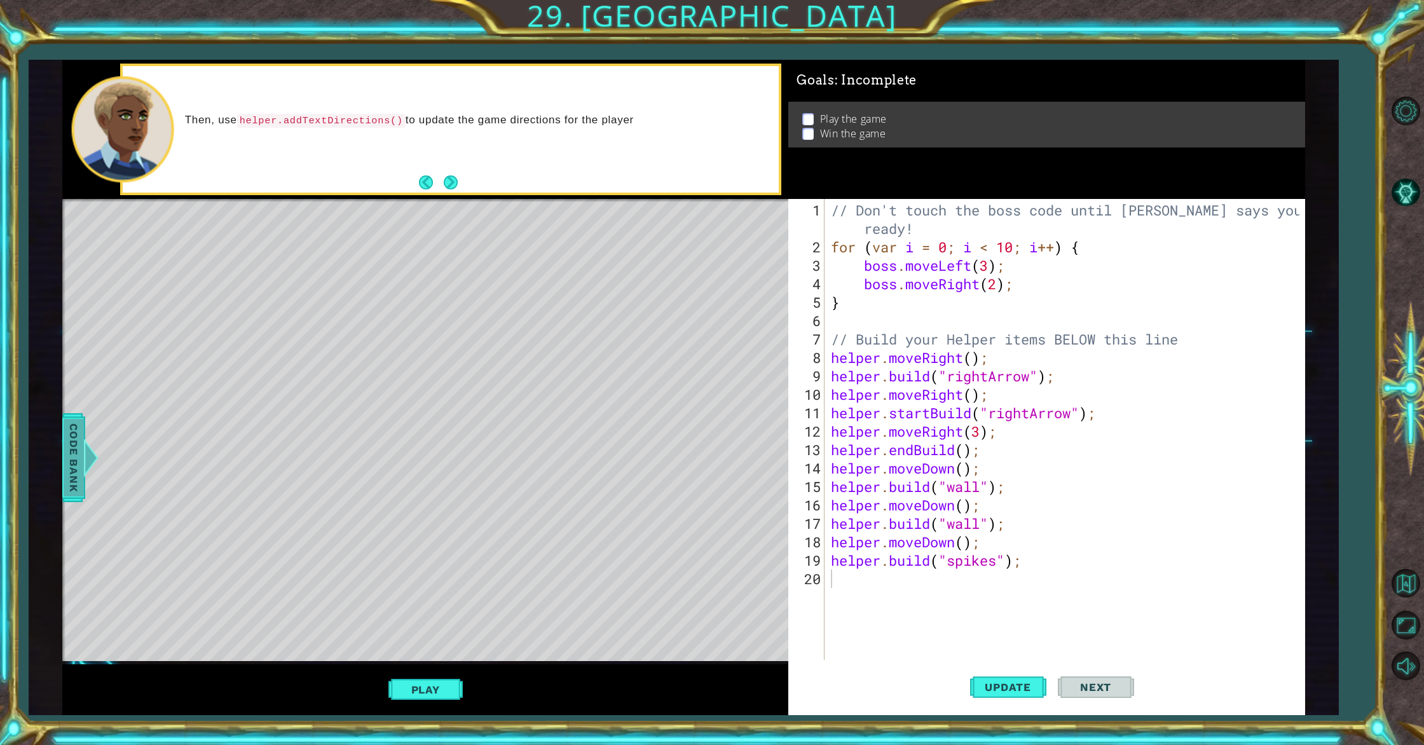
click at [84, 464] on div at bounding box center [91, 458] width 16 height 38
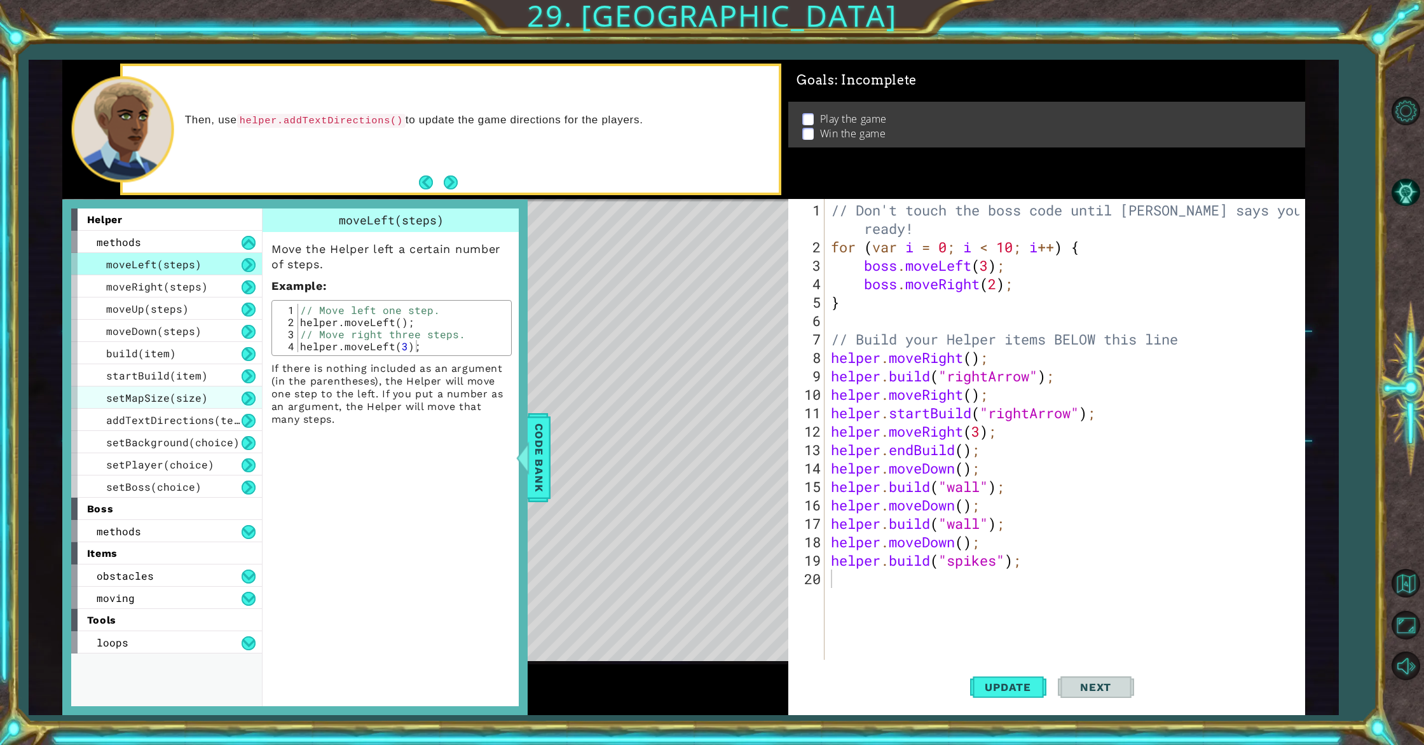
click at [160, 397] on span "setMapSize(size)" at bounding box center [157, 397] width 102 height 13
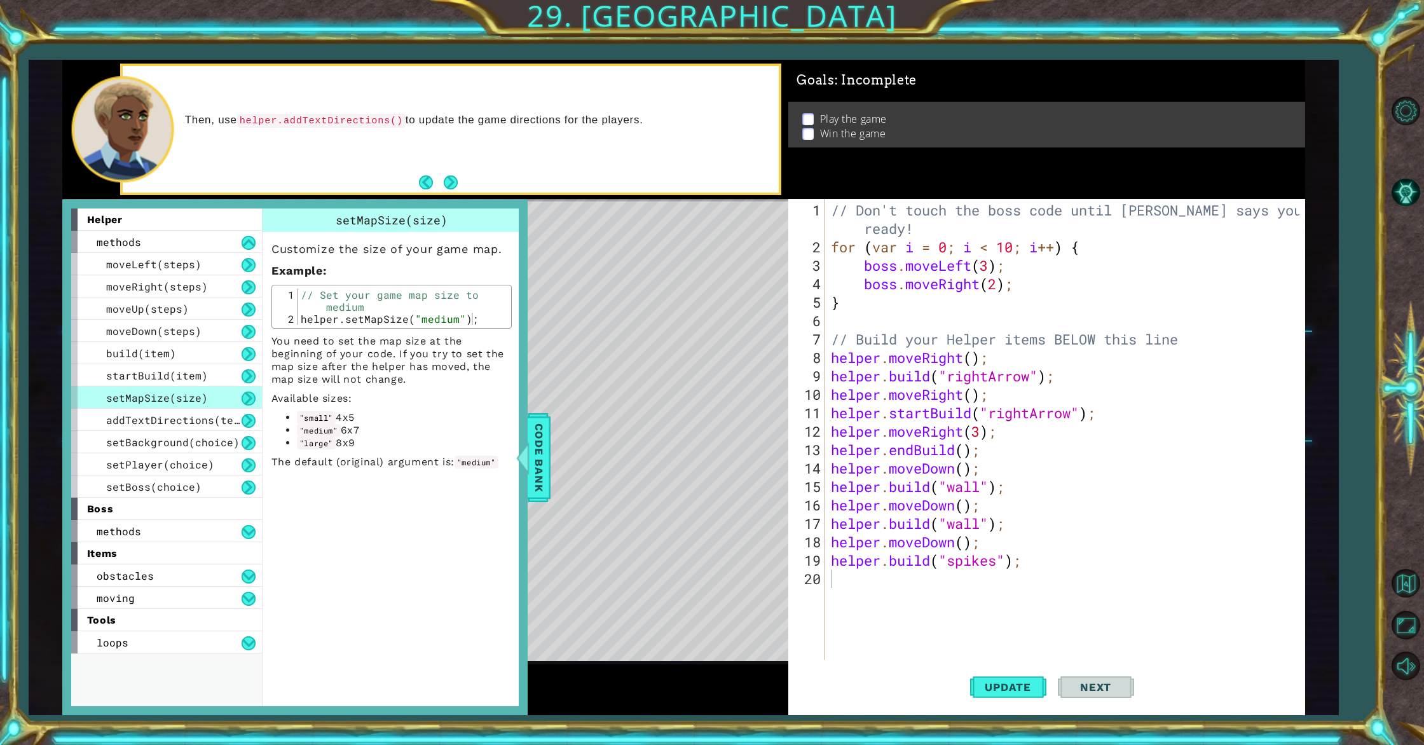
click at [330, 447] on code ""large"" at bounding box center [316, 443] width 39 height 13
type textarea "helper.setMapSize("medium");"
click at [453, 318] on div "// Set your game map size to medium helper . setMapSize ( "medium" ) ;" at bounding box center [403, 325] width 210 height 72
drag, startPoint x: 299, startPoint y: 318, endPoint x: 461, endPoint y: 331, distance: 162.7
click at [460, 331] on div "Customize the size of your game map. Example : helper.setMapSize("medium"); 1 2…" at bounding box center [392, 350] width 258 height 237
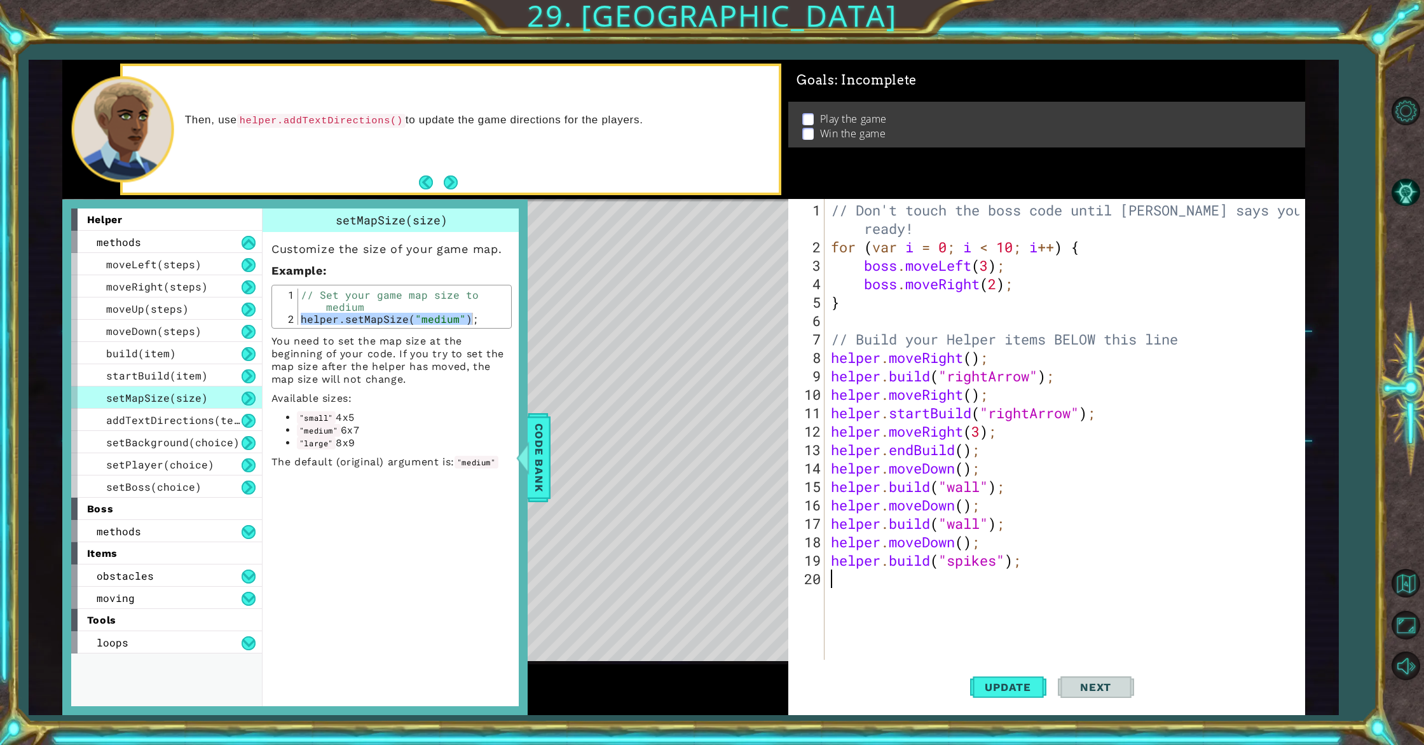
click at [884, 582] on div "// Don't touch the boss code until [PERSON_NAME] says you're ready! for ( var i…" at bounding box center [1066, 459] width 477 height 516
paste textarea "helper.setMapSize("medium");"
type textarea "helper.setMapSize("medium");"
click at [1006, 699] on button "Update" at bounding box center [1008, 687] width 76 height 52
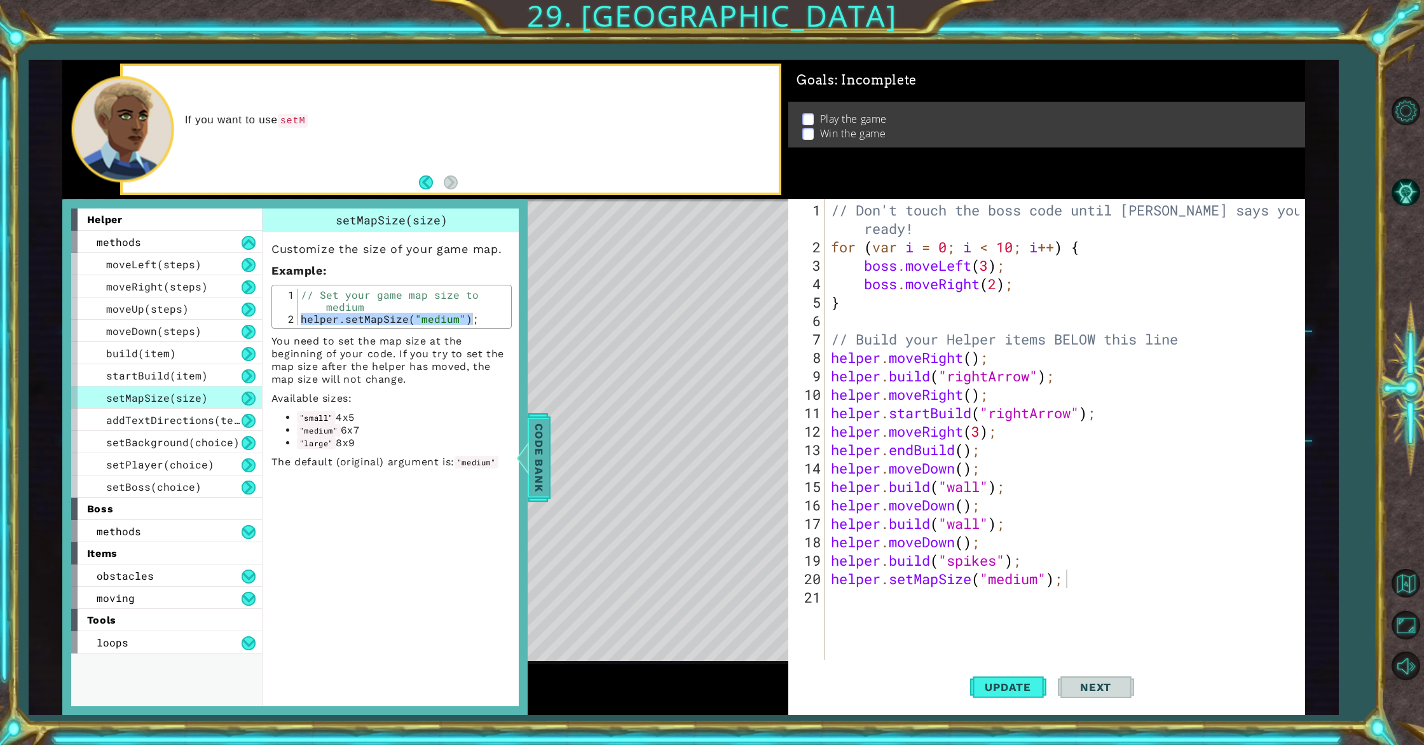
click at [516, 443] on div "helper methods moveLeft(steps) moveRight(steps) moveUp(steps) moveDown(steps) b…" at bounding box center [294, 458] width 465 height 516
drag, startPoint x: 538, startPoint y: 443, endPoint x: 30, endPoint y: 372, distance: 513.0
click at [10, 373] on div "1 ההההההההההההההההההההההההההההההההההההההההההההההההההההההההההההההההההההההההההההה…" at bounding box center [712, 372] width 1424 height 745
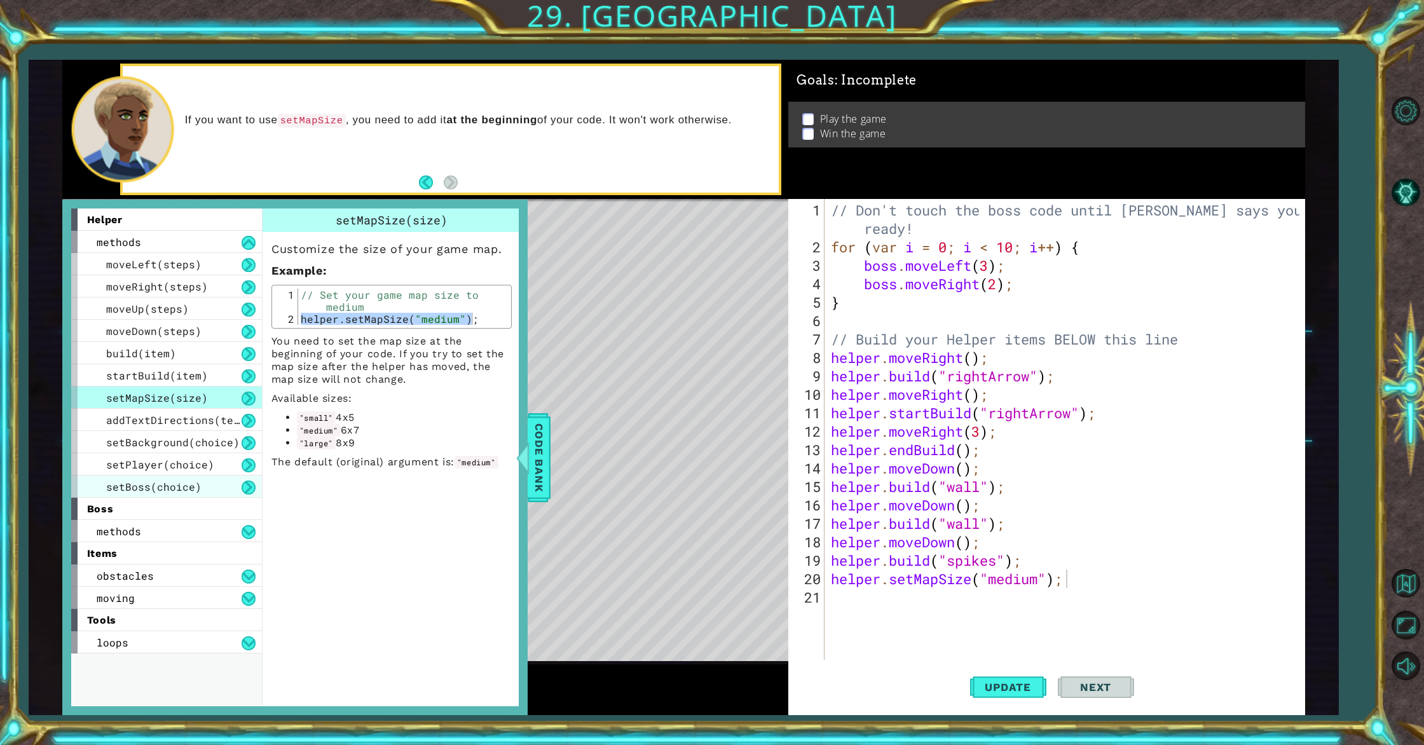
click at [186, 488] on span "setBoss(choice)" at bounding box center [153, 486] width 95 height 13
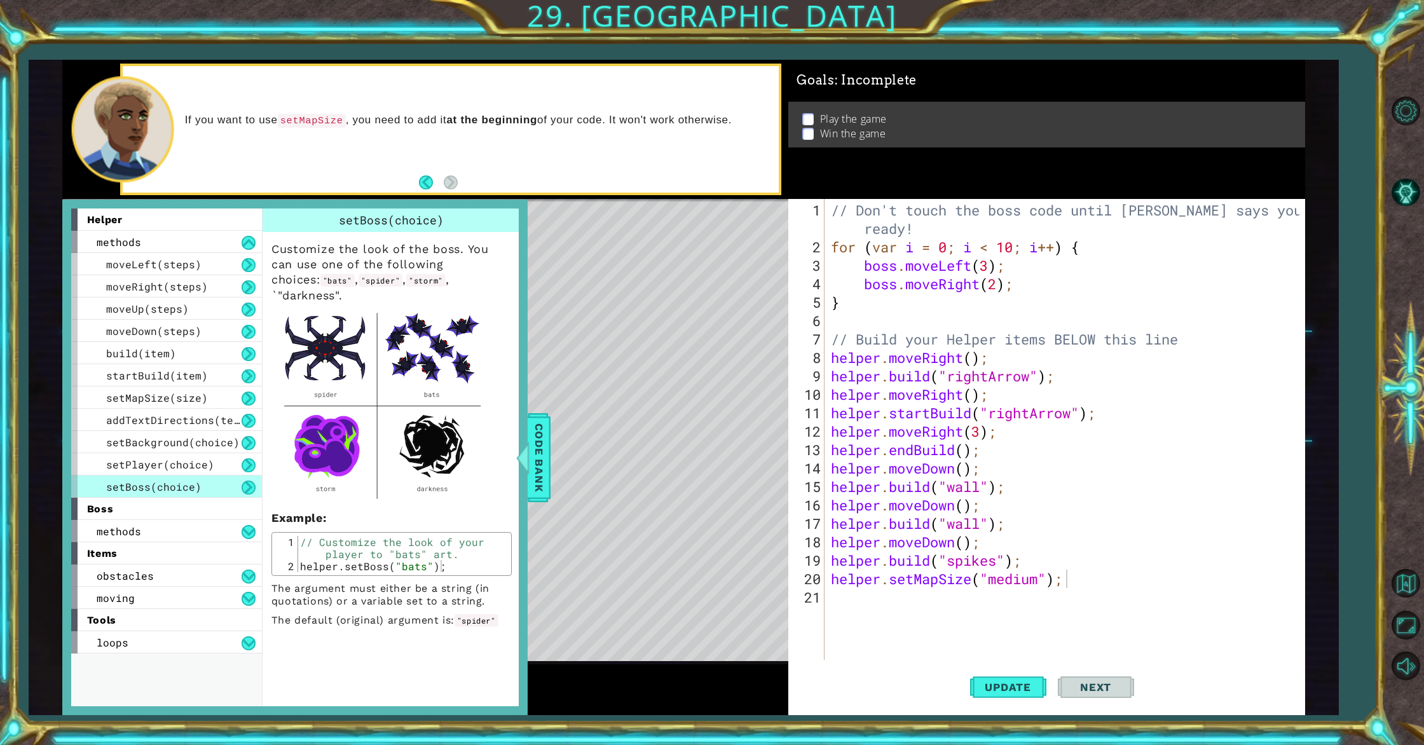
type textarea "helper.setBoss("bats");"
drag, startPoint x: 300, startPoint y: 553, endPoint x: 501, endPoint y: 568, distance: 201.5
click at [501, 568] on div "Customize the look of the boss. You can use one of the following choices: "bats…" at bounding box center [392, 429] width 258 height 395
click at [837, 593] on div "// Don't touch the boss code until [PERSON_NAME] says you're ready! for ( var i…" at bounding box center [1066, 459] width 477 height 516
paste textarea "helper.setBoss("bats");"
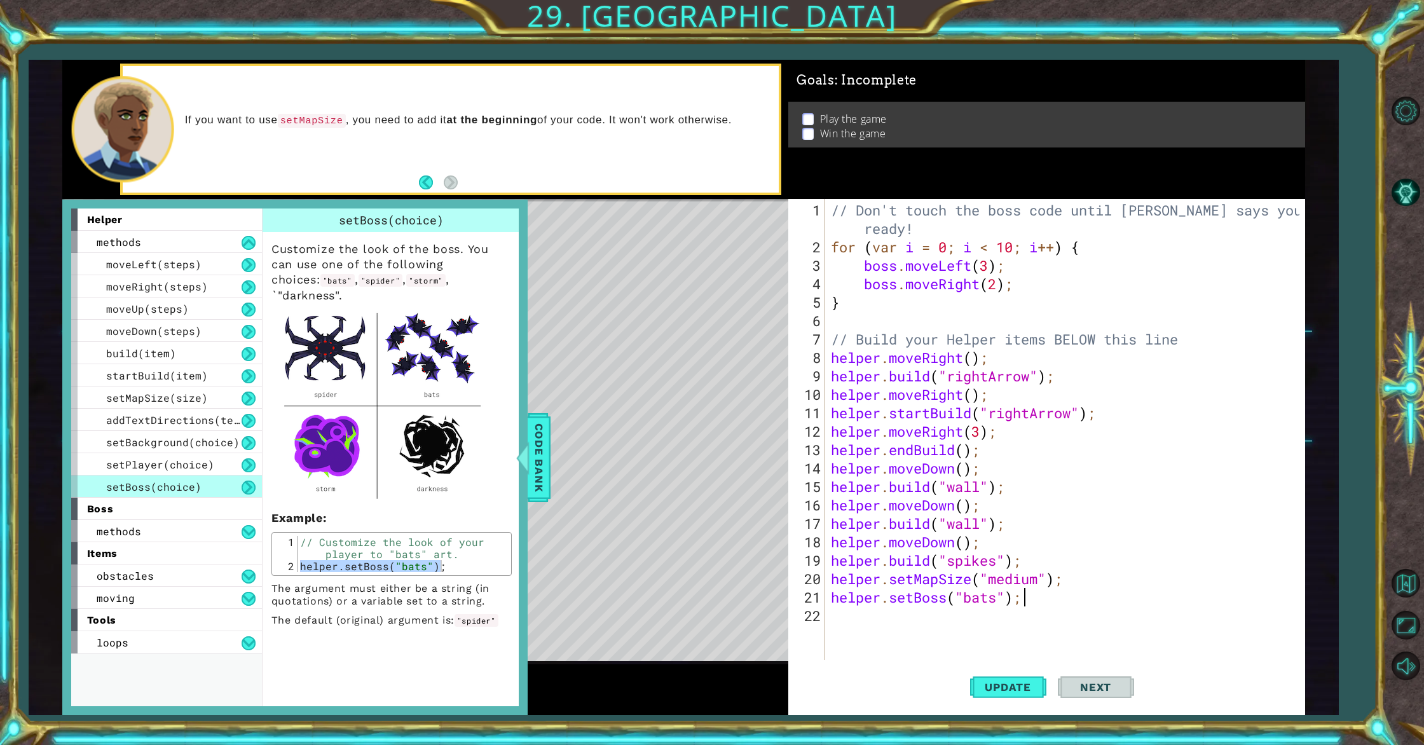
click at [1040, 579] on div "// Don't touch the boss code until [PERSON_NAME] says you're ready! for ( var i…" at bounding box center [1066, 459] width 477 height 516
type textarea "helper.setMapSize("med");"
click at [970, 687] on button "Update" at bounding box center [1008, 687] width 76 height 52
click at [149, 465] on span "setPlayer(choice)" at bounding box center [160, 464] width 108 height 13
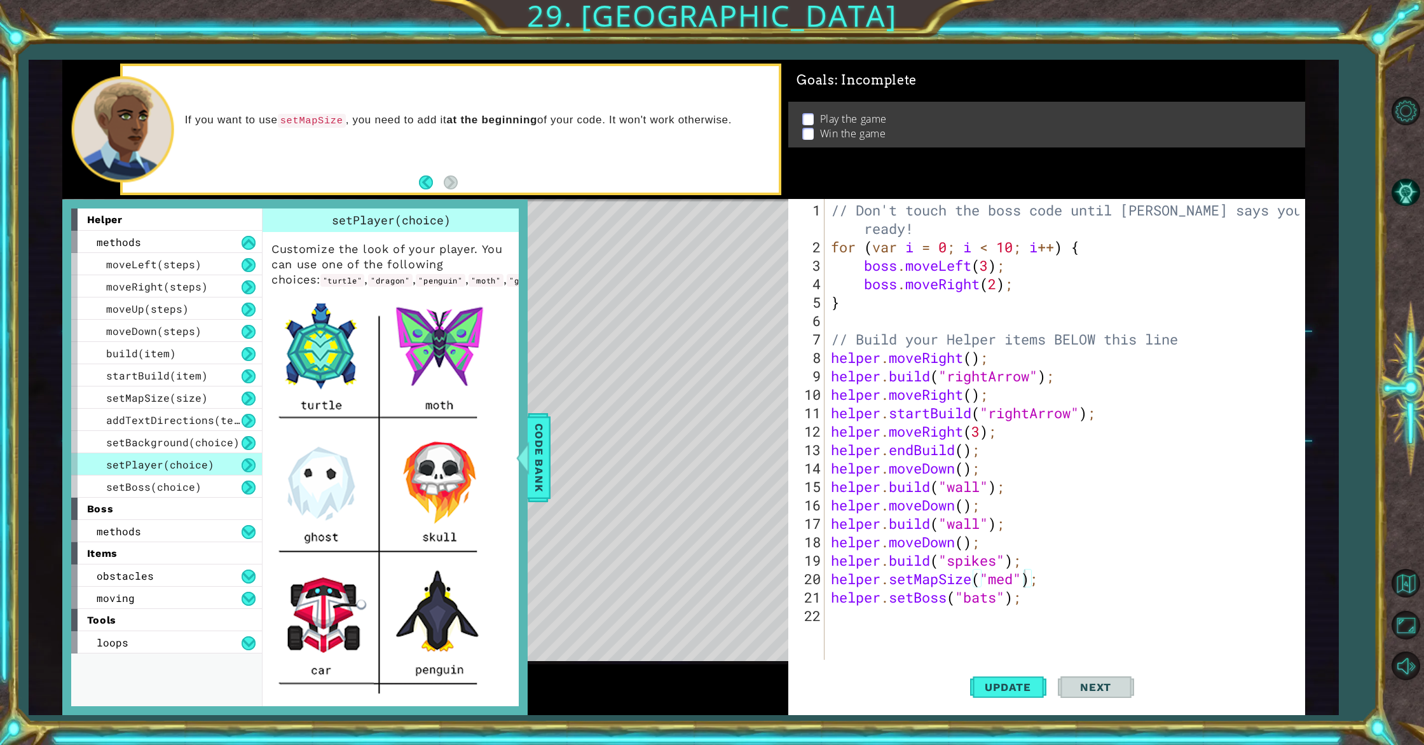
drag, startPoint x: 344, startPoint y: 614, endPoint x: 467, endPoint y: 491, distance: 174.0
click at [344, 614] on img at bounding box center [382, 559] width 223 height 530
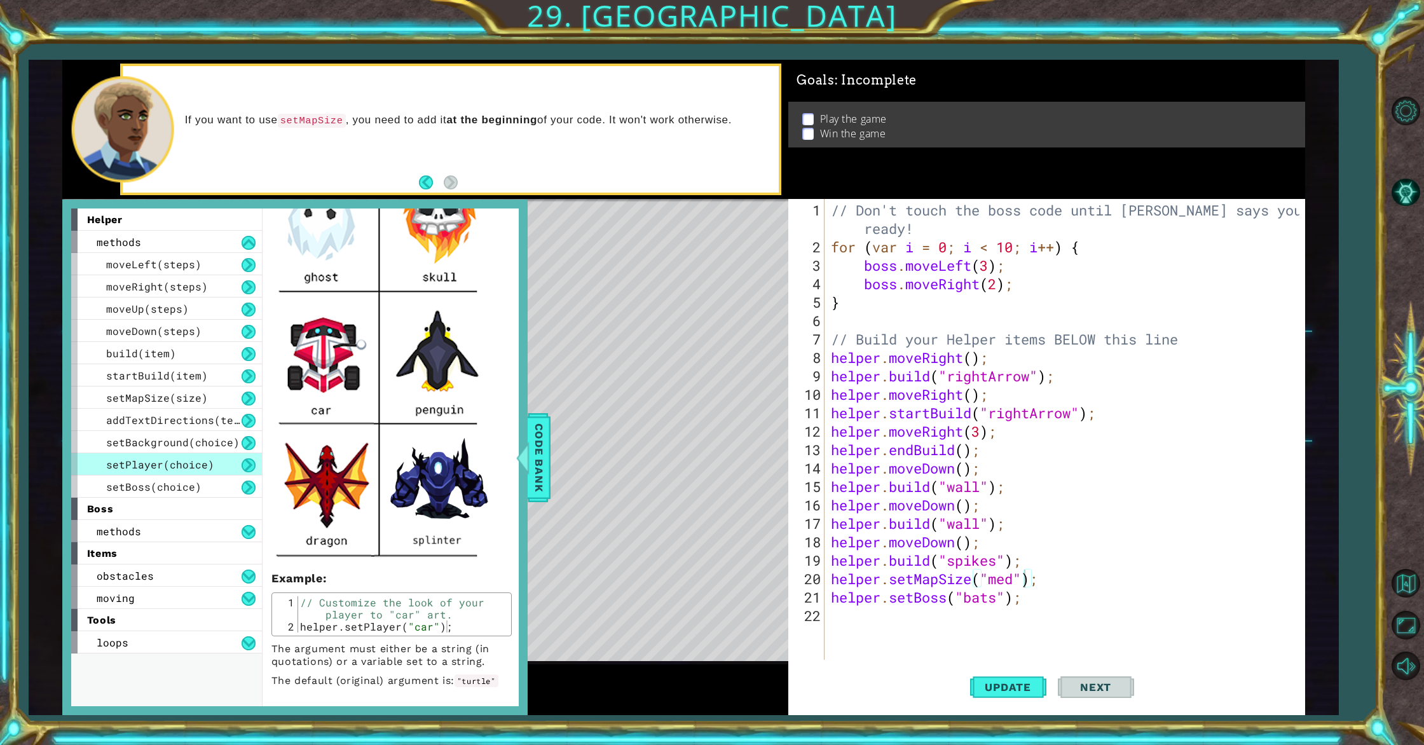
scroll to position [276, 0]
type textarea "helper.setPlayer("car");"
drag, startPoint x: 301, startPoint y: 627, endPoint x: 446, endPoint y: 627, distance: 144.3
click at [446, 627] on div "// Customize the look of your player to "car" art. helper . setPlayer ( "car" )…" at bounding box center [403, 632] width 210 height 72
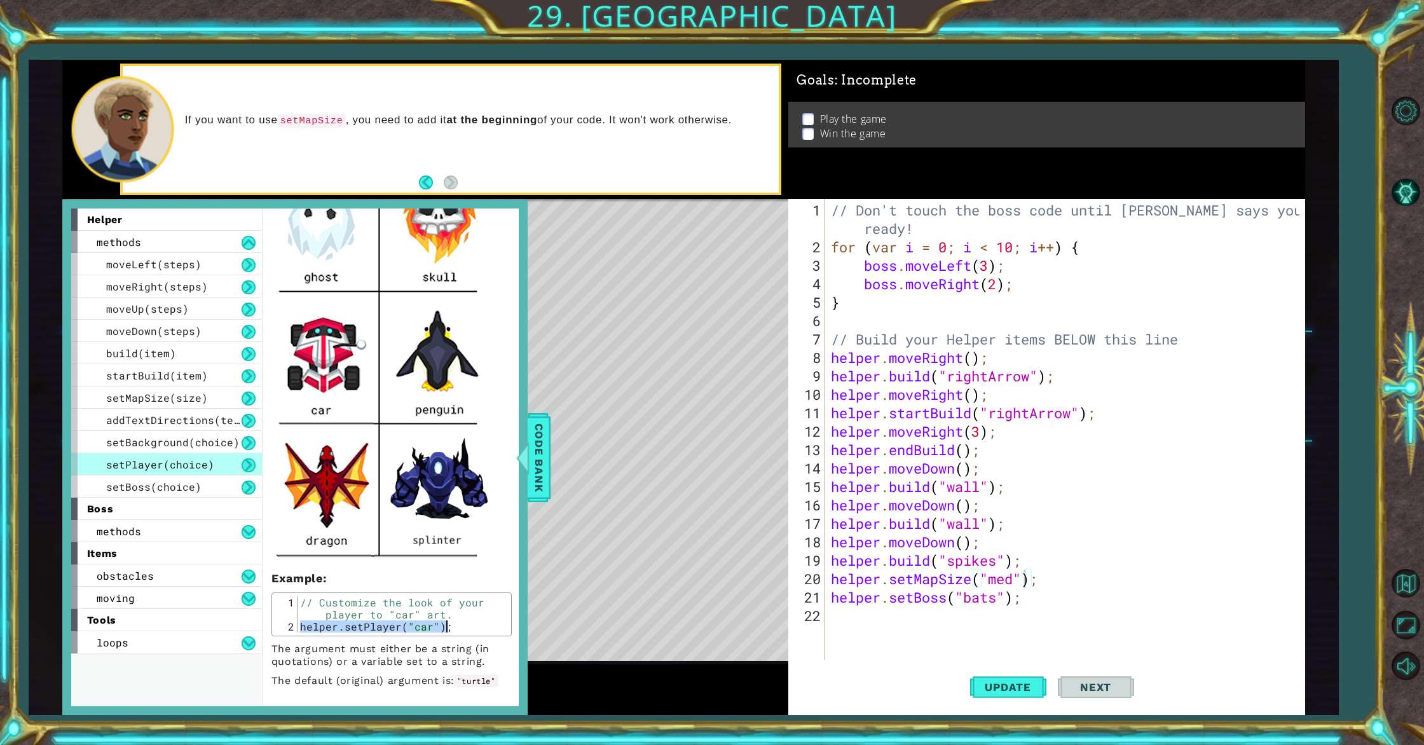
click at [870, 621] on div "// Don't touch the boss code until [PERSON_NAME] says you're ready! for ( var i…" at bounding box center [1066, 459] width 477 height 516
paste textarea "helper.setPlayer("car");"
click at [1004, 613] on div "// Don't touch the boss code until [PERSON_NAME] says you're ready! for ( var i…" at bounding box center [1066, 459] width 477 height 516
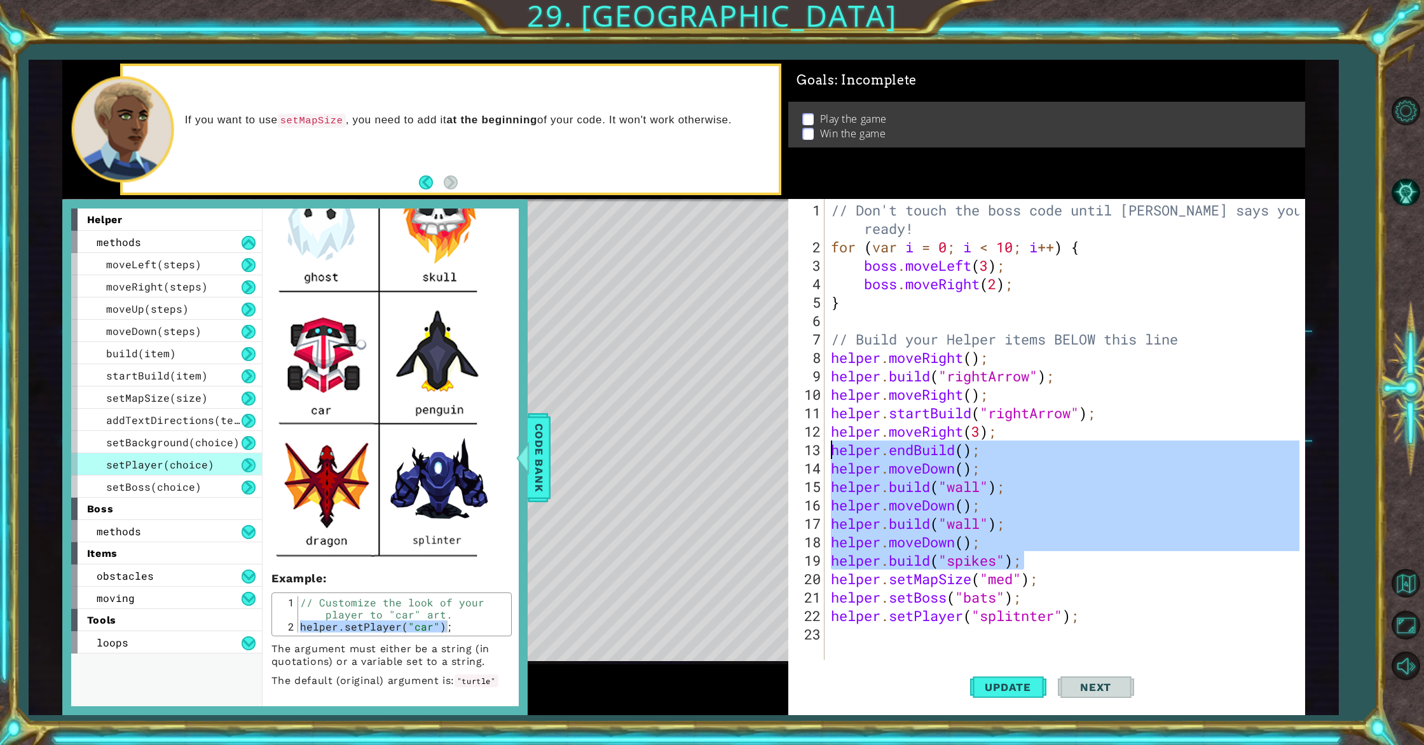
drag, startPoint x: 1029, startPoint y: 559, endPoint x: 828, endPoint y: 444, distance: 231.5
click at [828, 444] on div "helper.setPlayer("splitnter"); 1 2 3 4 5 6 7 8 9 10 11 12 13 14 15 16 17 18 19 …" at bounding box center [1043, 429] width 511 height 461
click at [834, 467] on div "// Don't touch the boss code until [PERSON_NAME] says you're ready! for ( var i…" at bounding box center [1066, 459] width 477 height 516
drag, startPoint x: 833, startPoint y: 469, endPoint x: 1037, endPoint y: 563, distance: 224.5
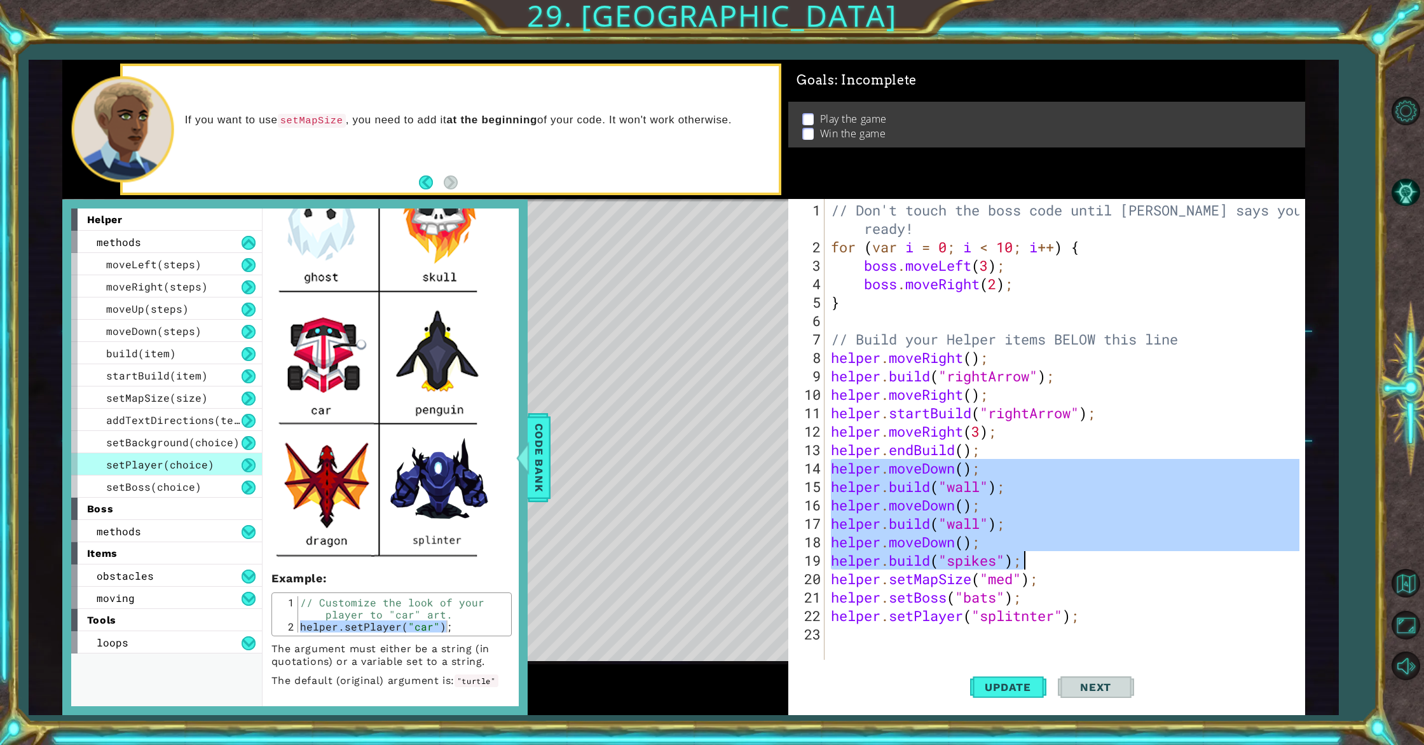
click at [1037, 563] on div "// Don't touch the boss code until [PERSON_NAME] says you're ready! for ( var i…" at bounding box center [1066, 459] width 477 height 516
type textarea "helper.moveDown(); [DOMAIN_NAME]("spikes");"
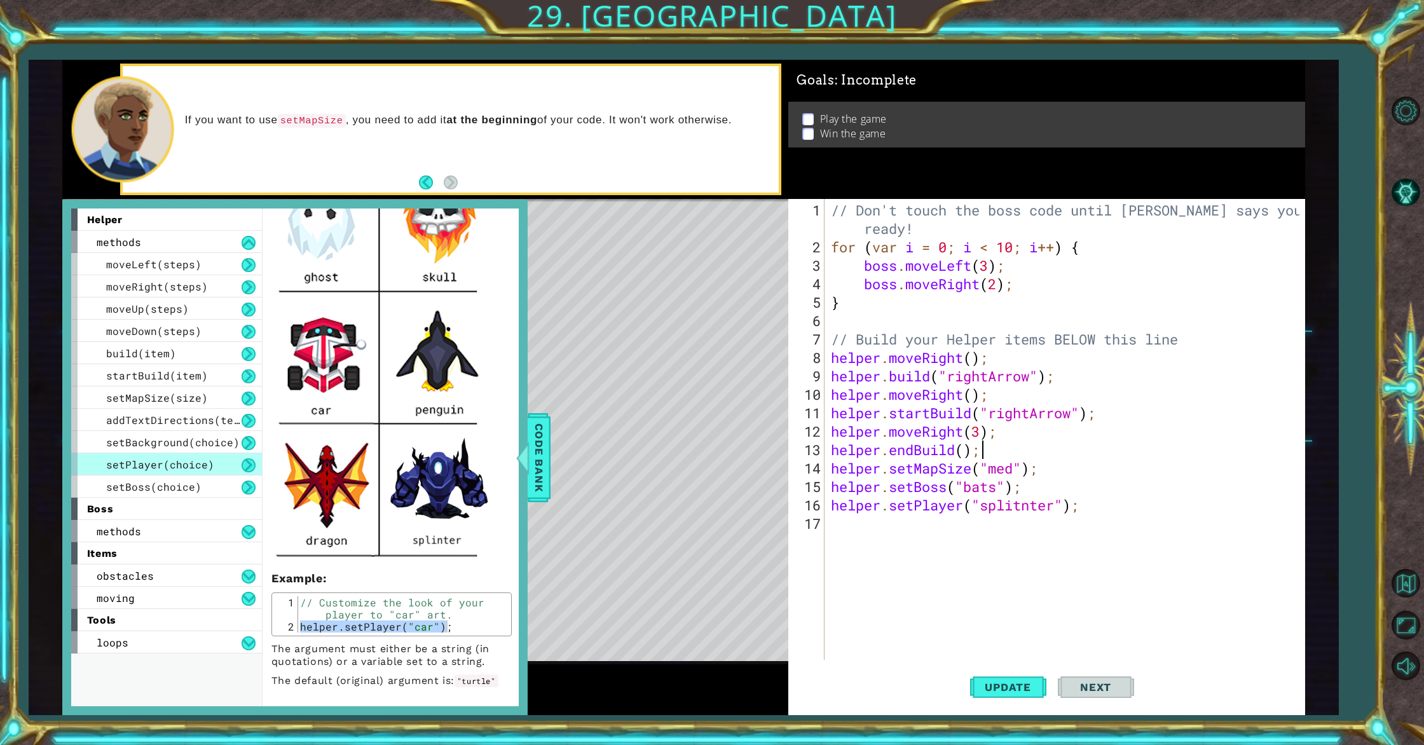
drag, startPoint x: 1015, startPoint y: 472, endPoint x: 1027, endPoint y: 476, distance: 12.7
click at [1015, 472] on div "// Don't touch the boss code until [PERSON_NAME] says you're ready! for ( var i…" at bounding box center [1066, 459] width 477 height 516
click at [1015, 698] on button "Update" at bounding box center [1008, 687] width 76 height 52
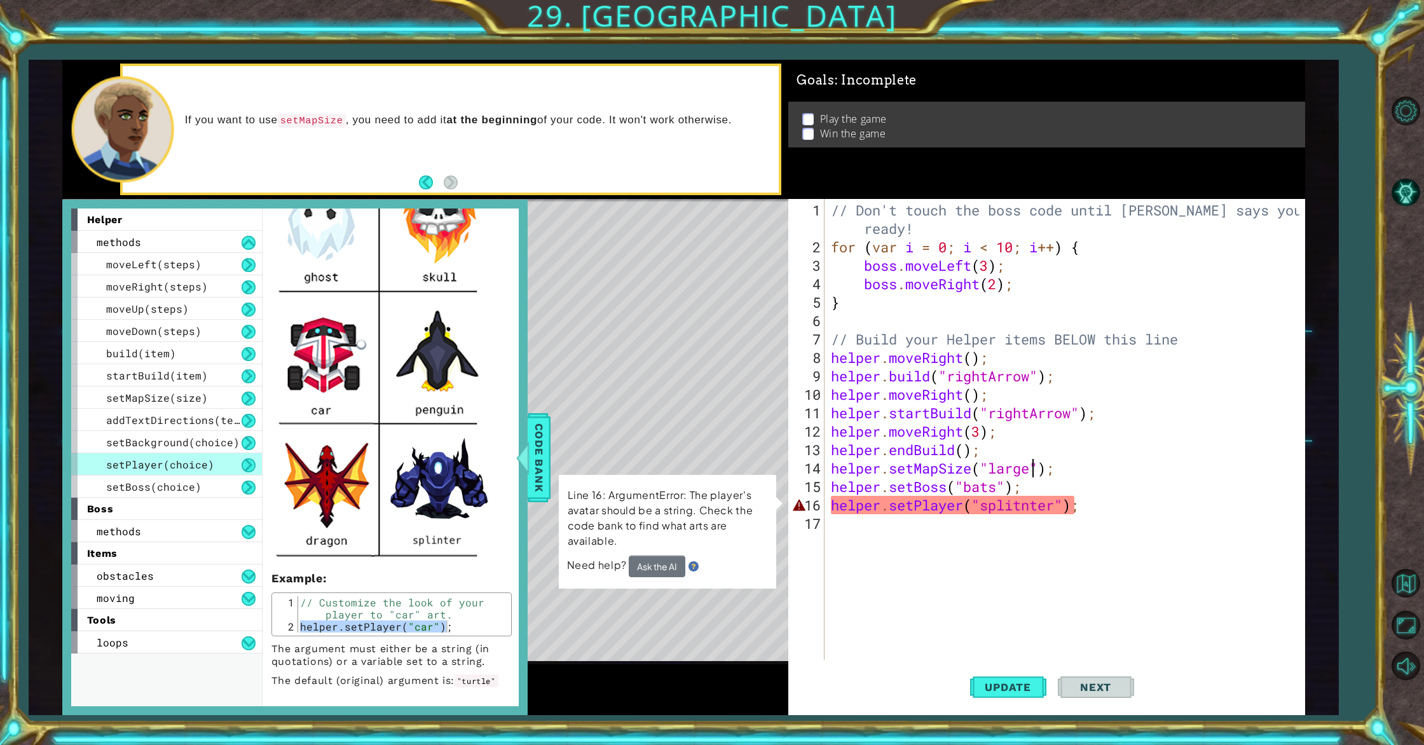
click at [1020, 509] on div "// Don't touch the boss code until [PERSON_NAME] says you're ready! for ( var i…" at bounding box center [1066, 459] width 477 height 516
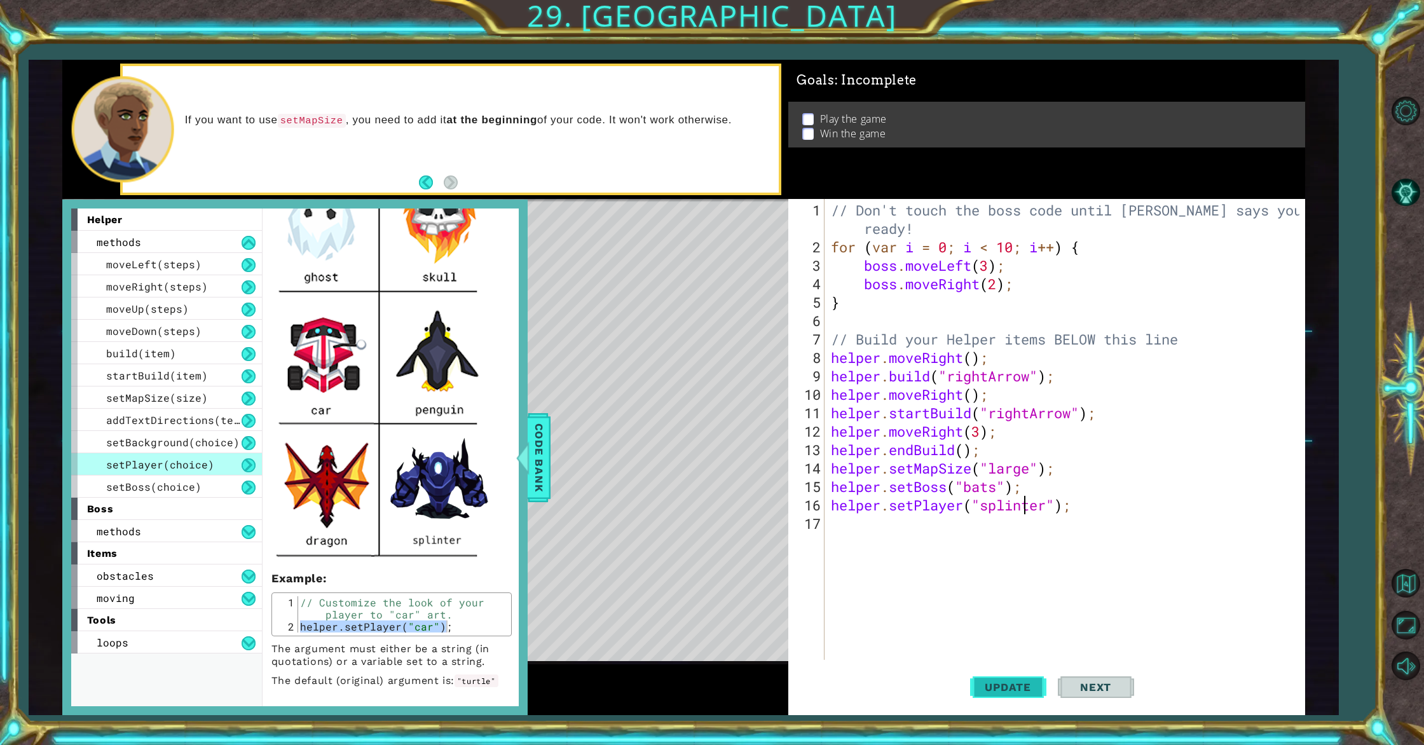
click at [992, 697] on button "Update" at bounding box center [1008, 687] width 76 height 52
click at [994, 692] on span "Update" at bounding box center [1008, 687] width 72 height 13
click at [519, 447] on div at bounding box center [522, 458] width 16 height 38
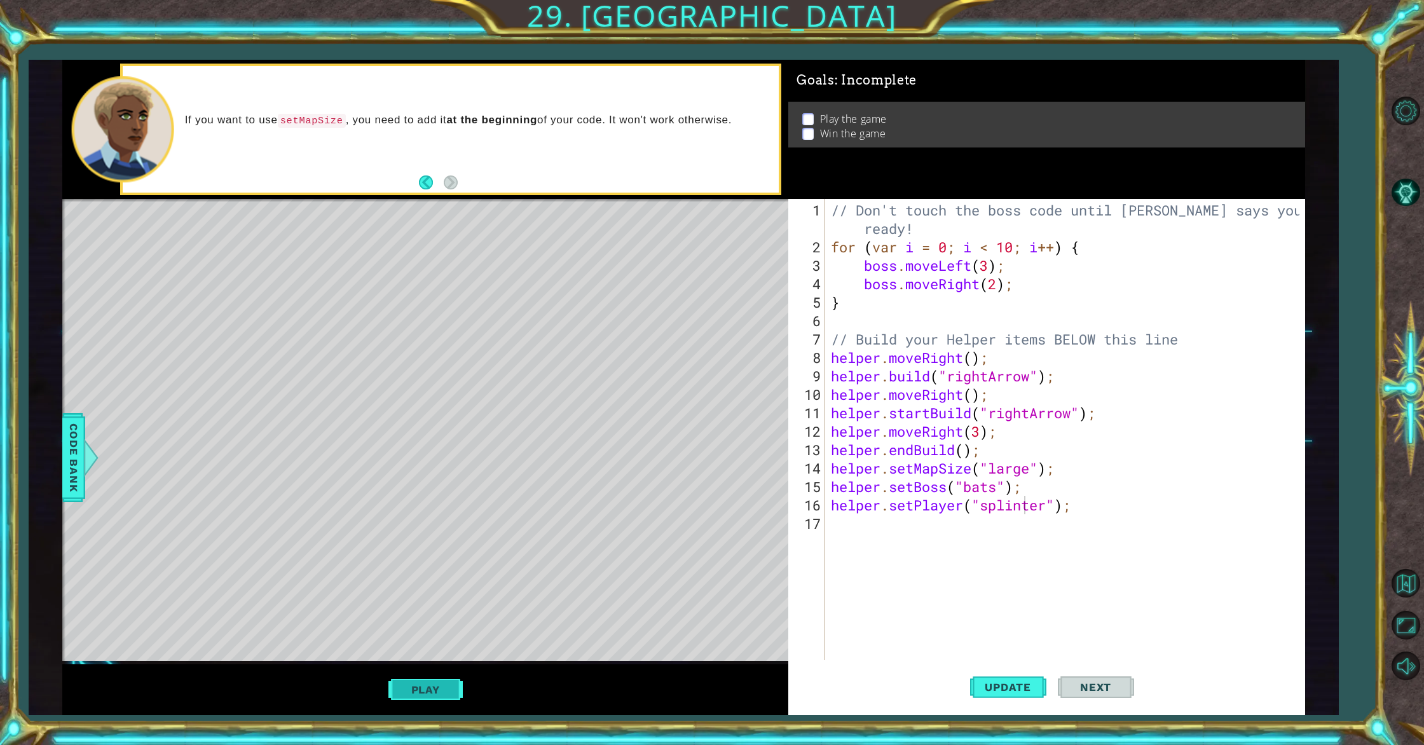
click at [446, 680] on button "Play" at bounding box center [425, 690] width 74 height 24
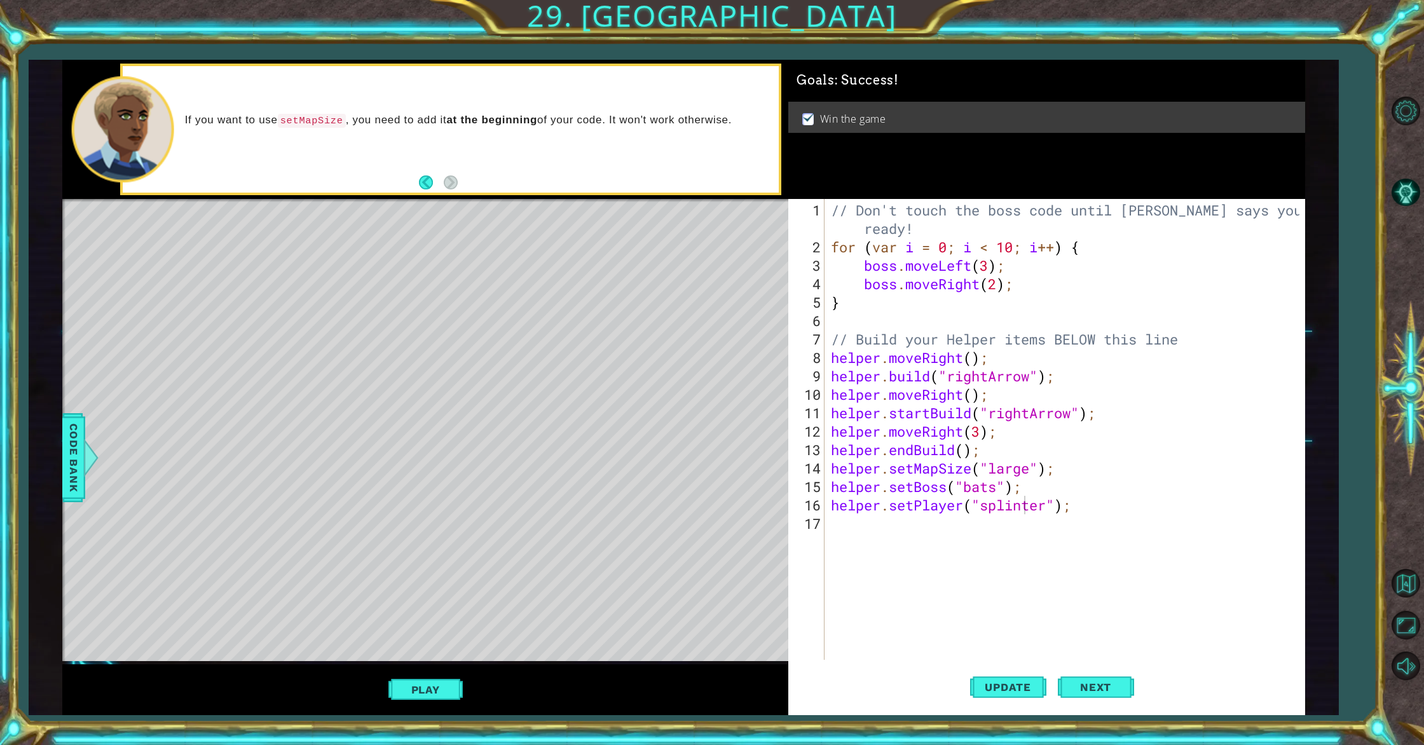
type textarea "helper.setMapSize("large");"
drag, startPoint x: 830, startPoint y: 470, endPoint x: 1059, endPoint y: 471, distance: 228.9
click at [1059, 471] on div "// Don't touch the boss code until [PERSON_NAME] says you're ready! for ( var i…" at bounding box center [1066, 459] width 477 height 516
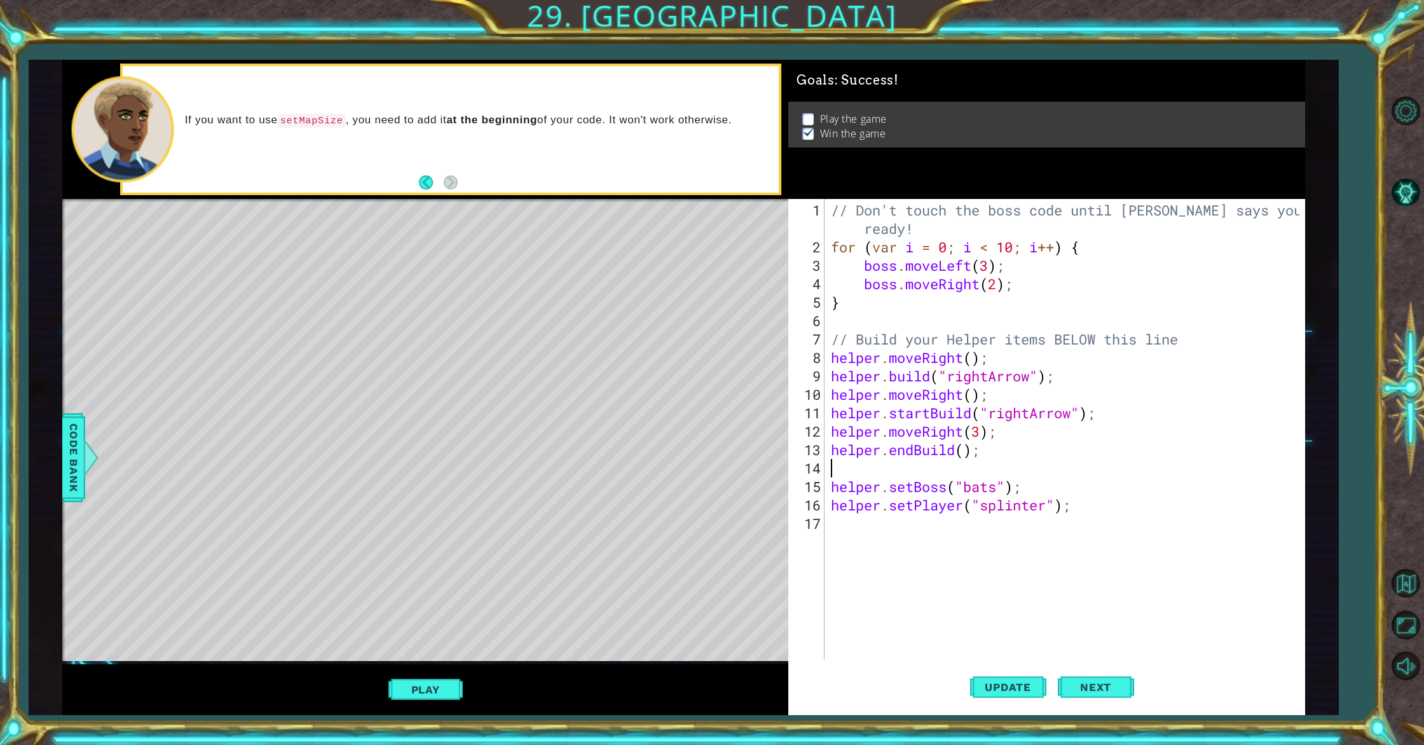
scroll to position [0, 0]
type textarea "helper.endBuild();"
click at [830, 323] on div "// Don't touch the boss code until [PERSON_NAME] says you're ready! for ( var i…" at bounding box center [1066, 459] width 477 height 516
paste textarea "helper.setMapSize("large");"
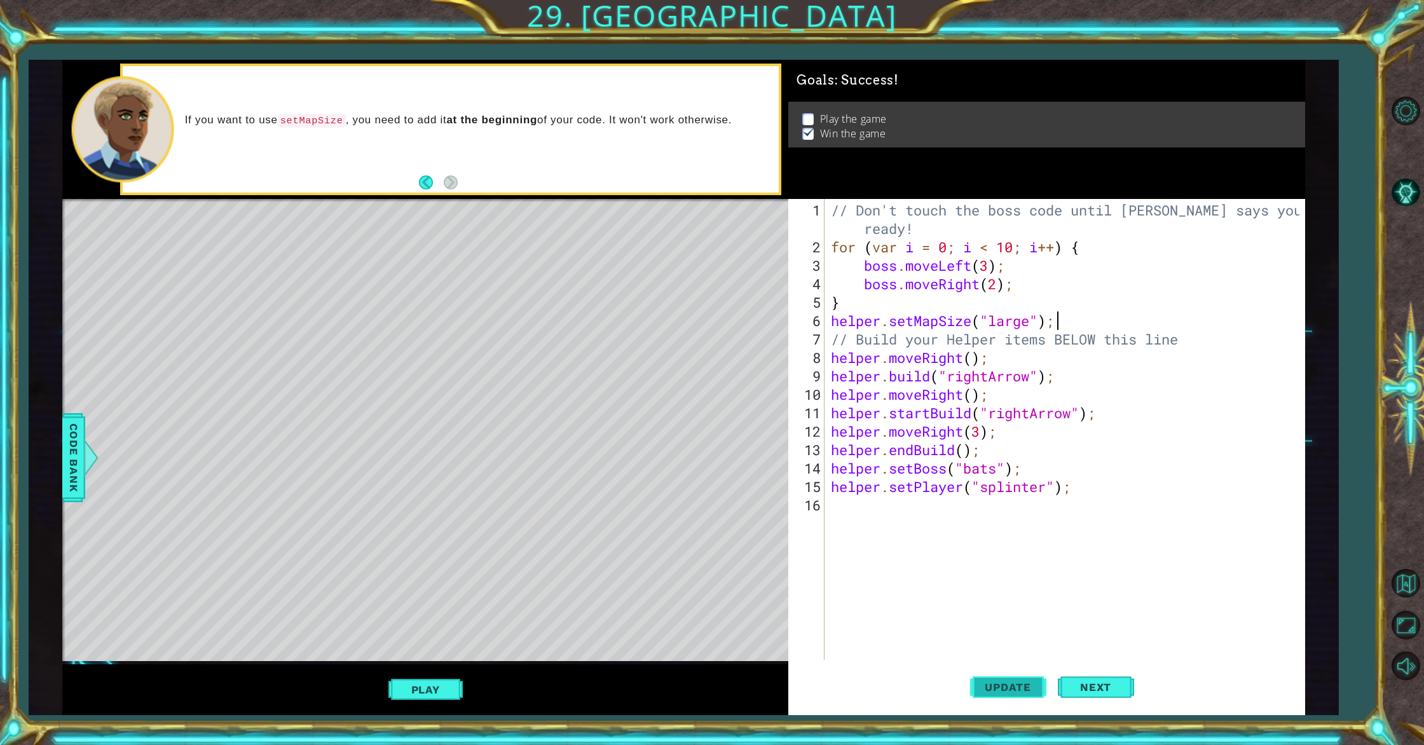
click at [1003, 683] on span "Update" at bounding box center [1008, 687] width 72 height 13
click at [1023, 692] on span "Update" at bounding box center [1008, 687] width 72 height 13
click at [457, 687] on button "Play" at bounding box center [425, 690] width 74 height 24
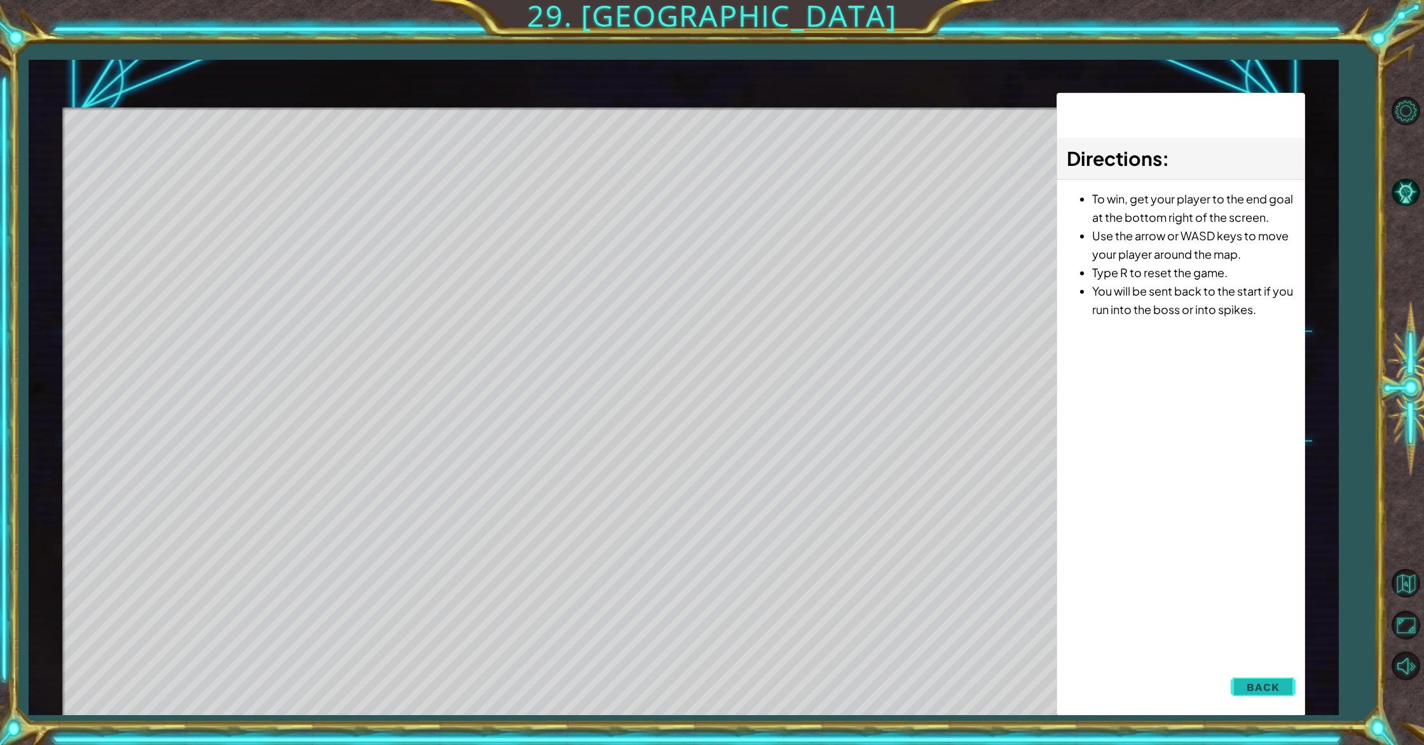
click at [1269, 689] on span "Back" at bounding box center [1263, 687] width 32 height 13
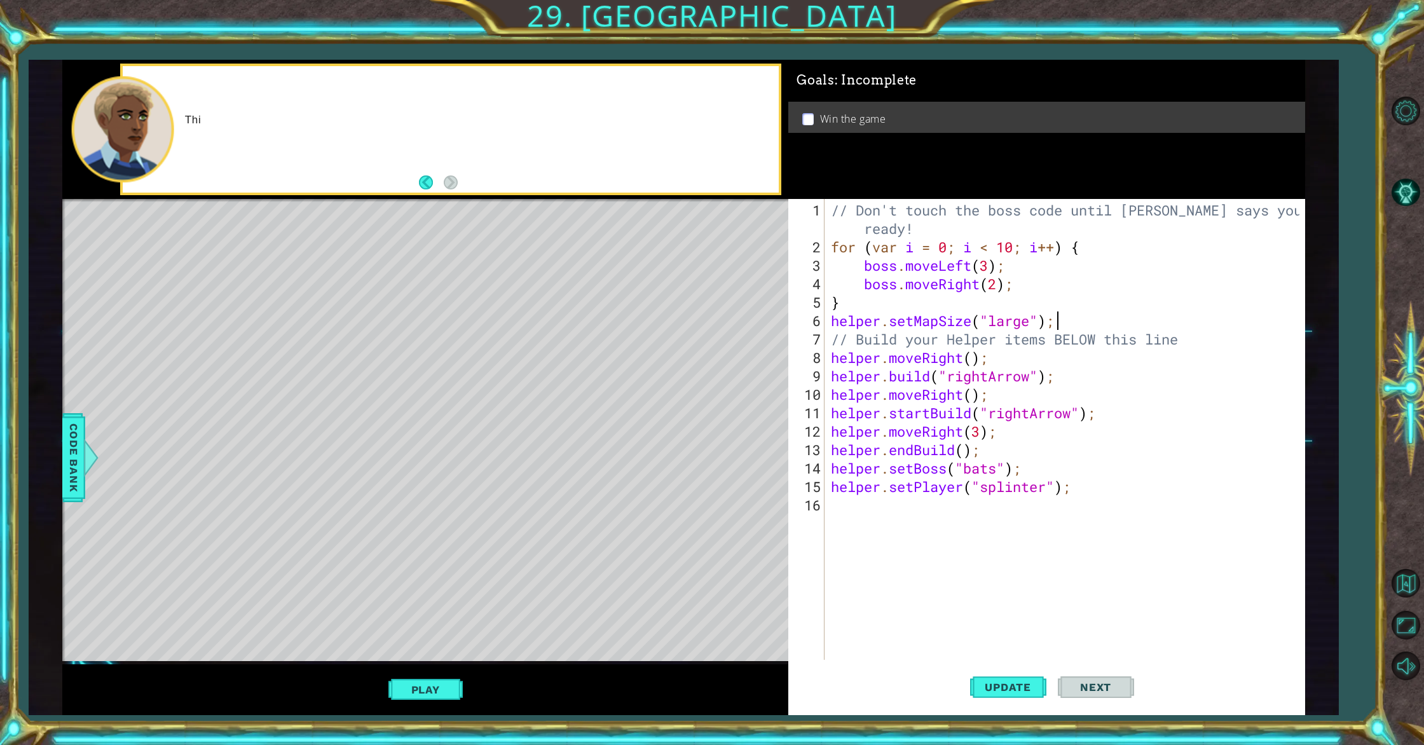
drag, startPoint x: 1117, startPoint y: 689, endPoint x: 1053, endPoint y: 689, distance: 64.2
click at [1117, 689] on span "Next" at bounding box center [1096, 687] width 57 height 13
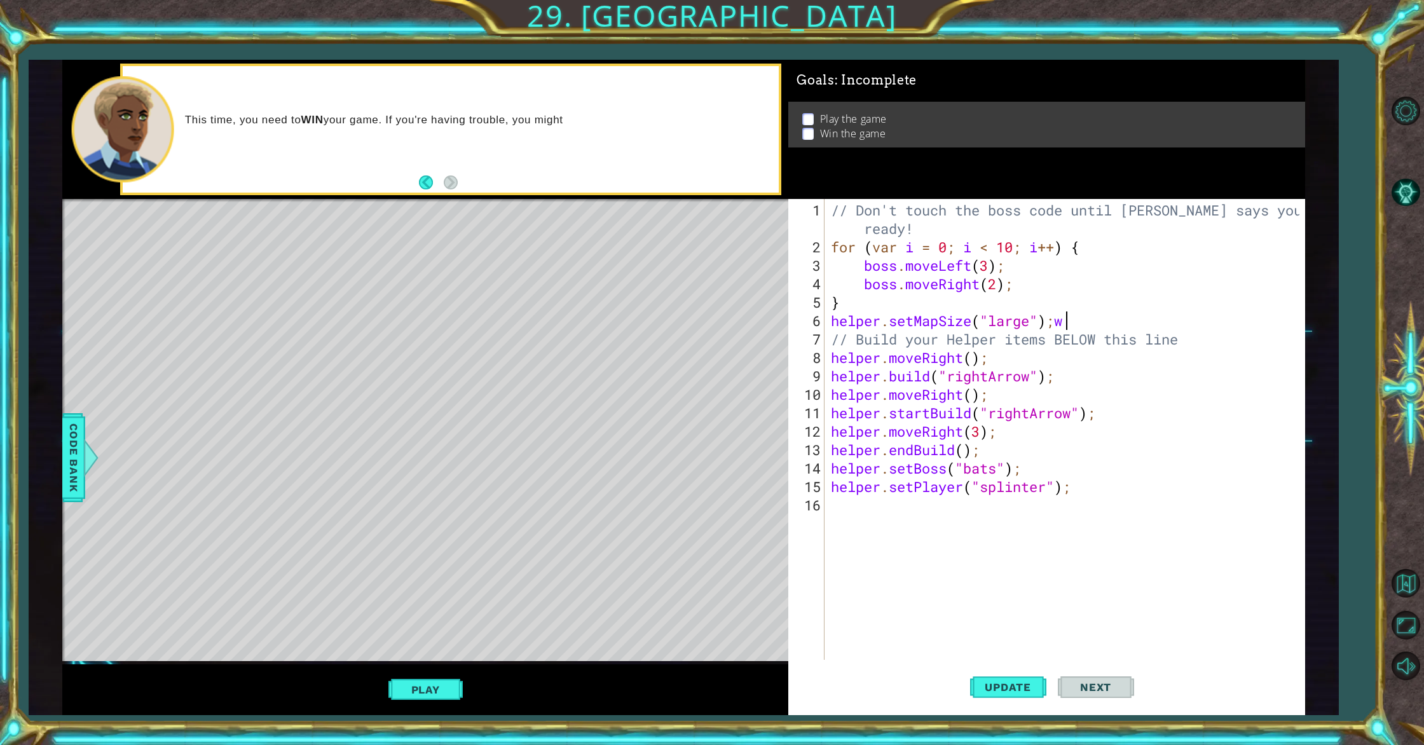
scroll to position [0, 10]
click at [445, 686] on button "Play" at bounding box center [425, 690] width 74 height 24
click at [415, 686] on button "Play" at bounding box center [425, 690] width 74 height 24
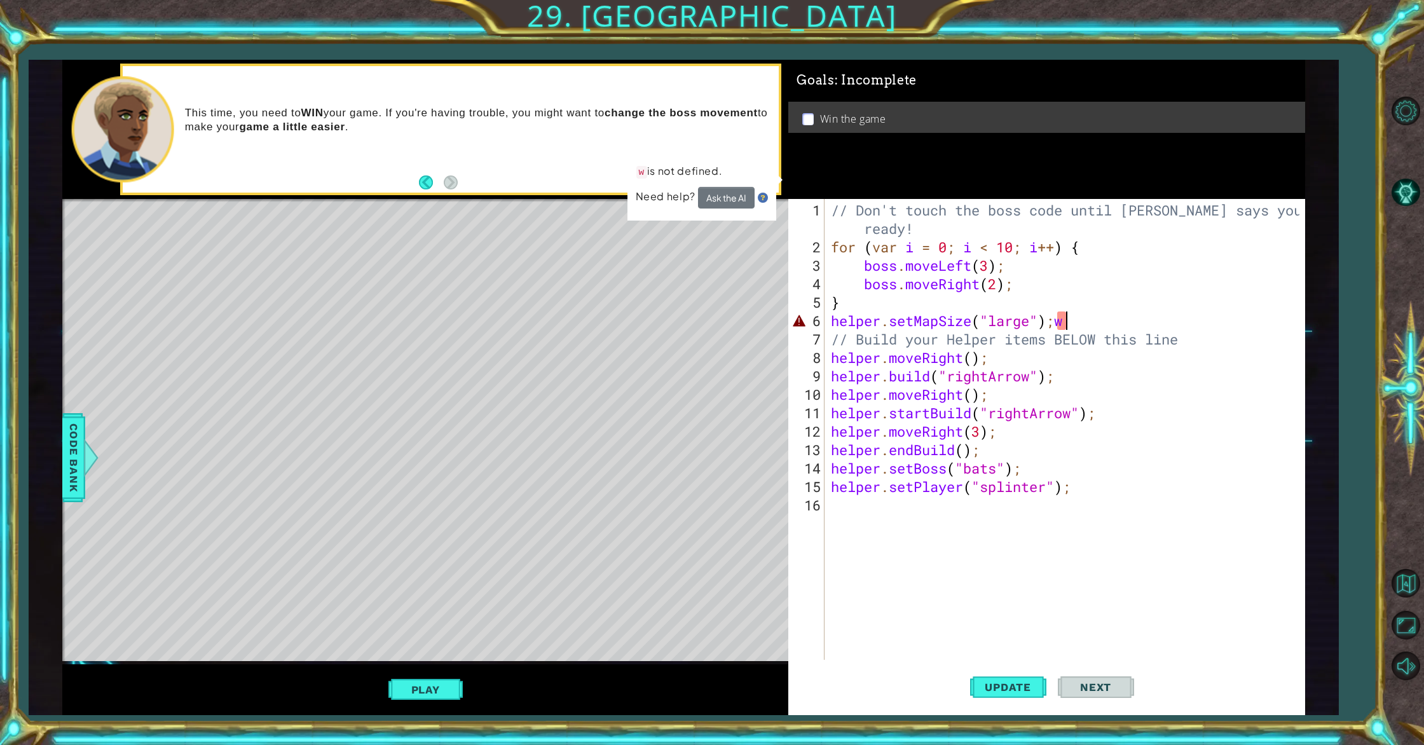
scroll to position [0, 0]
click at [1078, 320] on div "// Don't touch the boss code until [PERSON_NAME] says you're ready! for ( var i…" at bounding box center [1066, 459] width 477 height 516
type textarea "helper.setMapSize("large");"
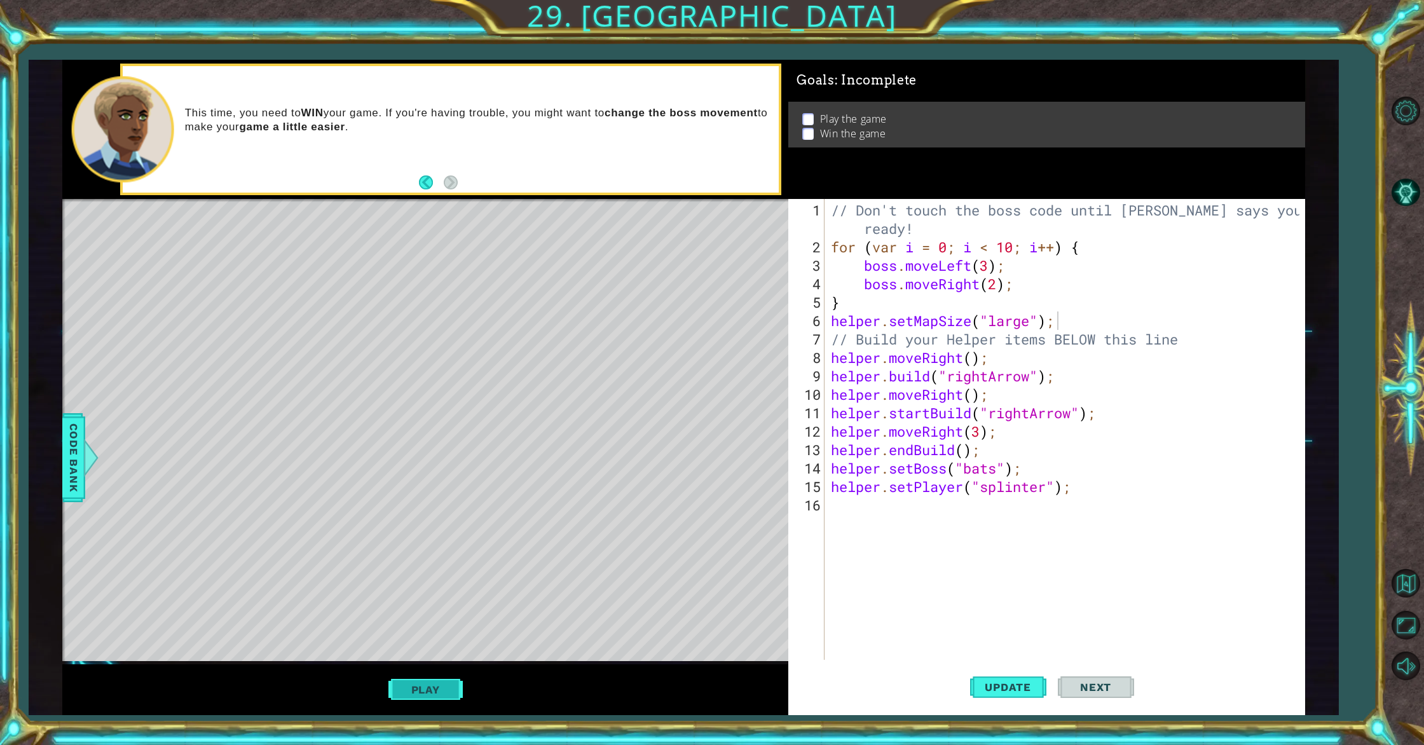
click at [413, 694] on button "Play" at bounding box center [425, 690] width 74 height 24
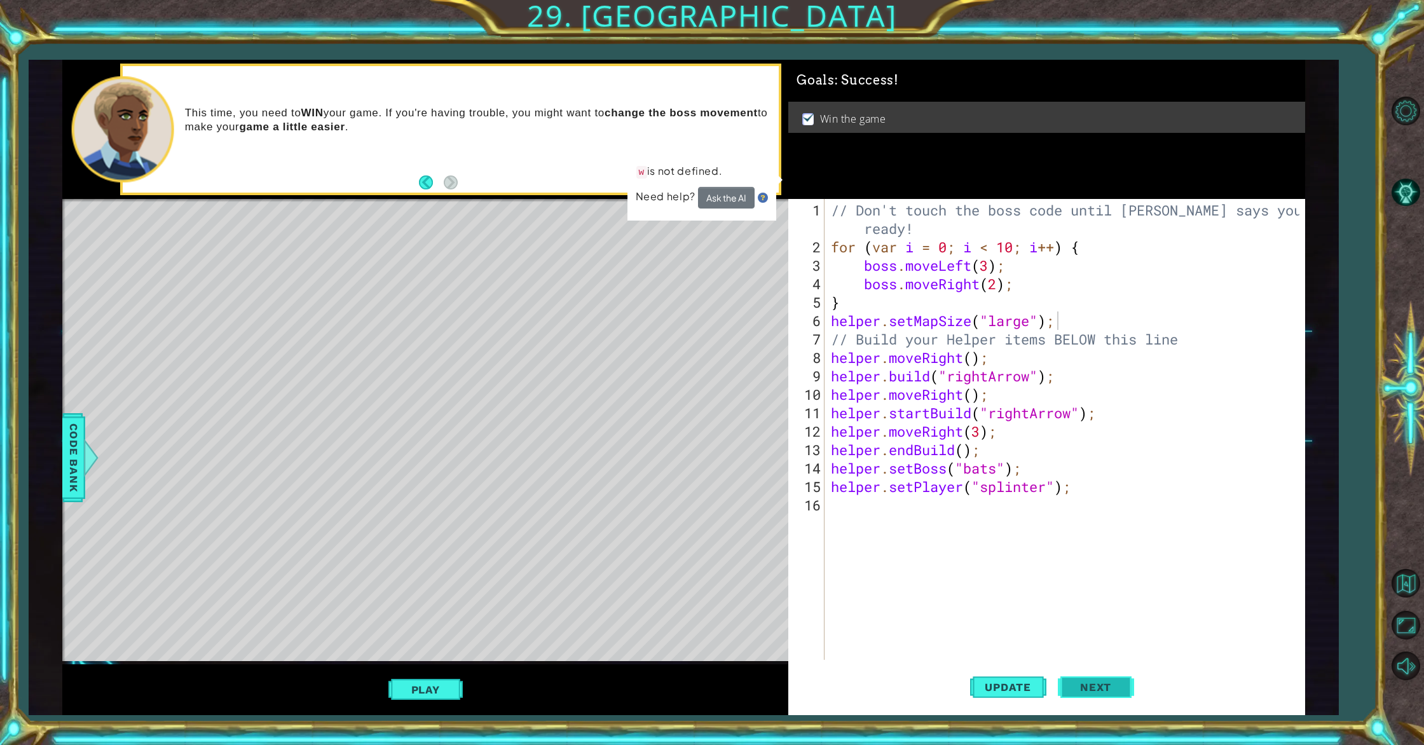
drag, startPoint x: 1083, startPoint y: 692, endPoint x: 1066, endPoint y: 670, distance: 28.6
click at [1081, 688] on span "Next" at bounding box center [1096, 688] width 57 height 13
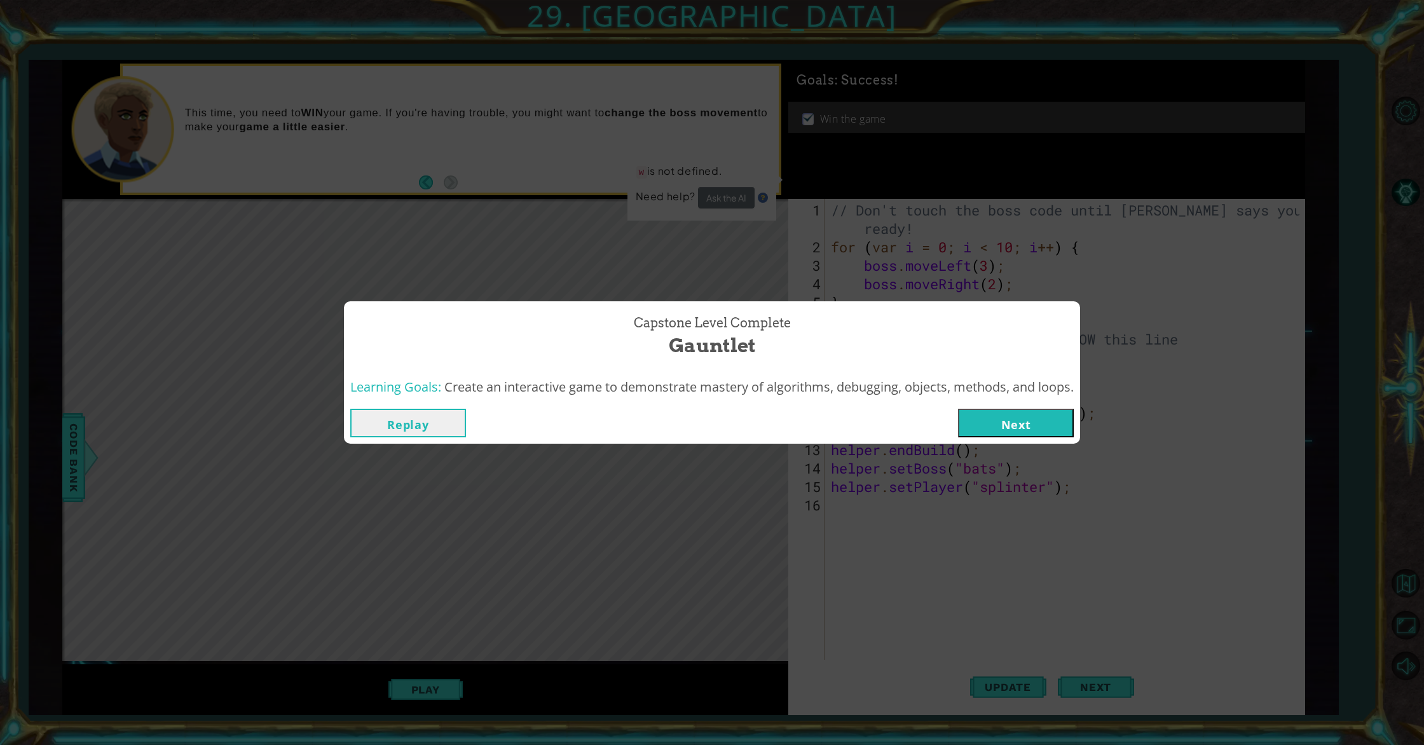
click at [1029, 443] on div "Replay Next" at bounding box center [712, 422] width 736 height 41
click at [1074, 427] on button "Next" at bounding box center [1016, 423] width 116 height 29
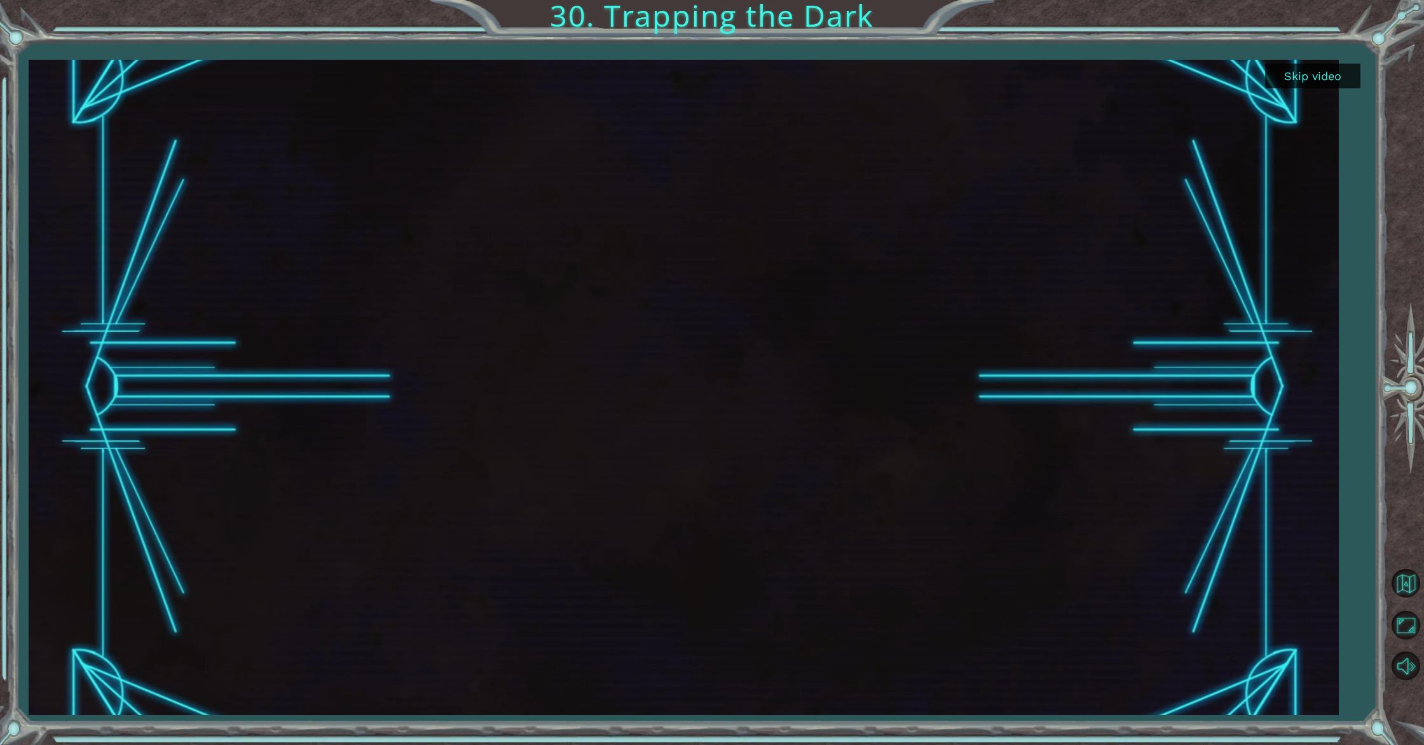
click at [1315, 72] on button "Skip video" at bounding box center [1312, 76] width 95 height 25
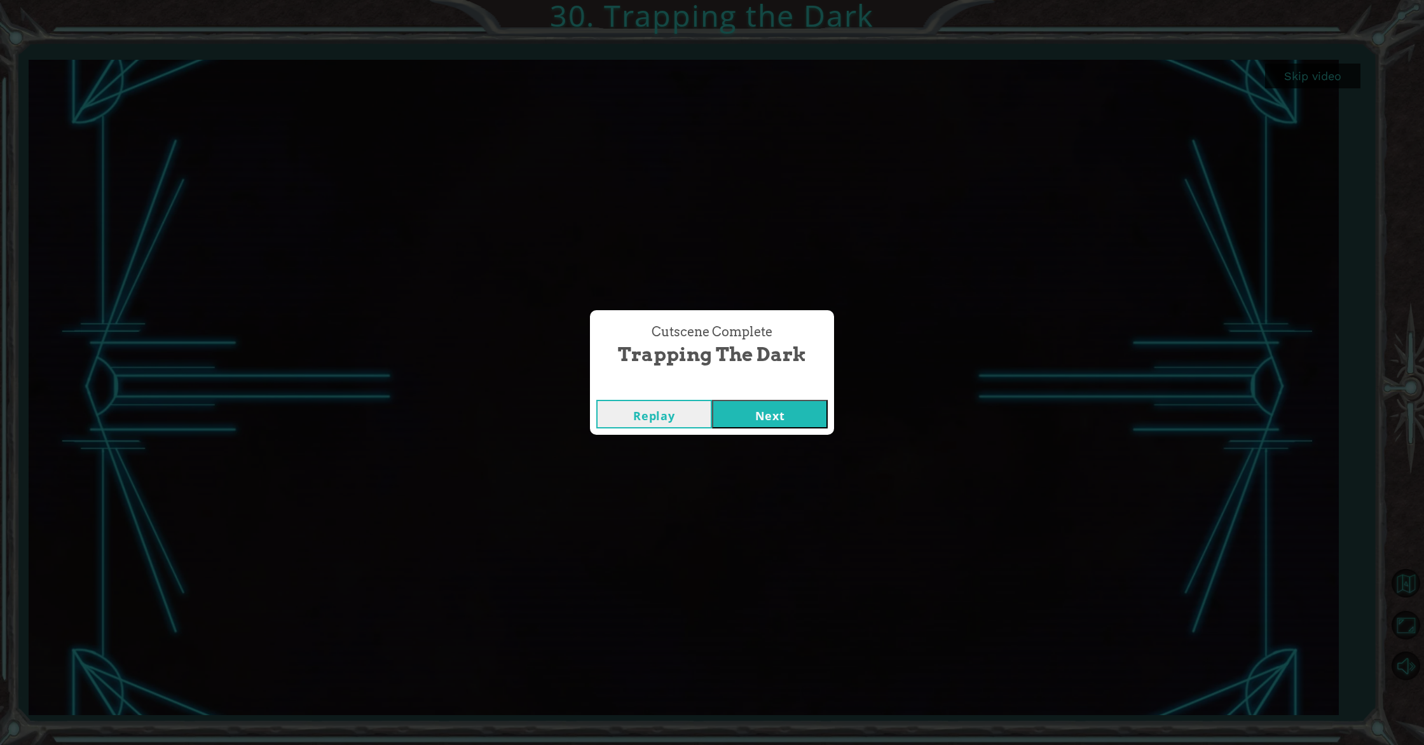
click at [793, 418] on button "Next" at bounding box center [770, 414] width 116 height 29
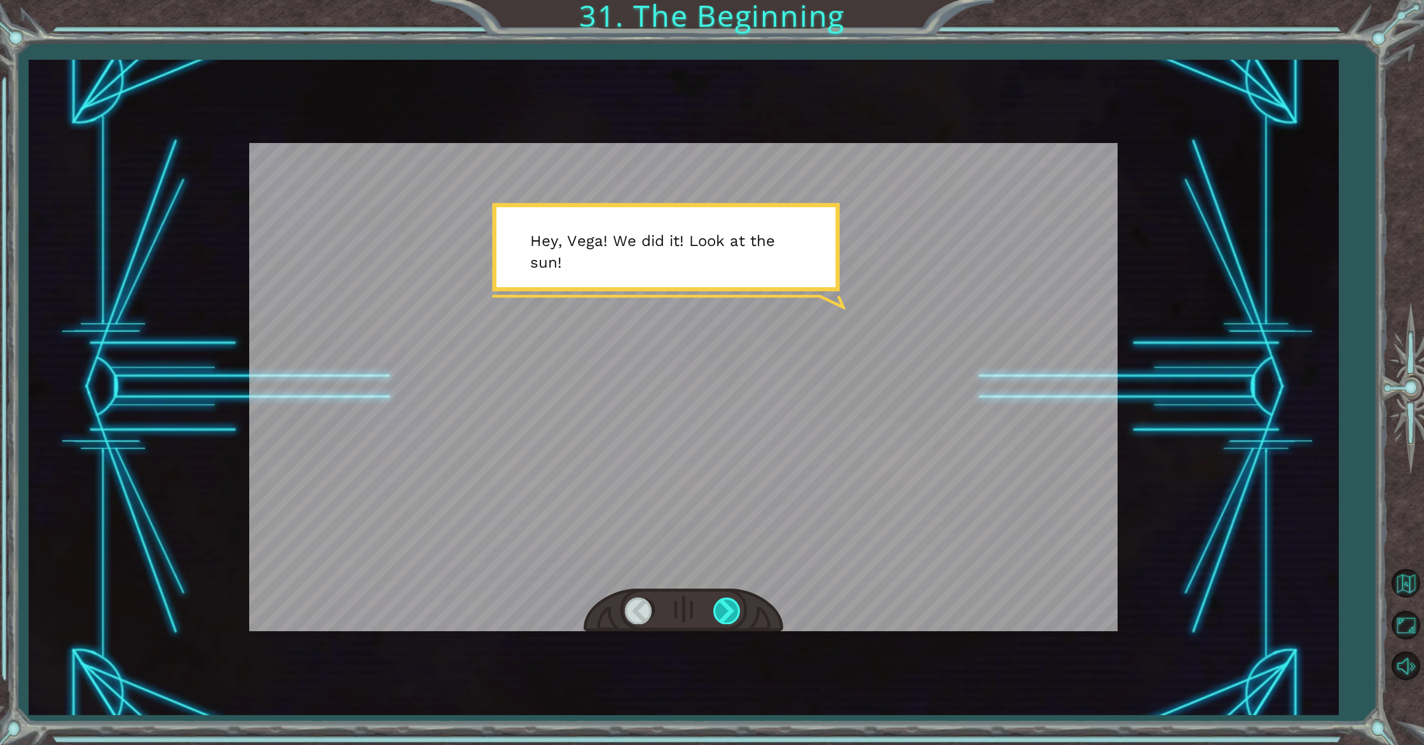
click at [728, 602] on div at bounding box center [727, 611] width 29 height 26
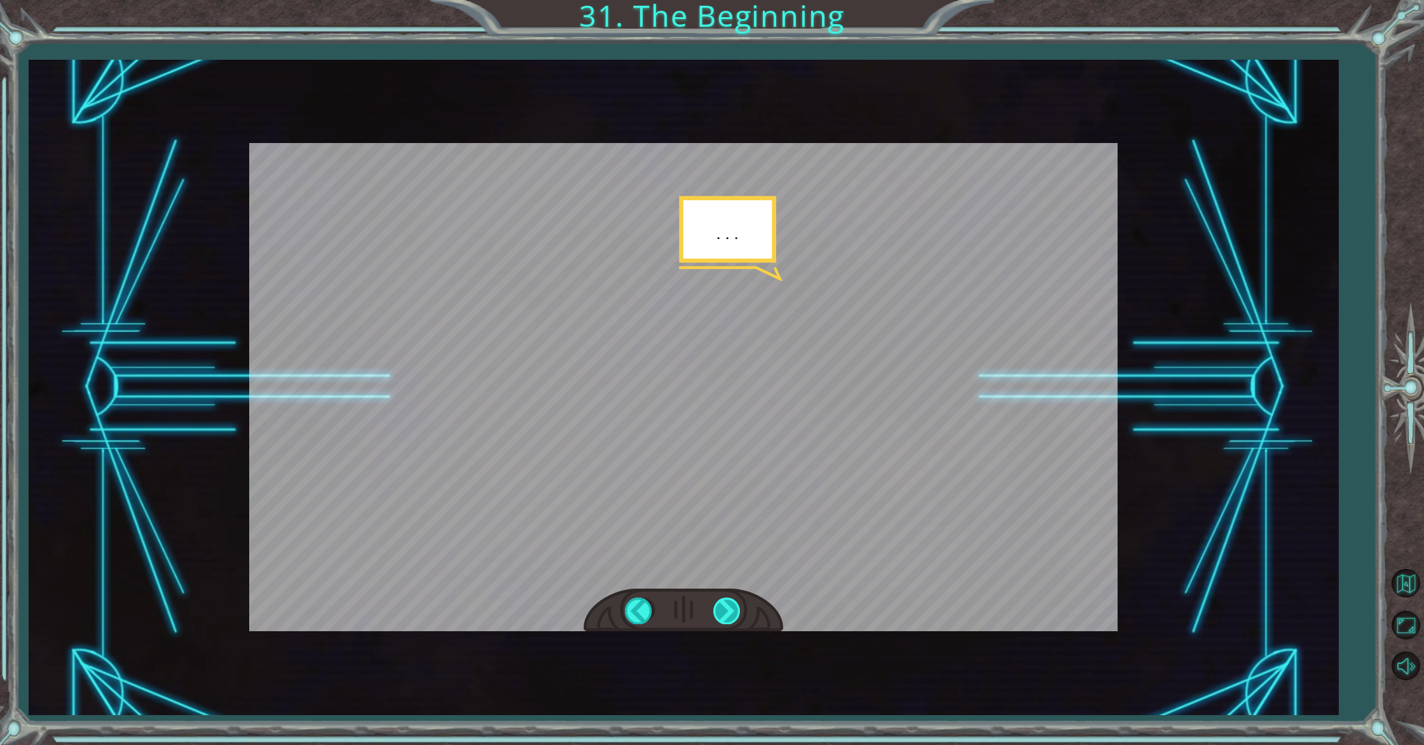
click at [728, 602] on div at bounding box center [727, 611] width 29 height 26
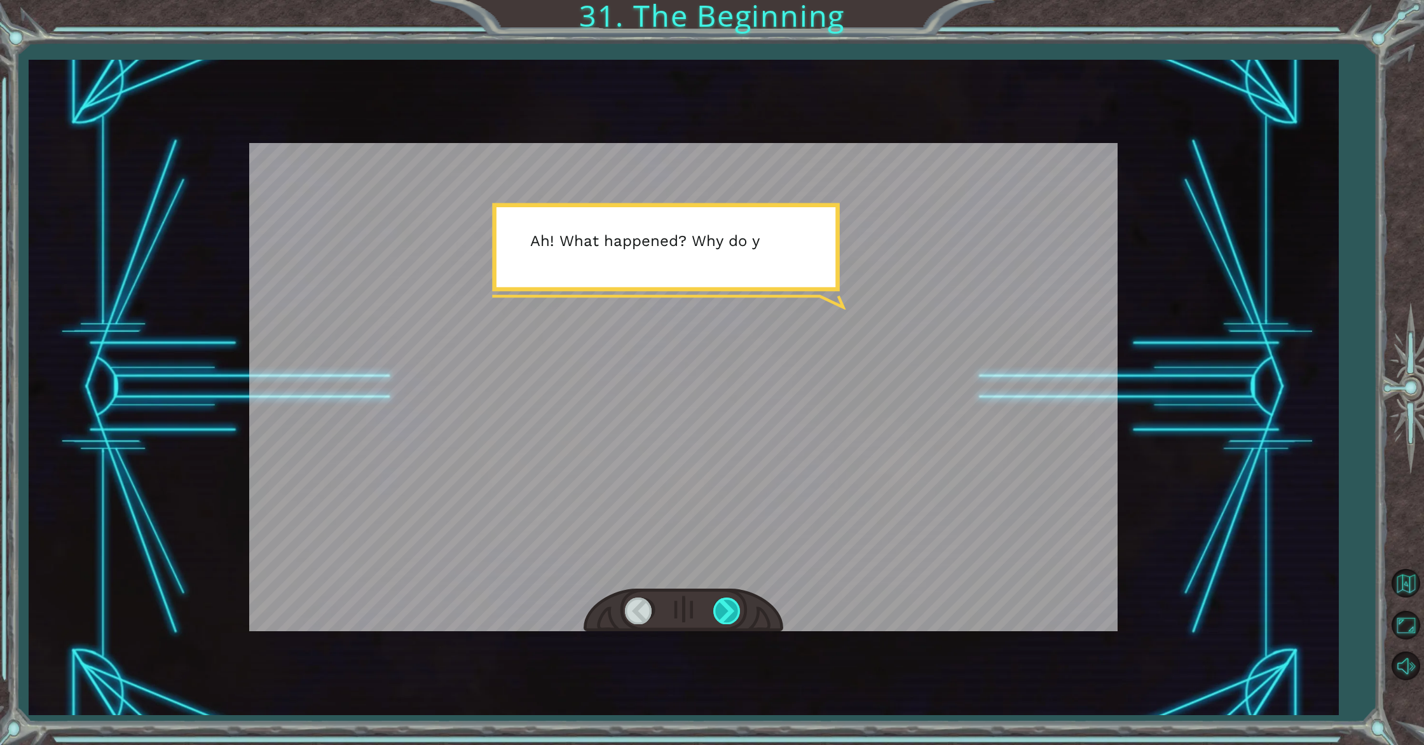
click at [728, 602] on div at bounding box center [727, 611] width 29 height 26
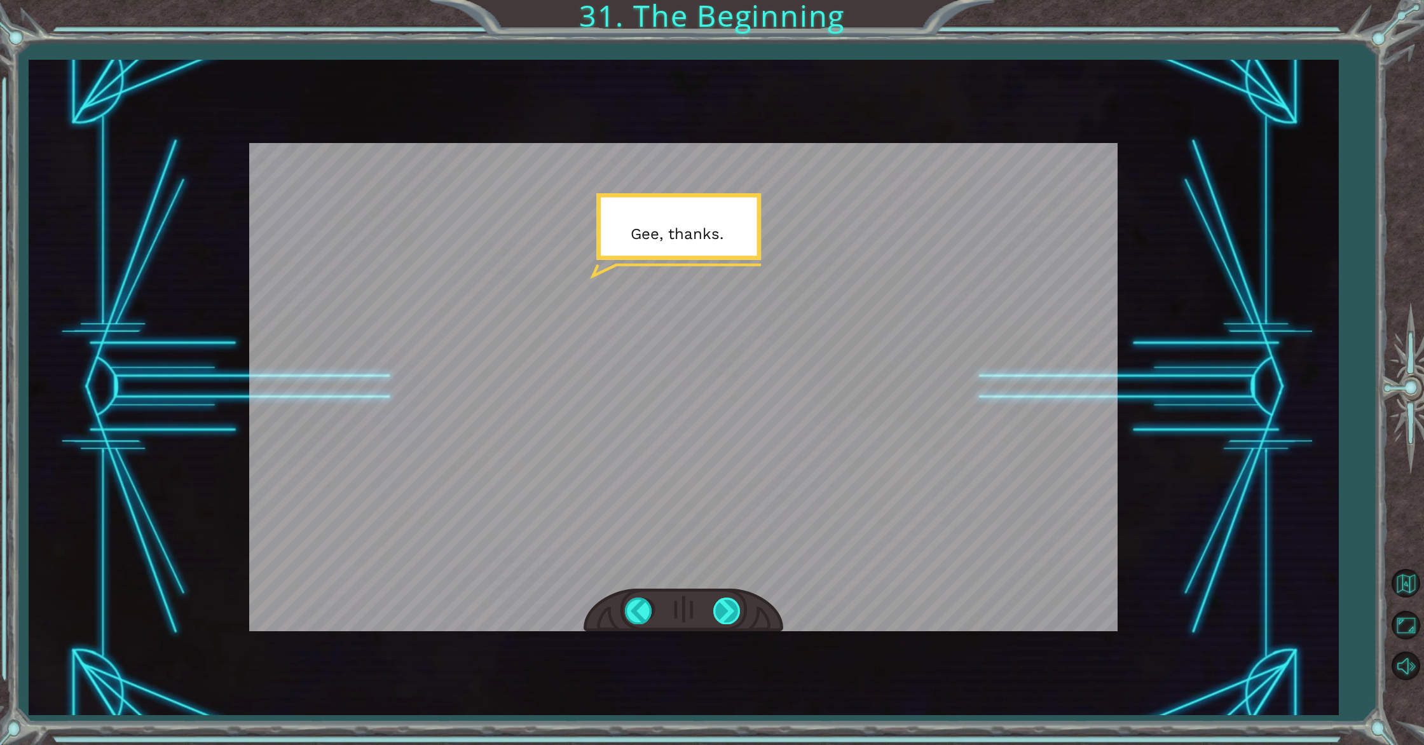
click at [728, 602] on div at bounding box center [727, 611] width 29 height 26
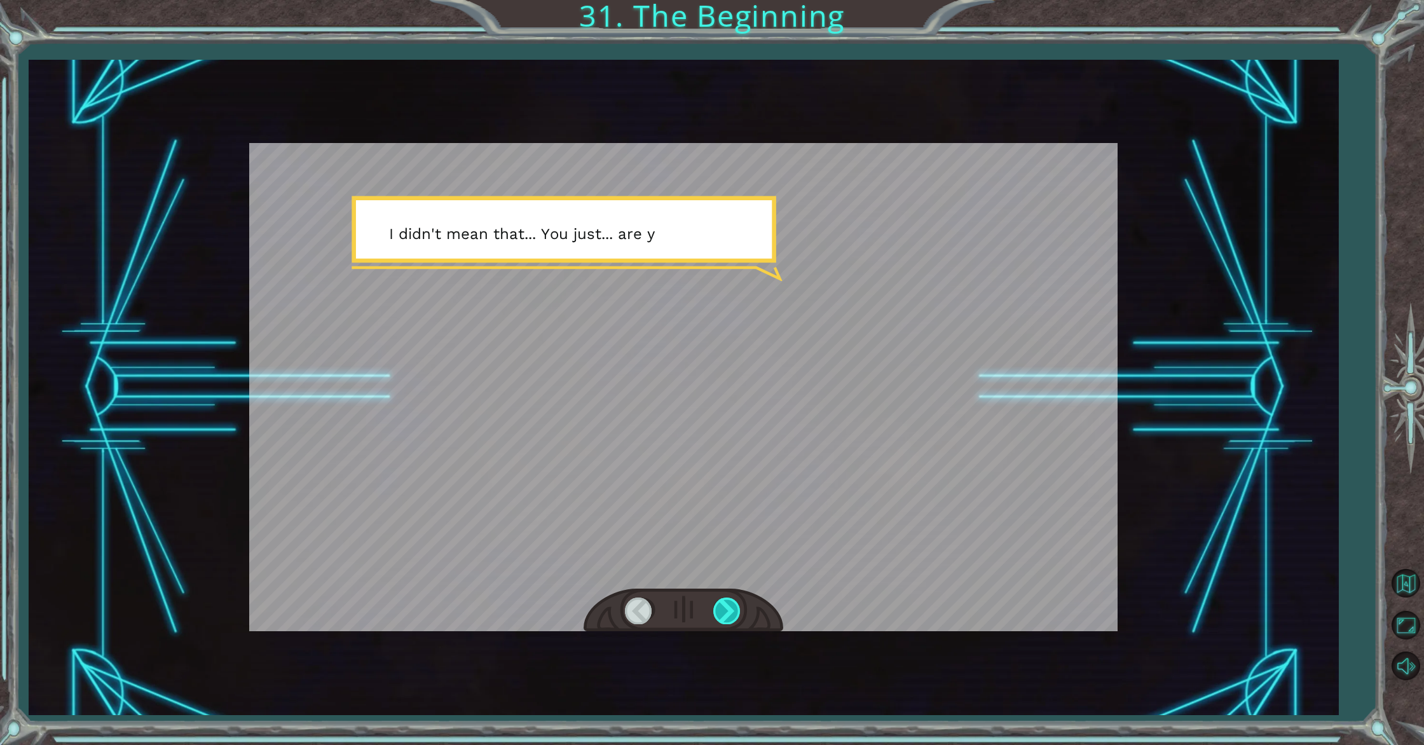
click at [728, 602] on div at bounding box center [727, 611] width 29 height 26
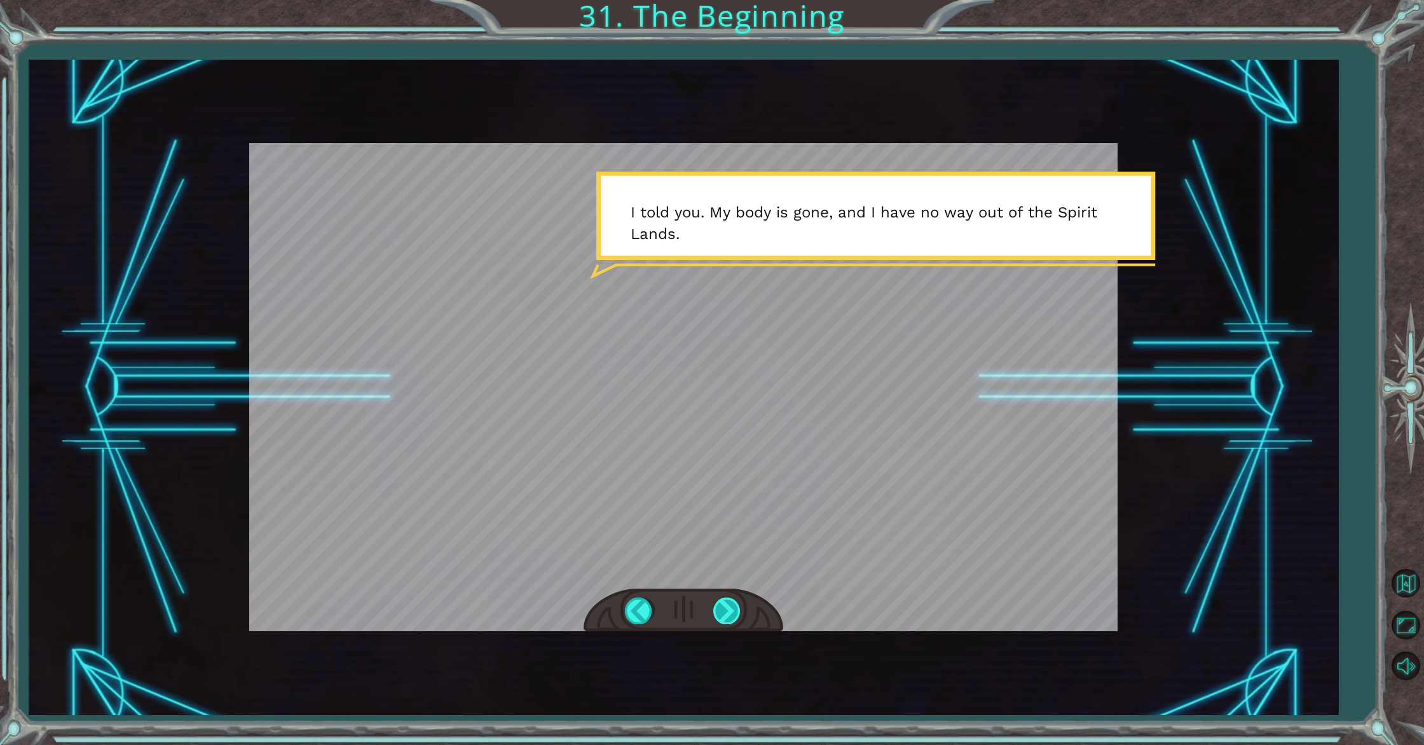
click at [727, 601] on div at bounding box center [727, 611] width 29 height 26
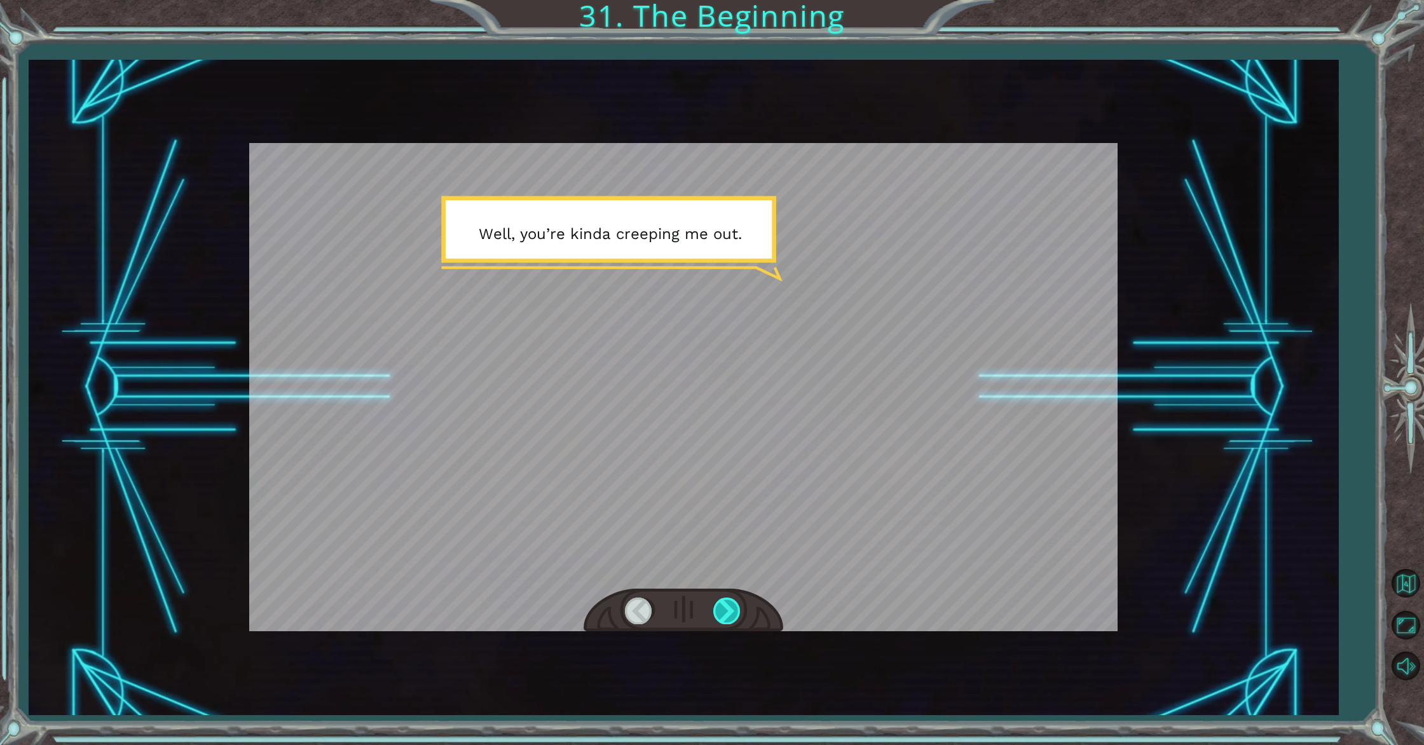
click at [728, 601] on div at bounding box center [727, 611] width 29 height 26
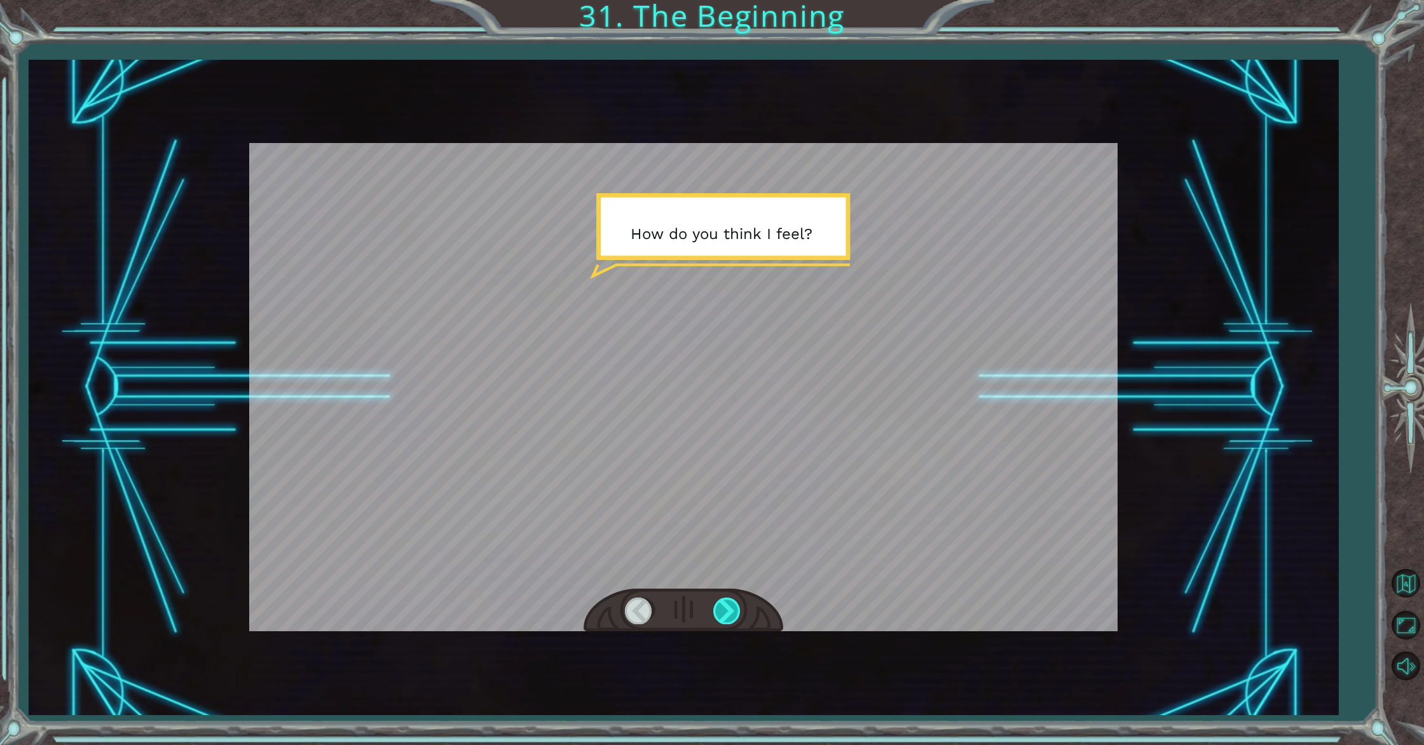
click at [728, 601] on div at bounding box center [727, 611] width 29 height 26
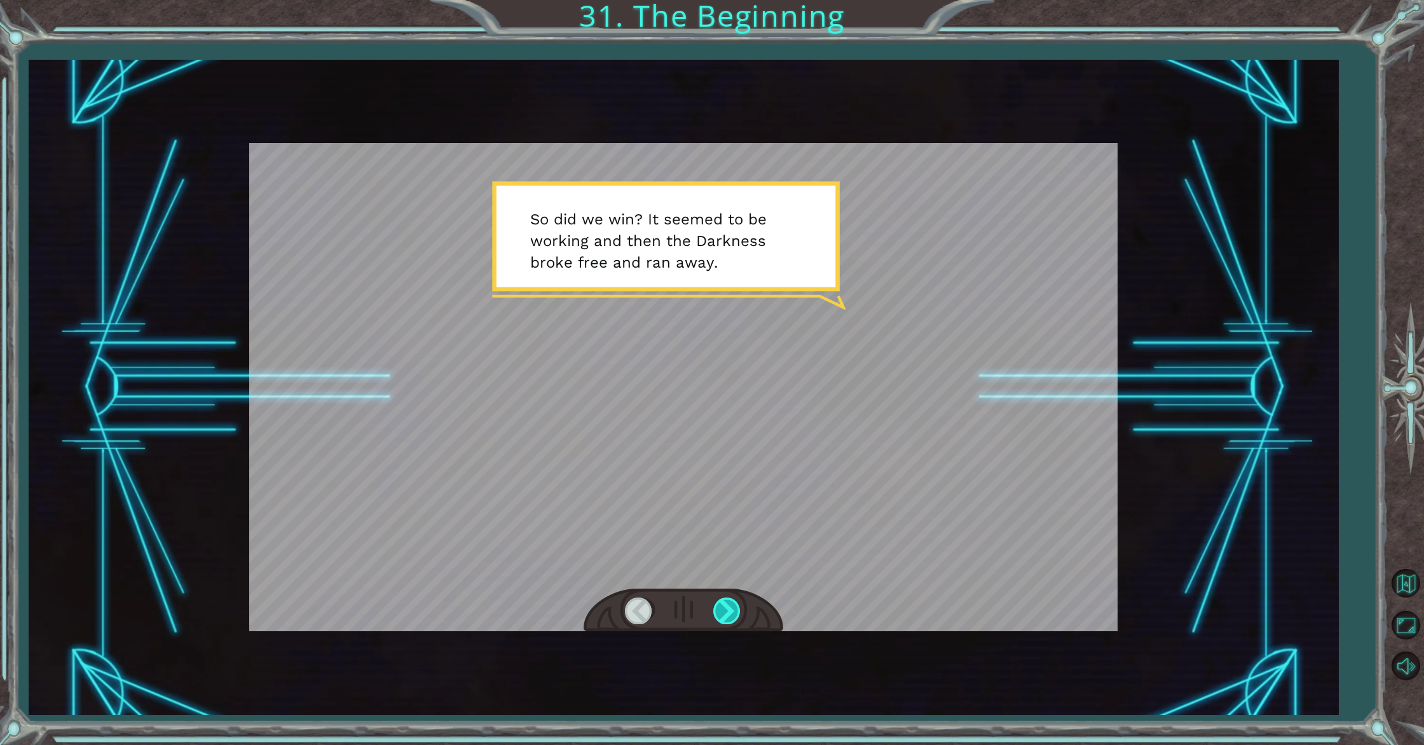
click at [729, 600] on div at bounding box center [727, 611] width 29 height 26
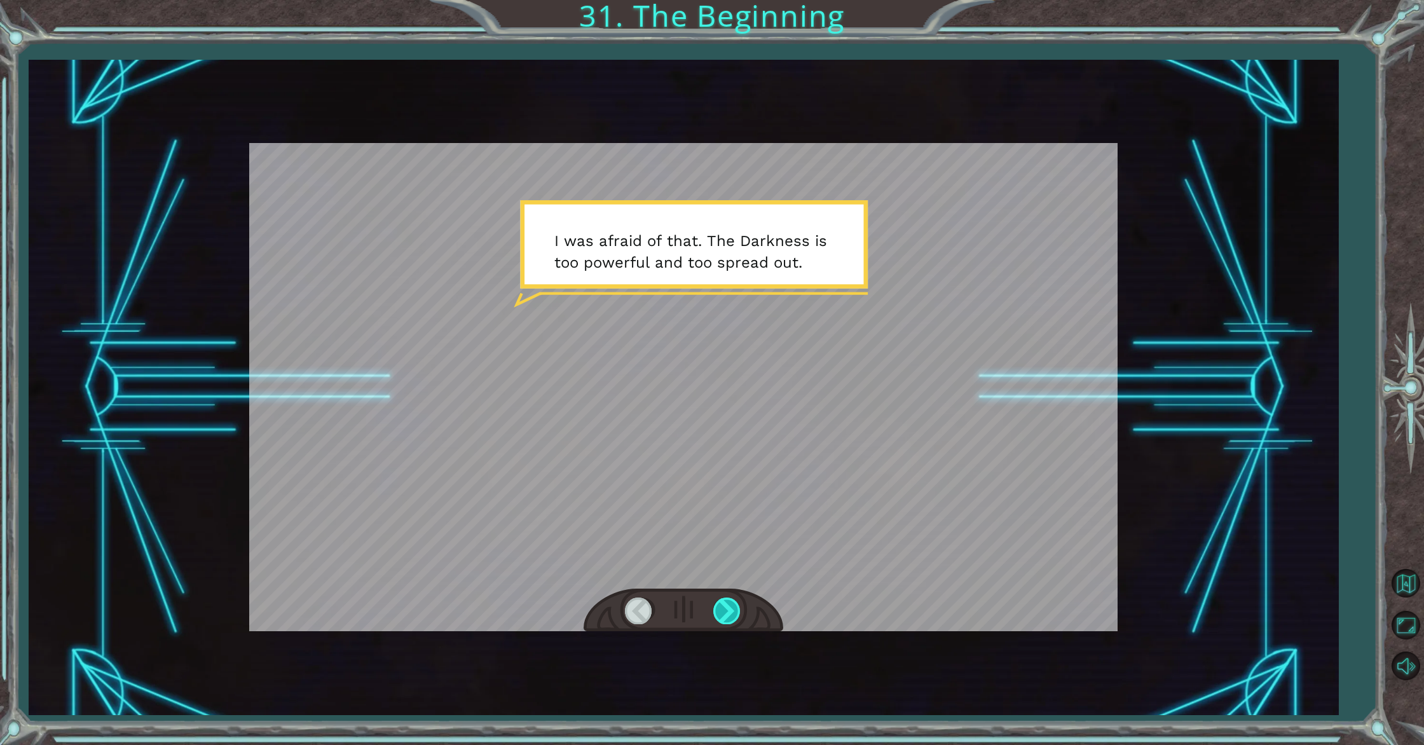
click at [736, 602] on div at bounding box center [727, 611] width 29 height 26
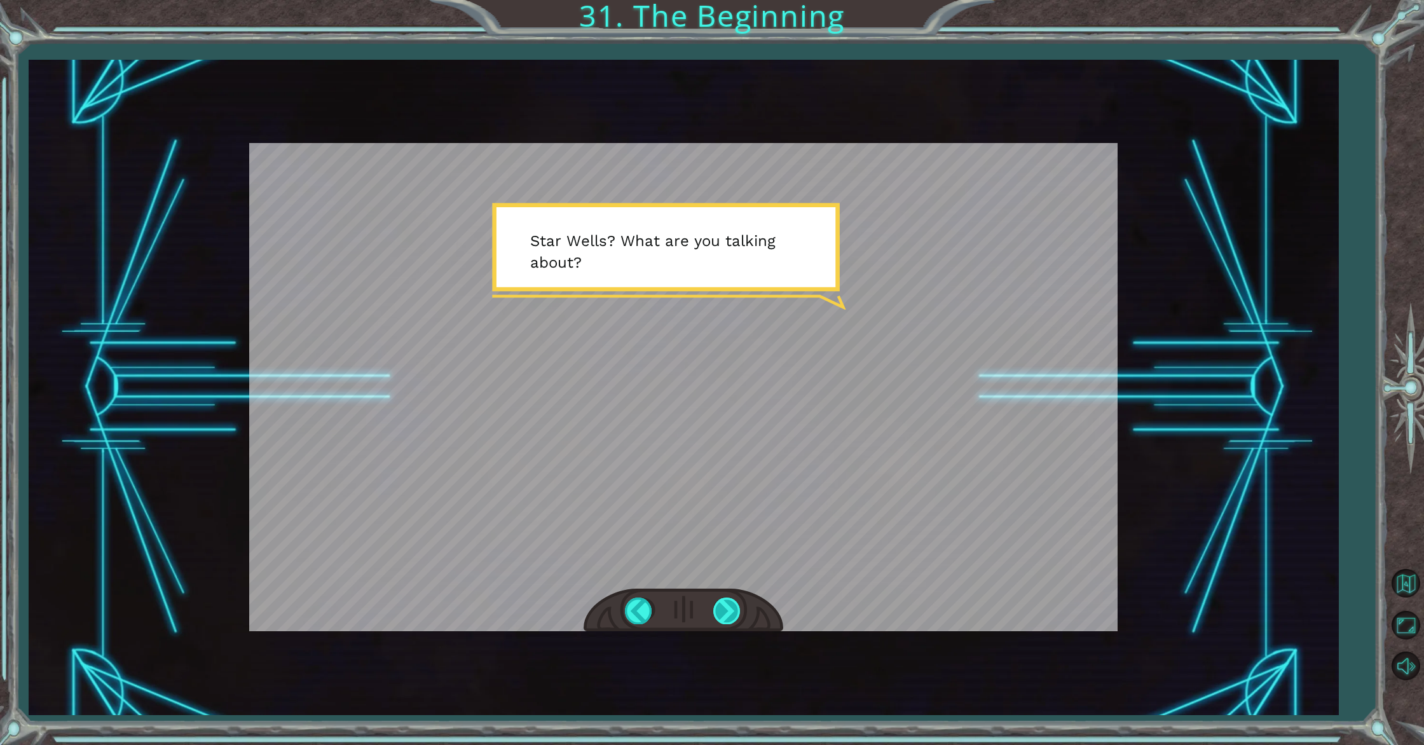
click at [731, 603] on div at bounding box center [727, 611] width 29 height 26
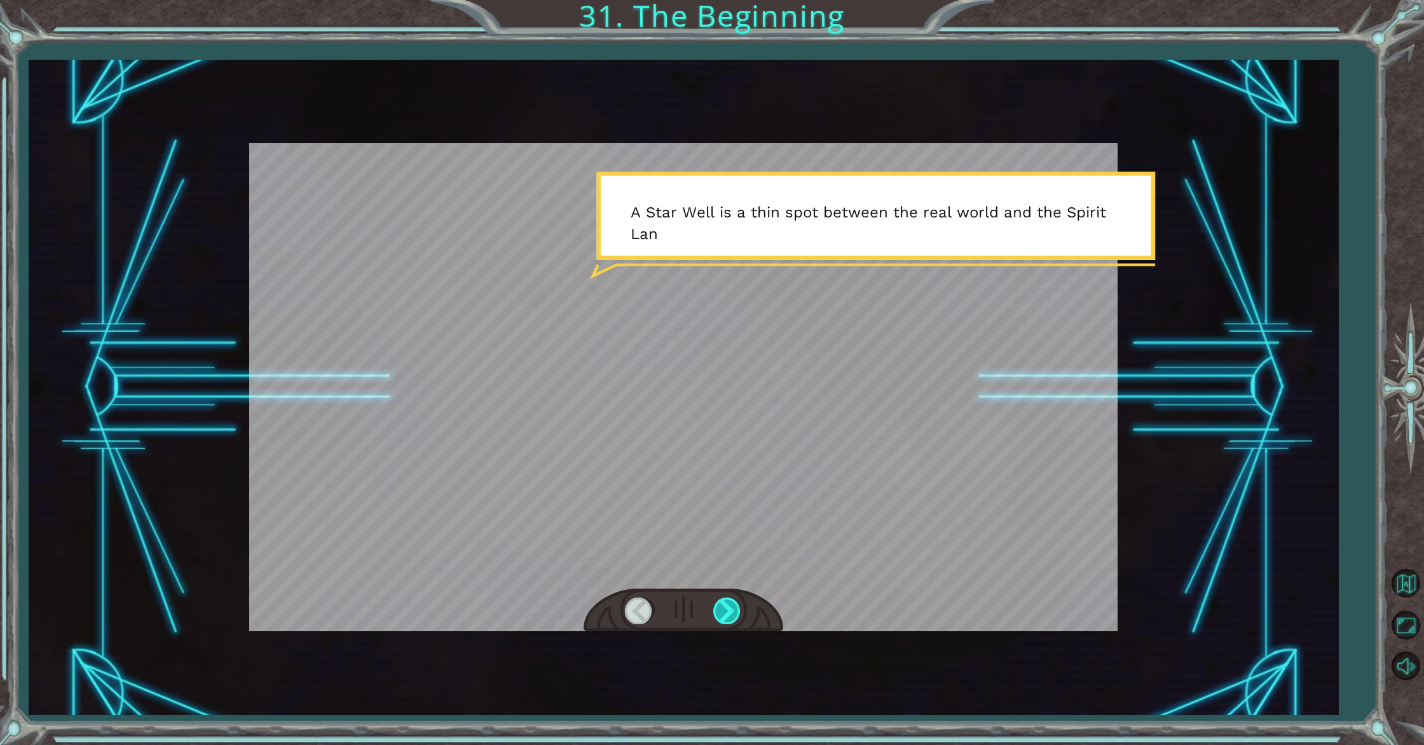
click at [731, 603] on div at bounding box center [727, 611] width 29 height 26
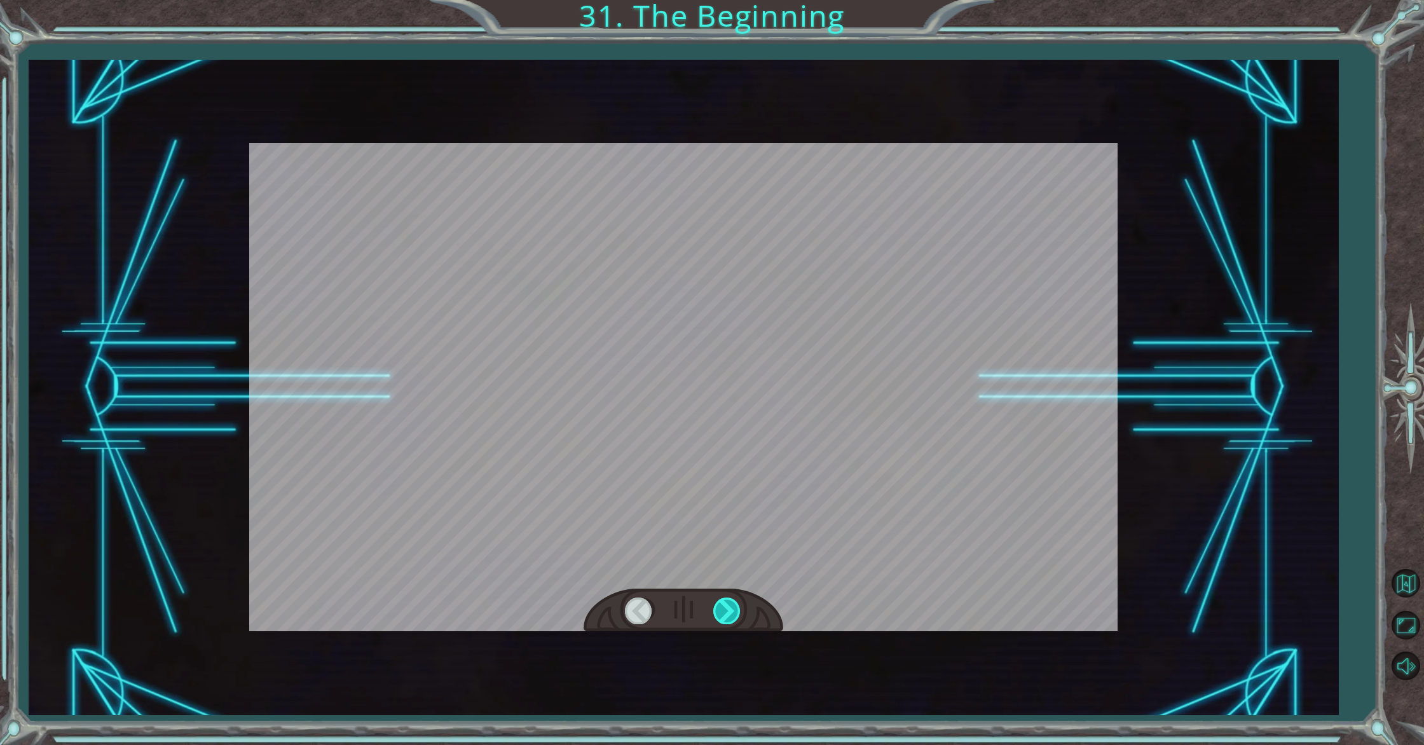
click at [731, 603] on div at bounding box center [727, 611] width 29 height 26
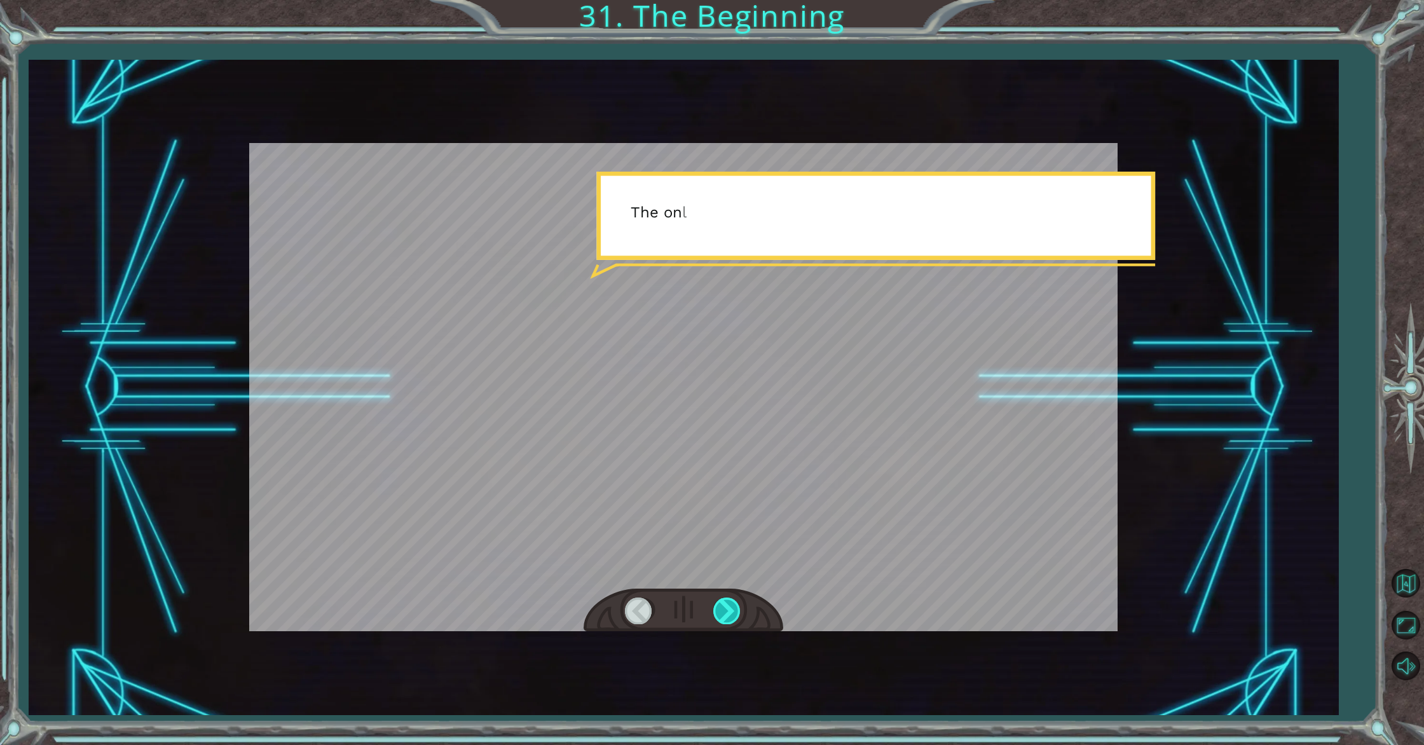
click at [731, 603] on div at bounding box center [727, 611] width 29 height 26
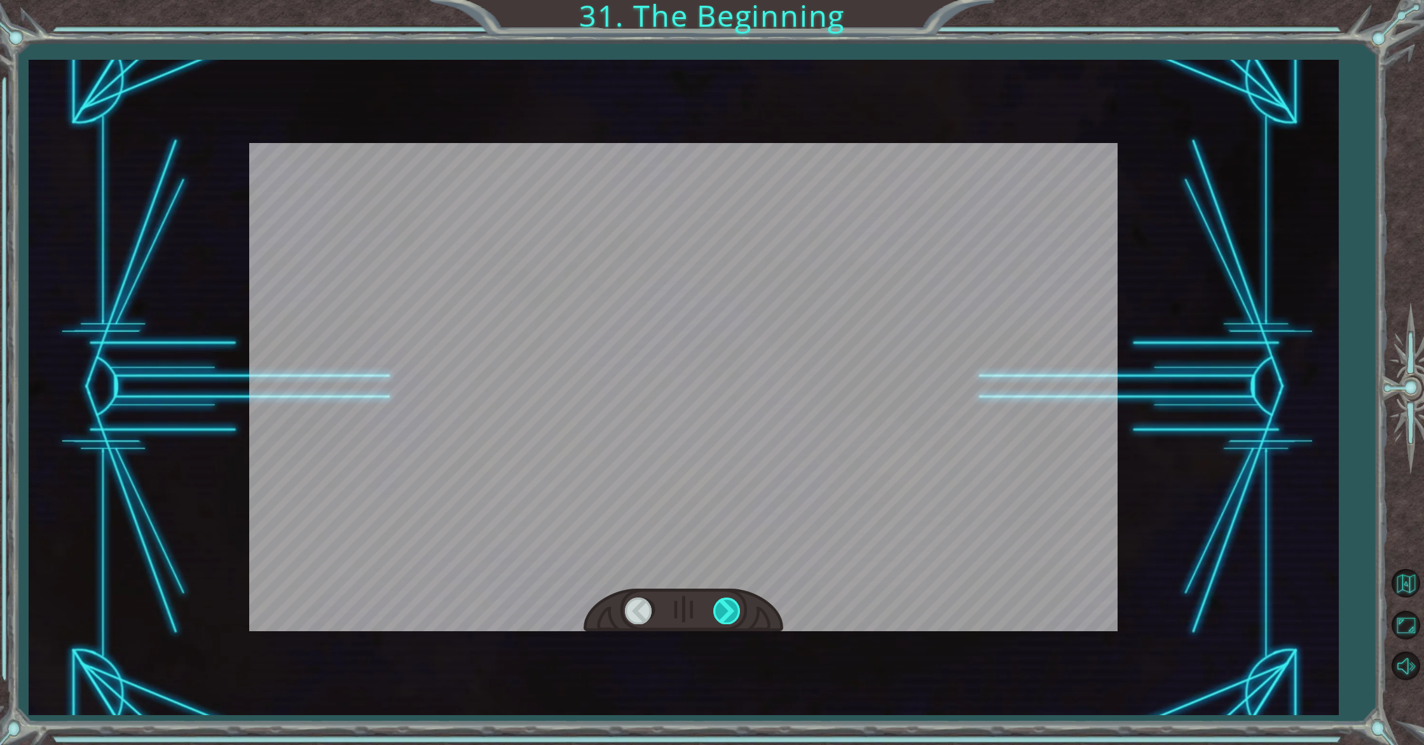
click at [731, 603] on div at bounding box center [727, 611] width 29 height 26
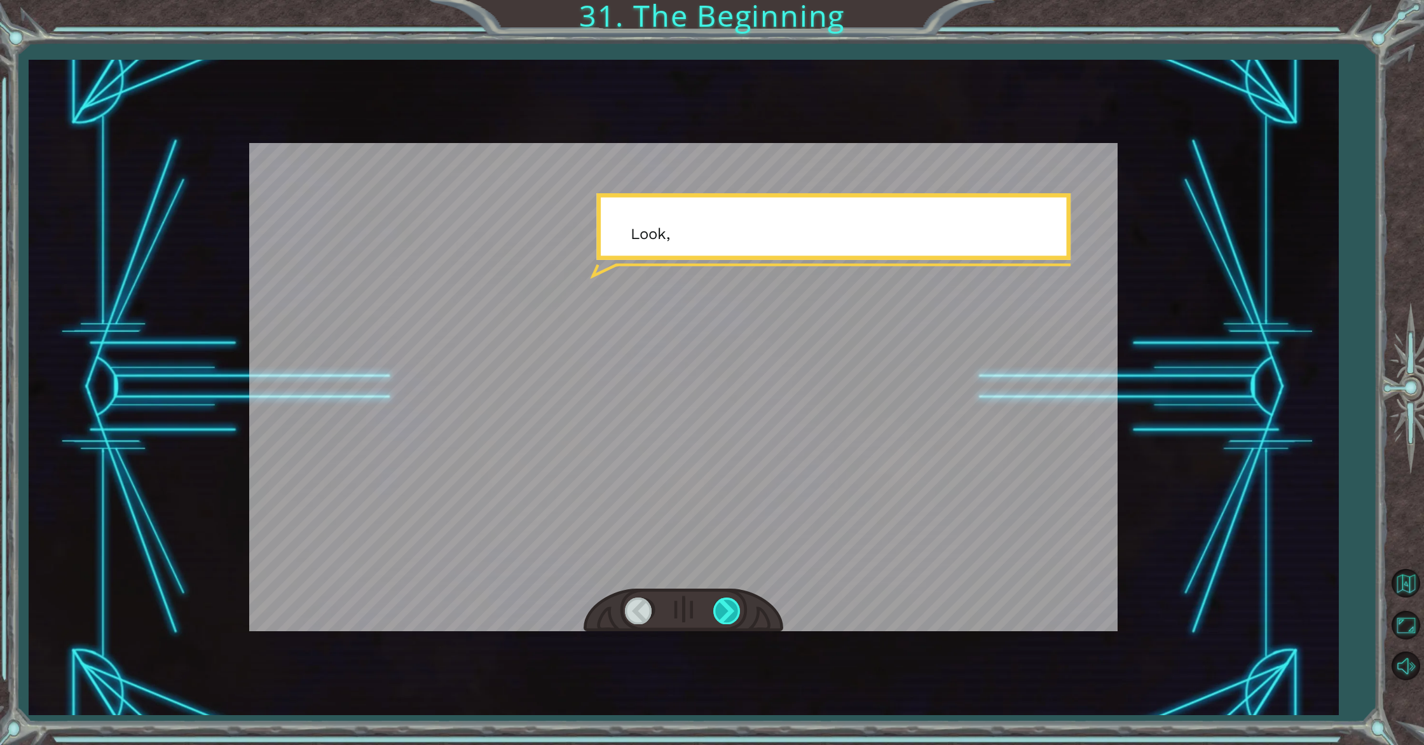
click at [731, 603] on div at bounding box center [727, 611] width 29 height 26
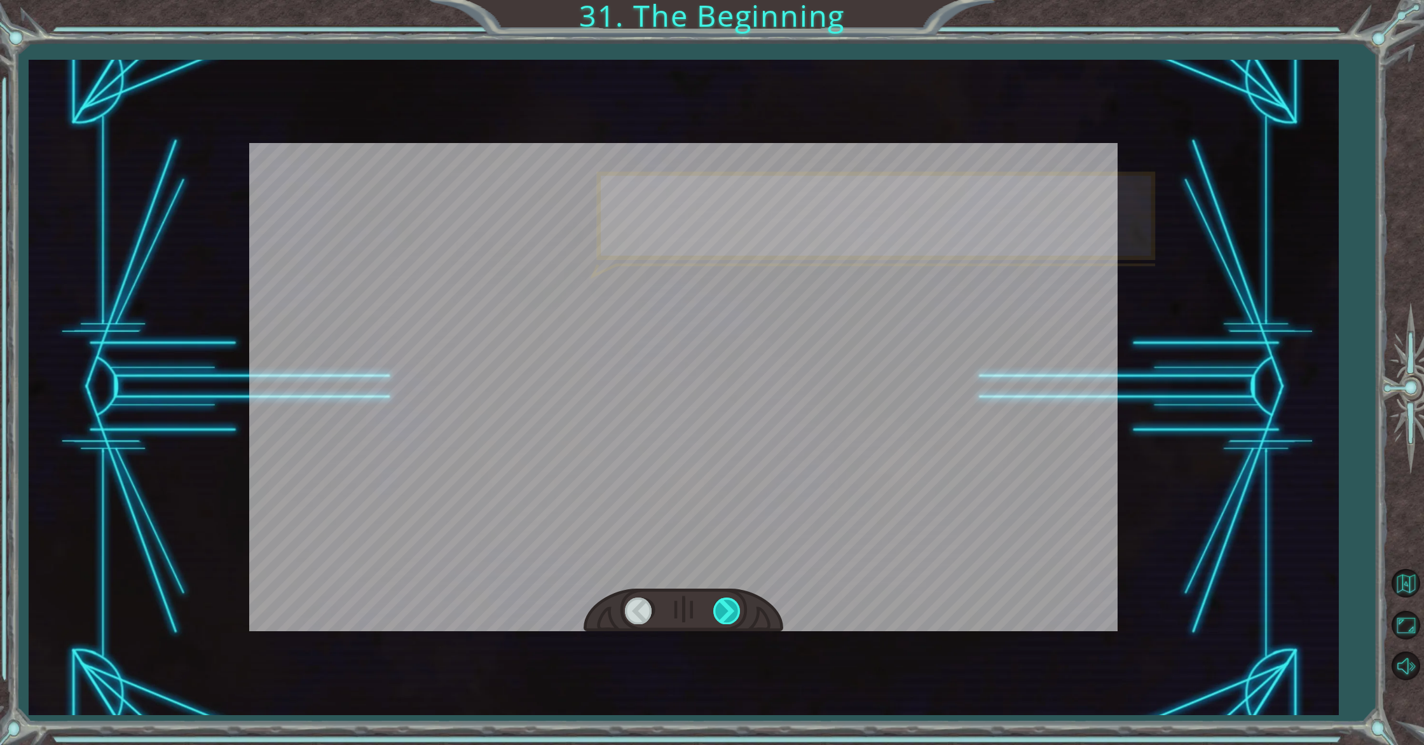
click at [731, 603] on div at bounding box center [727, 611] width 29 height 26
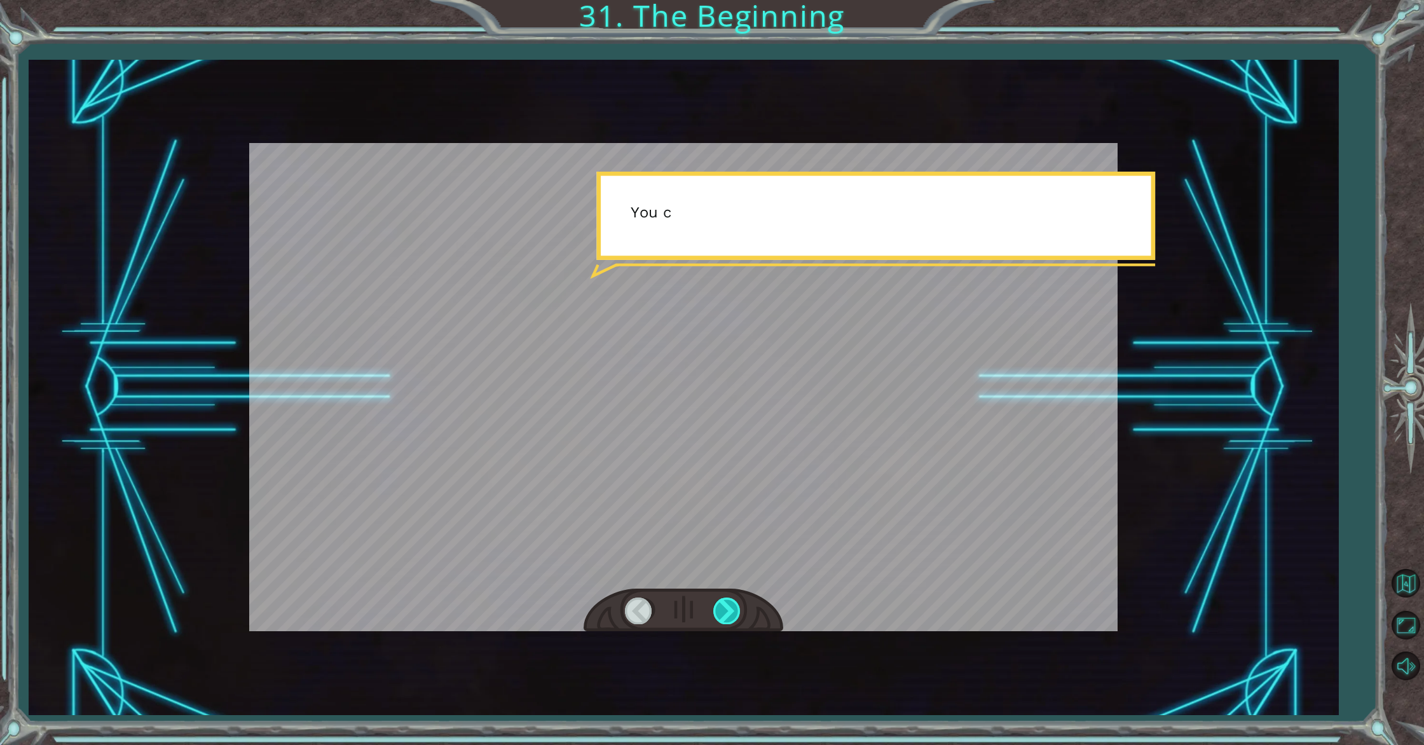
click at [731, 603] on div at bounding box center [727, 611] width 29 height 26
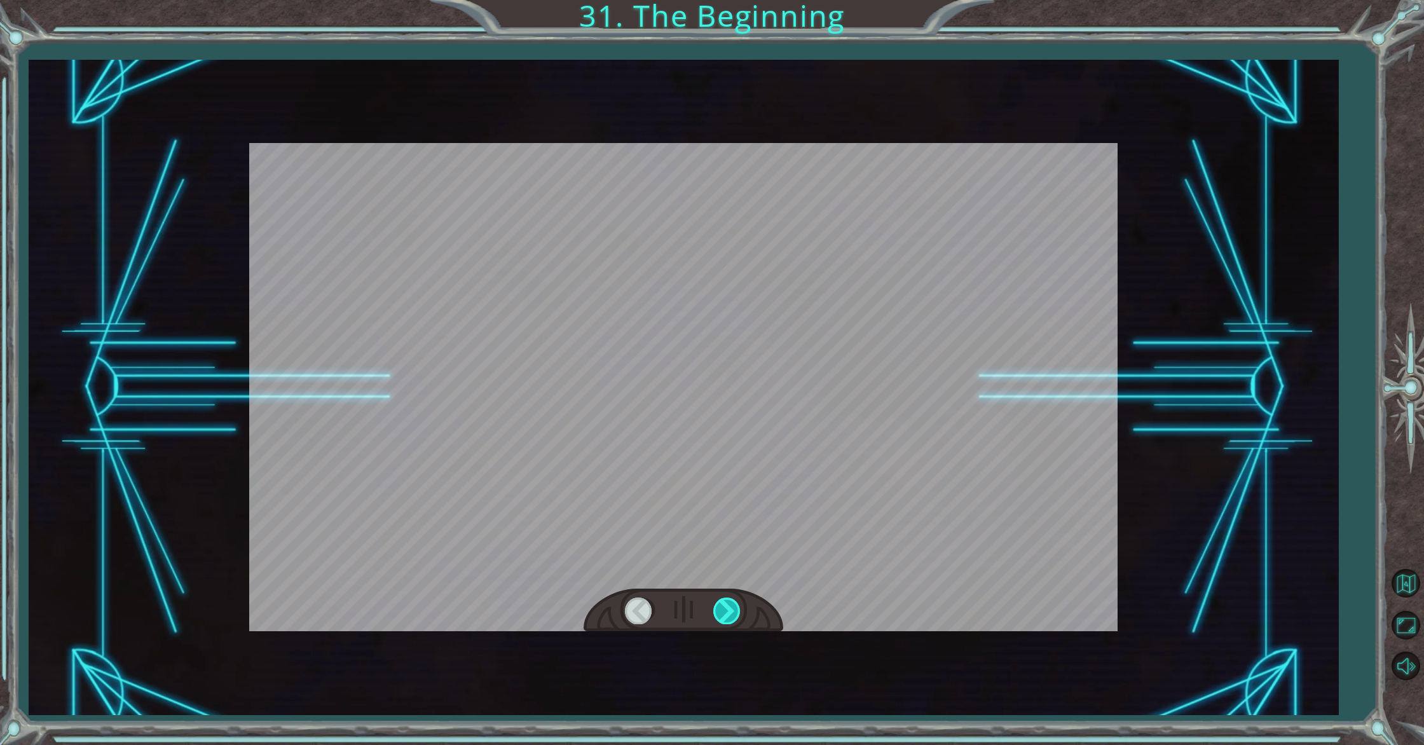
click at [731, 603] on div at bounding box center [727, 611] width 29 height 26
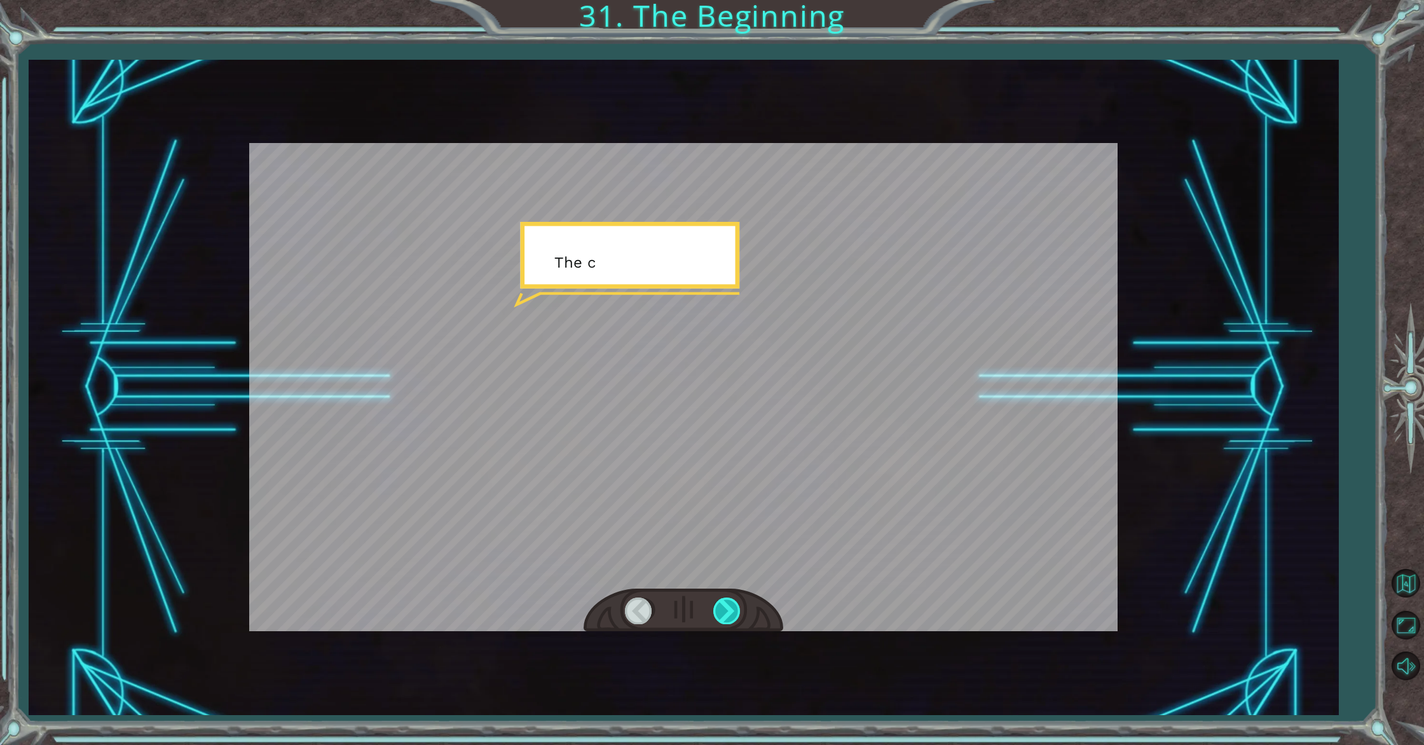
click at [731, 603] on div at bounding box center [727, 611] width 29 height 26
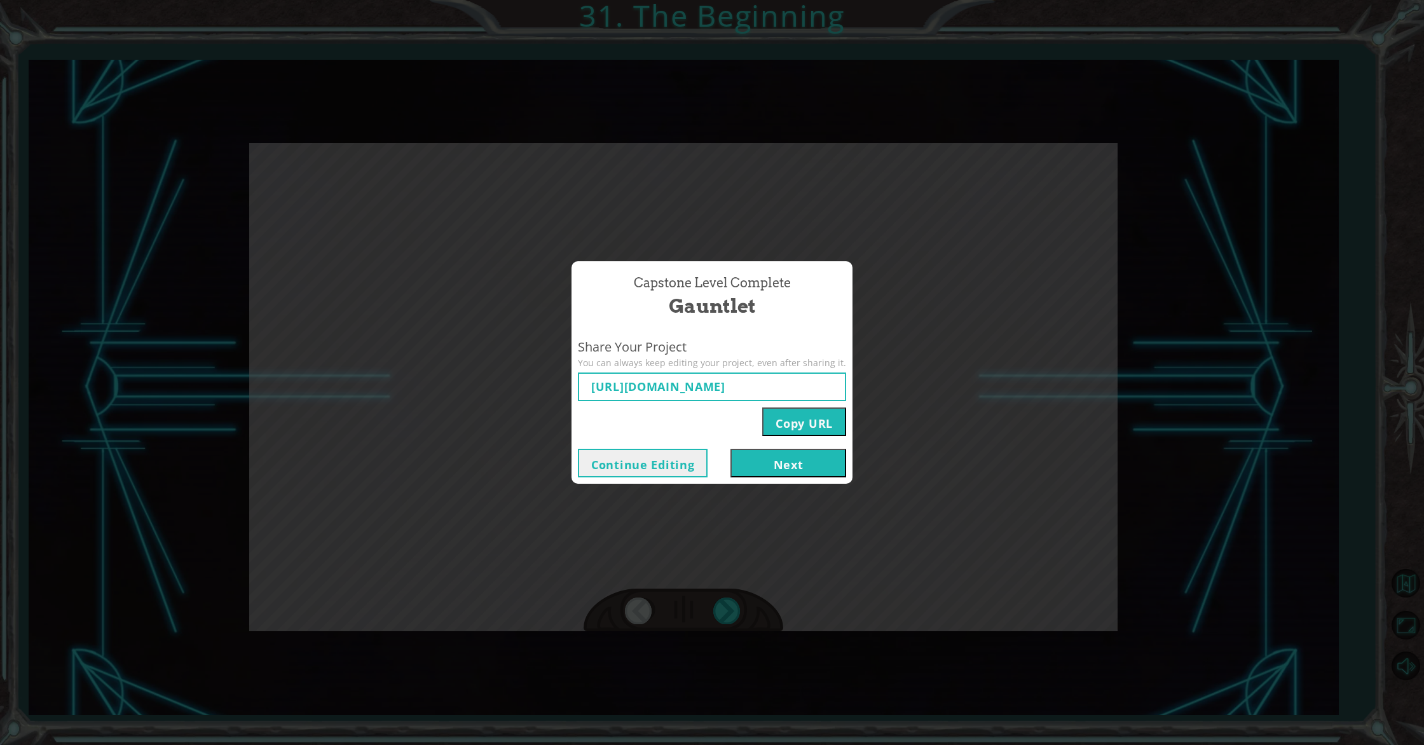
click at [765, 462] on button "Next" at bounding box center [789, 463] width 116 height 29
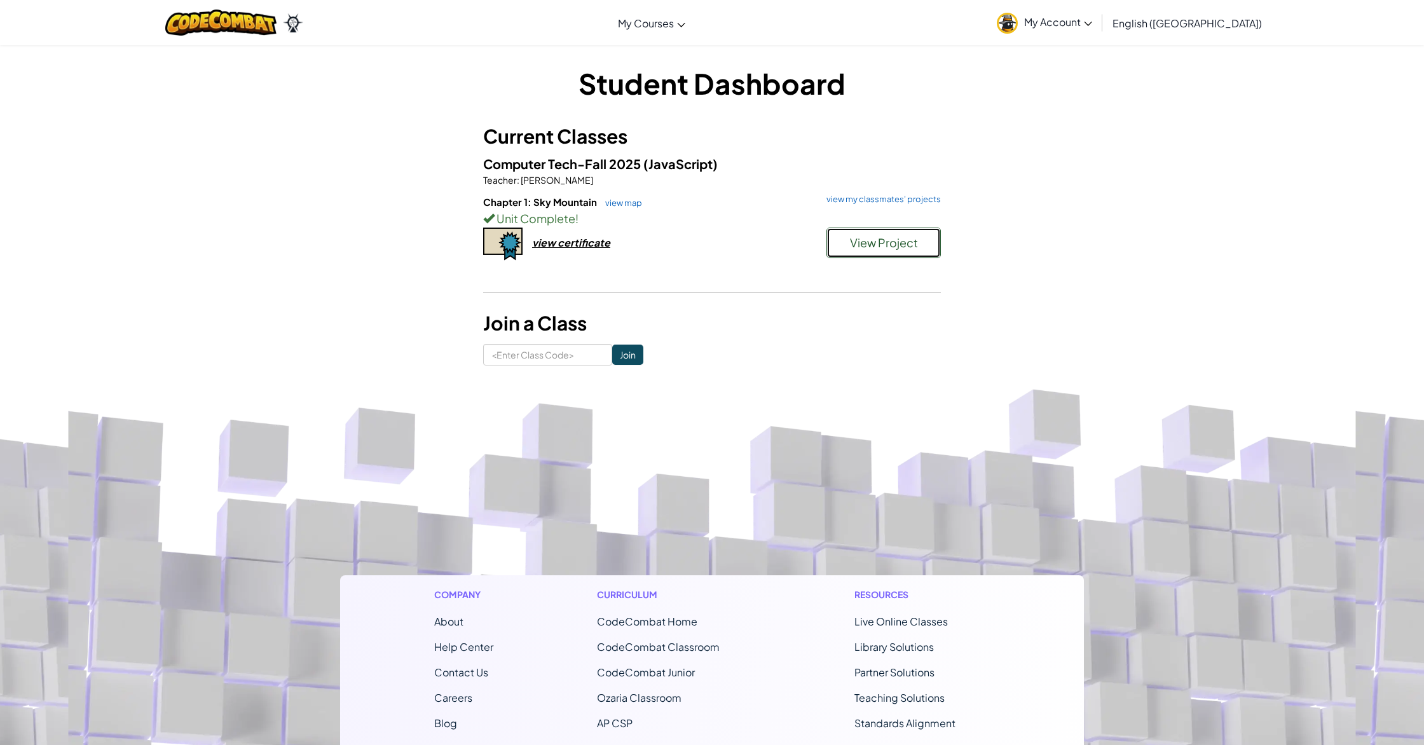
click at [865, 237] on span "View Project" at bounding box center [884, 242] width 68 height 15
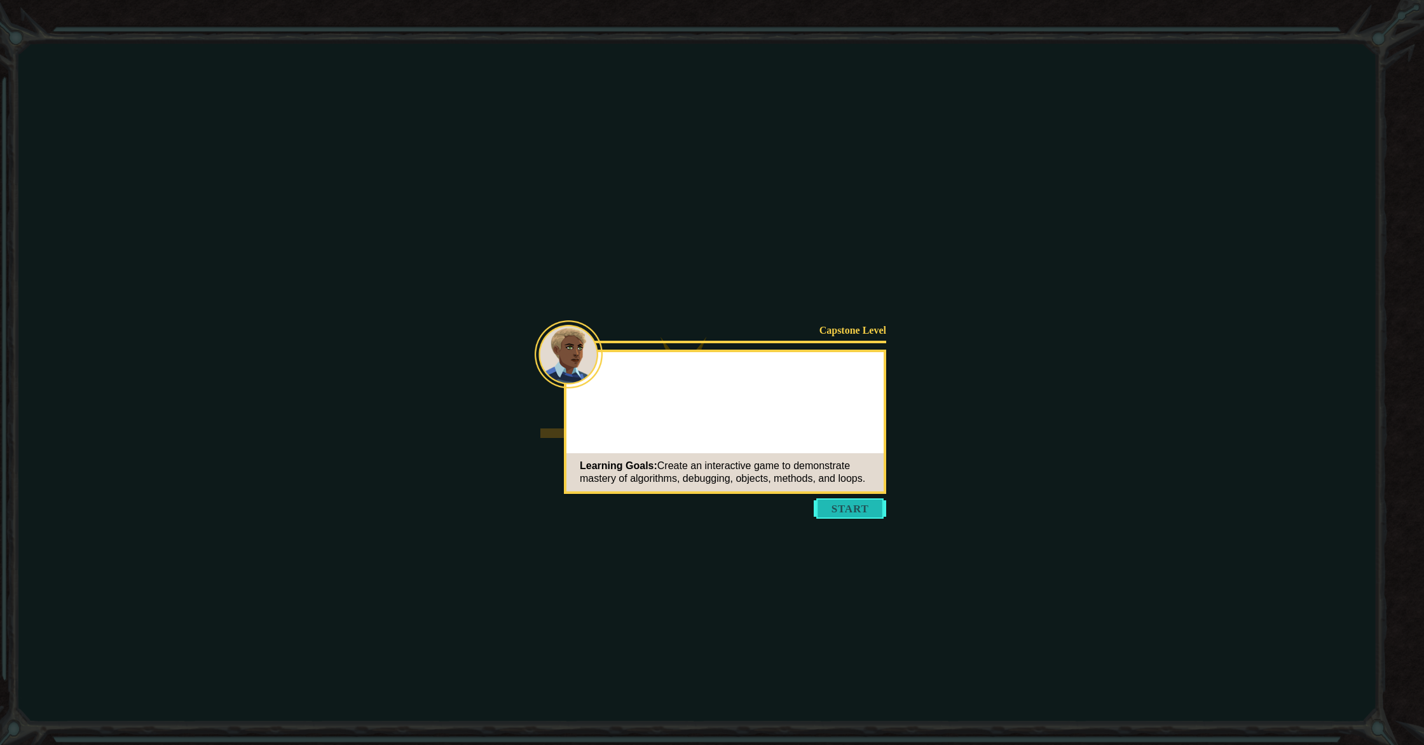
click at [835, 509] on button "Start" at bounding box center [850, 508] width 72 height 20
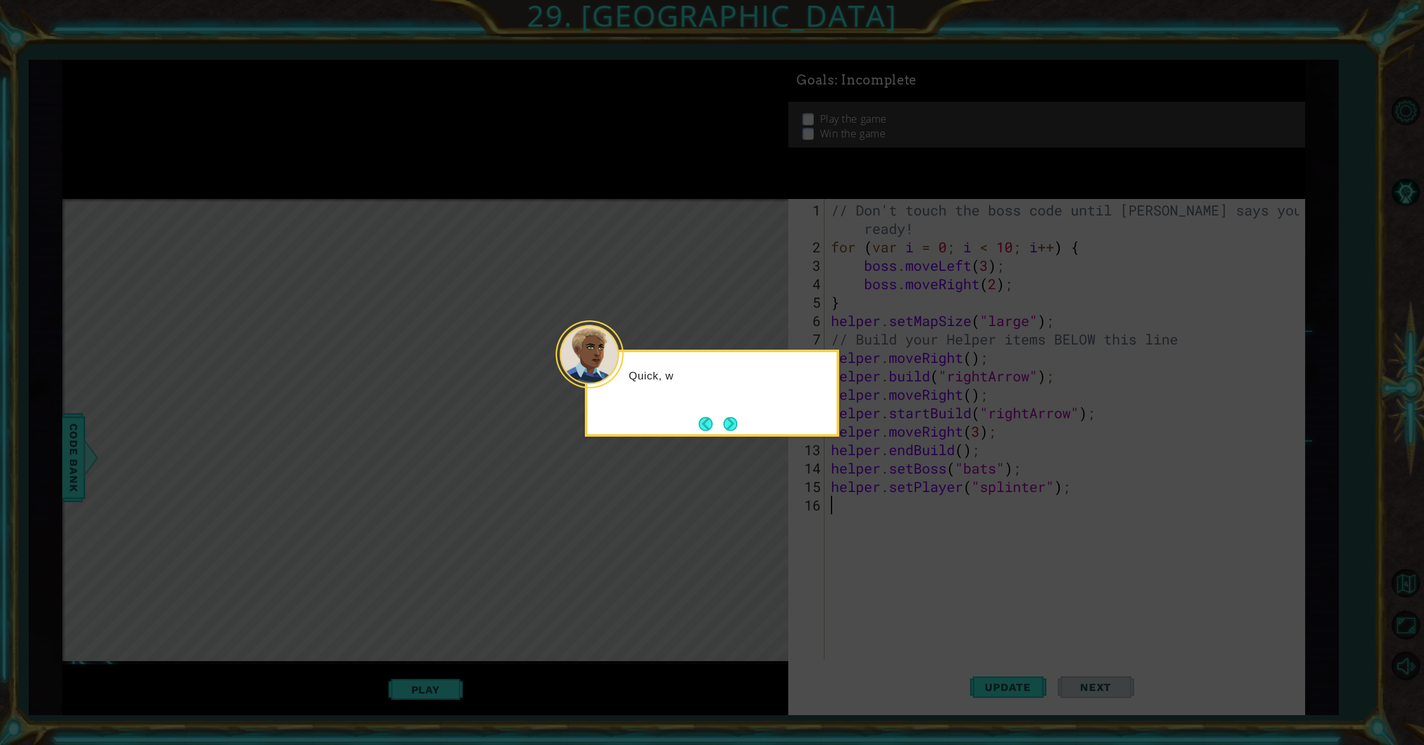
click at [687, 331] on icon at bounding box center [712, 372] width 1424 height 745
click at [725, 430] on button "Next" at bounding box center [730, 423] width 15 height 15
click at [725, 430] on button "Next" at bounding box center [731, 424] width 22 height 22
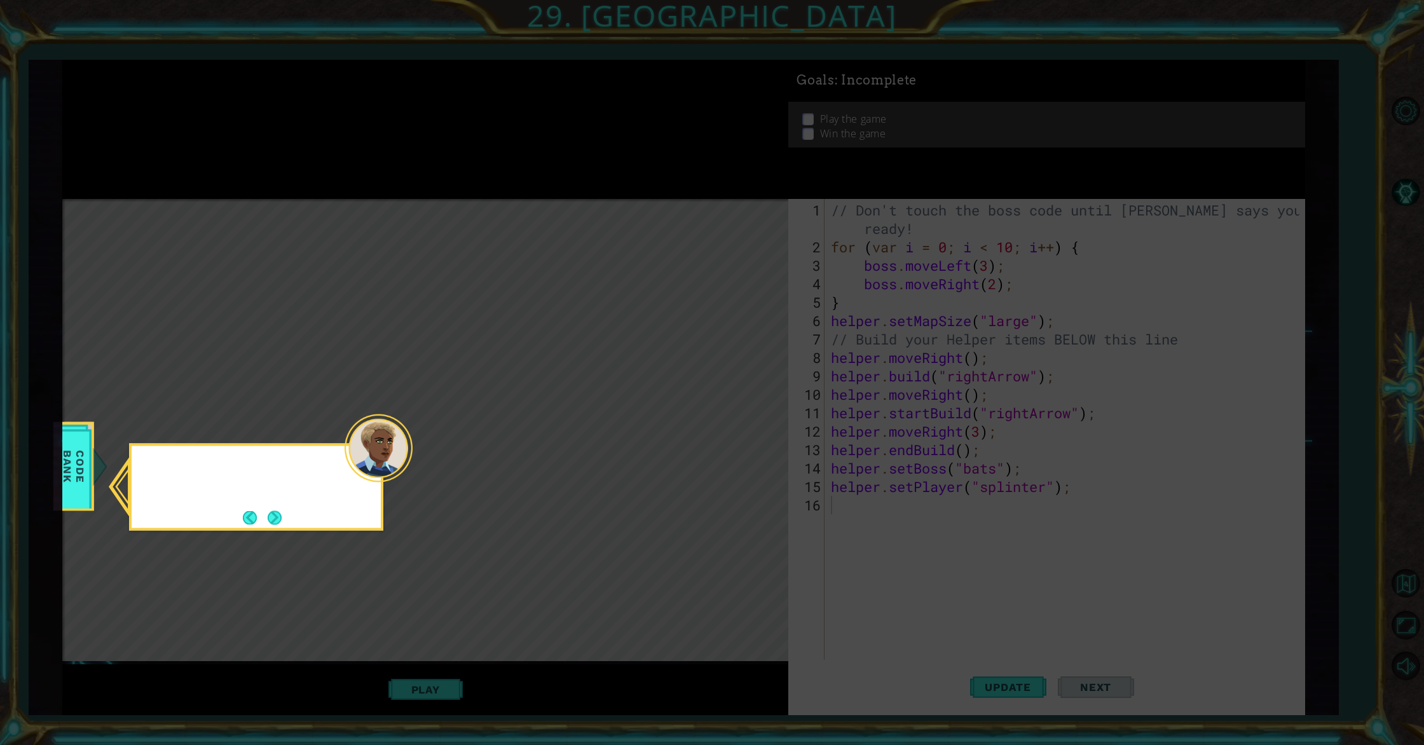
click at [725, 430] on icon at bounding box center [712, 372] width 1424 height 745
click at [274, 521] on button "Next" at bounding box center [274, 517] width 15 height 15
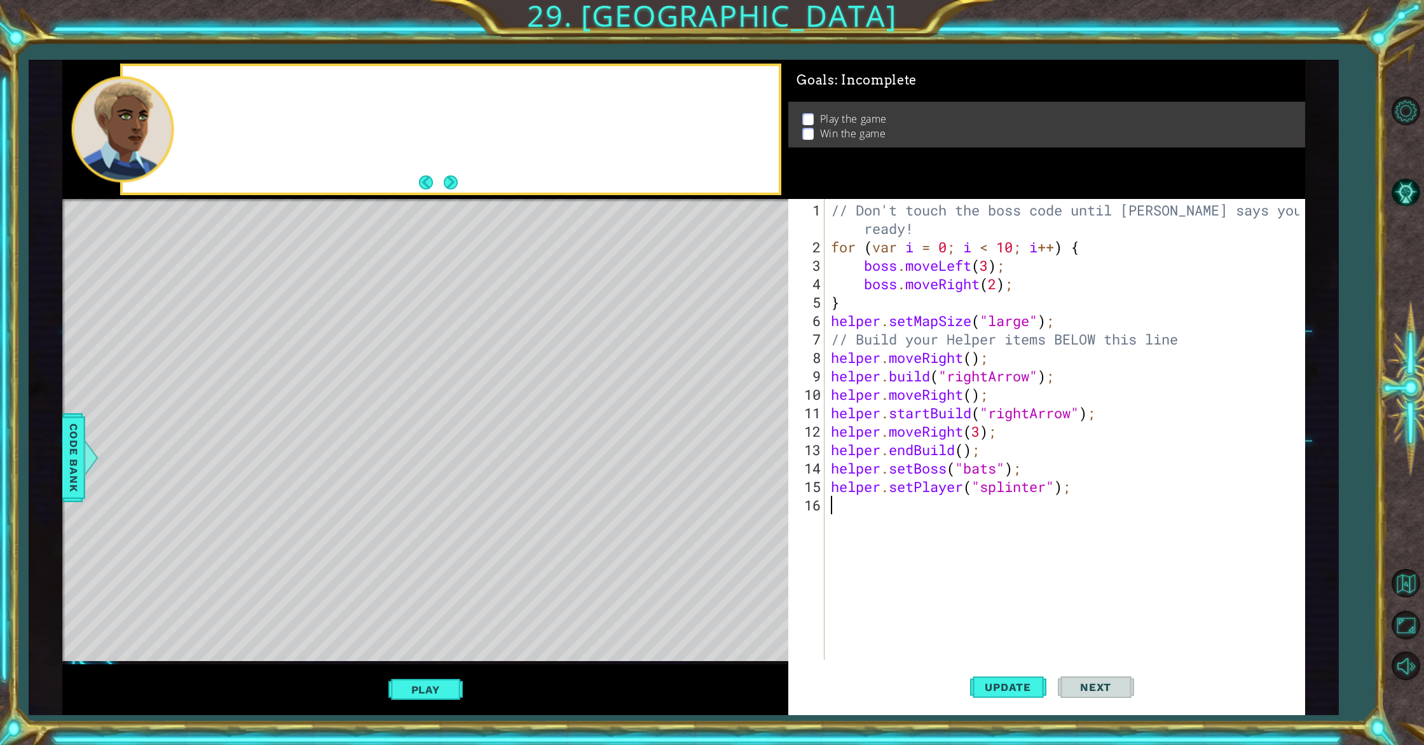
click at [274, 521] on div "Level Map" at bounding box center [355, 386] width 587 height 374
click at [992, 271] on div "// Don't touch the boss code until [PERSON_NAME] says you're ready! for ( var i…" at bounding box center [1066, 459] width 477 height 516
drag, startPoint x: 930, startPoint y: 305, endPoint x: 907, endPoint y: 305, distance: 22.3
click at [930, 305] on div "// Don't touch the boss code until [PERSON_NAME] says you're ready! for ( var i…" at bounding box center [1066, 459] width 477 height 516
click at [833, 306] on div "// Don't touch the boss code until [PERSON_NAME] says you're ready! for ( var i…" at bounding box center [1066, 459] width 477 height 516
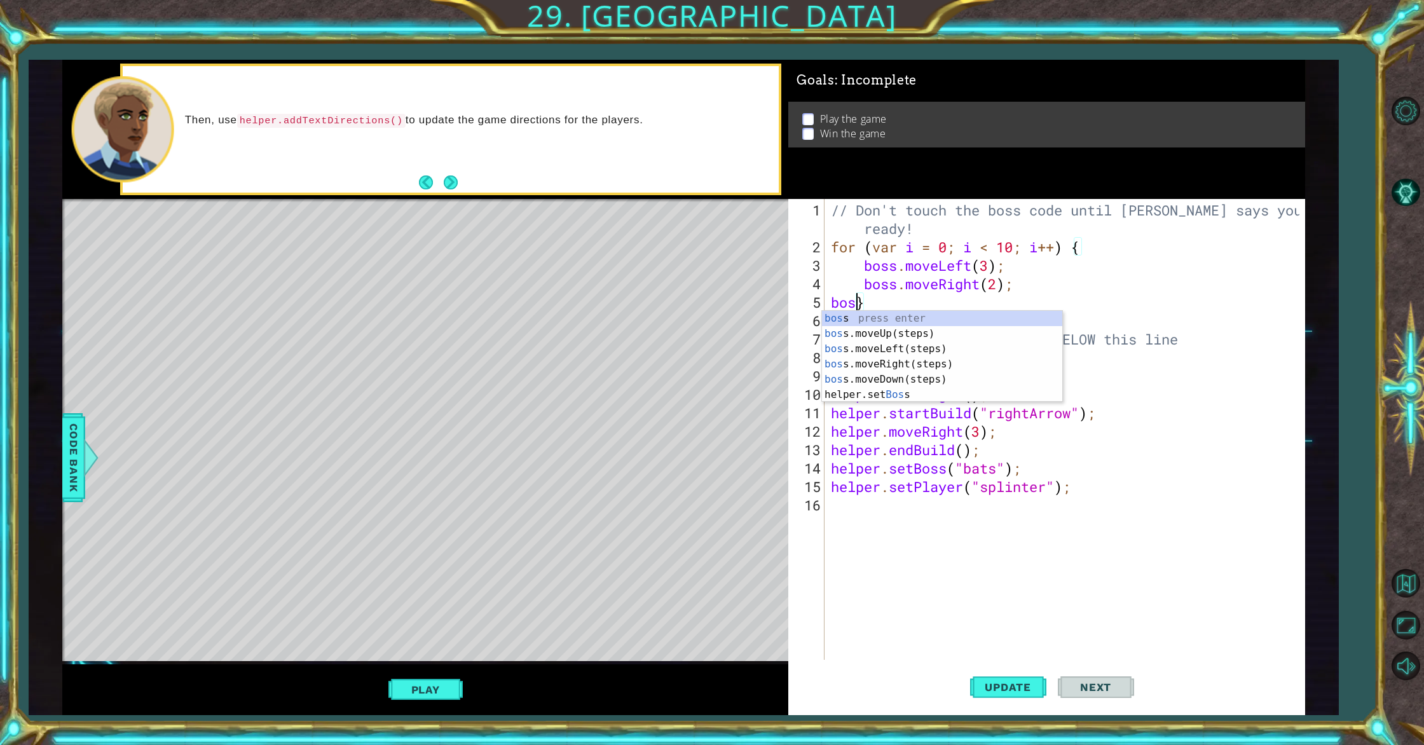
scroll to position [0, 1]
click at [866, 330] on div "boss press enter boss .moveUp(steps) press enter boss .moveLeft(steps) press en…" at bounding box center [942, 372] width 240 height 122
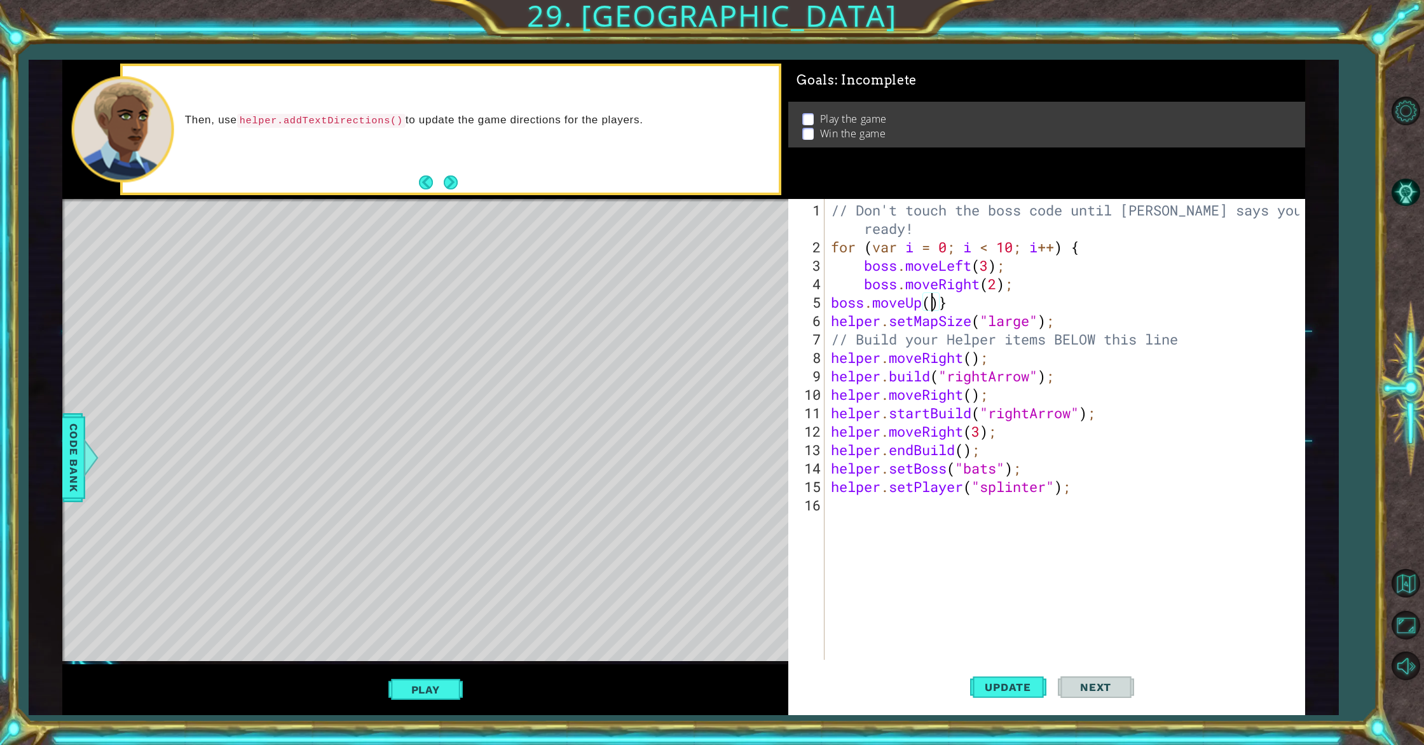
click at [931, 307] on div "// Don't touch the boss code until [PERSON_NAME] says you're ready! for ( var i…" at bounding box center [1066, 459] width 477 height 516
click at [992, 689] on span "Update" at bounding box center [1008, 687] width 72 height 13
click at [442, 690] on button "Play" at bounding box center [425, 690] width 74 height 24
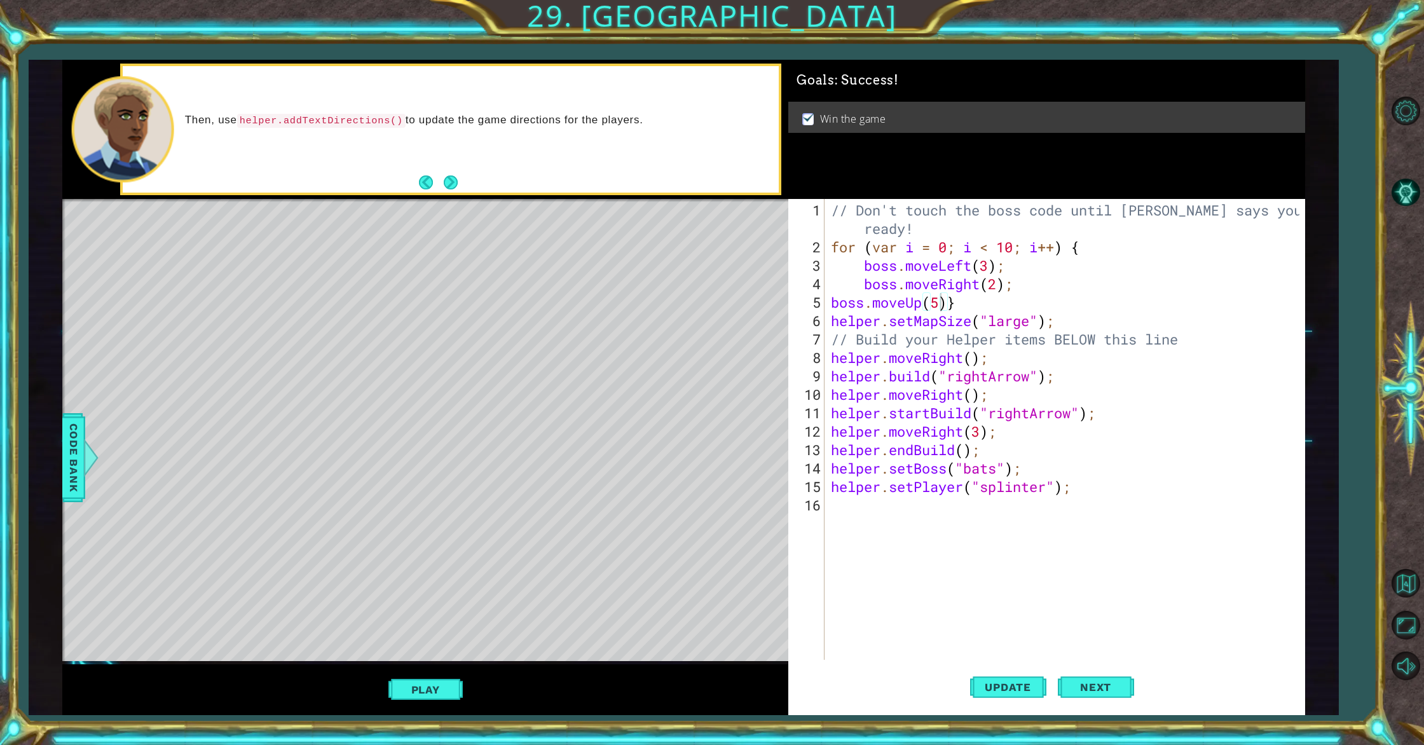
click at [952, 307] on div "// Don't touch the boss code until [PERSON_NAME] says you're ready! for ( var i…" at bounding box center [1066, 459] width 477 height 516
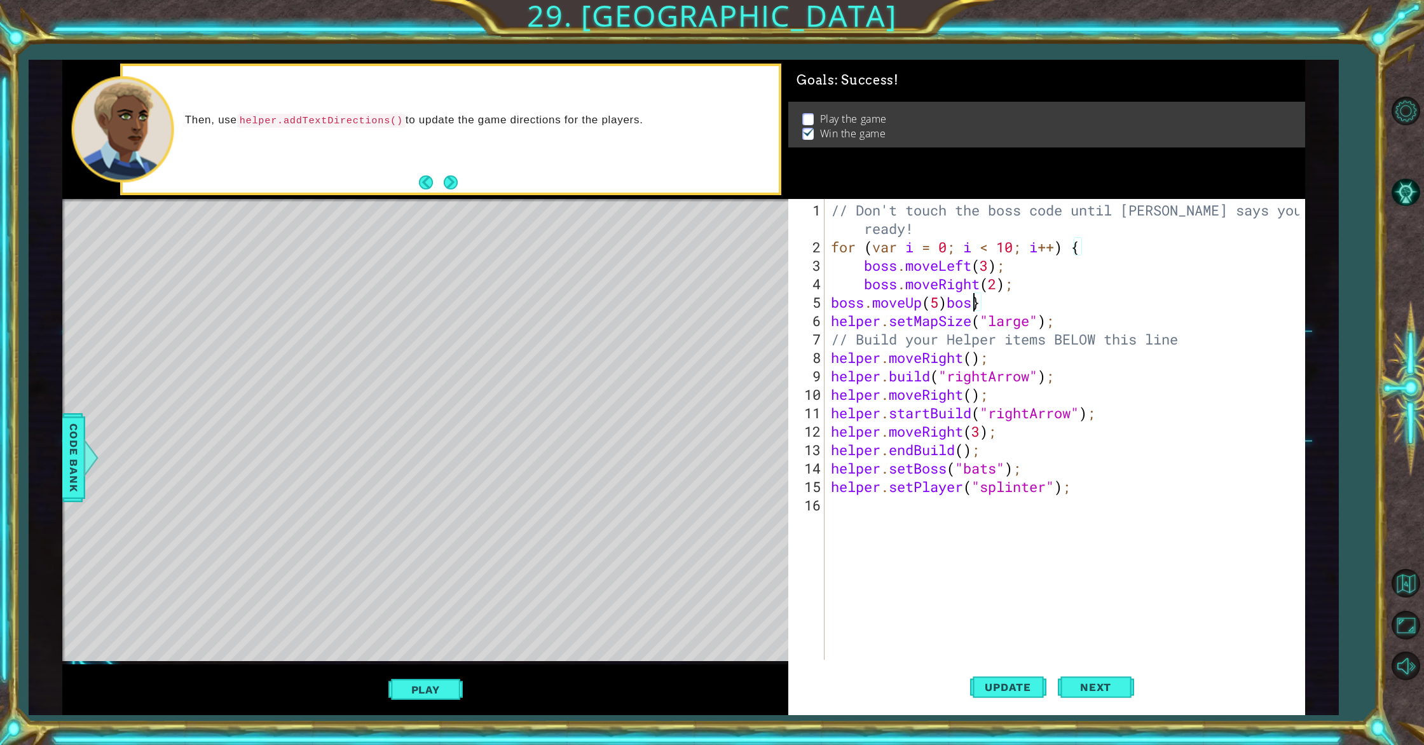
scroll to position [0, 6]
click at [952, 306] on div "// Don't touch the boss code until [PERSON_NAME] says you're ready! for ( var i…" at bounding box center [1066, 459] width 477 height 516
drag, startPoint x: 998, startPoint y: 302, endPoint x: 1005, endPoint y: 302, distance: 7.0
click at [998, 302] on div "// Don't touch the boss code until [PERSON_NAME] says you're ready! for ( var i…" at bounding box center [1066, 459] width 477 height 516
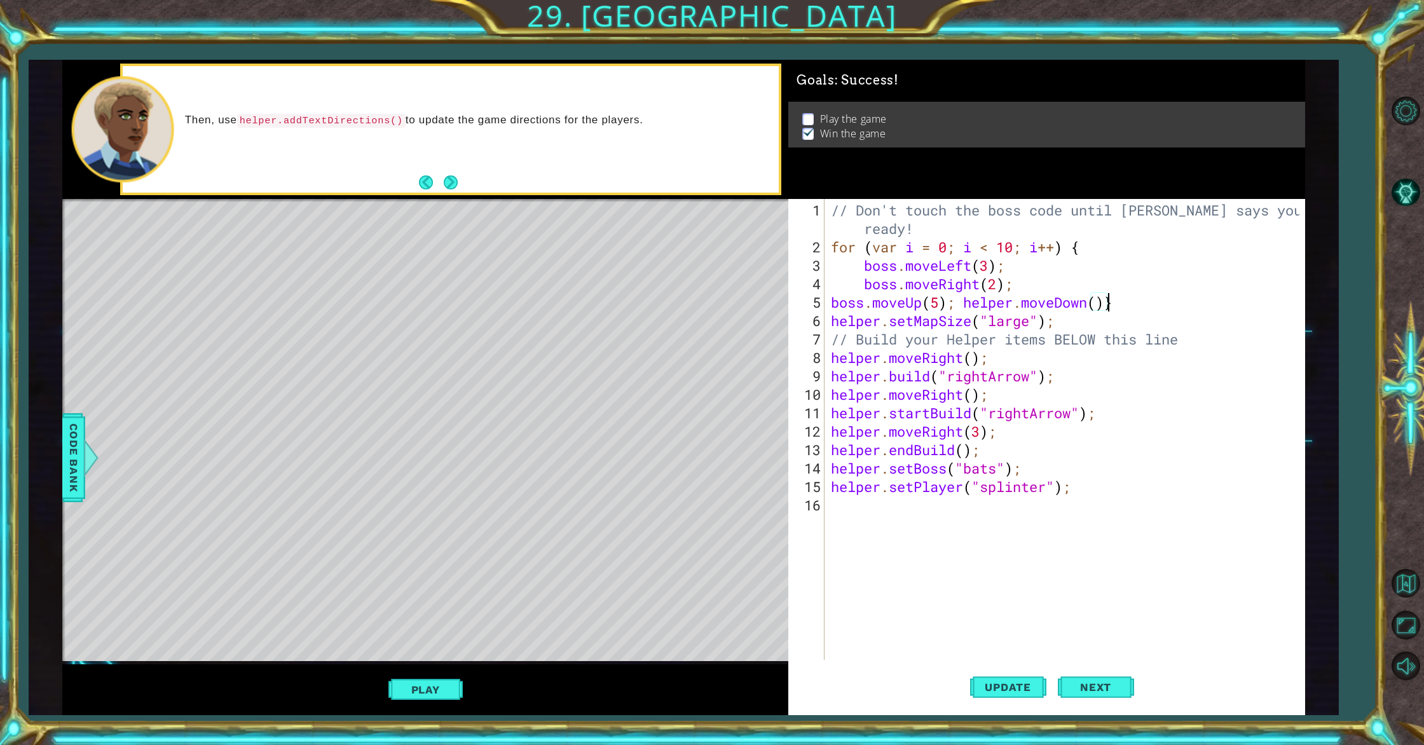
drag, startPoint x: 1101, startPoint y: 301, endPoint x: 1113, endPoint y: 304, distance: 11.9
click at [1102, 301] on div "// Don't touch the boss code until [PERSON_NAME] says you're ready! for ( var i…" at bounding box center [1066, 459] width 477 height 516
click at [1019, 678] on button "Update" at bounding box center [1008, 687] width 76 height 52
click at [462, 697] on button "Play" at bounding box center [425, 690] width 74 height 24
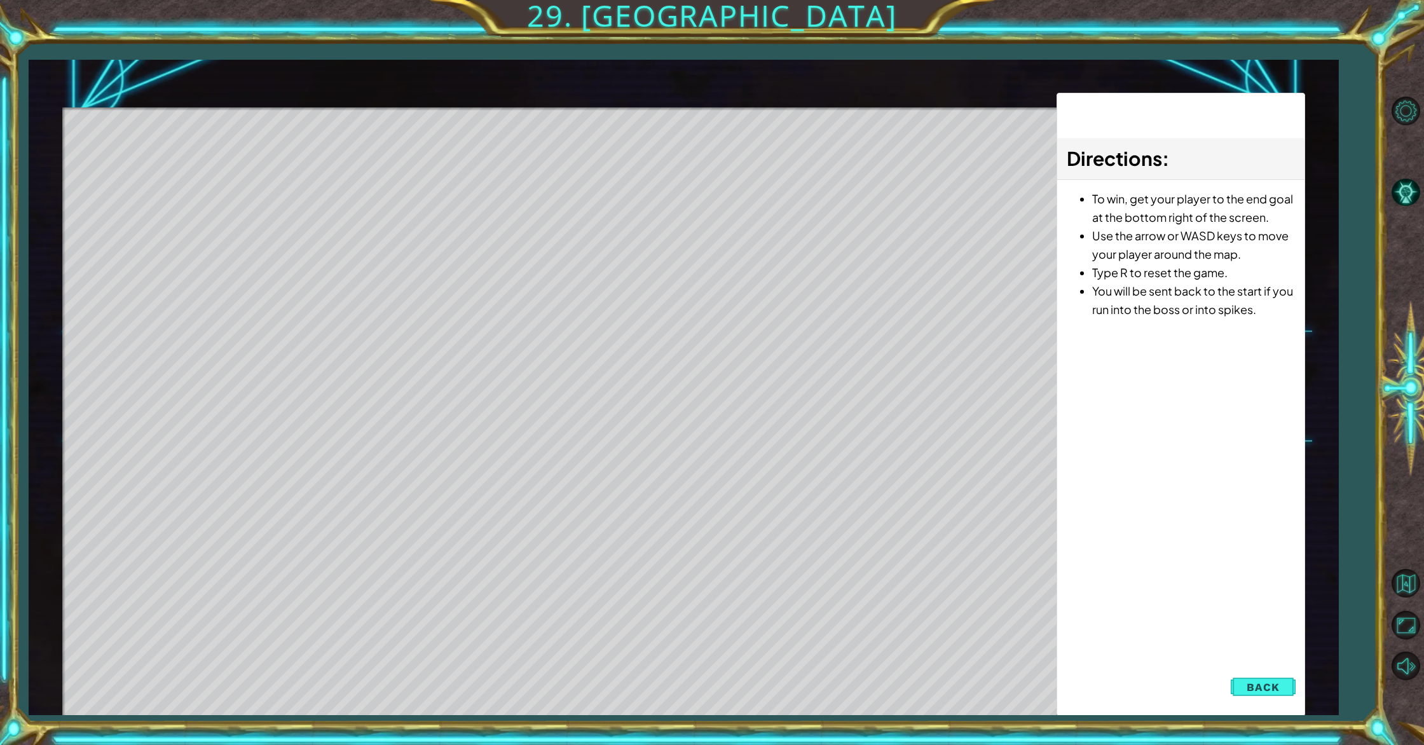
click at [1239, 686] on button "Back" at bounding box center [1263, 687] width 64 height 25
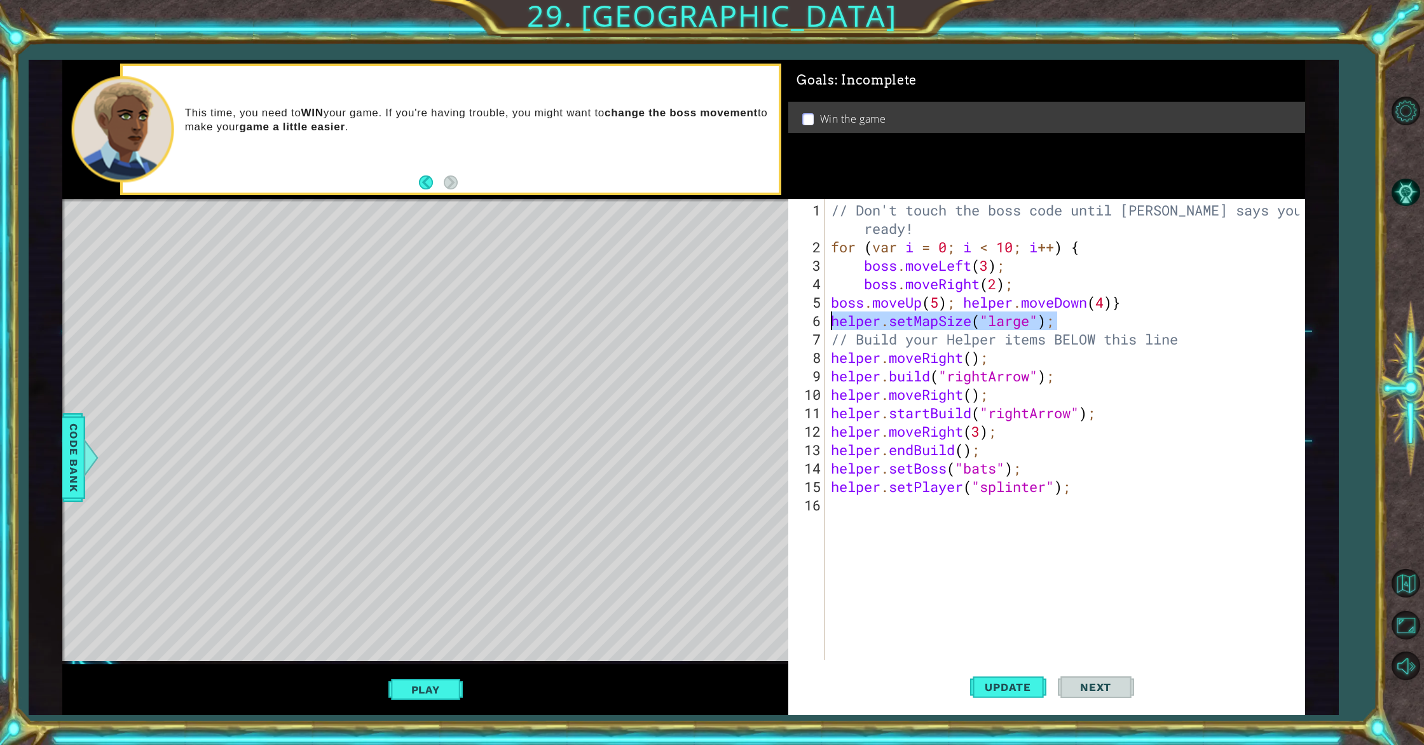
drag, startPoint x: 1057, startPoint y: 324, endPoint x: 818, endPoint y: 324, distance: 239.7
click at [818, 324] on div "boss.moveUp(5); helper.moveDown(4)} 1 2 3 4 5 6 7 8 9 10 11 12 13 14 15 16 // D…" at bounding box center [1043, 429] width 511 height 461
type textarea "helper.setMapSize("large");"
click at [1005, 685] on span "Update" at bounding box center [1008, 687] width 72 height 13
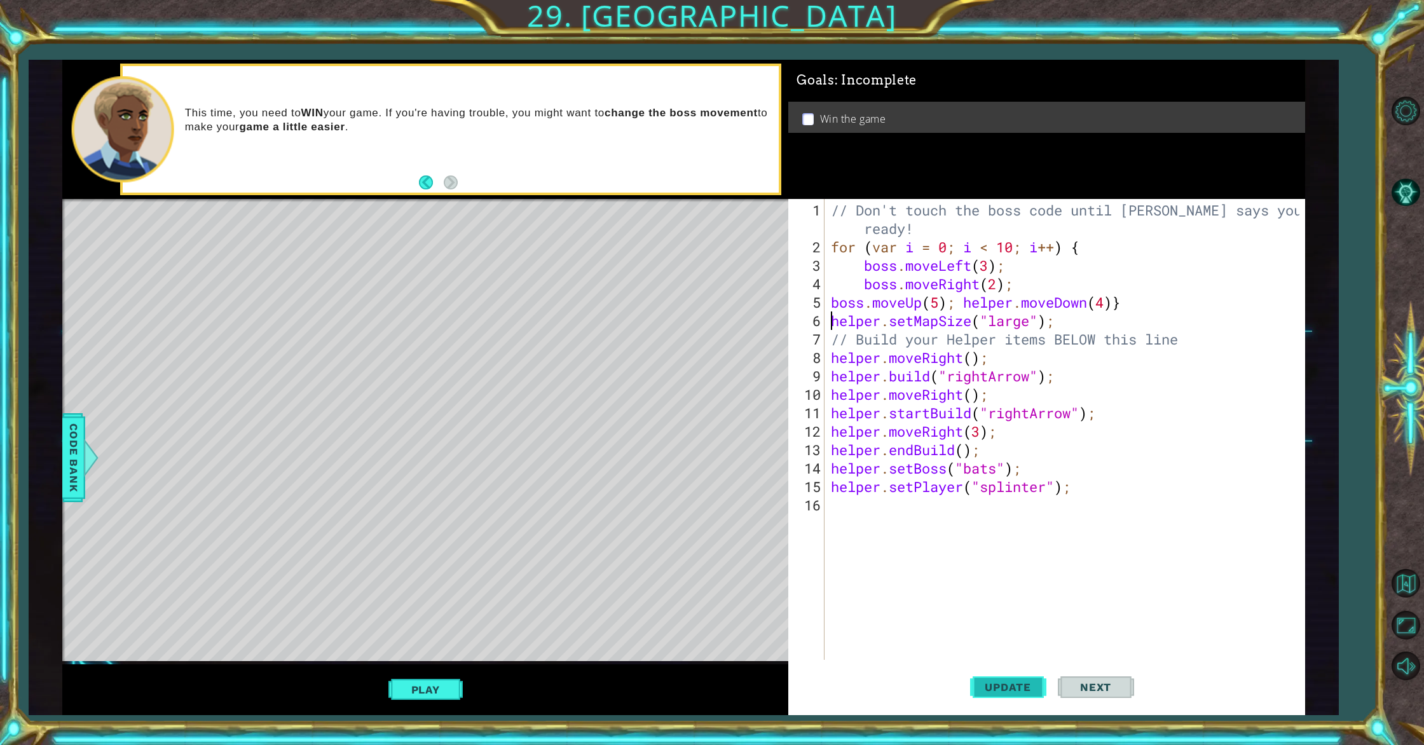
click at [1006, 687] on span "Update" at bounding box center [1008, 687] width 72 height 13
click at [420, 696] on button "Play" at bounding box center [425, 690] width 74 height 24
click at [1066, 680] on button "Next" at bounding box center [1096, 688] width 76 height 52
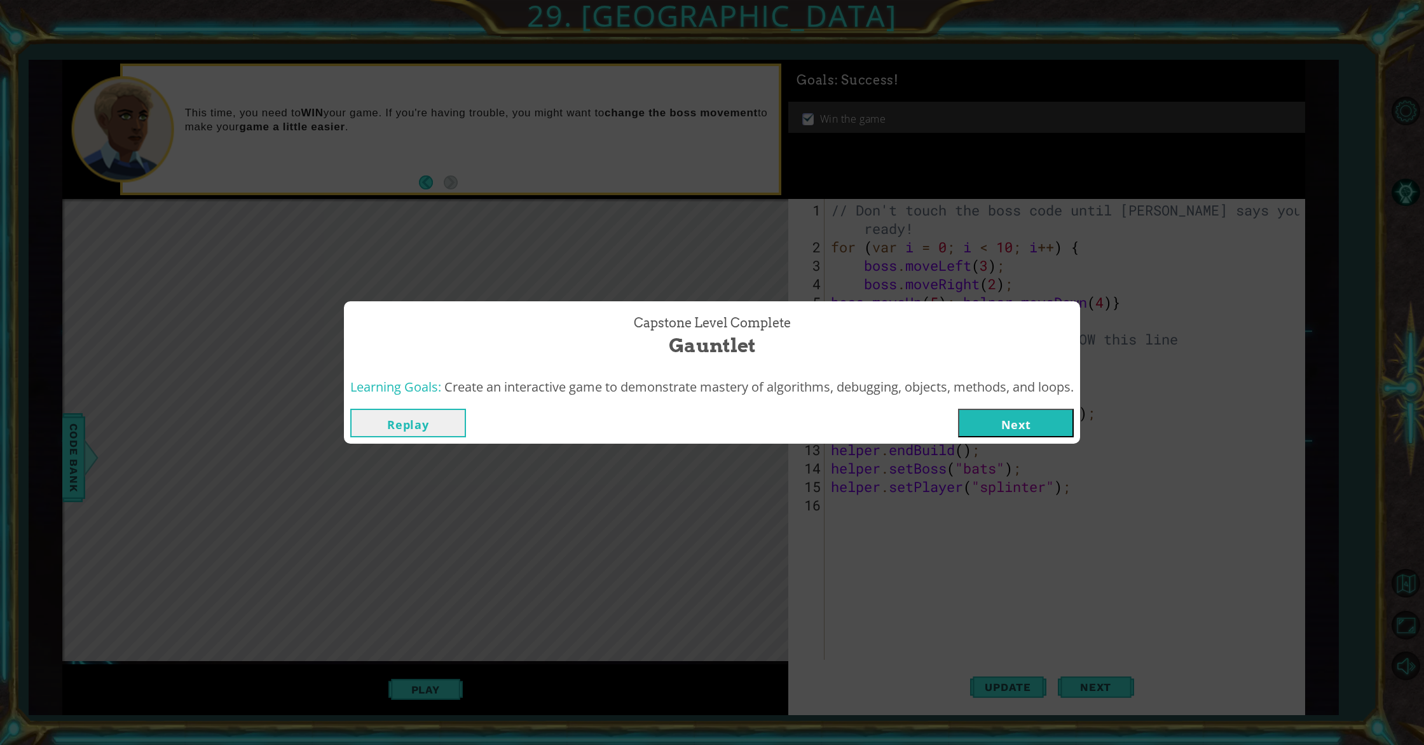
click at [1002, 439] on div "Replay Next" at bounding box center [712, 422] width 736 height 41
click at [1008, 435] on button "Next" at bounding box center [1016, 423] width 116 height 29
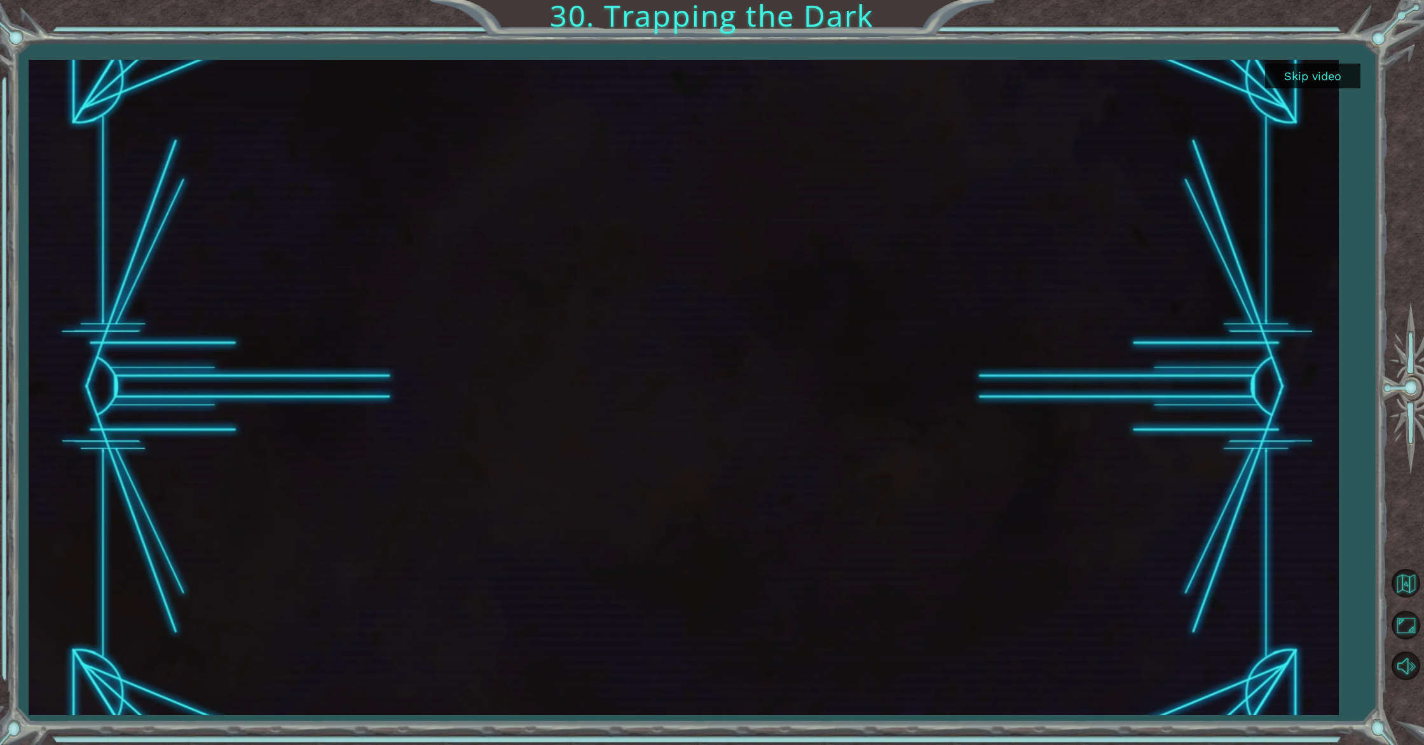
click at [1296, 69] on button "Skip video" at bounding box center [1312, 76] width 95 height 25
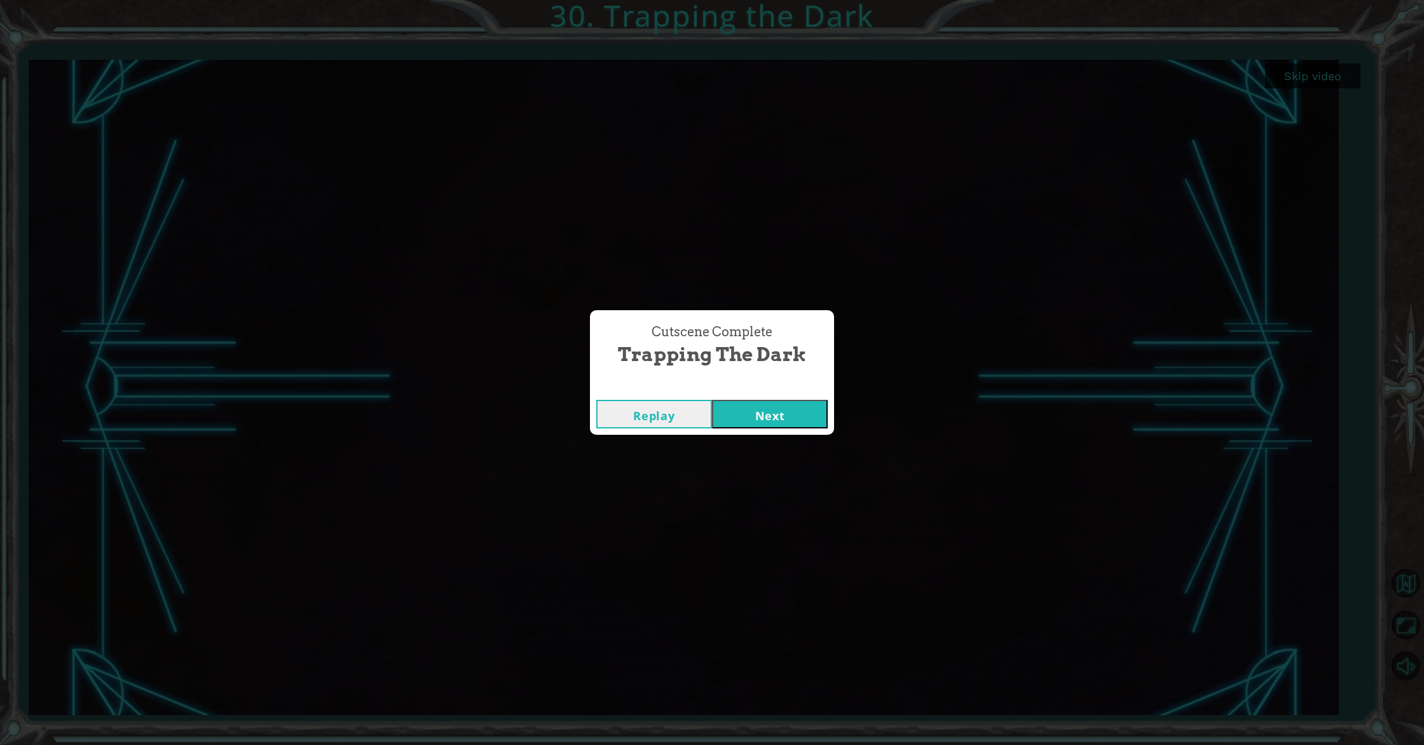
click at [781, 406] on button "Next" at bounding box center [770, 414] width 116 height 29
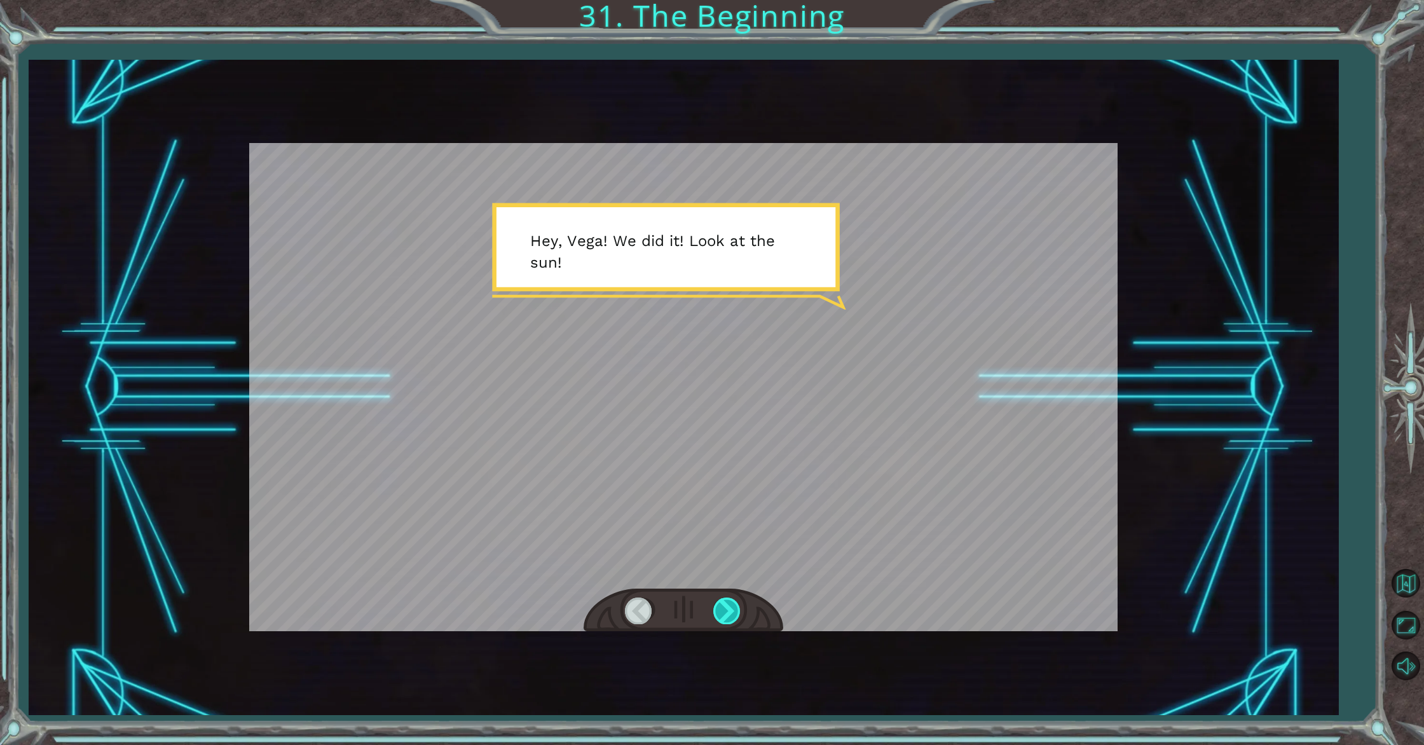
click at [728, 619] on div at bounding box center [727, 611] width 29 height 26
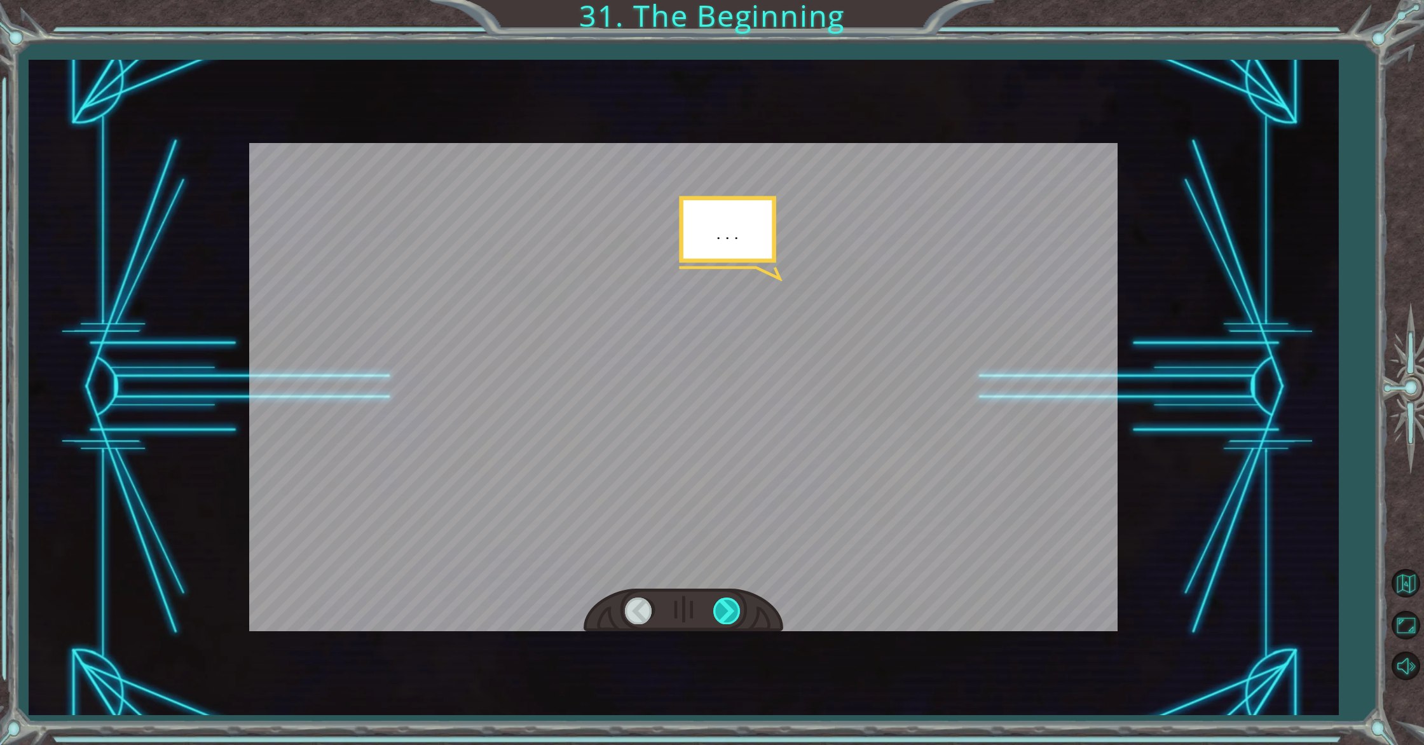
click at [728, 619] on div at bounding box center [727, 611] width 29 height 26
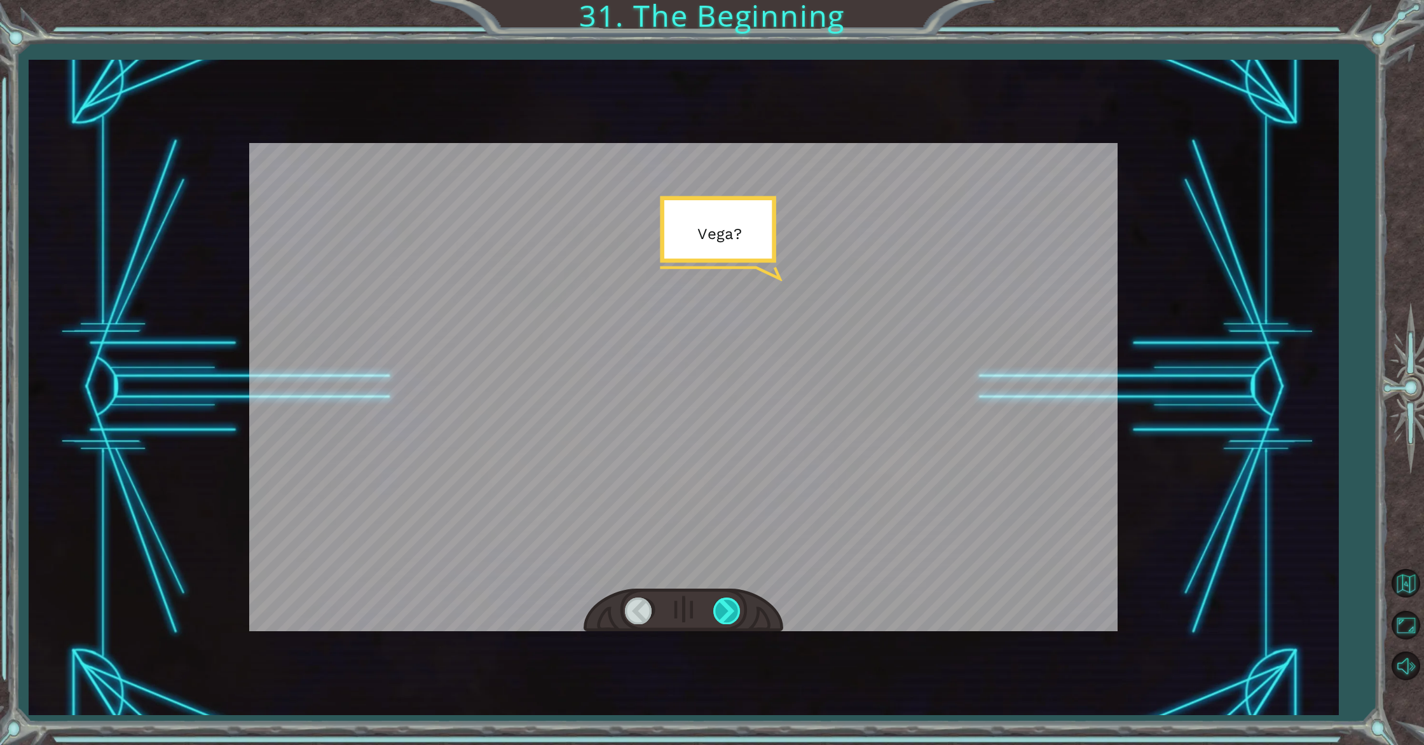
click at [728, 619] on div at bounding box center [727, 611] width 29 height 26
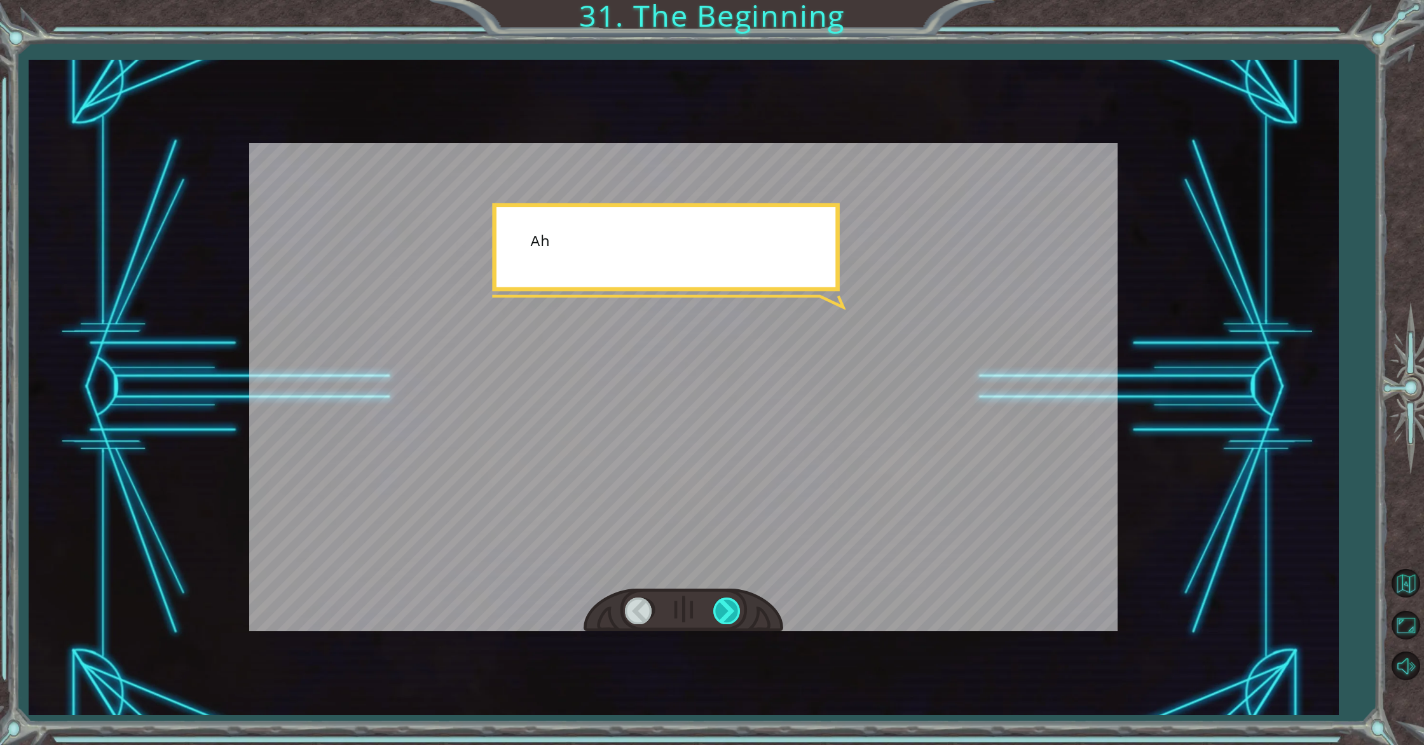
click at [728, 619] on div at bounding box center [727, 611] width 29 height 26
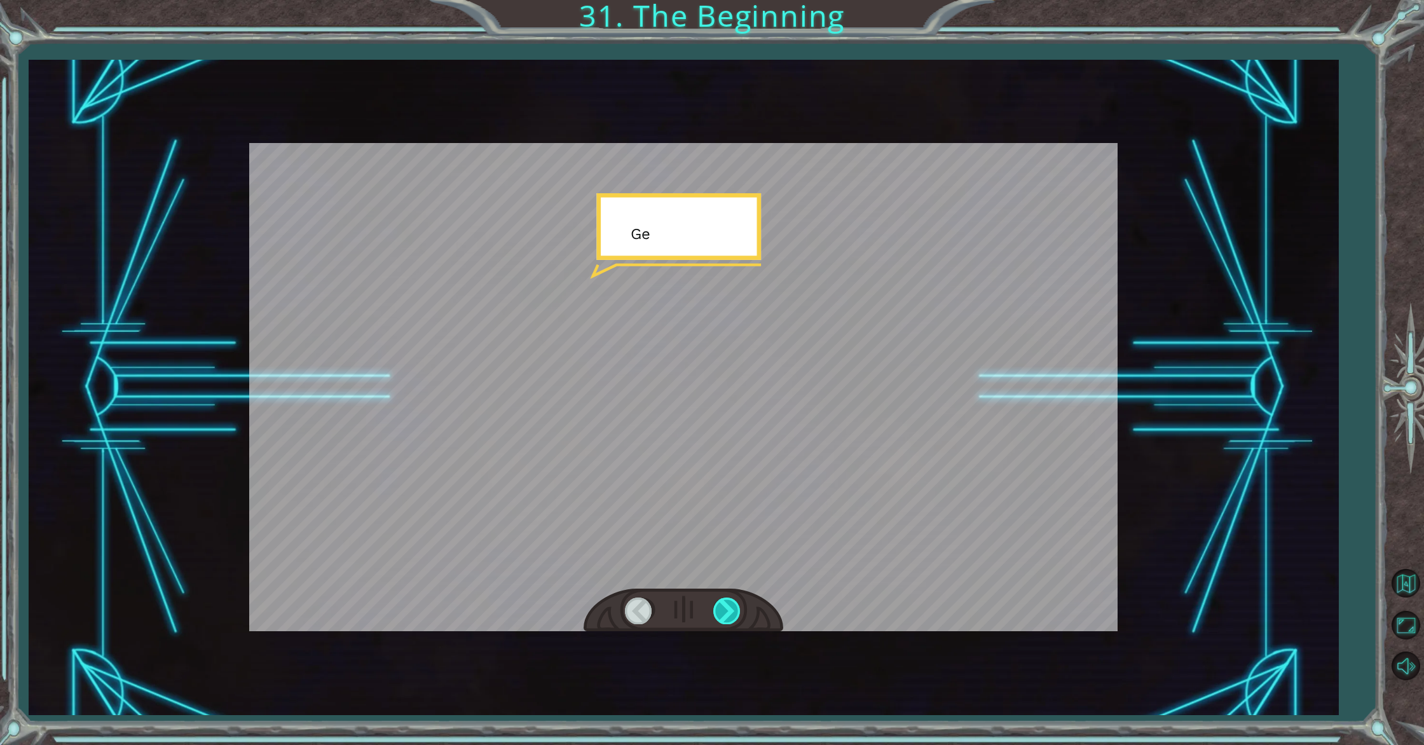
click at [728, 619] on div at bounding box center [727, 611] width 29 height 26
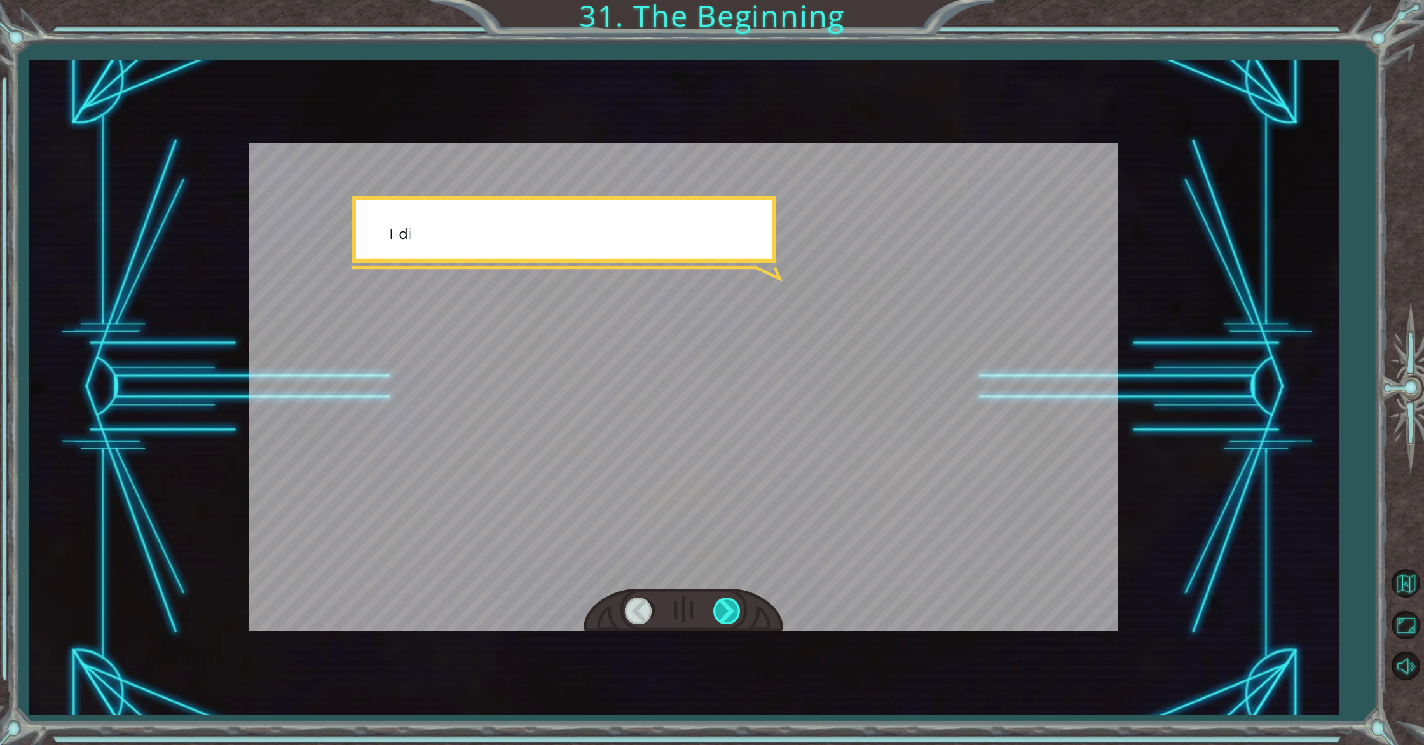
click at [728, 619] on div at bounding box center [727, 611] width 29 height 26
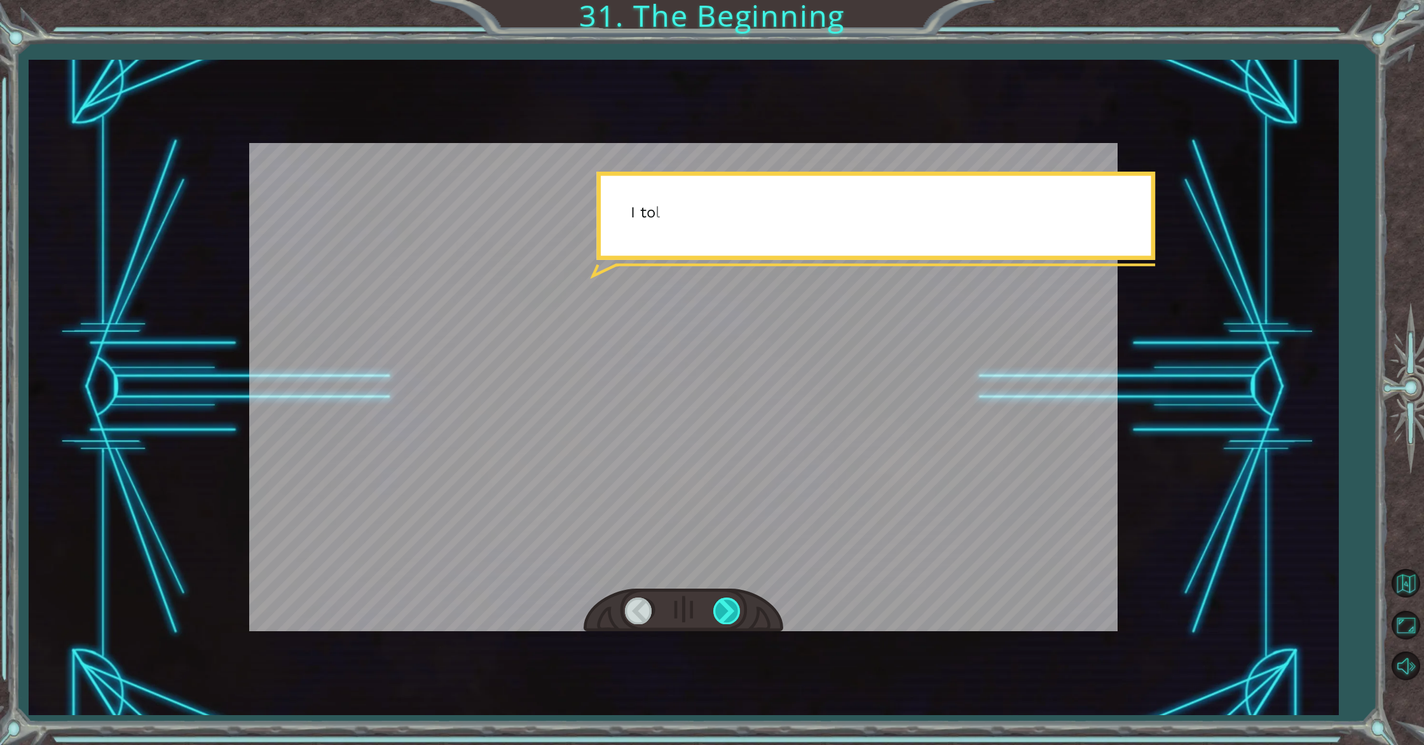
click at [728, 619] on div at bounding box center [727, 611] width 29 height 26
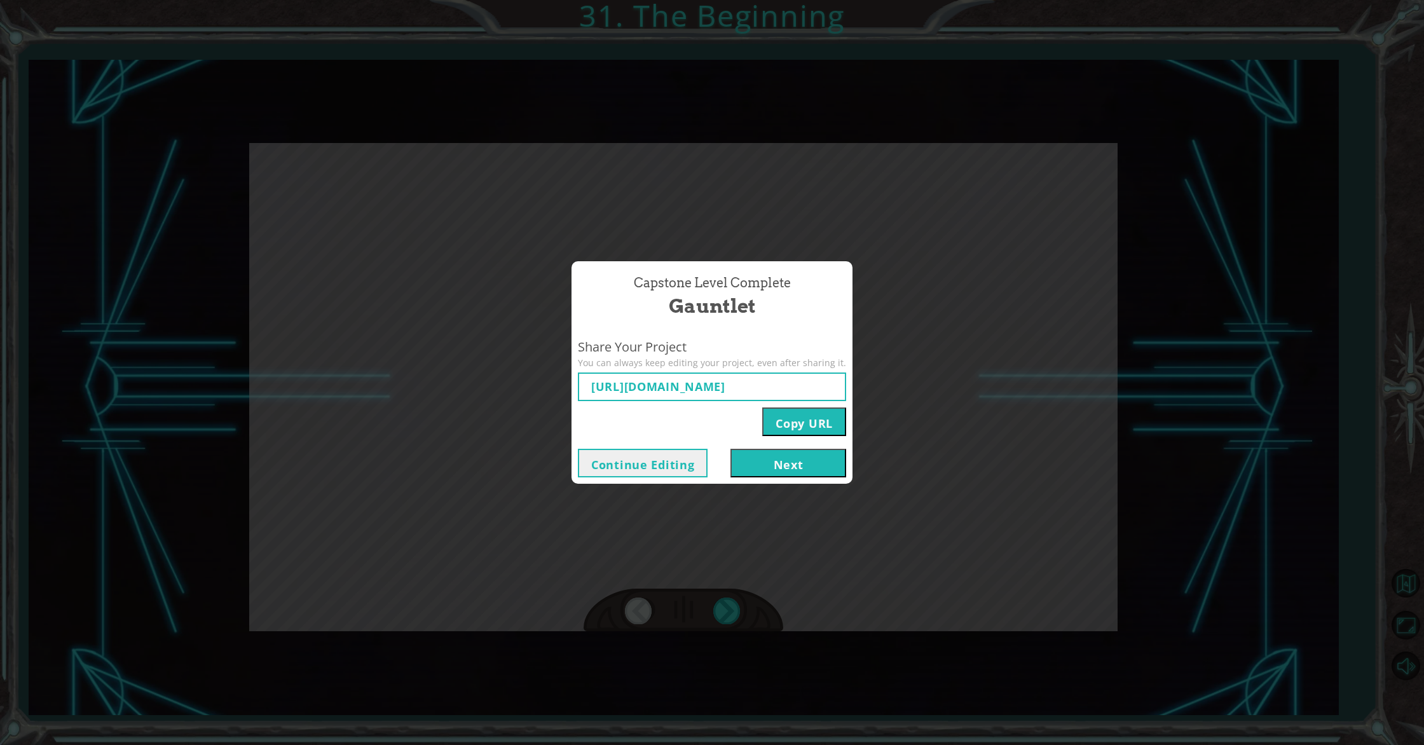
click at [790, 467] on button "Next" at bounding box center [789, 463] width 116 height 29
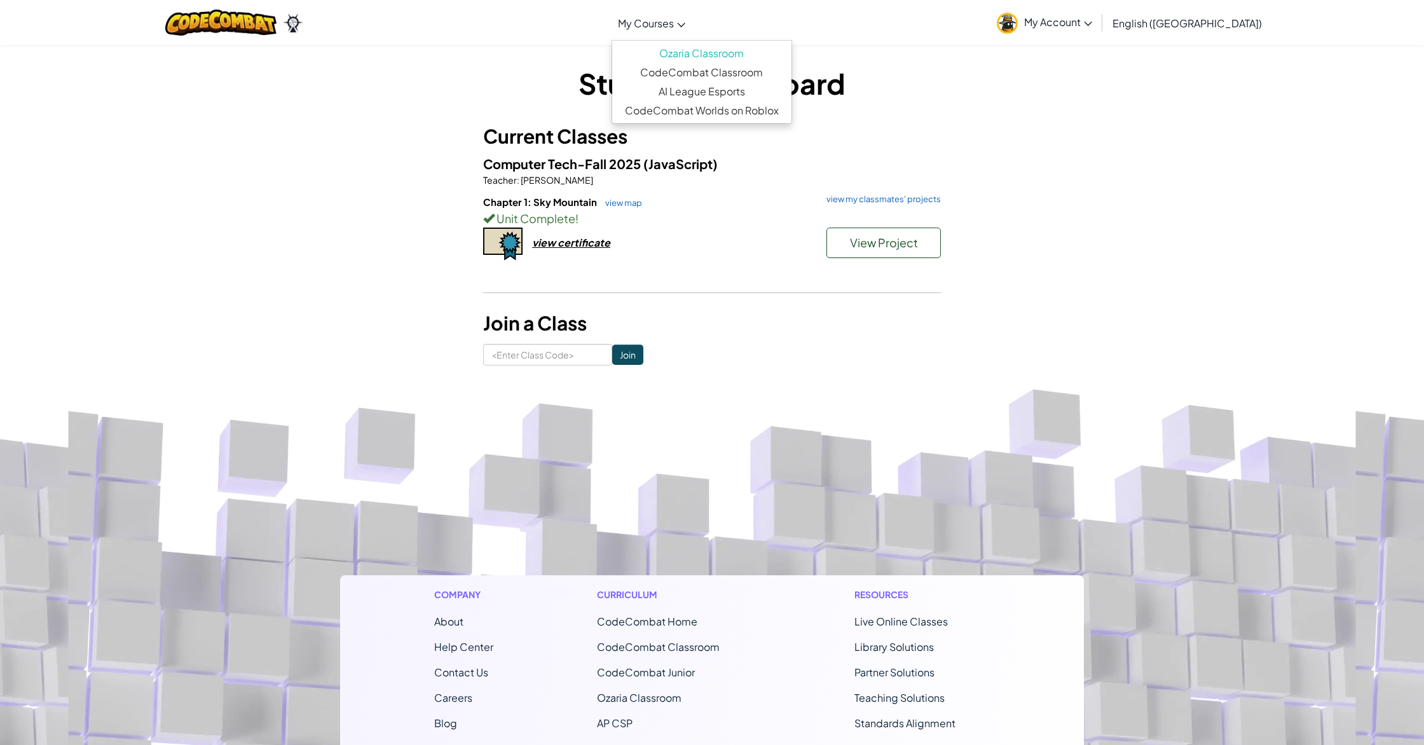
click at [689, 6] on link "My Courses" at bounding box center [652, 23] width 80 height 34
click at [687, 15] on link "My Courses" at bounding box center [652, 23] width 80 height 34
click at [721, 72] on link "CodeCombat Classroom" at bounding box center [701, 72] width 179 height 19
